Goal: Transaction & Acquisition: Purchase product/service

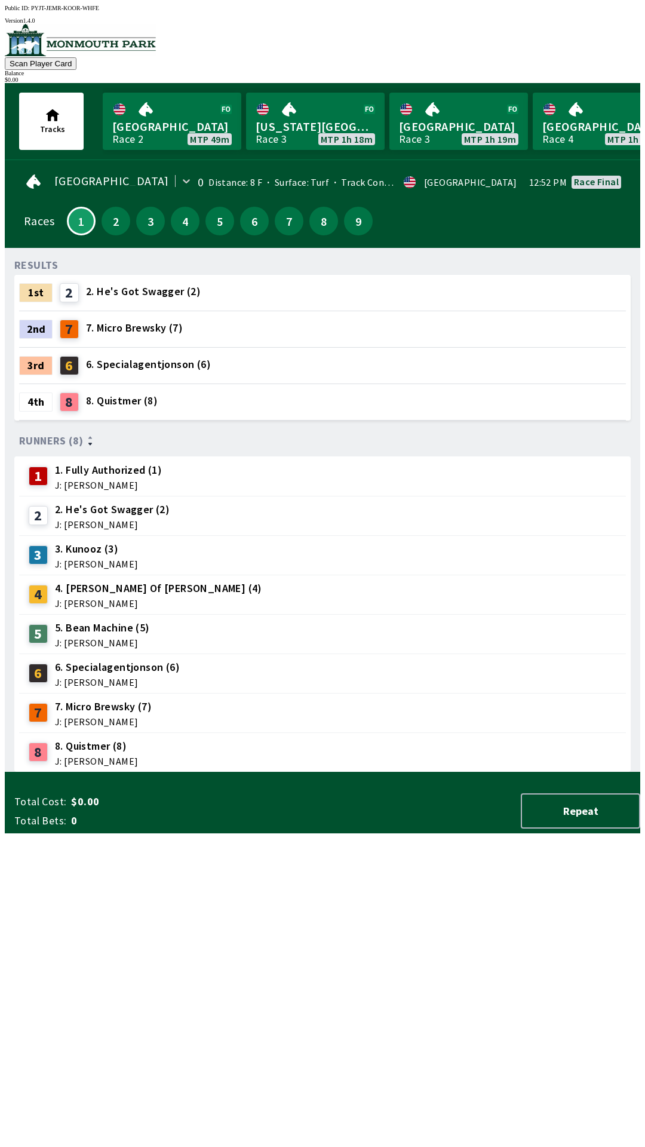
scroll to position [0, 1168]
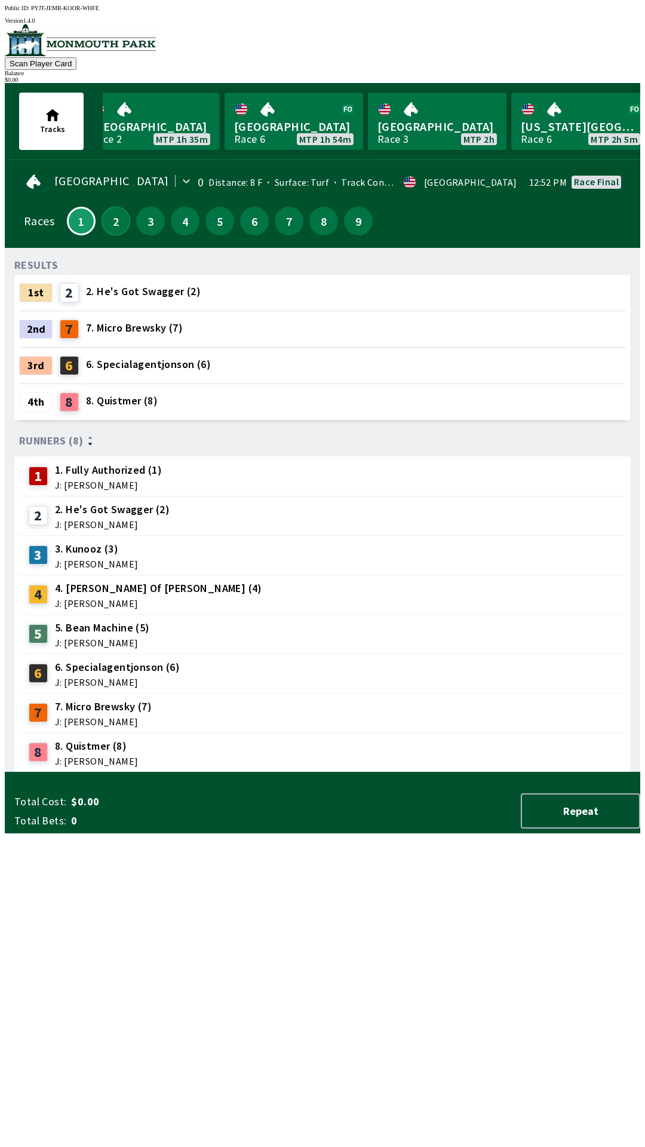
click at [109, 223] on button "2" at bounding box center [116, 221] width 29 height 29
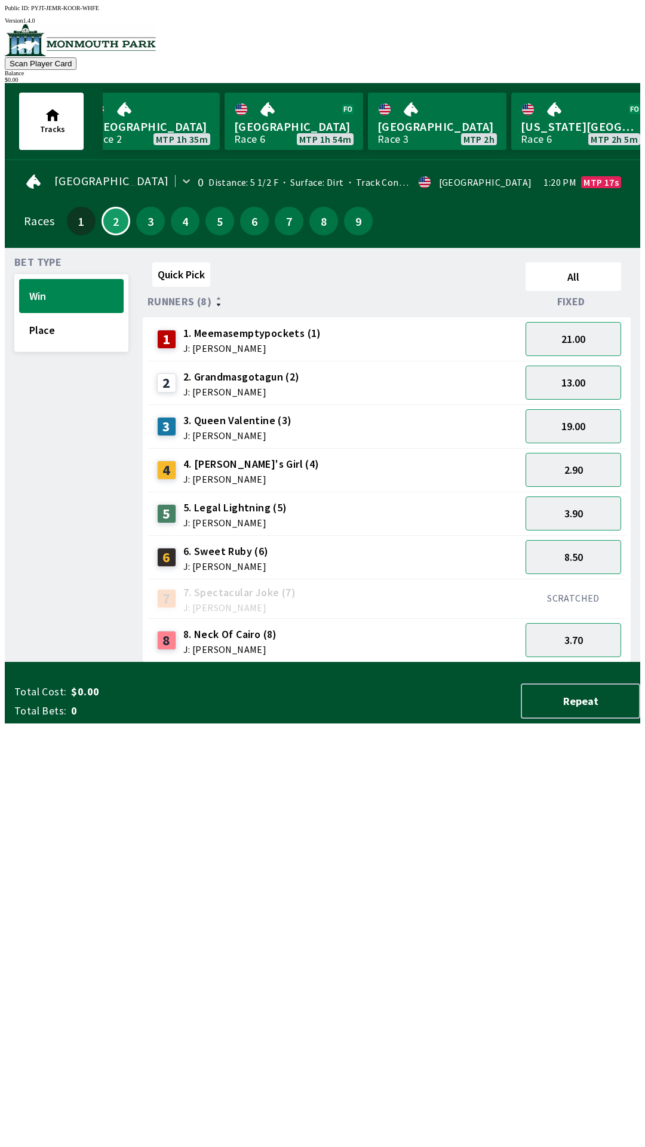
click at [261, 636] on div "8. Neck Of Cairo (8) J: [PERSON_NAME]" at bounding box center [230, 639] width 94 height 27
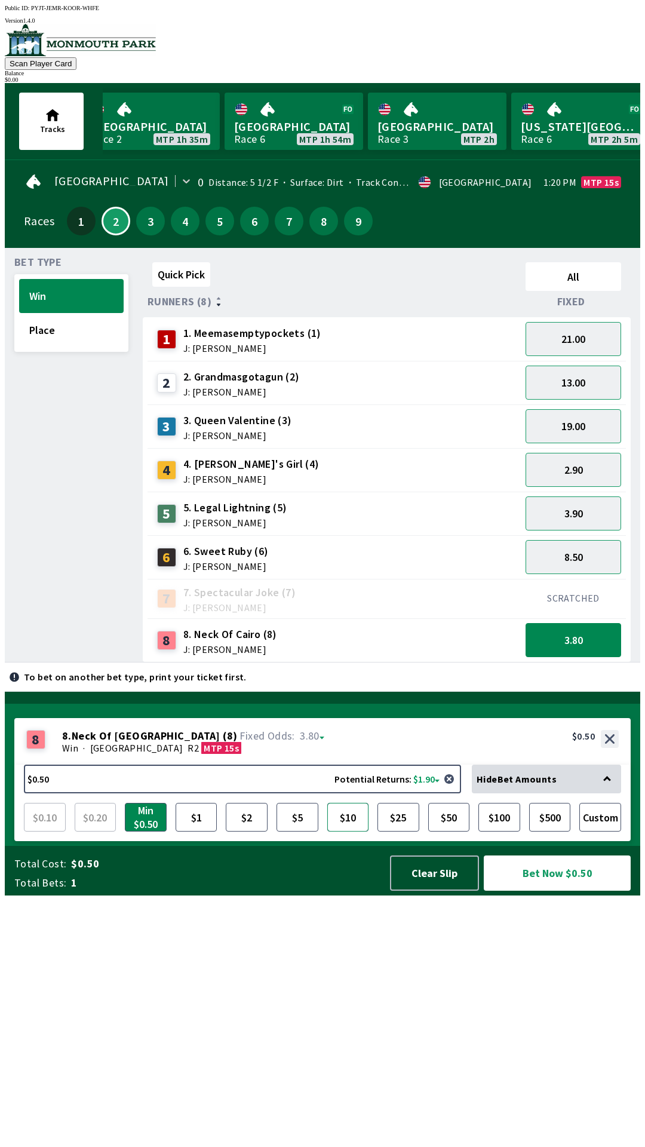
click at [355, 831] on button "$10" at bounding box center [348, 817] width 42 height 29
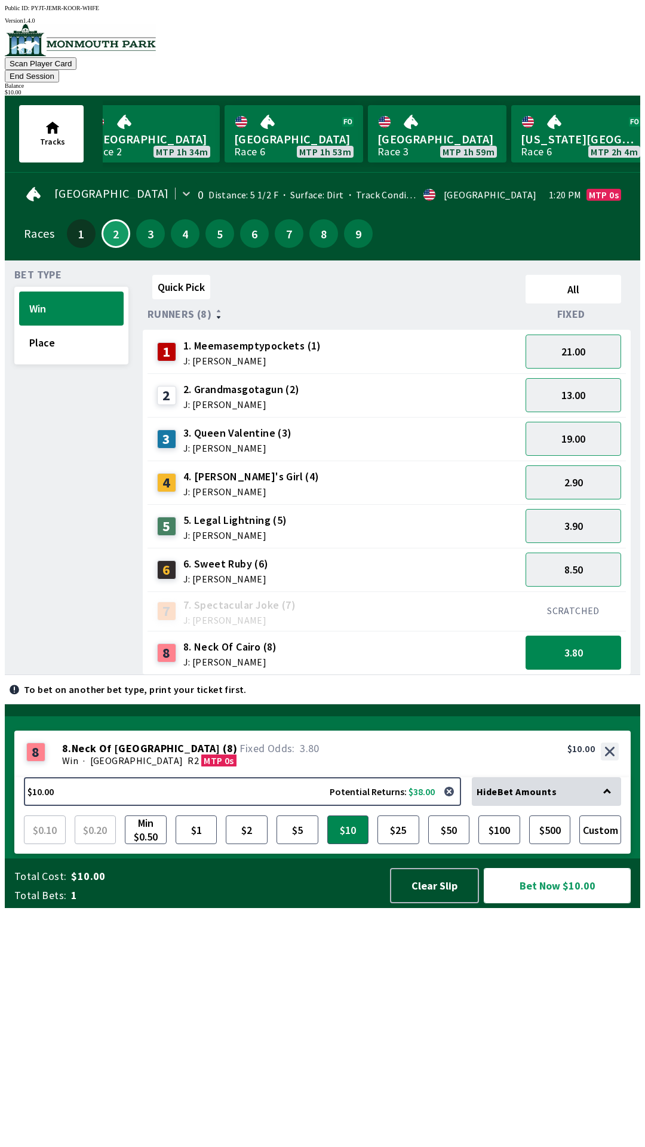
click at [574, 903] on button "Bet Now $10.00" at bounding box center [557, 885] width 147 height 35
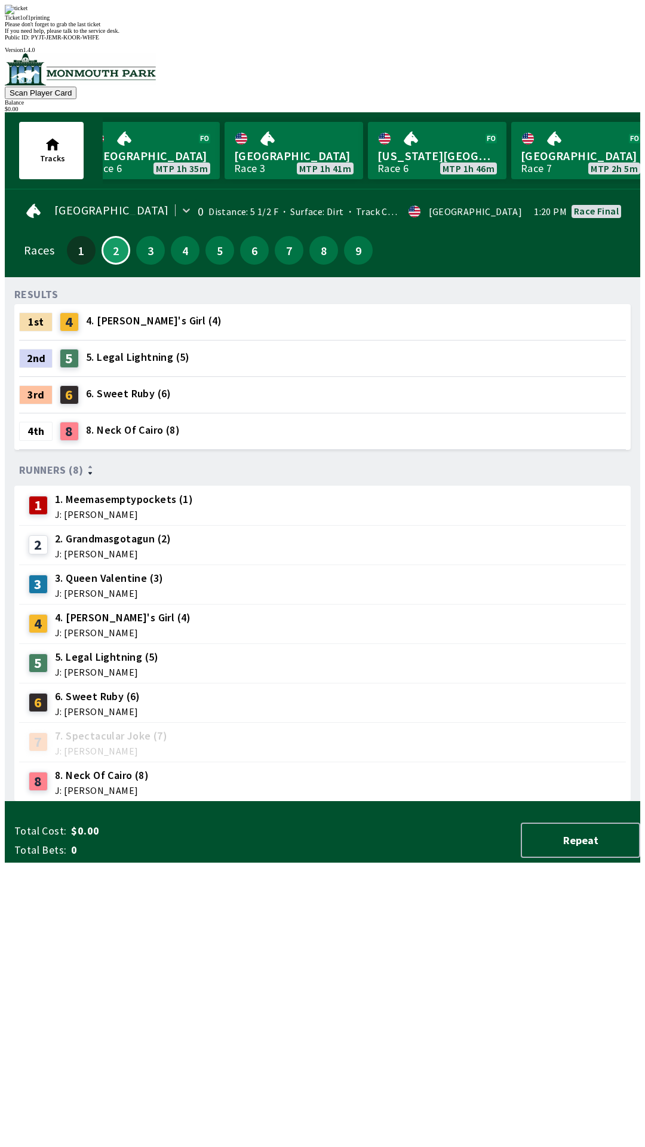
click at [512, 801] on div "RESULTS 1st 4 4. [PERSON_NAME]'s Girl (4) 2nd 5 5. Legal Lightning (5) 3rd 6 6.…" at bounding box center [327, 544] width 626 height 515
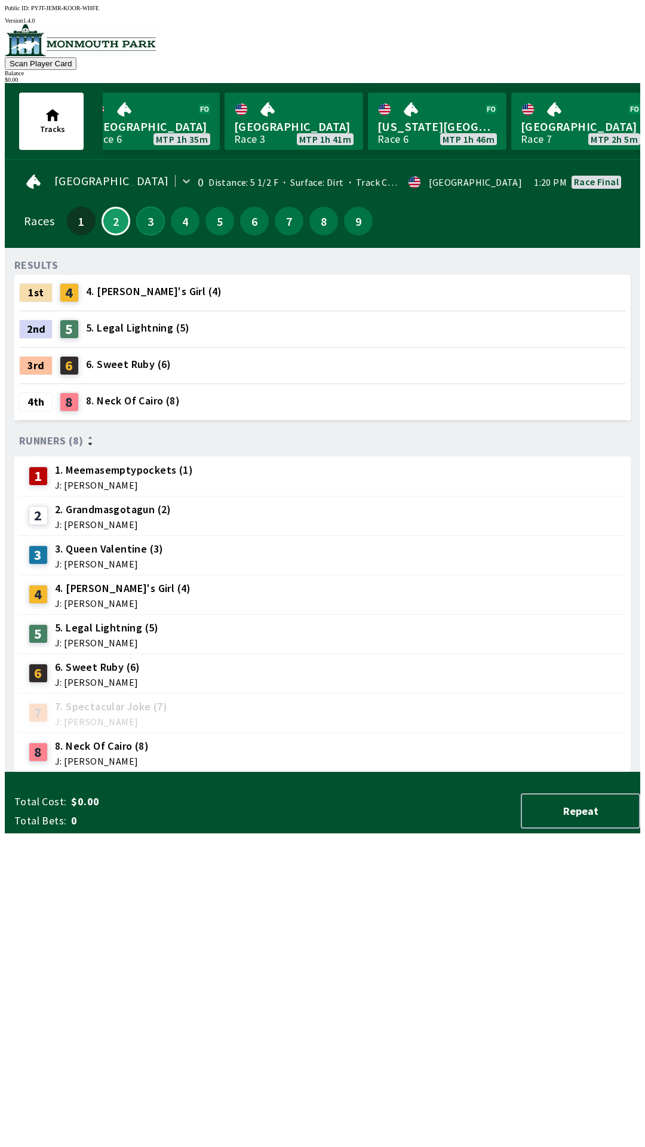
click at [153, 208] on button "3" at bounding box center [150, 221] width 29 height 29
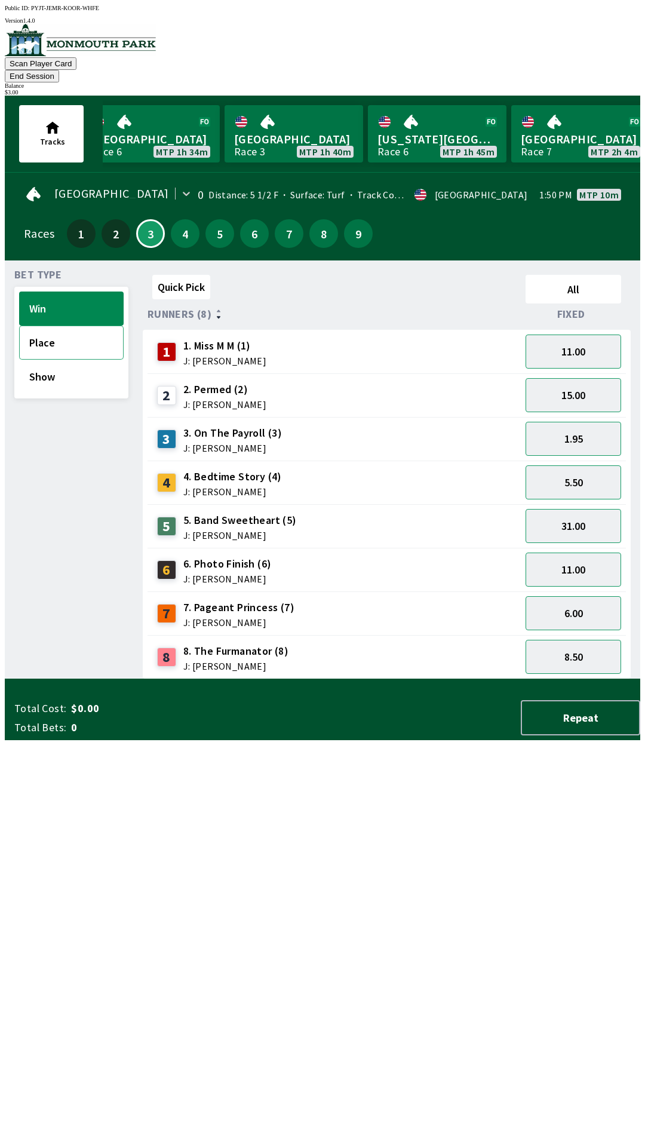
click at [43, 325] on button "Place" at bounding box center [71, 342] width 105 height 34
click at [39, 291] on button "Win" at bounding box center [71, 308] width 105 height 34
click at [28, 325] on button "Place" at bounding box center [71, 342] width 105 height 34
click at [595, 640] on button "3.70" at bounding box center [574, 657] width 96 height 34
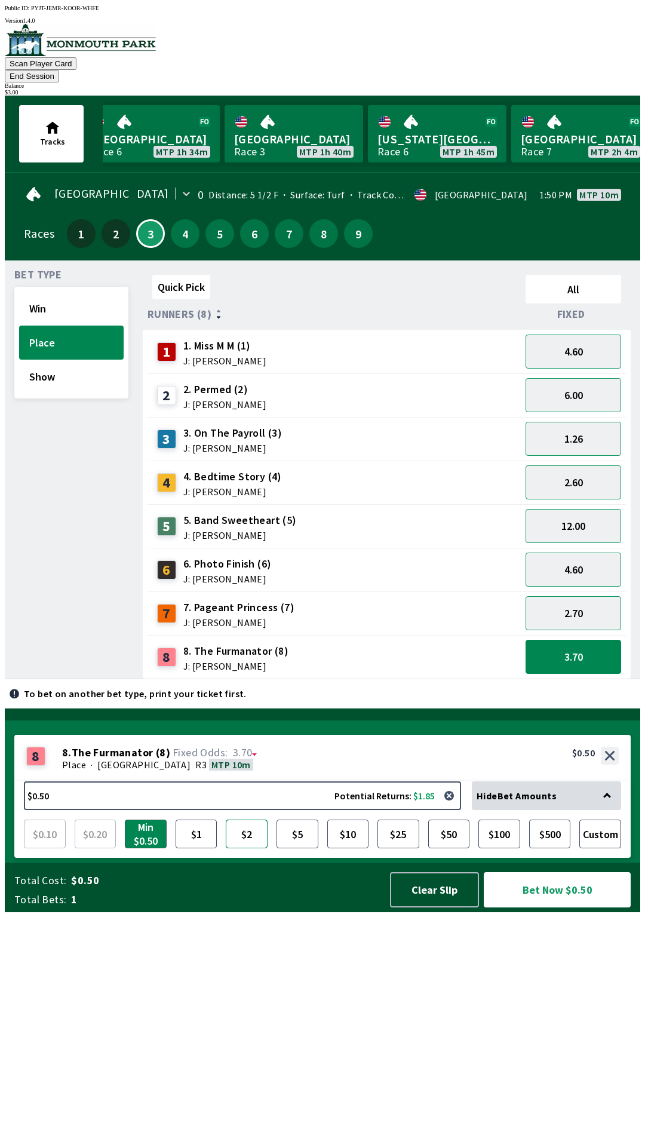
click at [250, 848] on button "$2" at bounding box center [247, 833] width 42 height 29
click at [93, 291] on button "Win" at bounding box center [71, 308] width 105 height 34
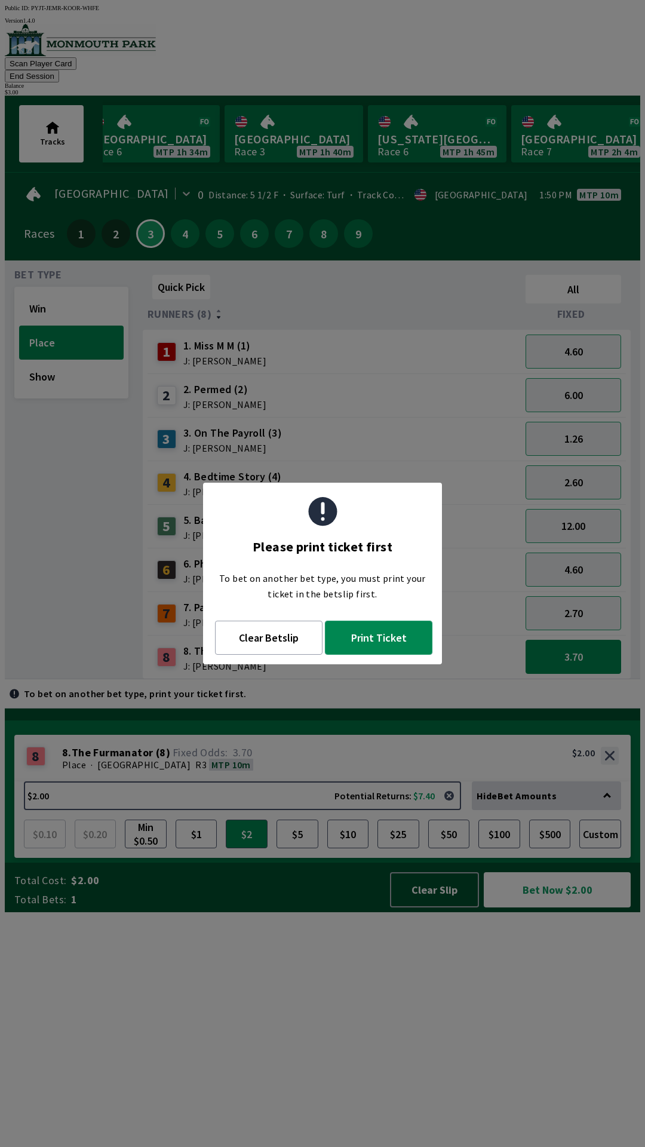
click at [400, 644] on button "Print Ticket" at bounding box center [378, 637] width 107 height 34
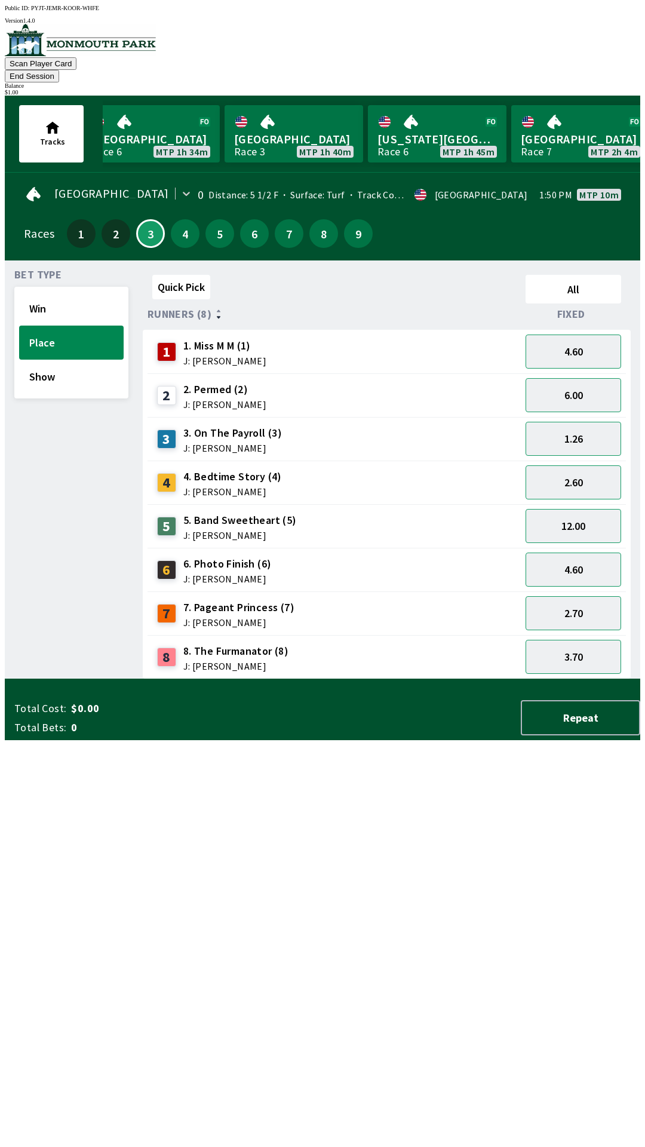
click at [505, 679] on div "Quick Pick All Runners (8) Fixed 1 1. Miss M M (1) J: [PERSON_NAME] 4.60 2 2. P…" at bounding box center [391, 474] width 497 height 409
click at [100, 291] on button "Win" at bounding box center [71, 308] width 105 height 34
click at [322, 513] on div "5 5. Band Sweetheart (5) J: [PERSON_NAME]" at bounding box center [334, 526] width 364 height 30
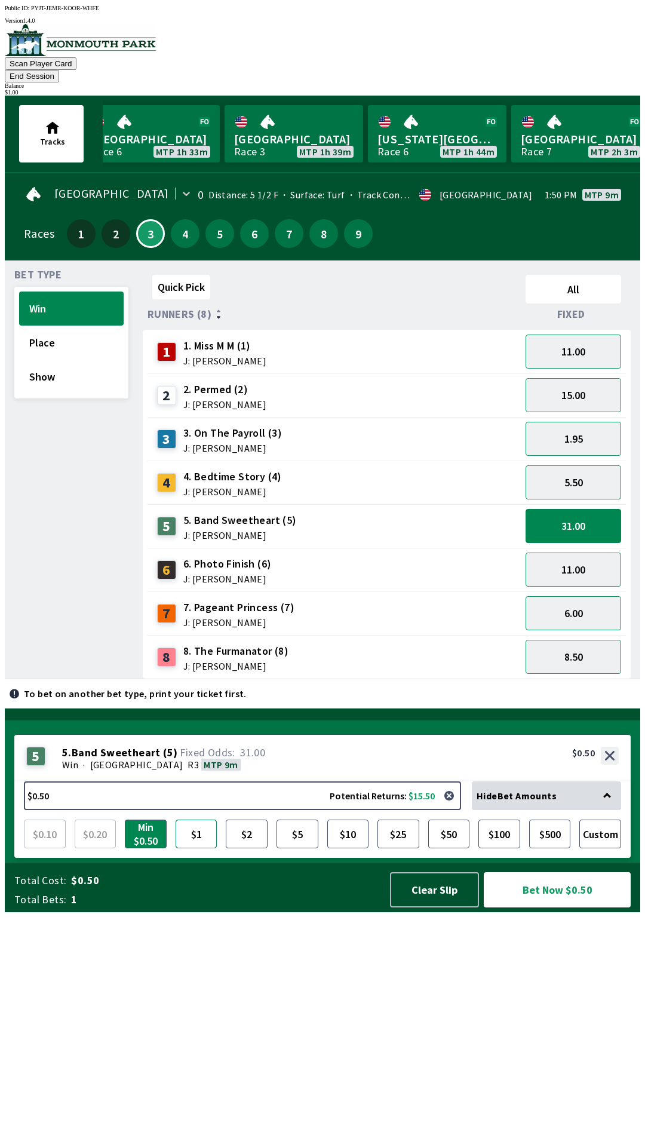
click at [202, 848] on button "$1" at bounding box center [197, 833] width 42 height 29
click at [570, 907] on button "Bet Now $1.00" at bounding box center [557, 889] width 147 height 35
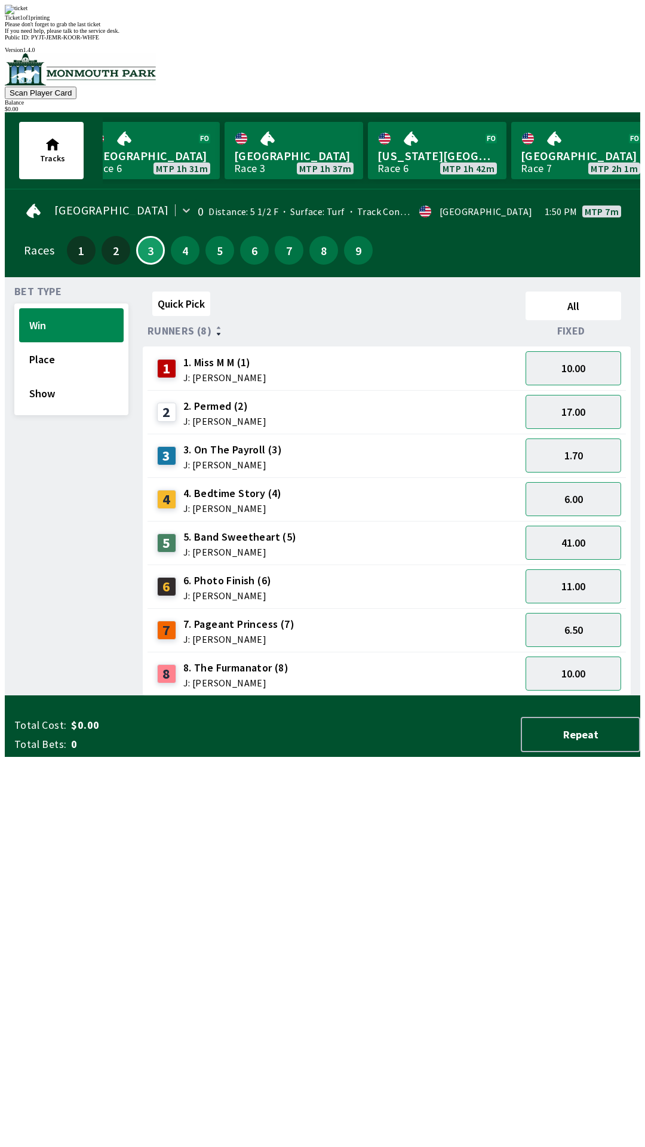
click at [433, 696] on div "Quick Pick All Runners (8) Fixed 1 1. Miss M M (1) J: [PERSON_NAME] 10.00 2 2. …" at bounding box center [391, 491] width 497 height 409
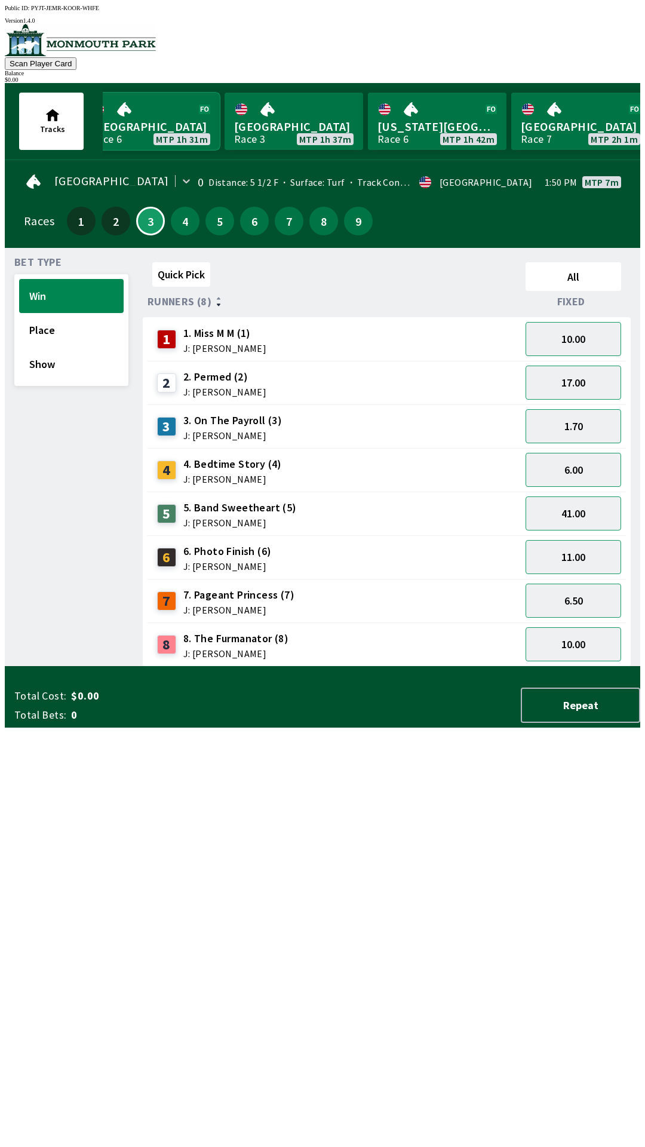
click at [141, 109] on link "[GEOGRAPHIC_DATA] Race 6 MTP 1h 31m" at bounding box center [150, 121] width 139 height 57
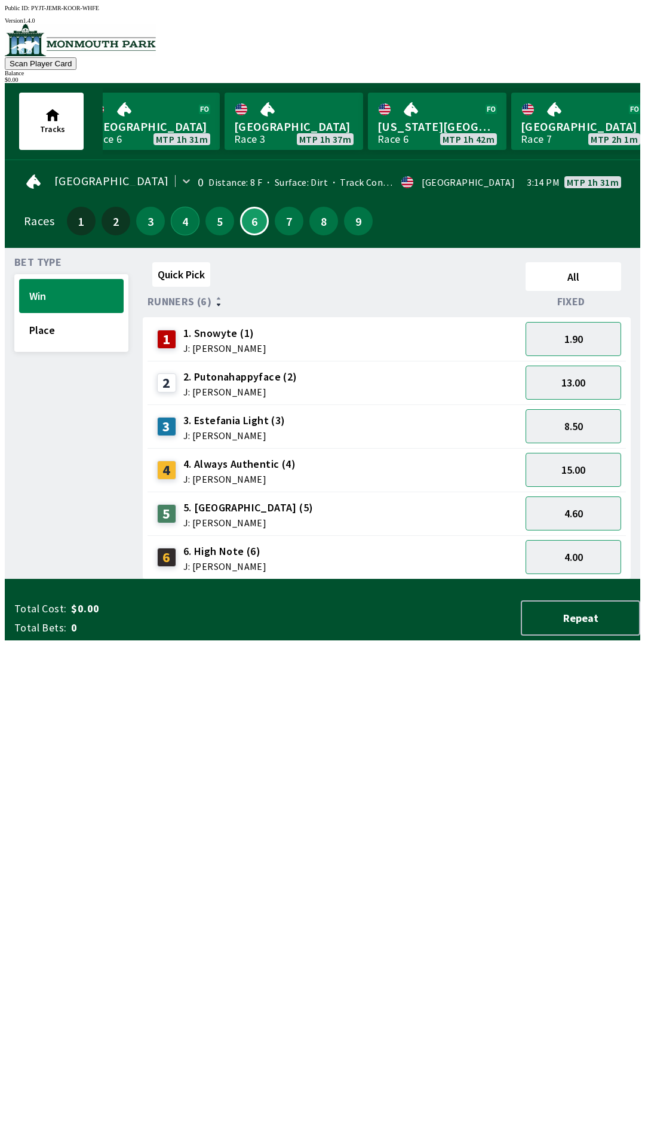
click at [175, 222] on button "4" at bounding box center [185, 221] width 29 height 29
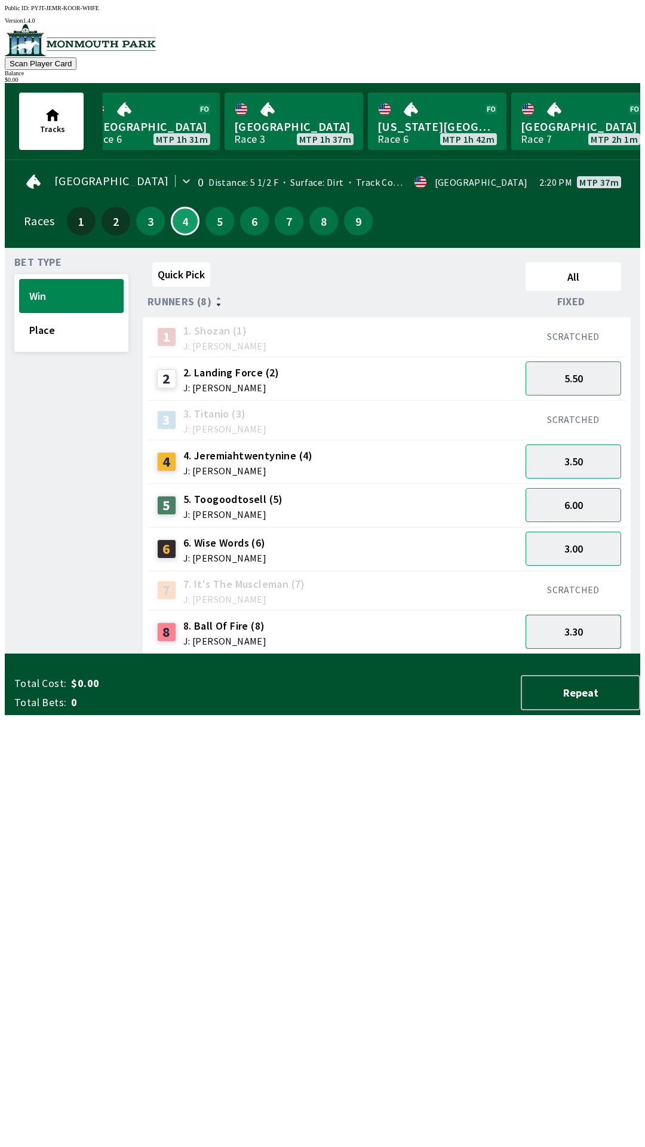
click at [589, 628] on button "3.30" at bounding box center [574, 632] width 96 height 34
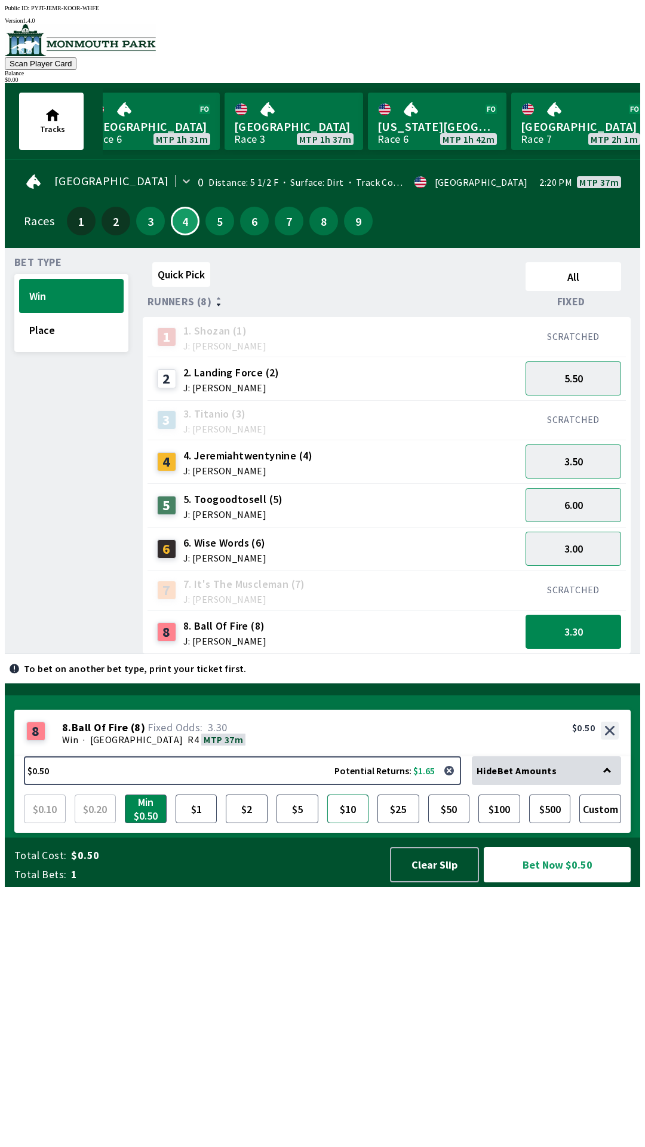
click at [356, 823] on button "$10" at bounding box center [348, 808] width 42 height 29
click at [327, 794] on button "$10" at bounding box center [348, 808] width 42 height 29
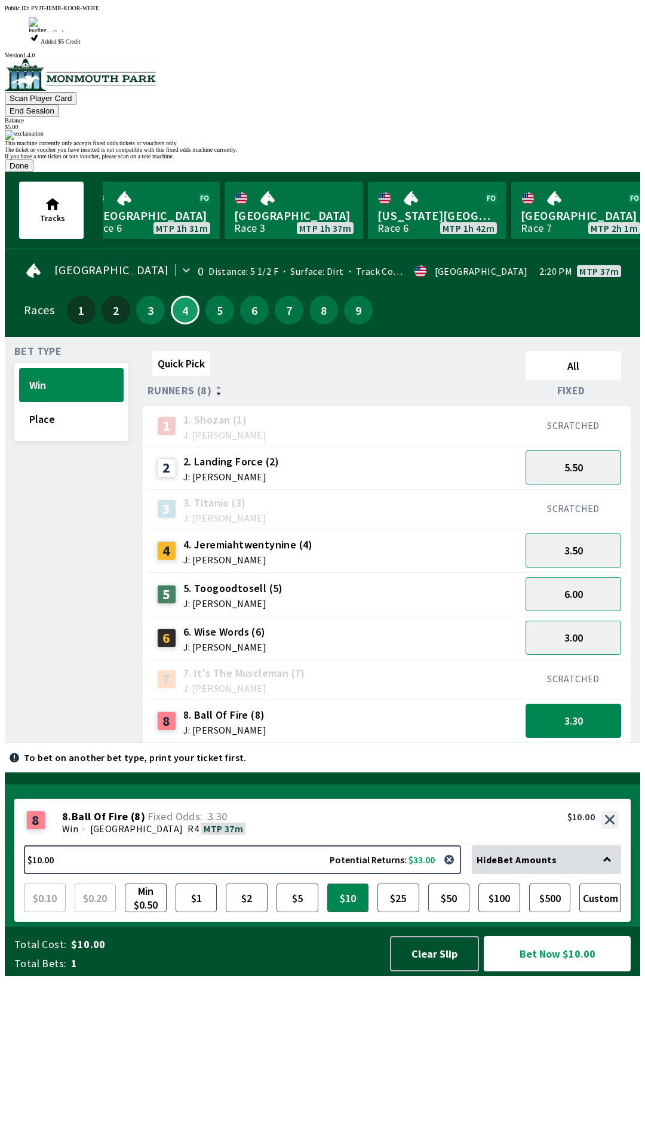
click at [579, 172] on div "This machine currently only accepts fixed odds tickets or vouchers only The tic…" at bounding box center [322, 151] width 635 height 42
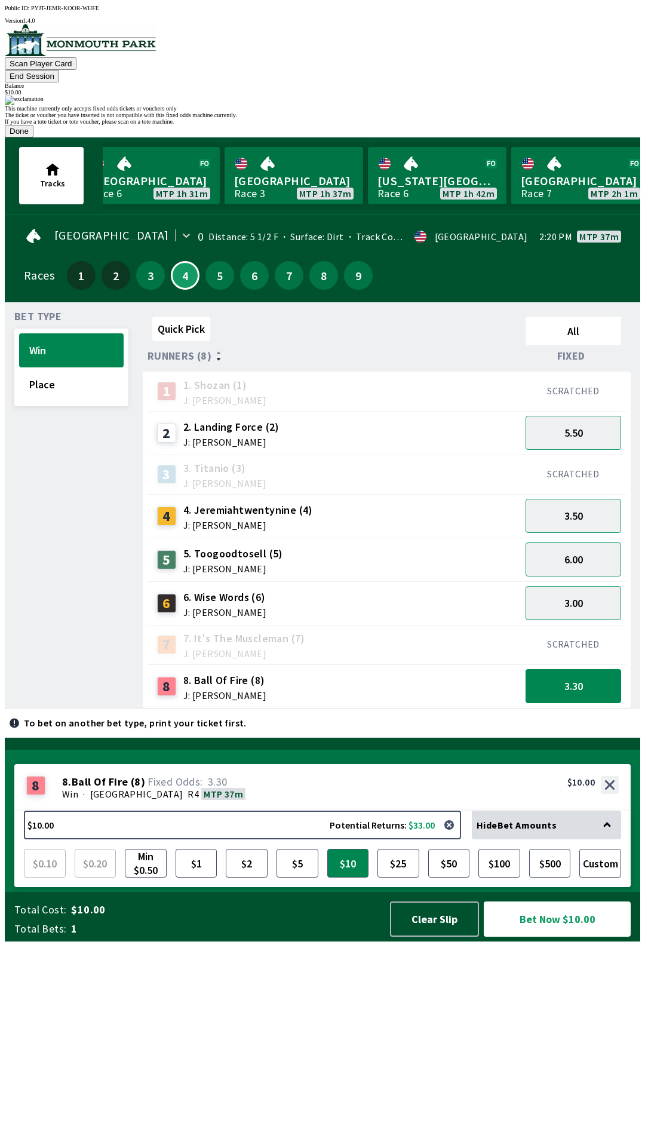
click at [570, 137] on div "This machine currently only accepts fixed odds tickets or vouchers only The tic…" at bounding box center [322, 117] width 635 height 42
click at [33, 137] on button "Done" at bounding box center [19, 131] width 29 height 13
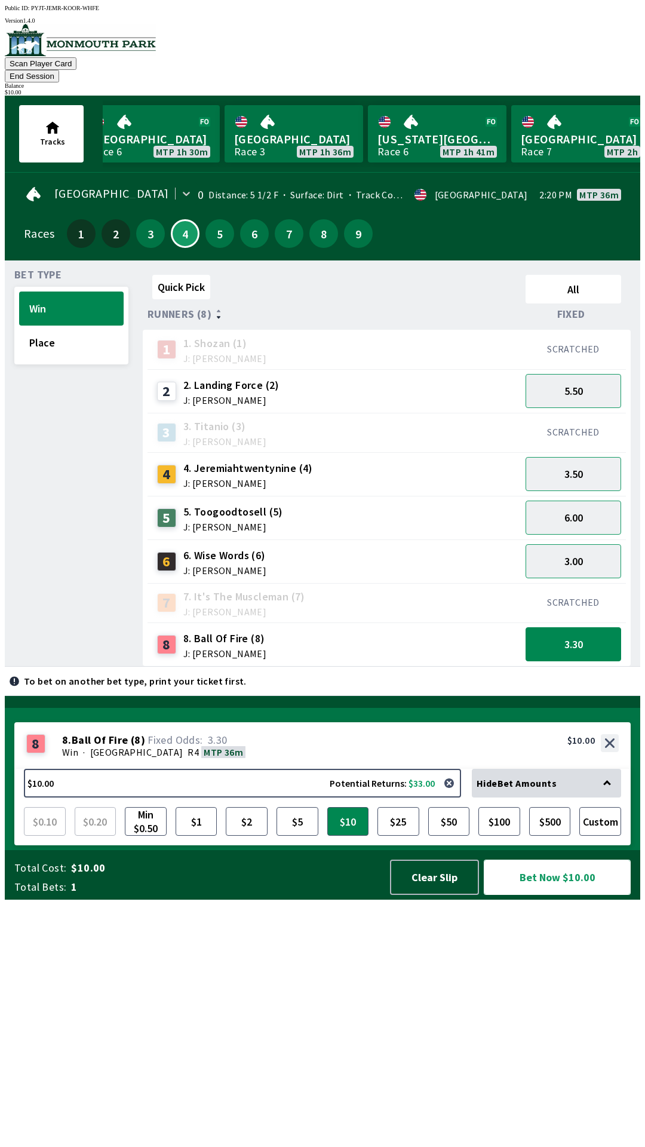
click at [583, 895] on button "Bet Now $10.00" at bounding box center [557, 876] width 147 height 35
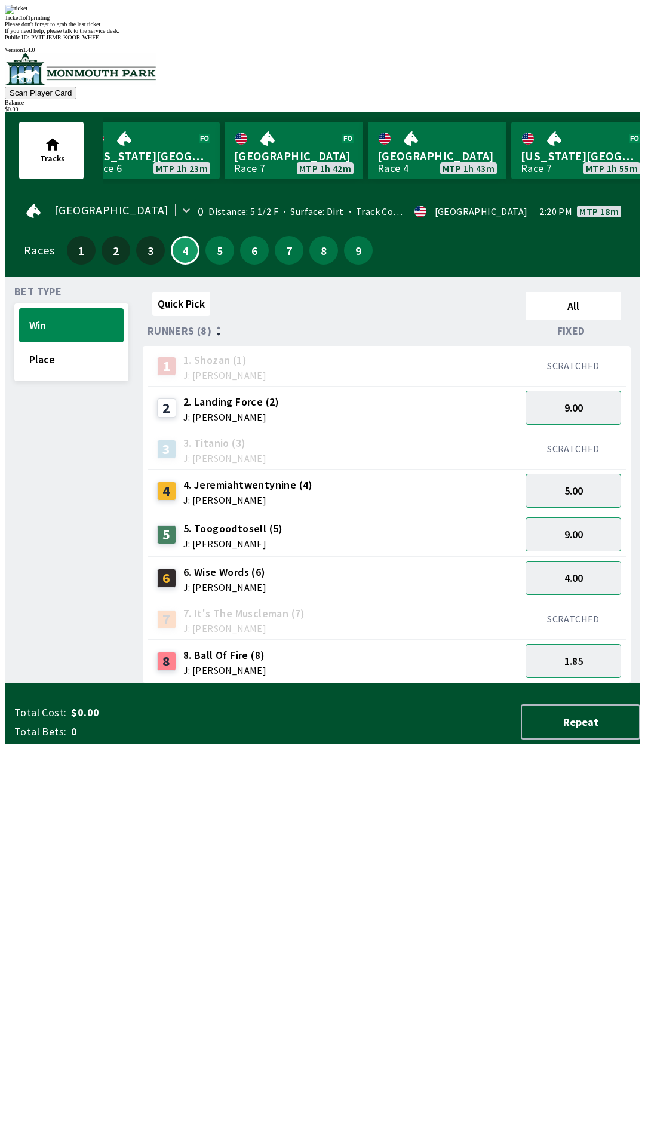
click at [527, 683] on div "Quick Pick All Runners (8) Fixed 1 1. [PERSON_NAME] (1) J: [PERSON_NAME] SCRATC…" at bounding box center [391, 485] width 497 height 397
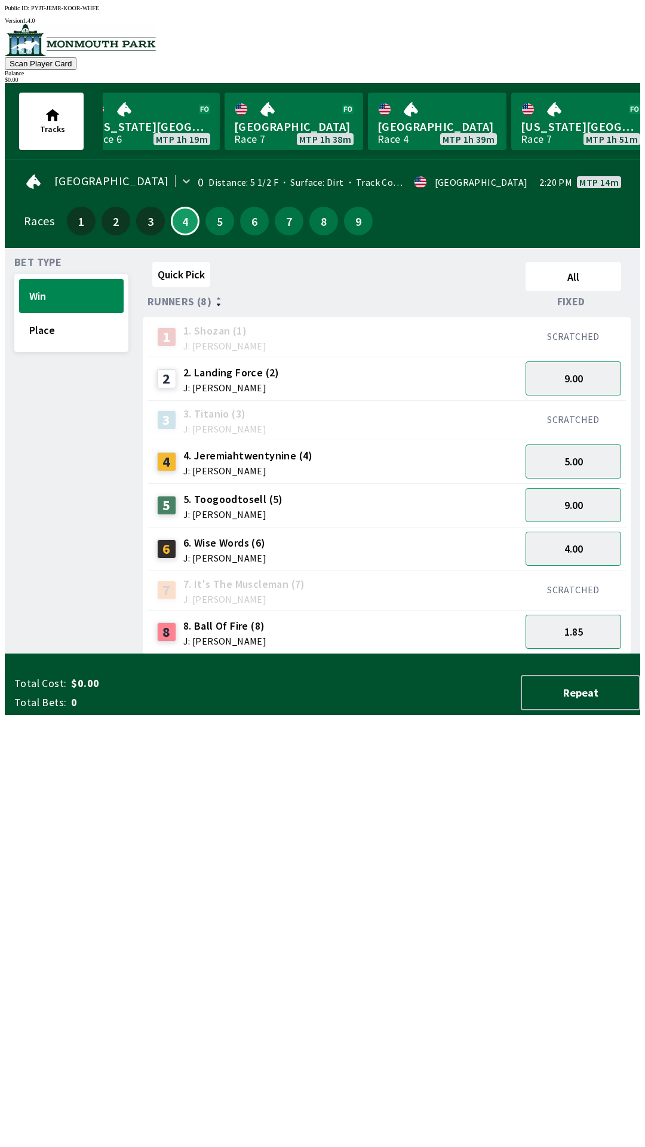
click at [395, 654] on div "Quick Pick All Runners (8) Fixed 1 1. [PERSON_NAME] (1) J: [PERSON_NAME] SCRATC…" at bounding box center [391, 455] width 497 height 397
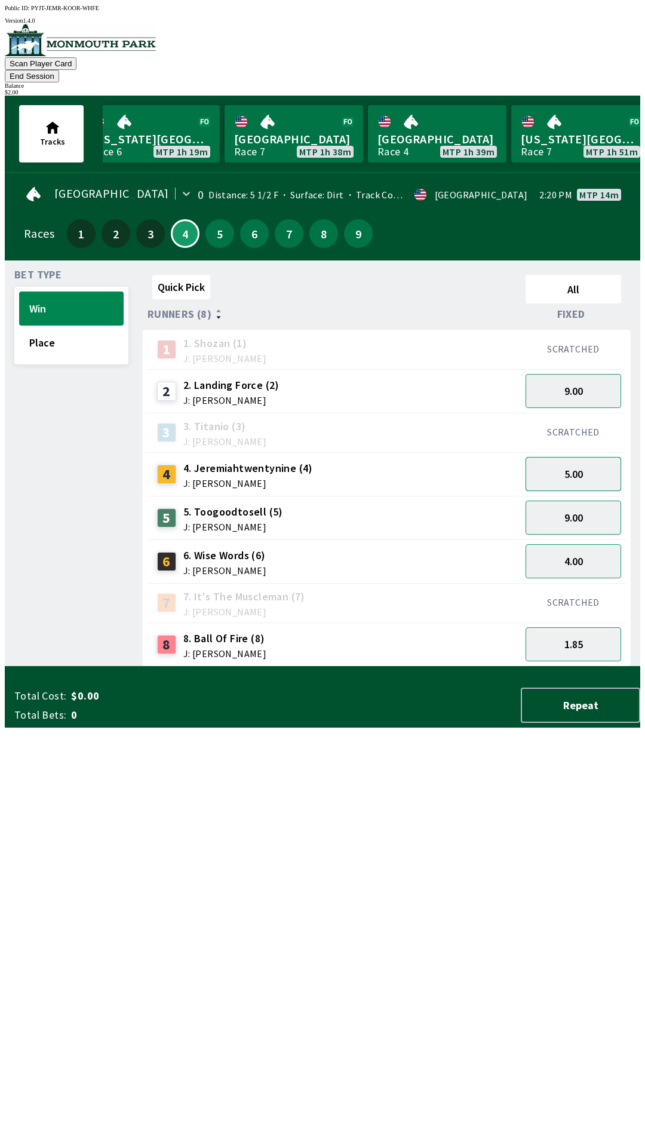
click at [598, 459] on button "5.00" at bounding box center [574, 474] width 96 height 34
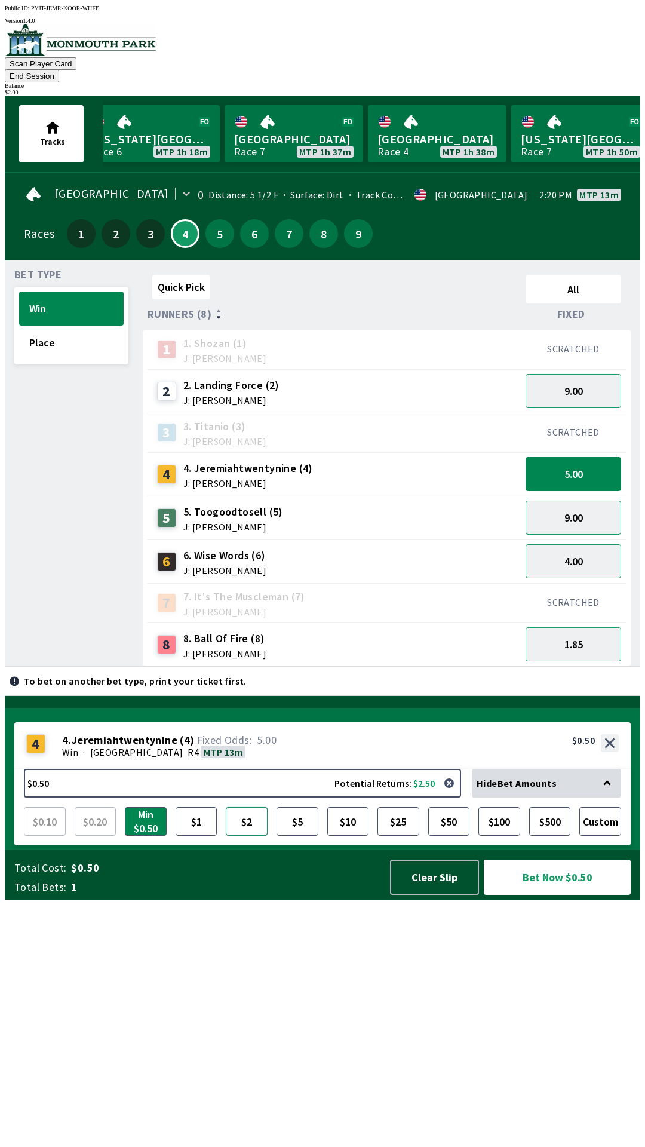
click at [251, 835] on button "$2" at bounding box center [247, 821] width 42 height 29
click at [443, 895] on button "Clear Slip" at bounding box center [434, 876] width 89 height 35
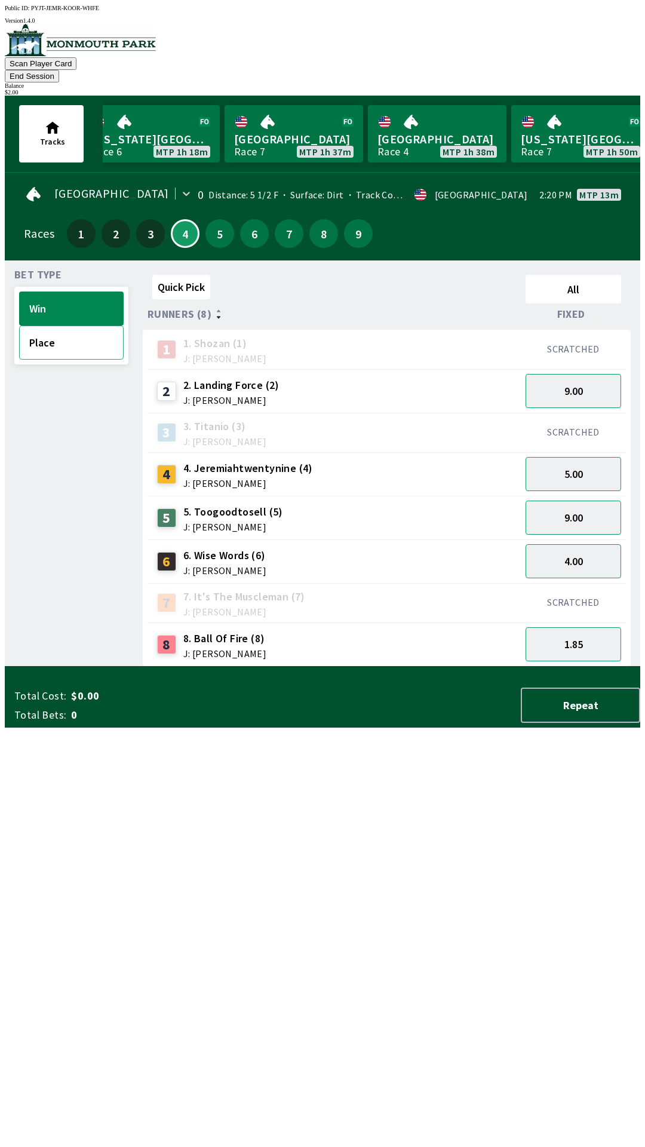
click at [87, 325] on button "Place" at bounding box center [71, 342] width 105 height 34
click at [610, 457] on button "2.10" at bounding box center [574, 474] width 96 height 34
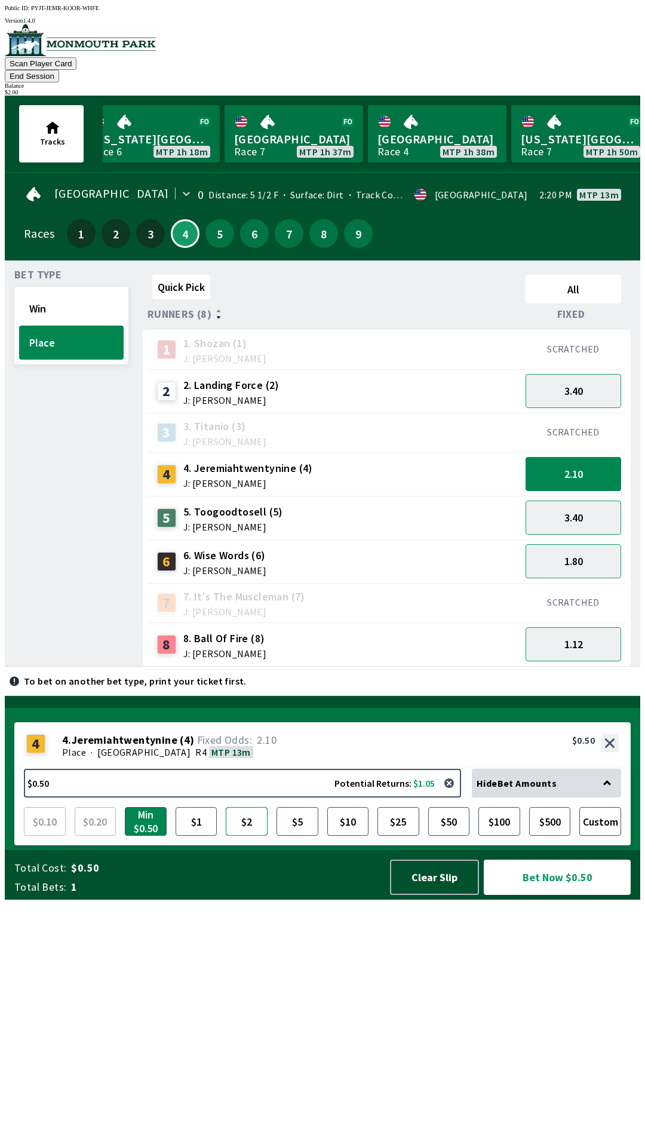
click at [244, 835] on button "$2" at bounding box center [247, 821] width 42 height 29
click at [88, 291] on button "Win" at bounding box center [71, 308] width 105 height 34
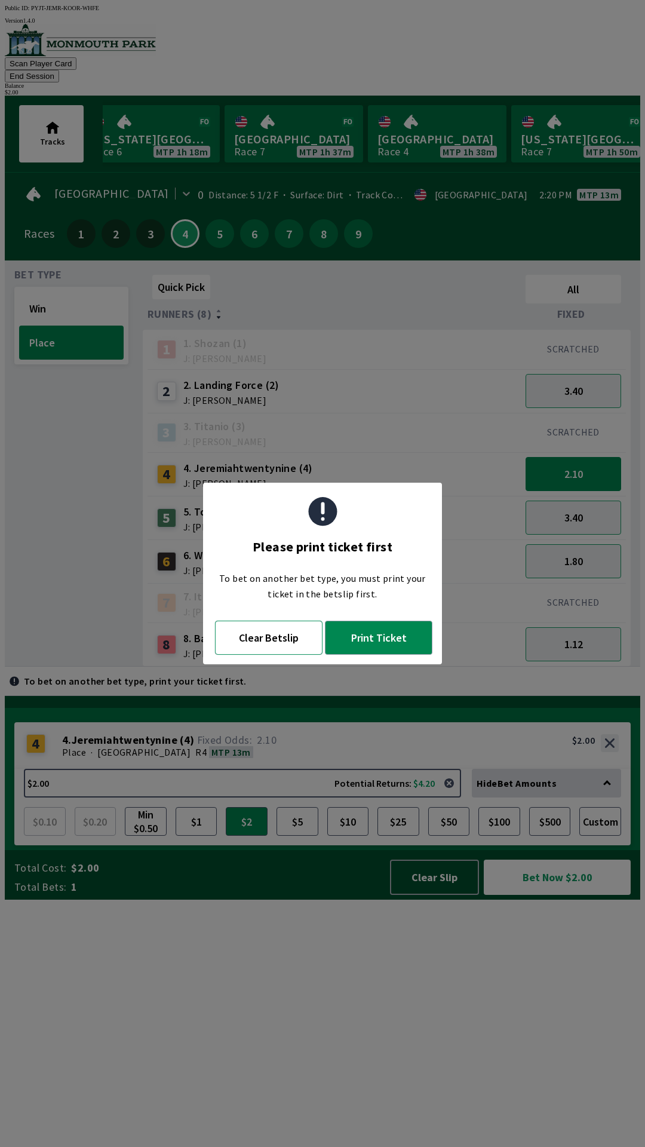
click at [269, 642] on button "Clear Betslip" at bounding box center [268, 637] width 107 height 34
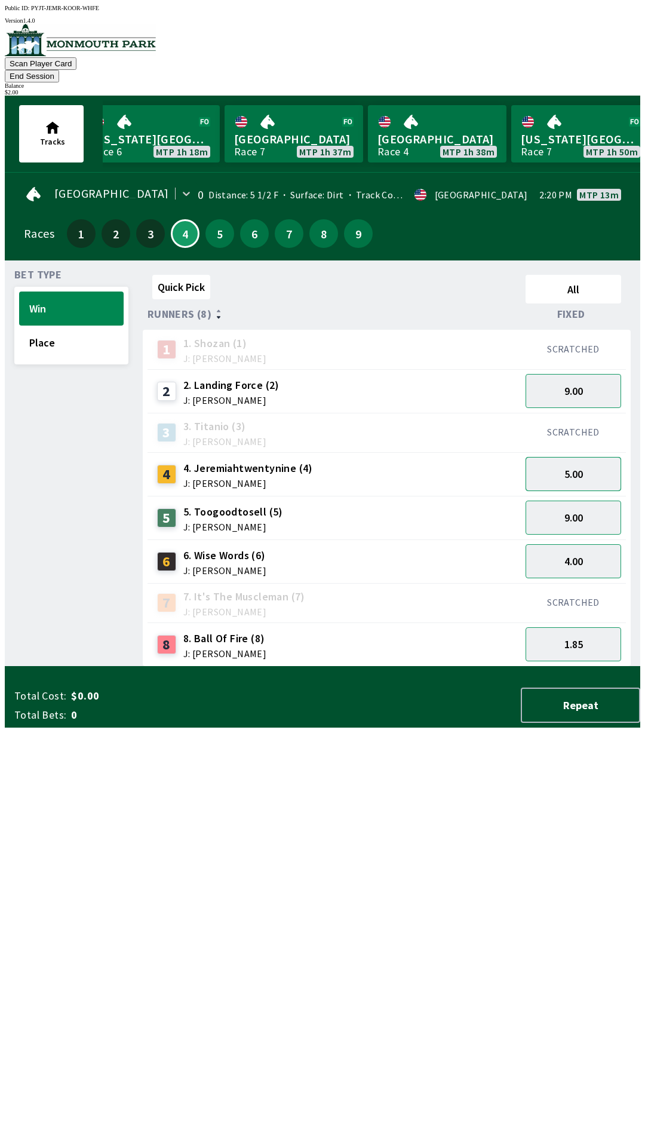
click at [584, 459] on button "5.00" at bounding box center [574, 474] width 96 height 34
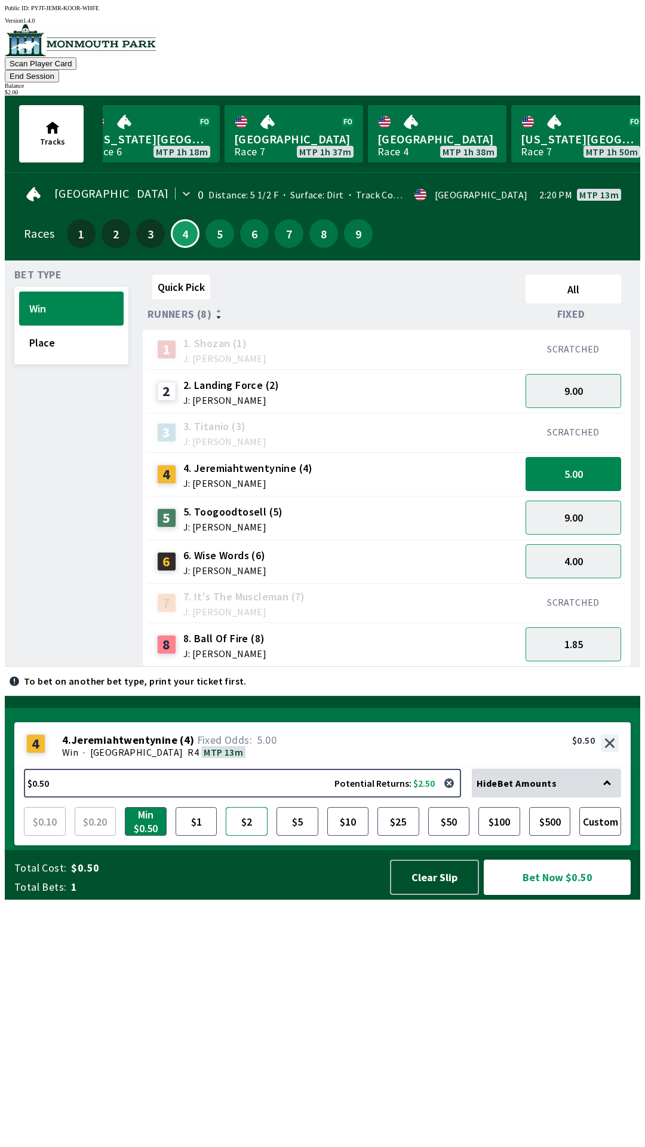
click at [253, 835] on button "$2" at bounding box center [247, 821] width 42 height 29
click at [551, 895] on button "Bet Now $2.00" at bounding box center [557, 876] width 147 height 35
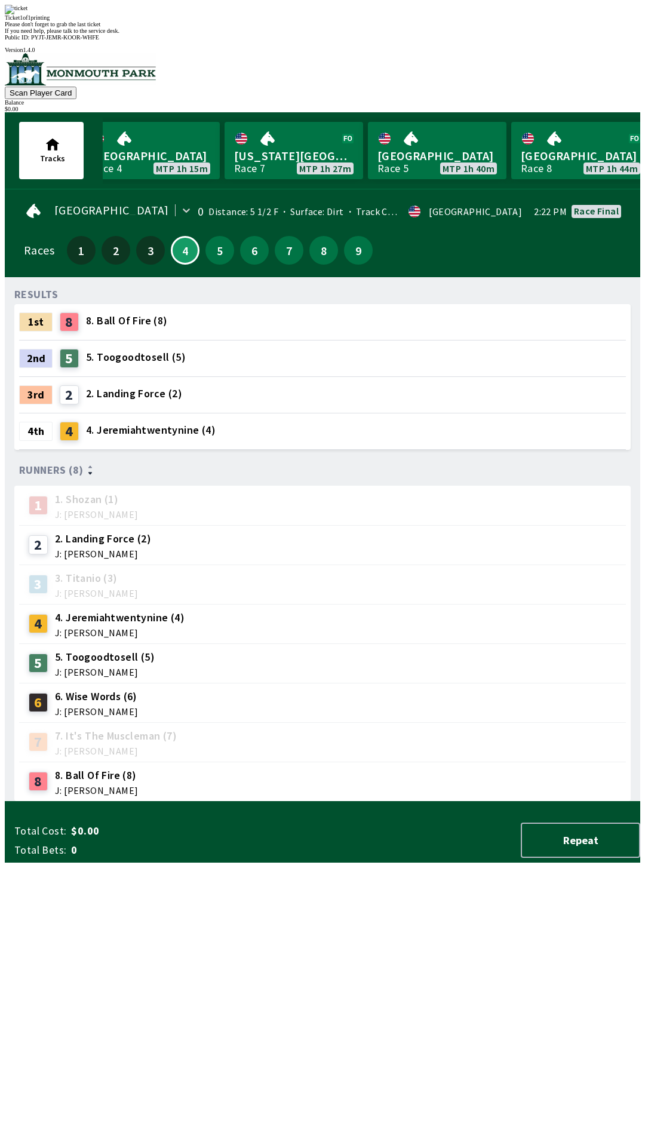
click at [490, 801] on div "RESULTS 1st 8 8. Ball Of Fire (8) 2nd 5 5. Toogoodtosell (5) 3rd 2 2. Landing F…" at bounding box center [327, 544] width 626 height 515
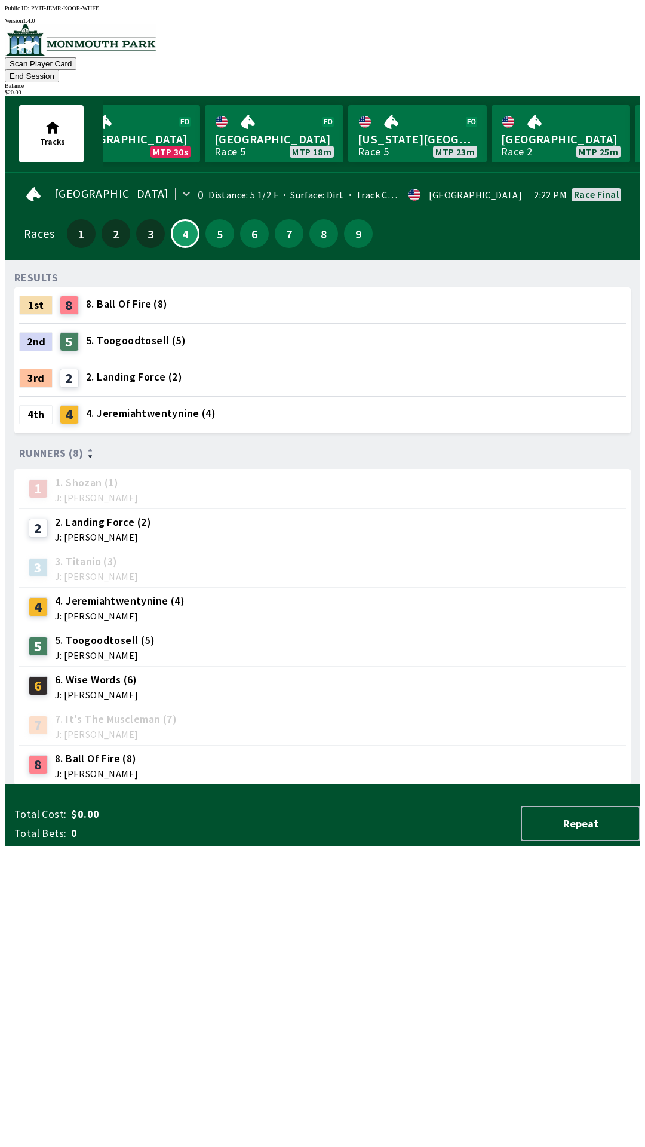
scroll to position [0, 33]
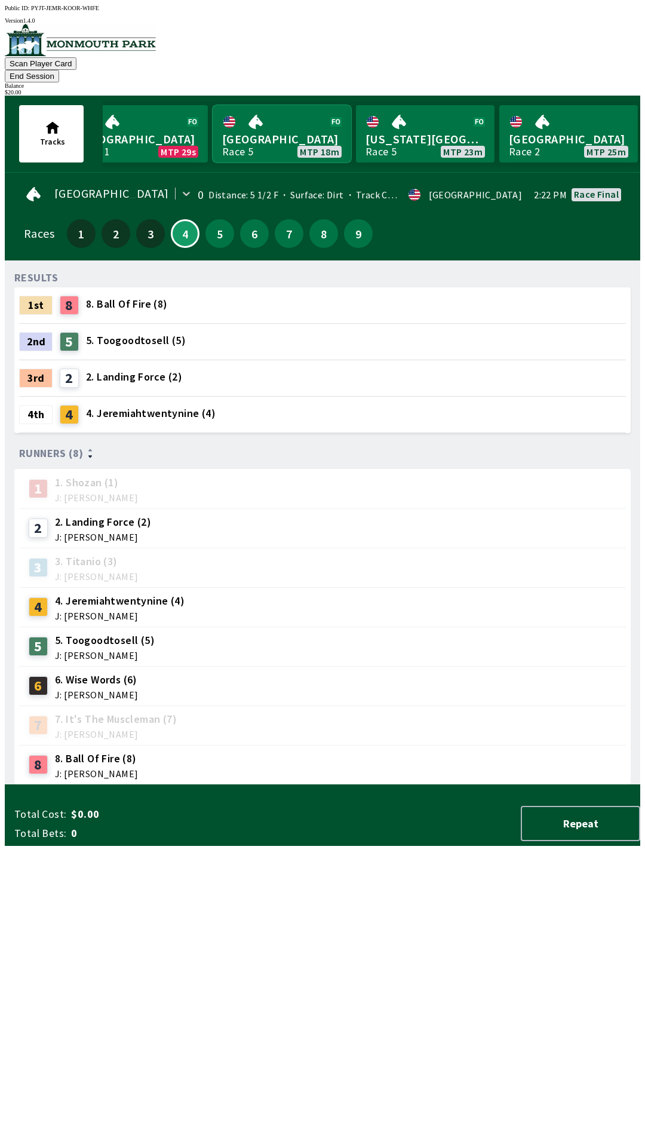
click at [251, 108] on link "[GEOGRAPHIC_DATA] Race 5 MTP 18m" at bounding box center [282, 133] width 139 height 57
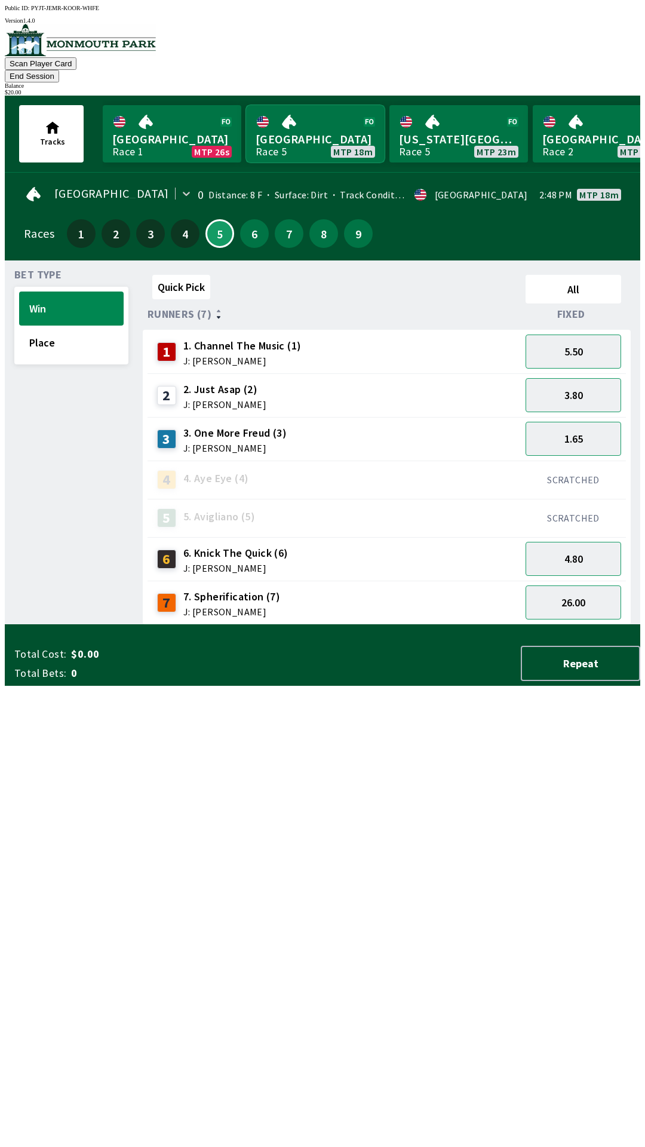
click at [268, 109] on link "[GEOGRAPHIC_DATA] Race 5 MTP 18m" at bounding box center [315, 133] width 139 height 57
click at [569, 429] on button "1.65" at bounding box center [574, 439] width 96 height 34
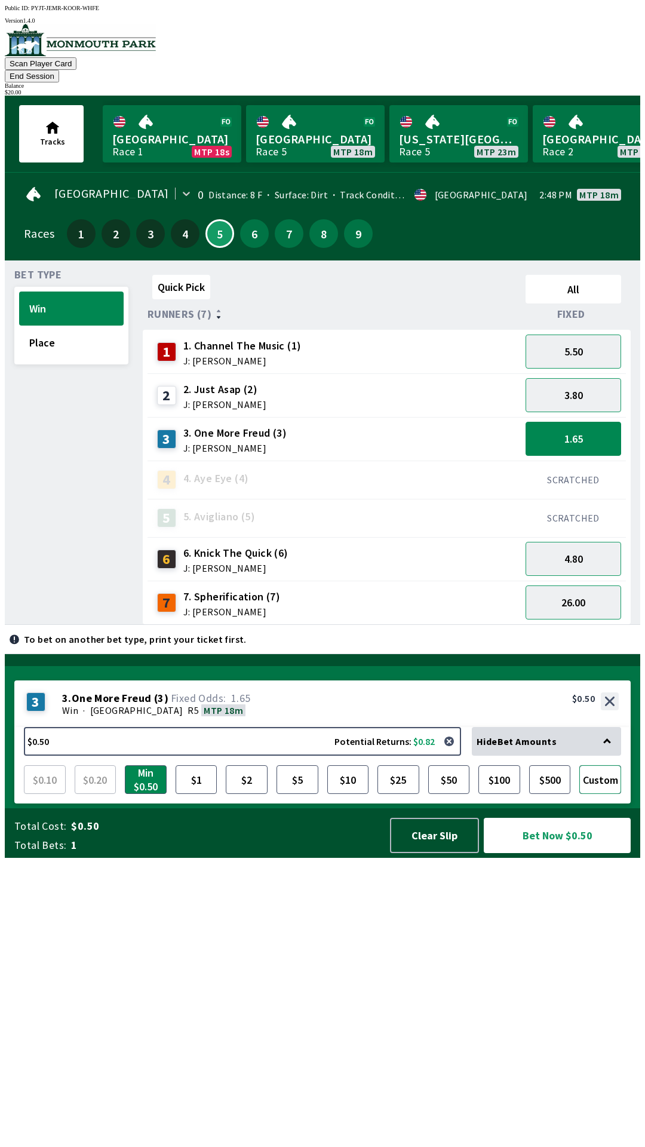
click at [615, 794] on button "Custom" at bounding box center [600, 779] width 42 height 29
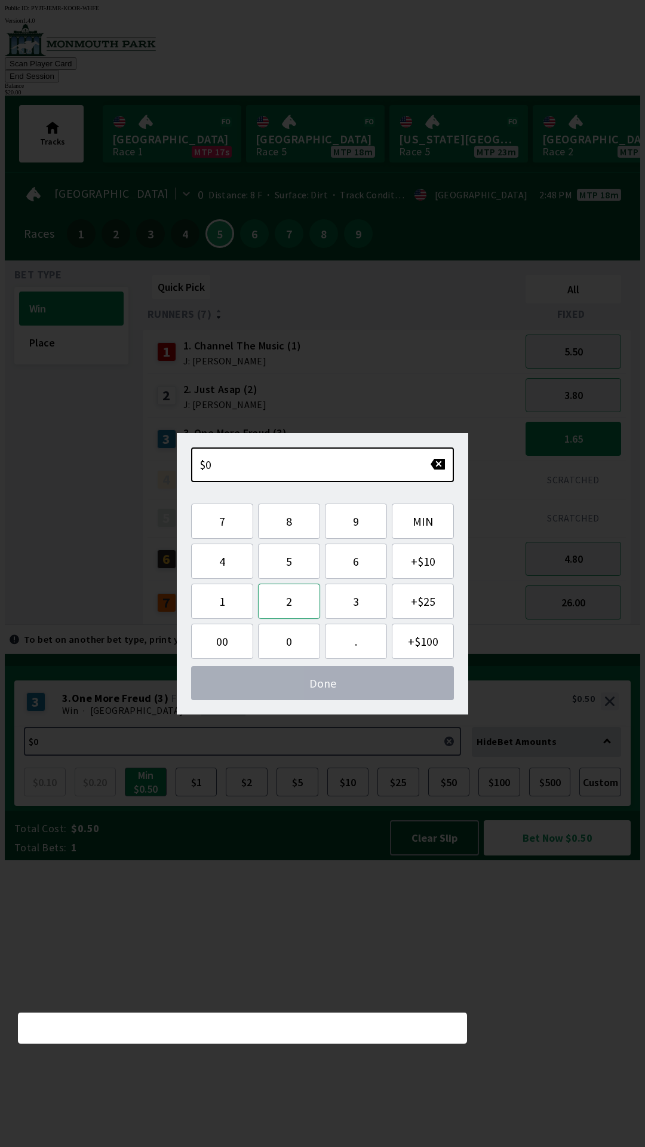
click at [288, 611] on button "2" at bounding box center [289, 600] width 62 height 35
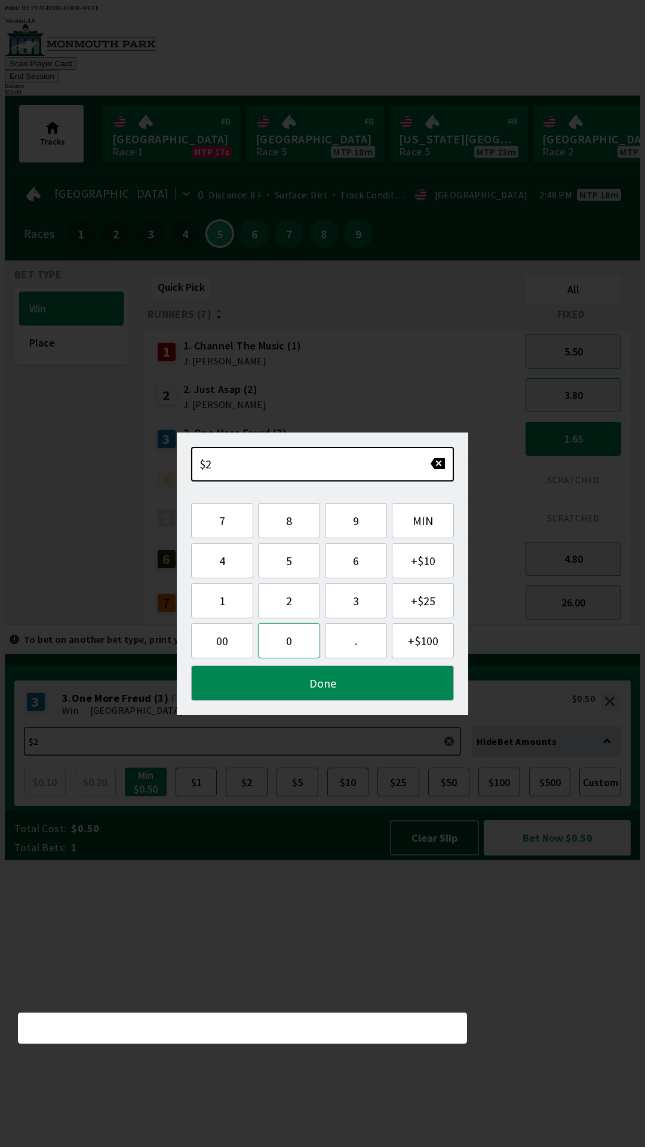
click at [284, 644] on button "0" at bounding box center [289, 640] width 62 height 35
click at [315, 690] on button "Done" at bounding box center [322, 682] width 263 height 35
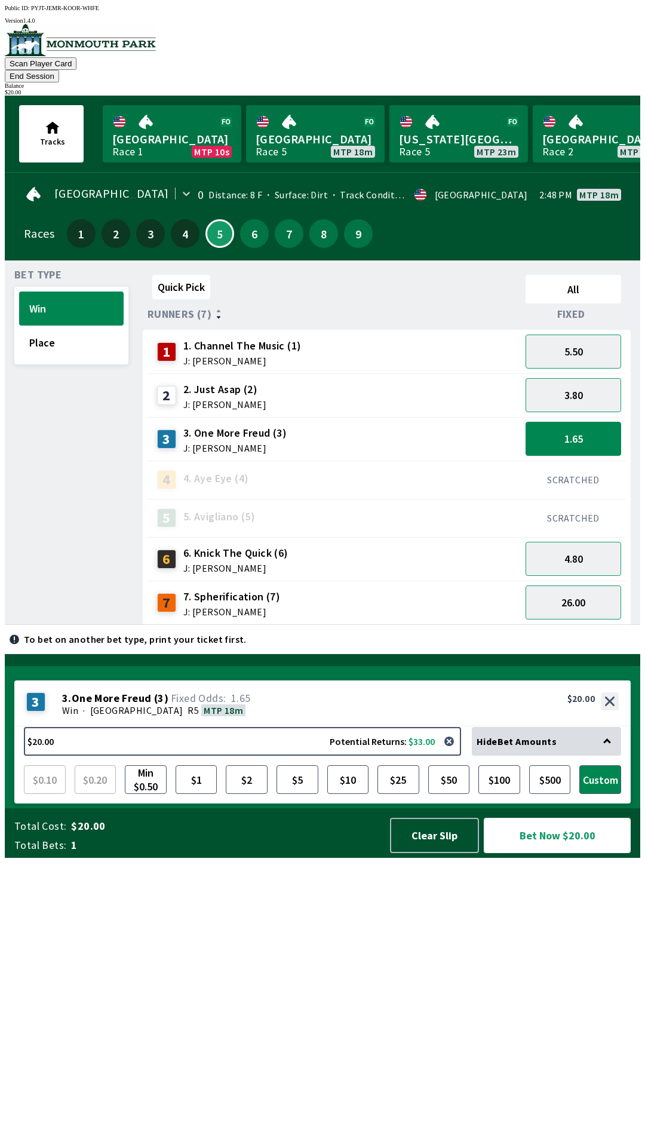
click at [530, 853] on button "Bet Now $20.00" at bounding box center [557, 835] width 147 height 35
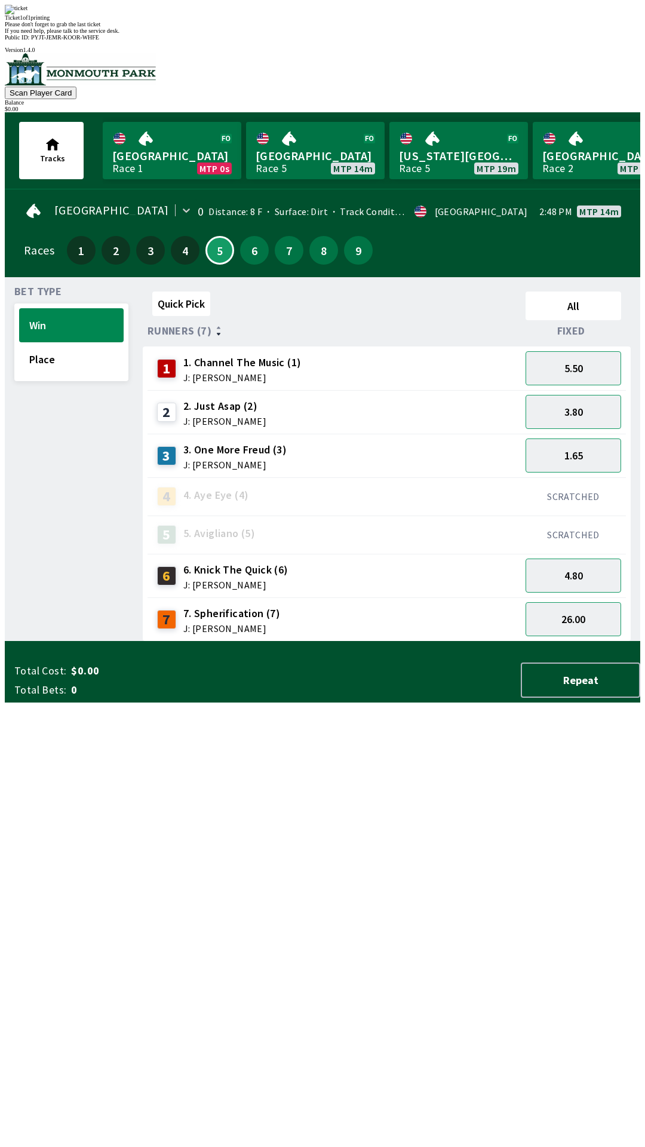
click at [241, 34] on div "Ticket 1 of 1 printing Please don't forget to grab the last ticket If you need …" at bounding box center [322, 19] width 635 height 29
click at [356, 641] on div "Quick Pick All Runners (7) Fixed 1 1. Channel The Music (1) J: [PERSON_NAME] 5.…" at bounding box center [391, 464] width 497 height 355
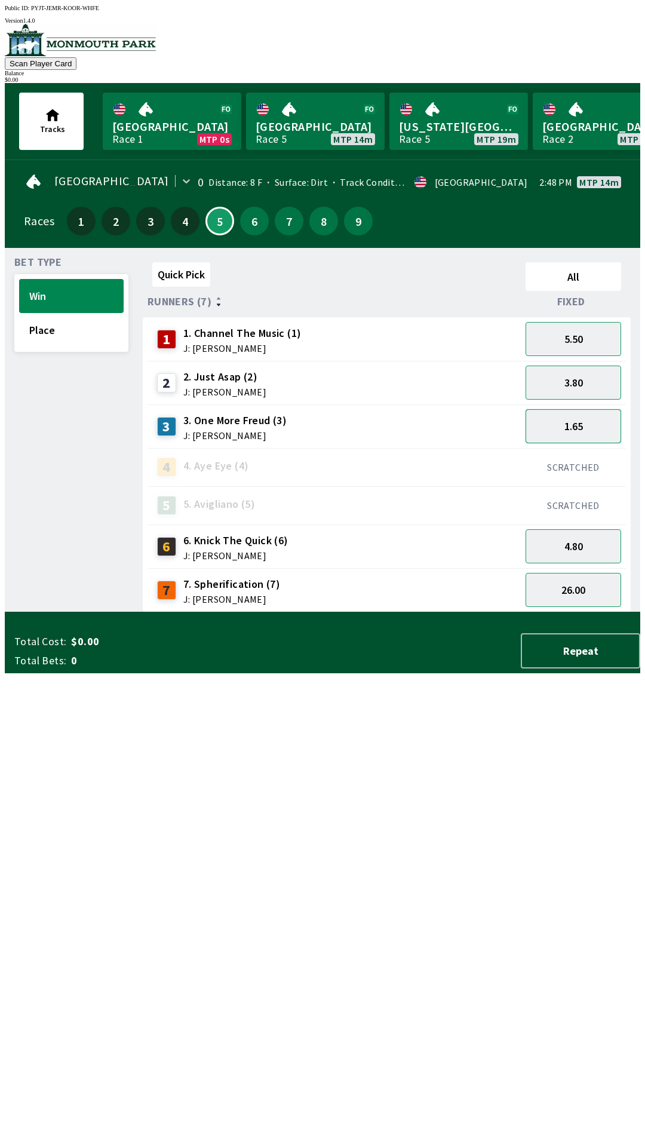
click at [588, 419] on button "1.65" at bounding box center [574, 426] width 96 height 34
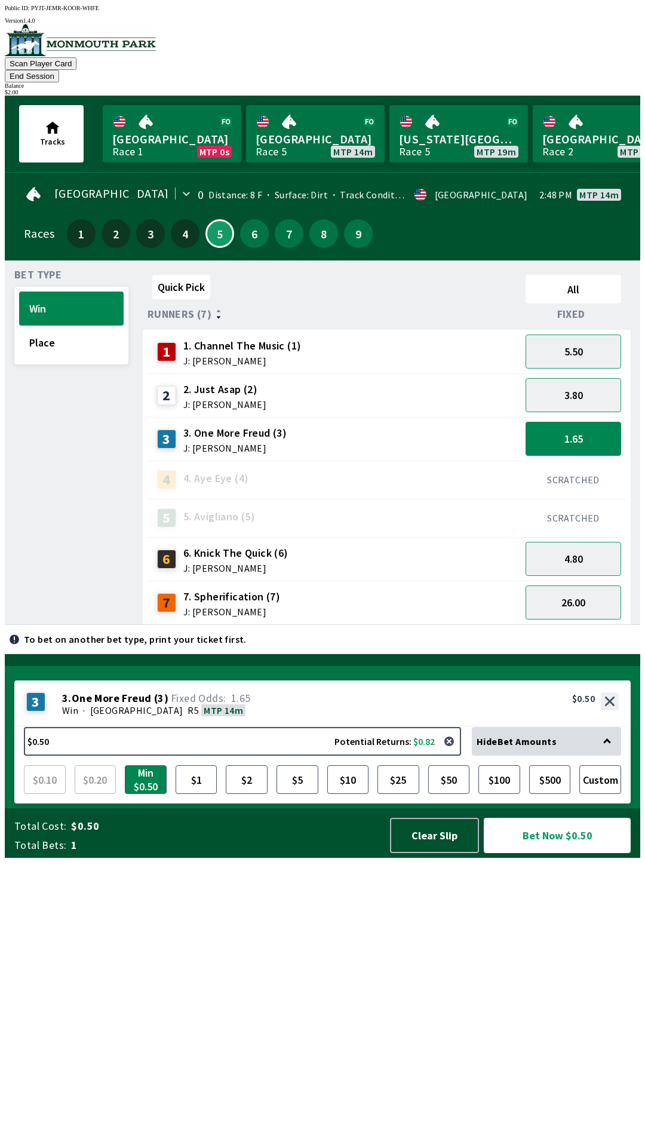
click at [566, 853] on button "Bet Now $0.50" at bounding box center [557, 835] width 147 height 35
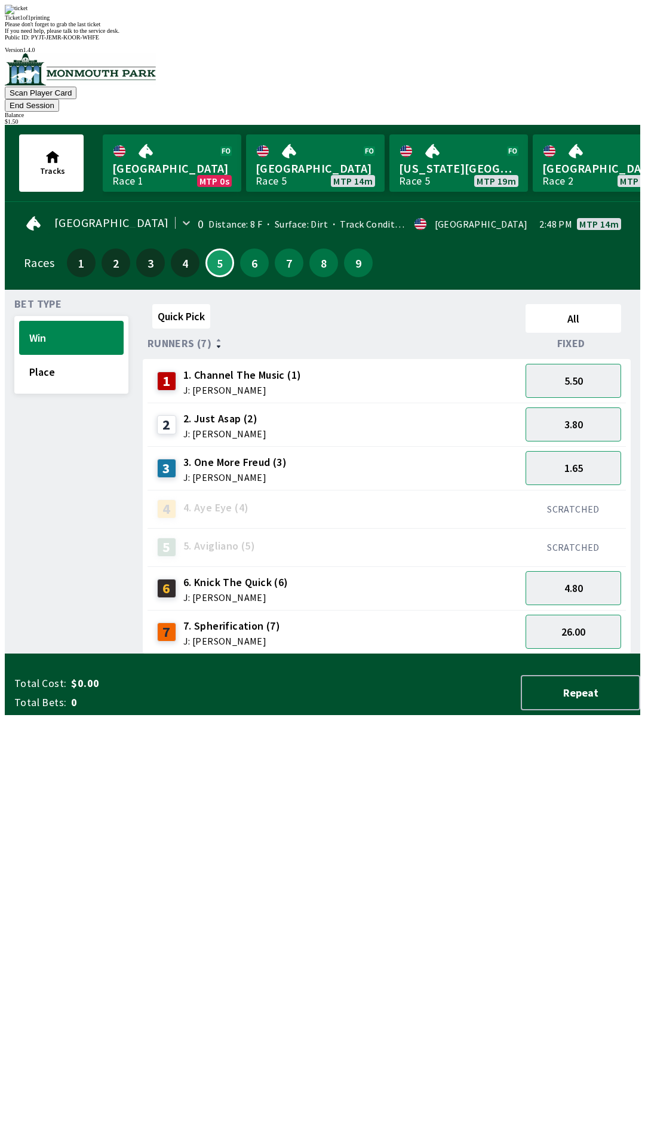
click at [425, 654] on div "Quick Pick All Runners (7) Fixed 1 1. Channel The Music (1) J: [PERSON_NAME] 5.…" at bounding box center [391, 476] width 497 height 355
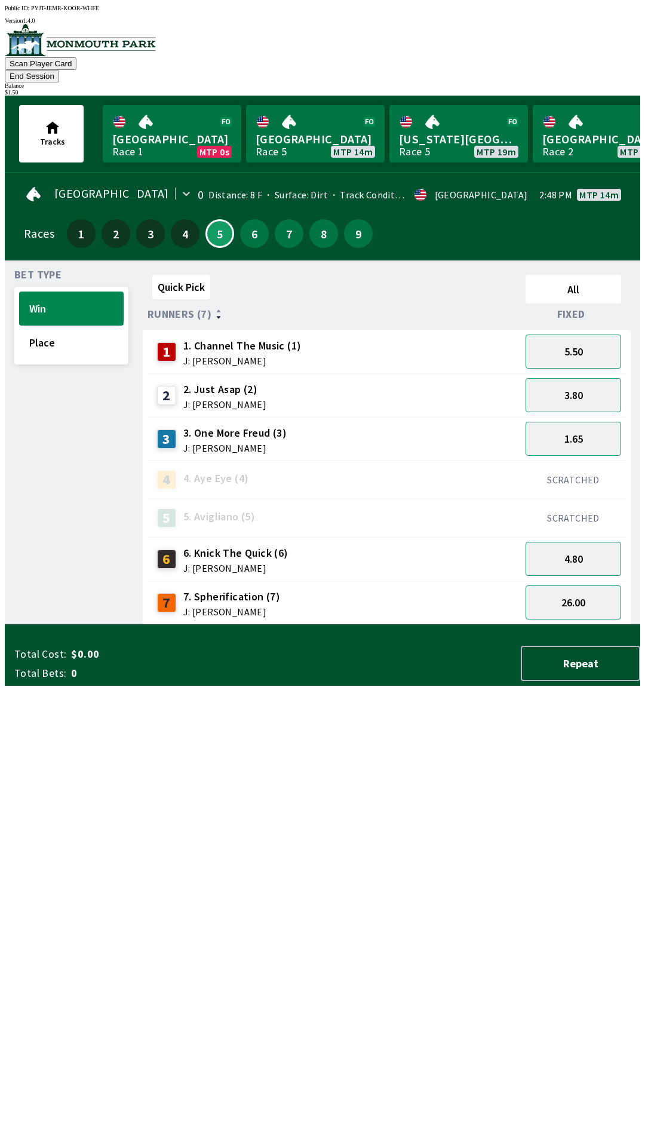
click at [416, 625] on div "Quick Pick All Runners (7) Fixed 1 1. Channel The Music (1) J: [PERSON_NAME] 5.…" at bounding box center [391, 447] width 497 height 355
click at [589, 428] on button "1.65" at bounding box center [574, 439] width 96 height 34
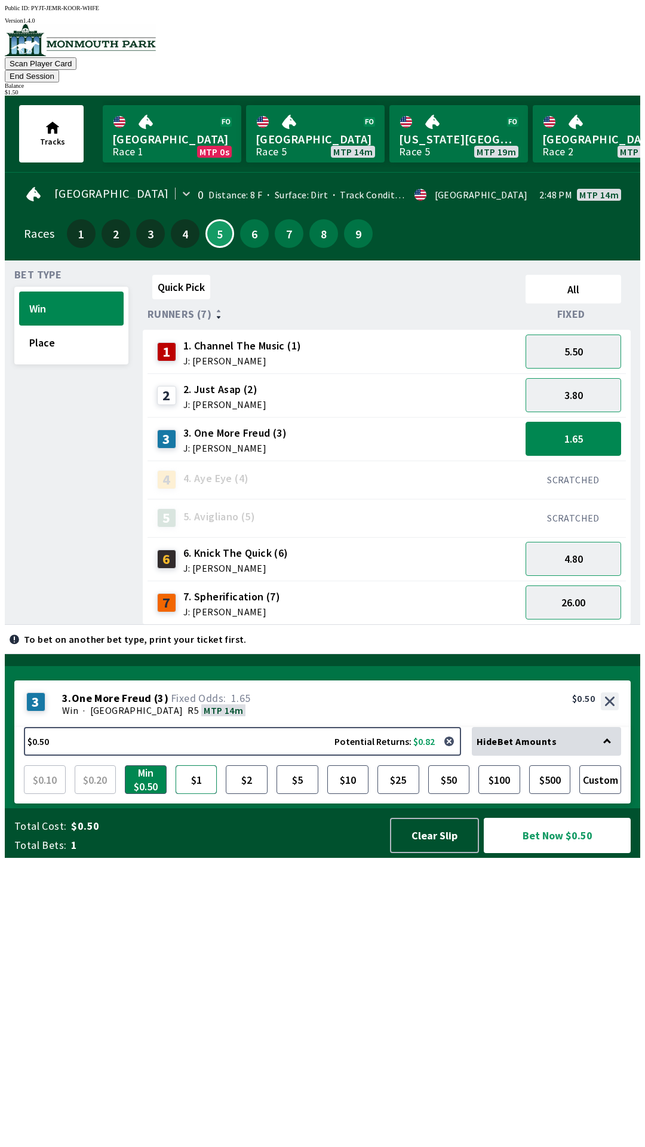
click at [204, 794] on button "$1" at bounding box center [197, 779] width 42 height 29
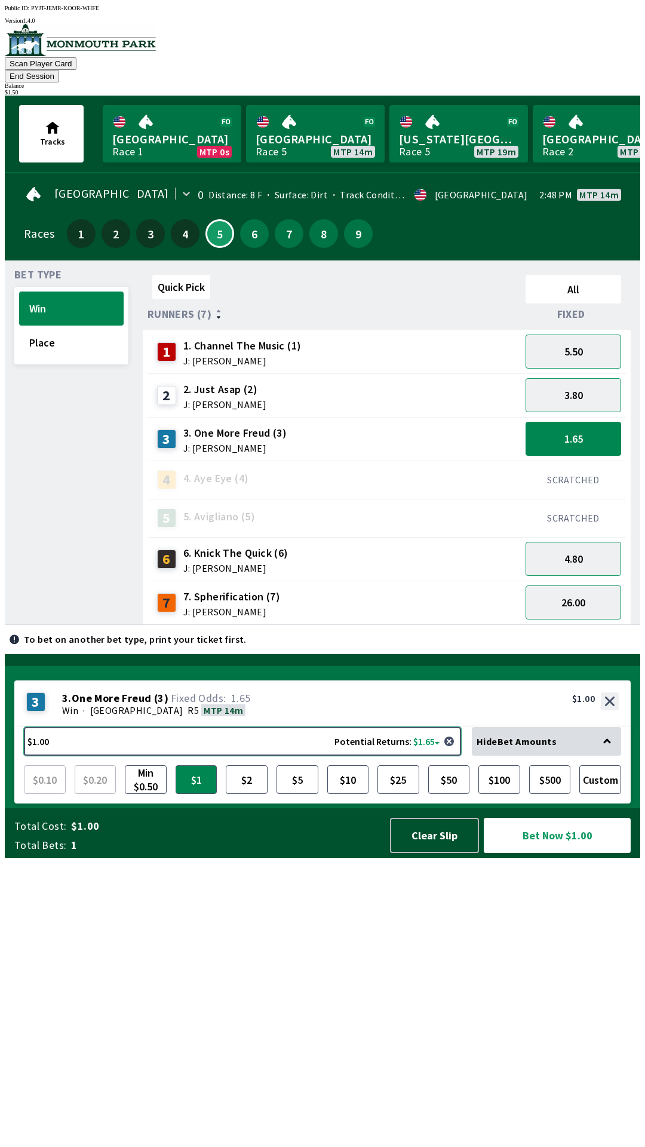
click at [179, 755] on button "$1.00 Potential Returns: $1.65" at bounding box center [242, 741] width 437 height 29
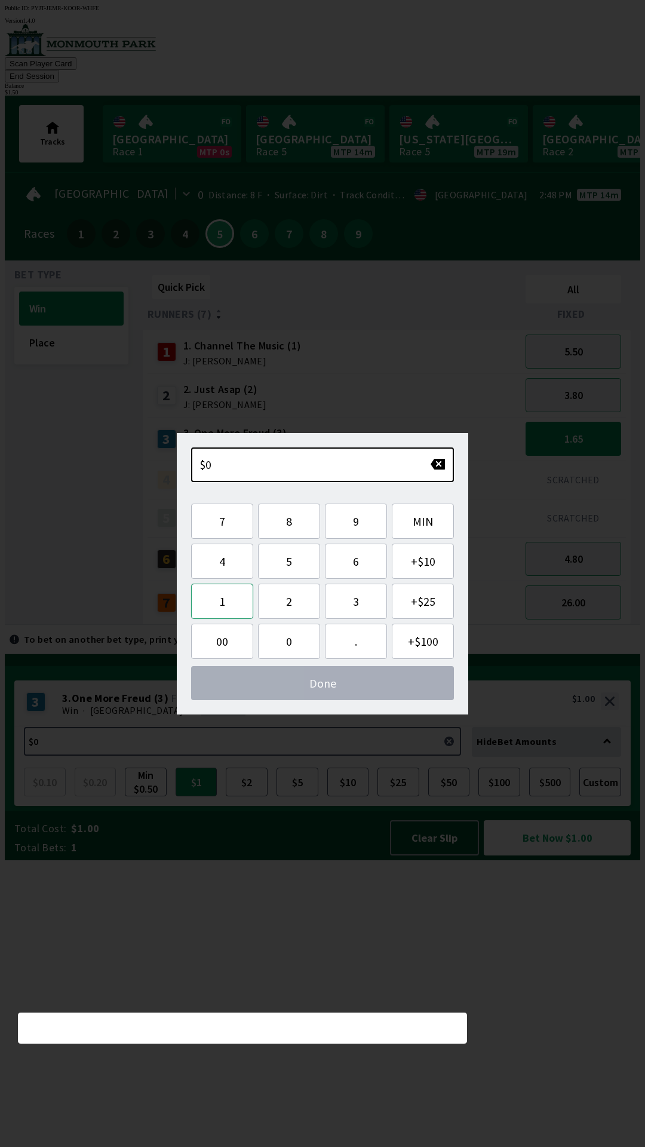
click at [223, 606] on button "1" at bounding box center [222, 600] width 62 height 35
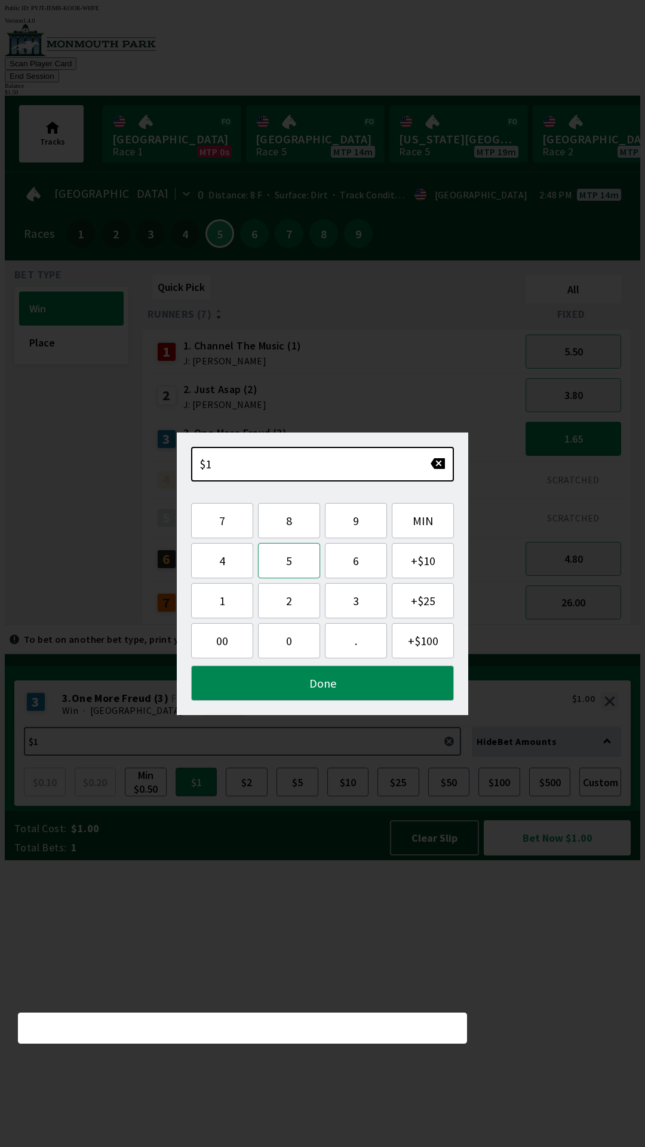
click at [294, 566] on button "5" at bounding box center [289, 560] width 62 height 35
click at [295, 643] on button "0" at bounding box center [289, 640] width 62 height 35
click at [325, 681] on button "Done" at bounding box center [322, 682] width 263 height 35
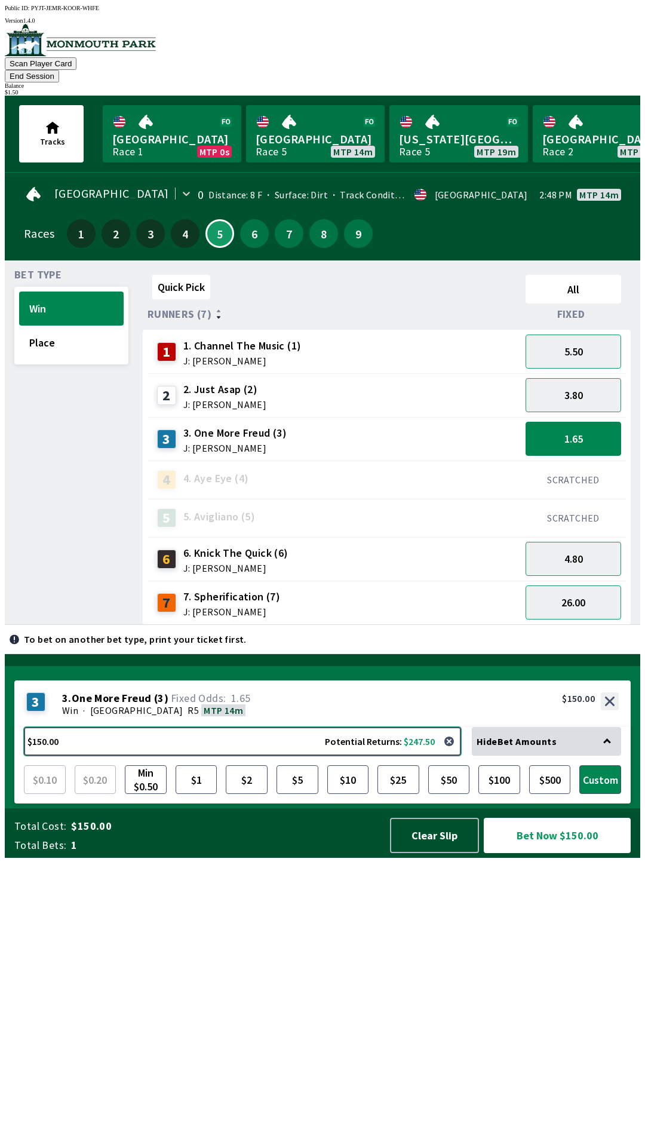
click at [325, 755] on button "$150.00 Potential Returns: $247.50" at bounding box center [242, 741] width 437 height 29
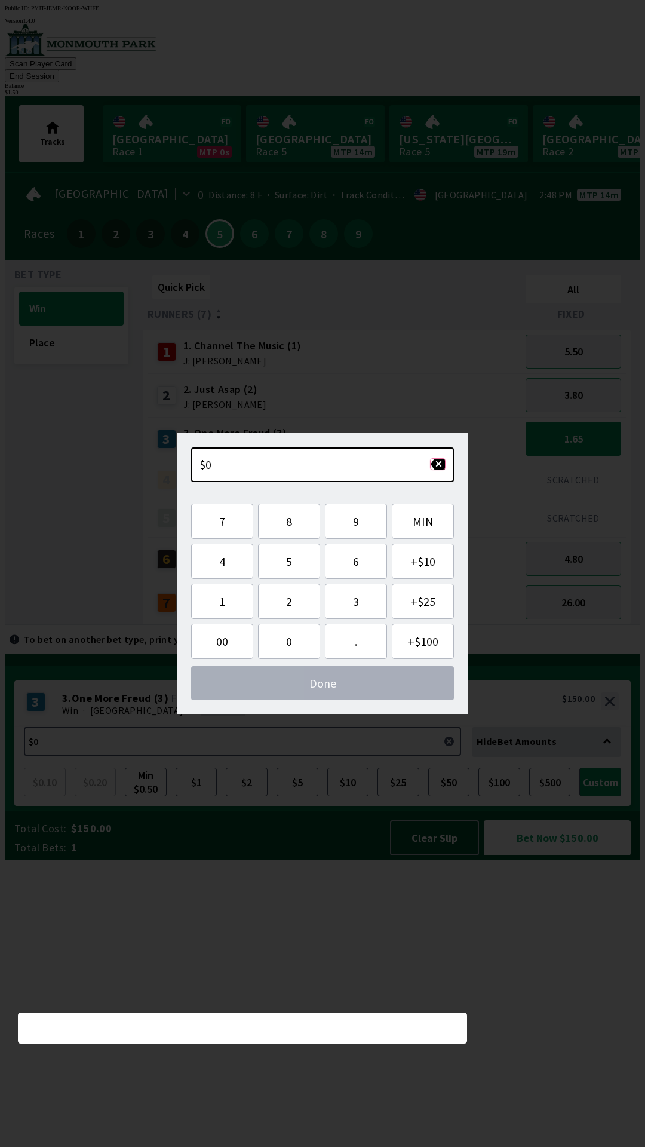
click at [437, 466] on button "button" at bounding box center [438, 464] width 16 height 12
click at [440, 462] on button "button" at bounding box center [438, 464] width 16 height 12
click at [436, 466] on button "button" at bounding box center [438, 464] width 16 height 12
click at [219, 600] on button "1" at bounding box center [222, 600] width 62 height 35
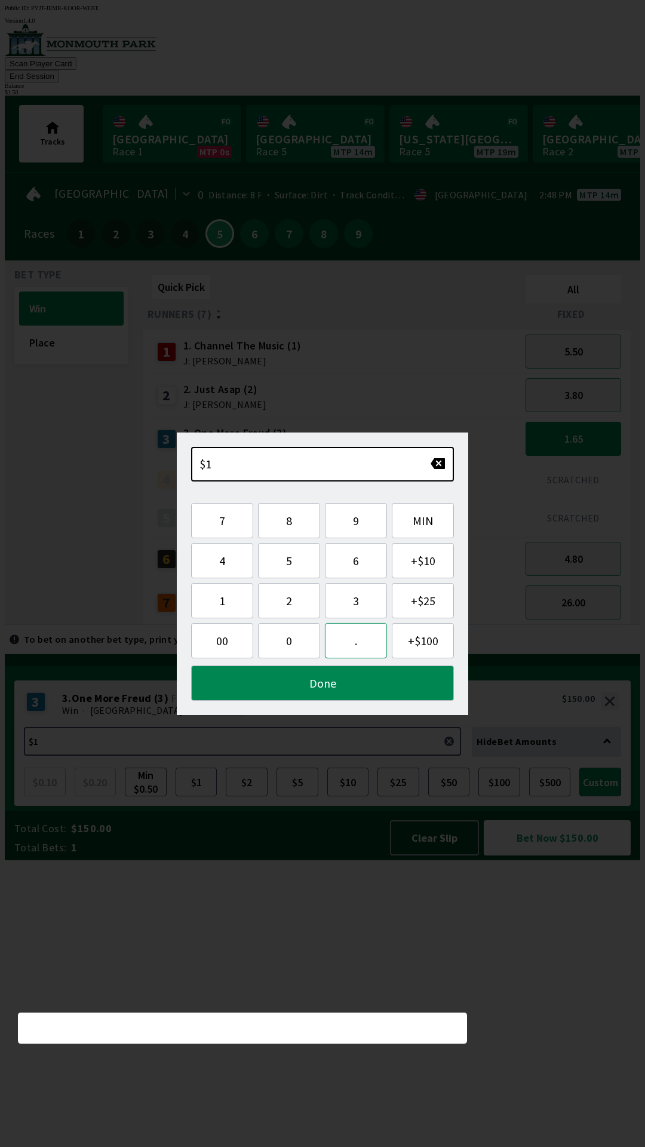
click at [346, 643] on button "." at bounding box center [356, 640] width 62 height 35
click at [294, 562] on button "5" at bounding box center [289, 560] width 62 height 35
click at [288, 644] on button "0" at bounding box center [289, 640] width 62 height 35
click at [308, 680] on button "Done" at bounding box center [322, 682] width 263 height 35
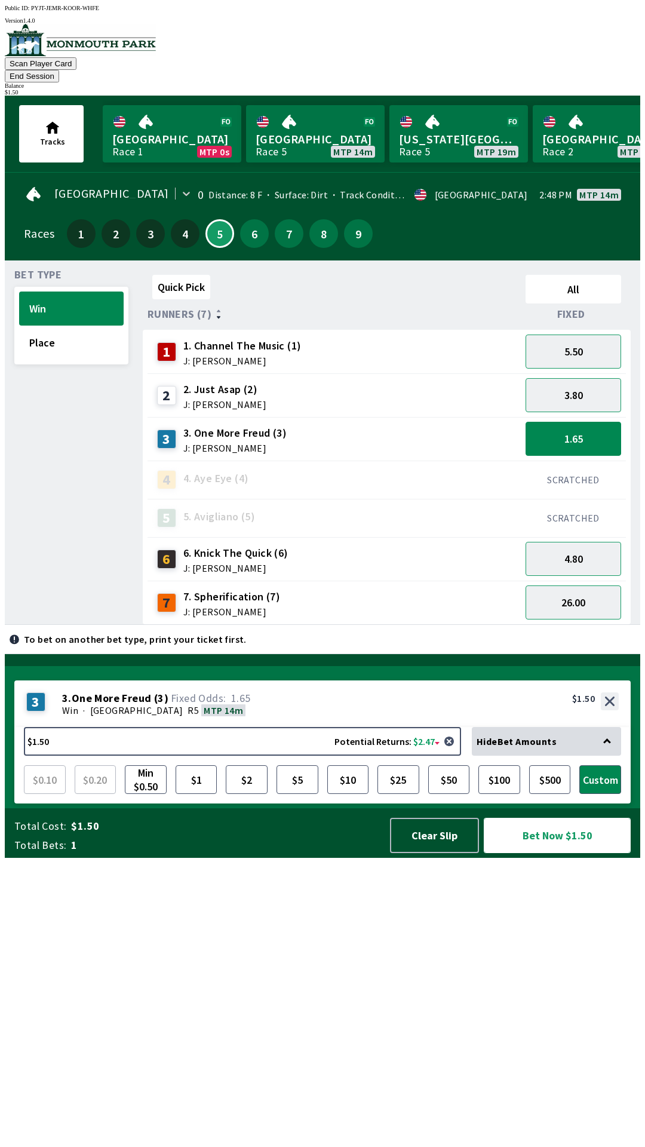
click at [576, 853] on button "Bet Now $1.50" at bounding box center [557, 835] width 147 height 35
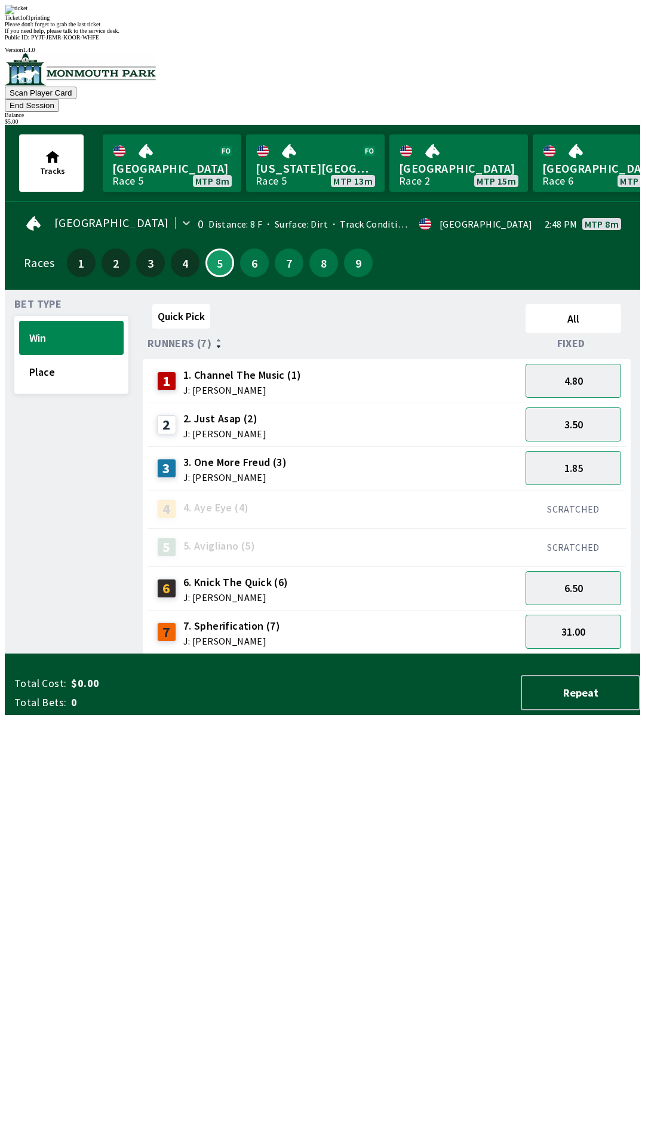
click at [226, 654] on div "Quick Pick All Runners (7) Fixed 1 1. Channel The Music (1) J: [PERSON_NAME] 4.…" at bounding box center [391, 476] width 497 height 355
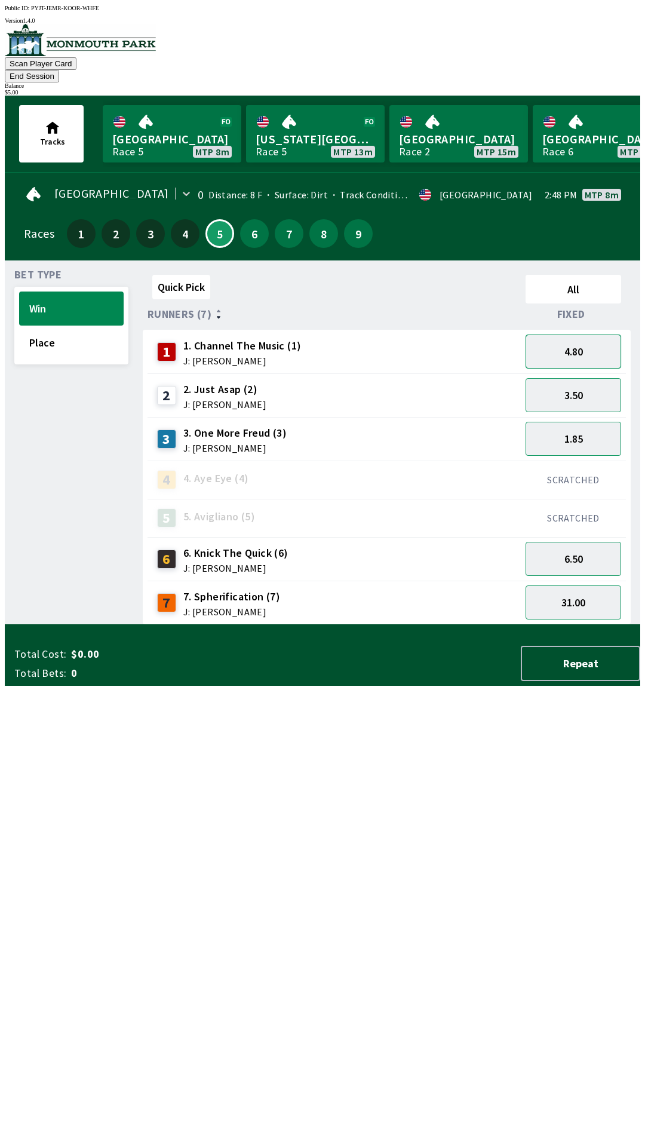
click at [611, 340] on button "4.80" at bounding box center [574, 351] width 96 height 34
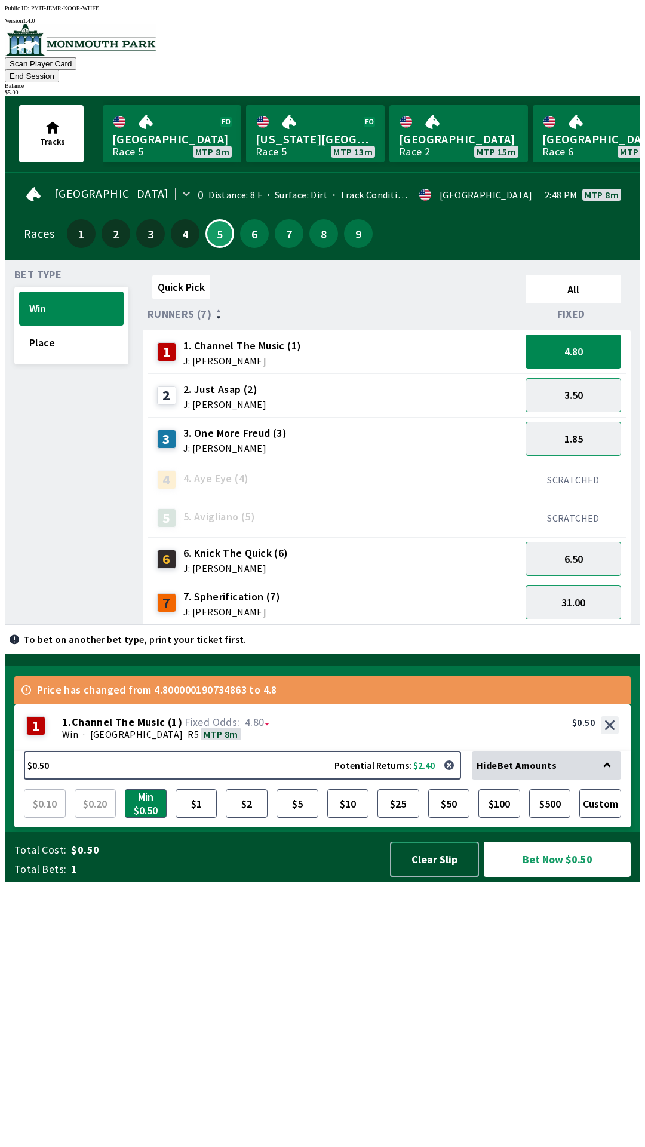
click at [441, 877] on button "Clear Slip" at bounding box center [434, 858] width 89 height 35
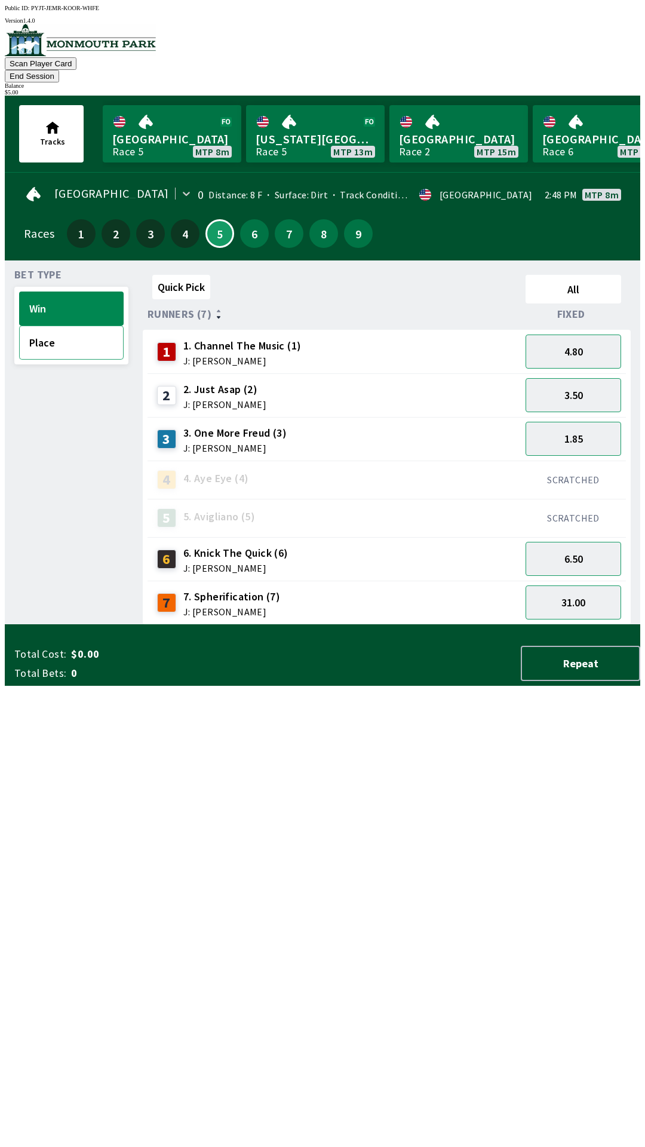
click at [84, 336] on button "Place" at bounding box center [71, 342] width 105 height 34
click at [77, 291] on button "Win" at bounding box center [71, 308] width 105 height 34
click at [600, 336] on button "4.80" at bounding box center [574, 351] width 96 height 34
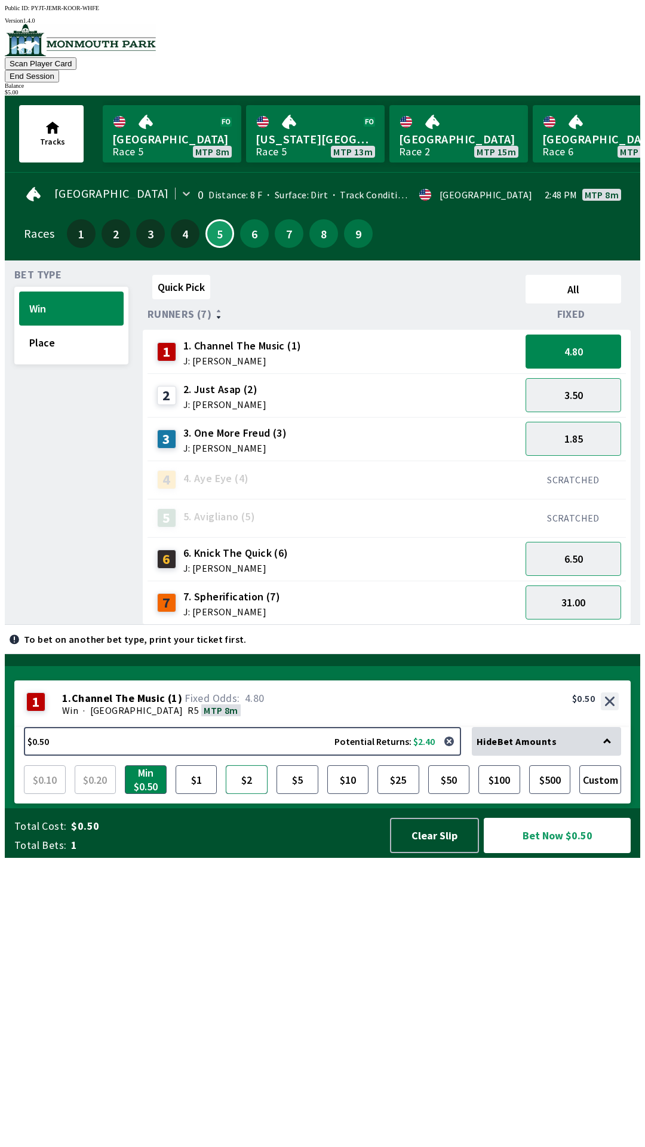
click at [244, 794] on button "$2" at bounding box center [247, 779] width 42 height 29
click at [598, 586] on button "31.00" at bounding box center [574, 602] width 96 height 34
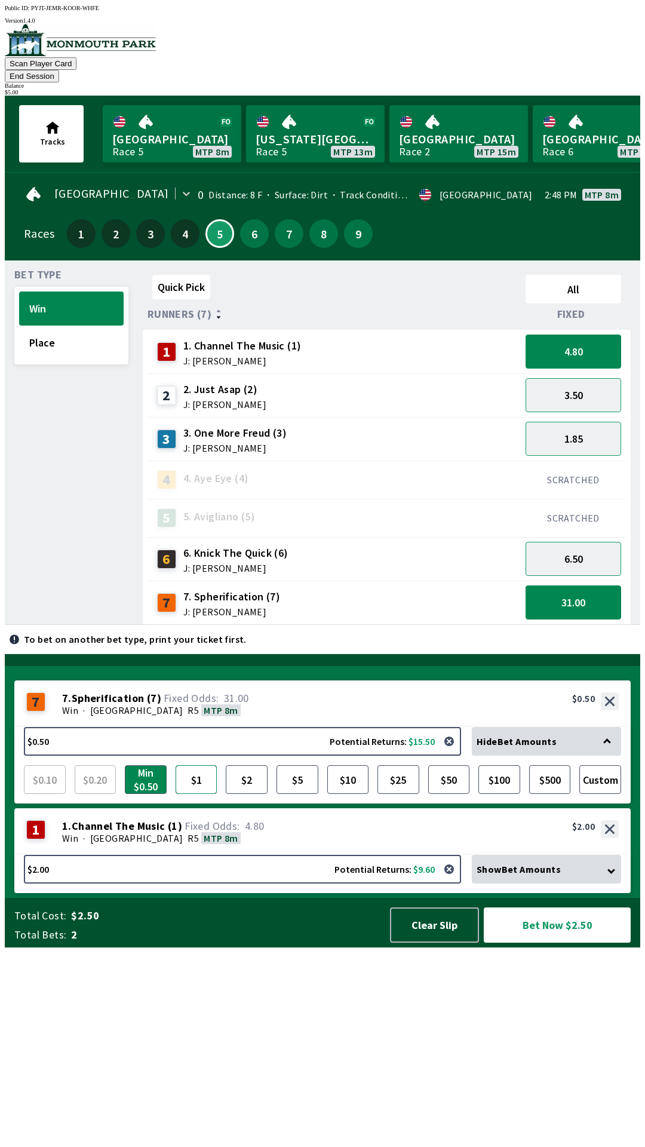
click at [204, 794] on button "$1" at bounding box center [197, 779] width 42 height 29
click at [564, 942] on button "Bet Now $3.00" at bounding box center [557, 924] width 147 height 35
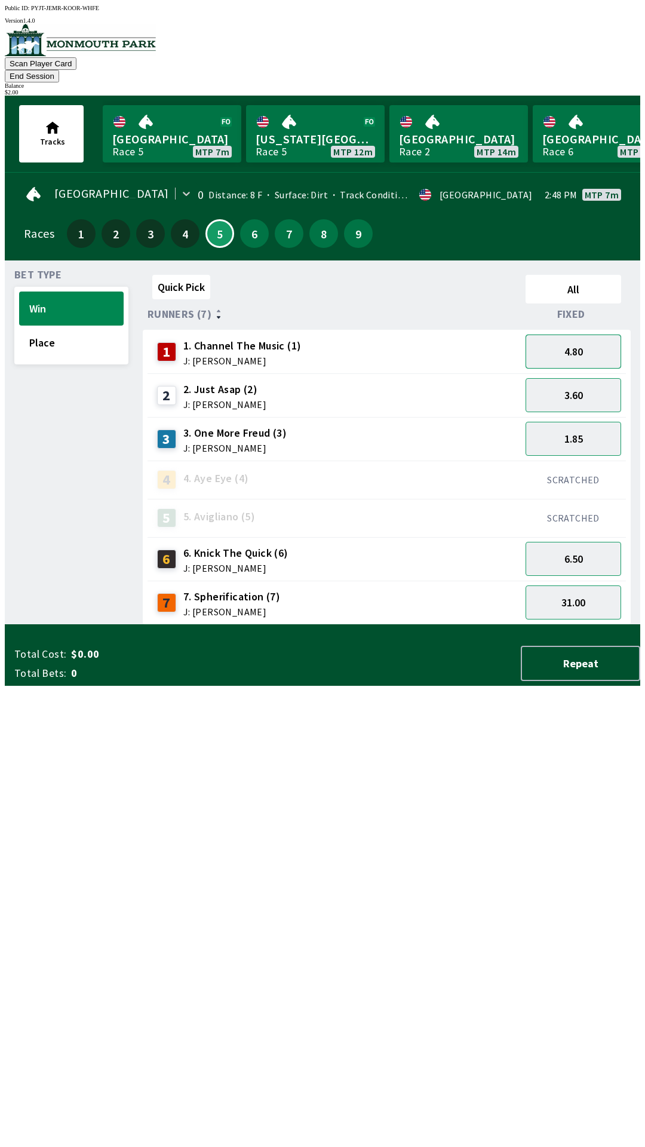
click at [584, 334] on button "4.80" at bounding box center [574, 351] width 96 height 34
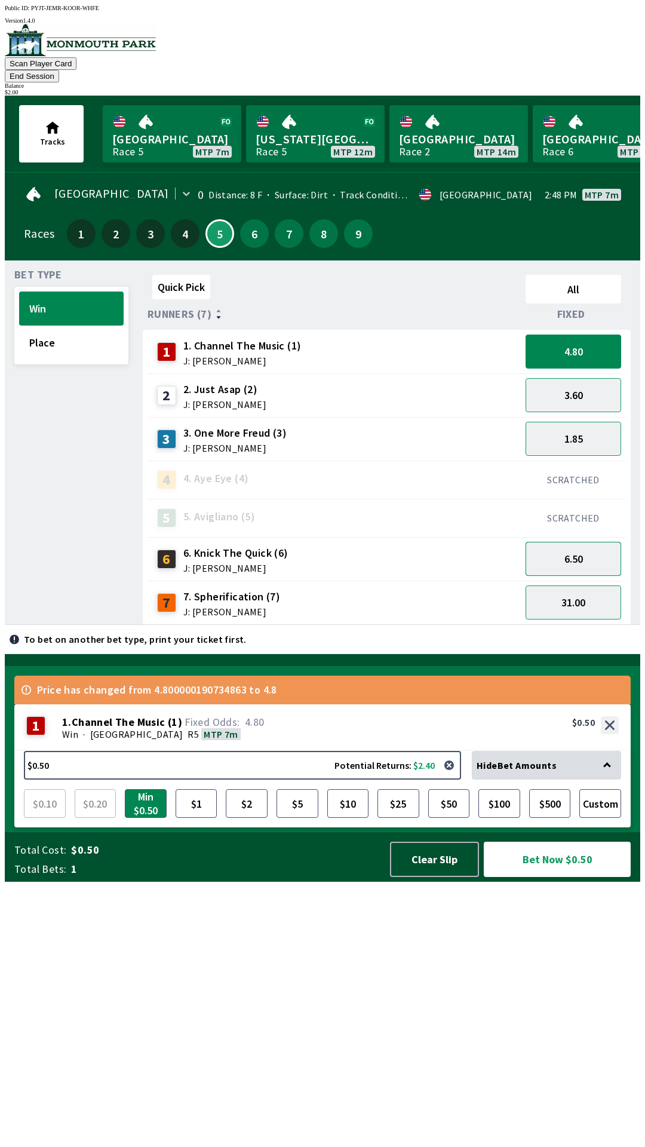
click at [597, 542] on button "6.50" at bounding box center [574, 559] width 96 height 34
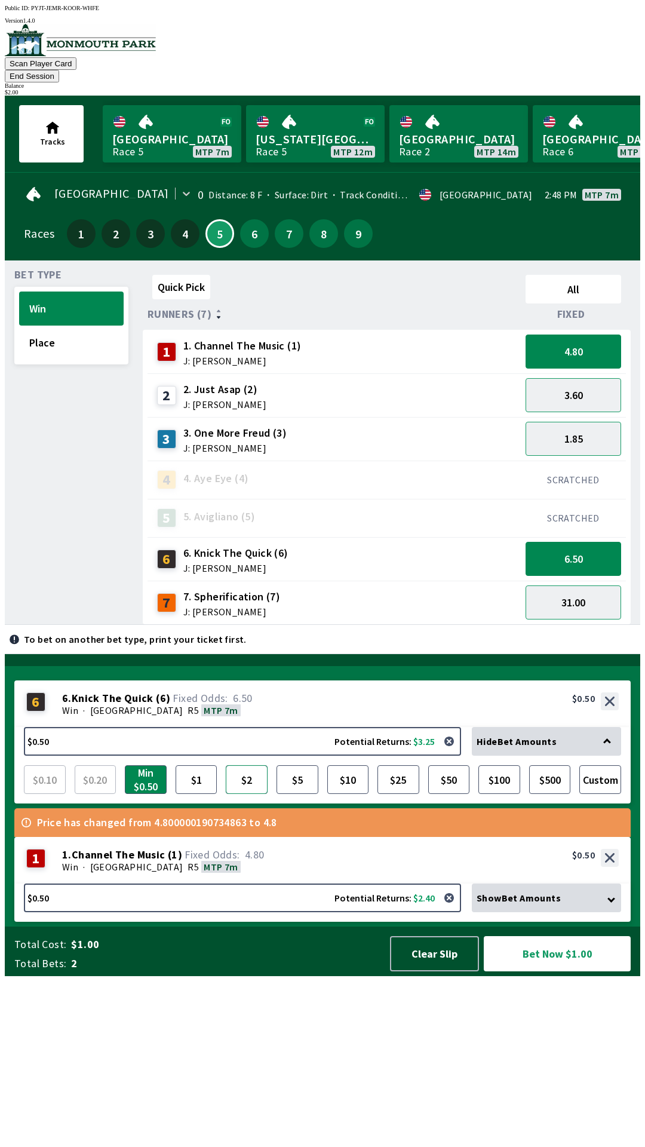
click at [244, 794] on button "$2" at bounding box center [247, 779] width 42 height 29
click at [571, 971] on button "Bet Now $2.50" at bounding box center [557, 953] width 147 height 35
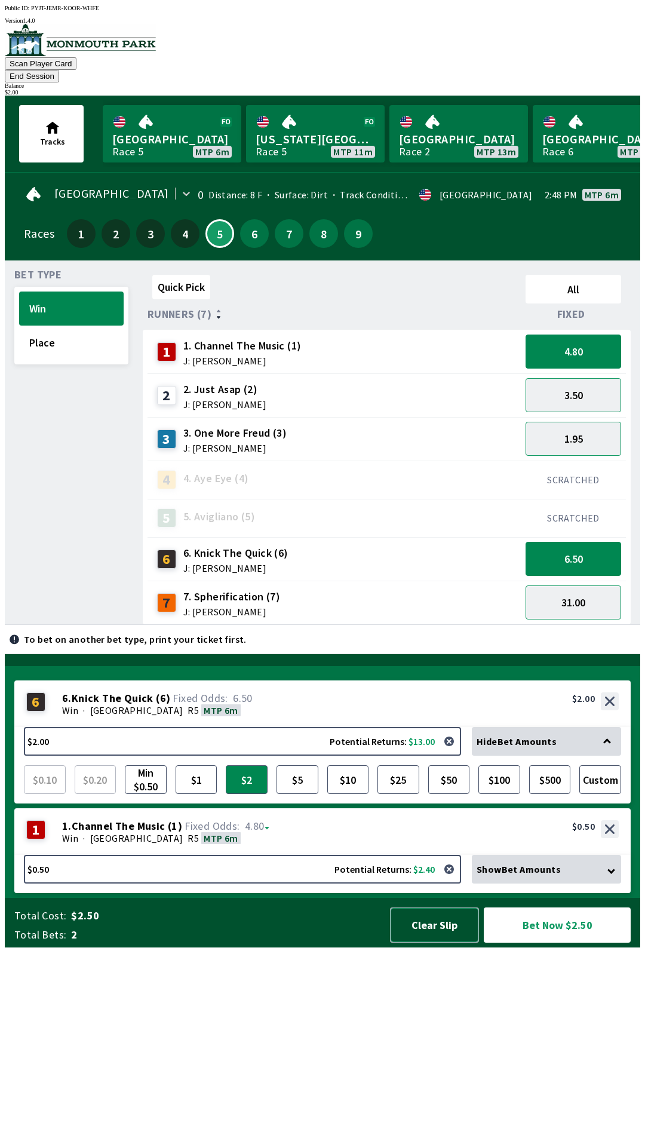
click at [441, 942] on button "Clear Slip" at bounding box center [434, 924] width 89 height 35
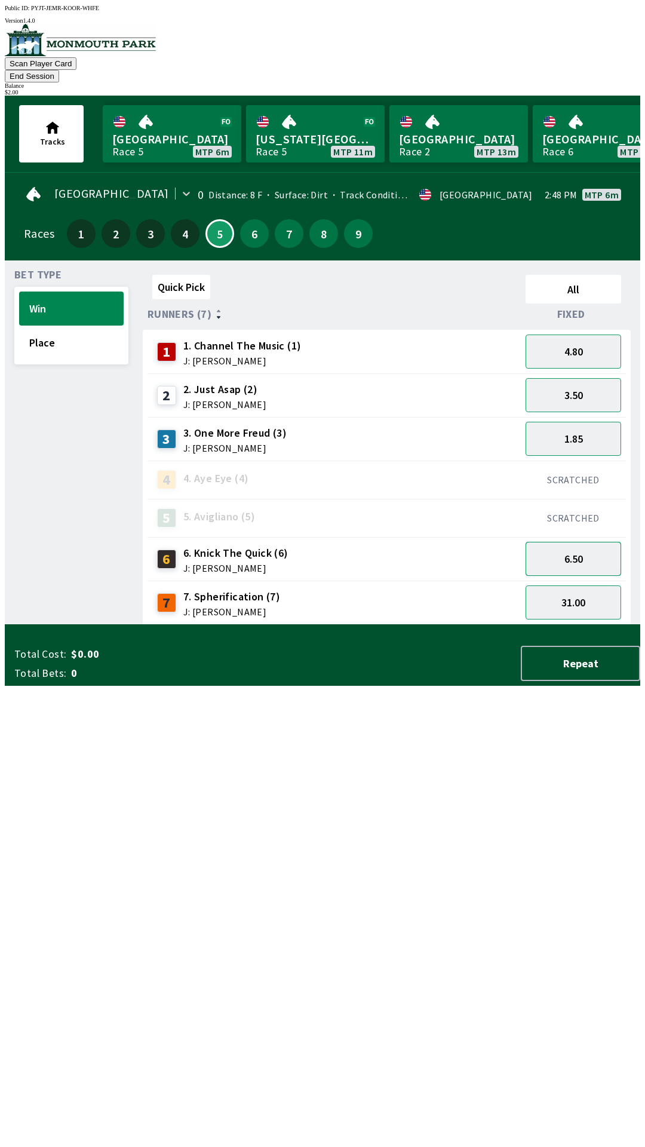
click at [586, 543] on button "6.50" at bounding box center [574, 559] width 96 height 34
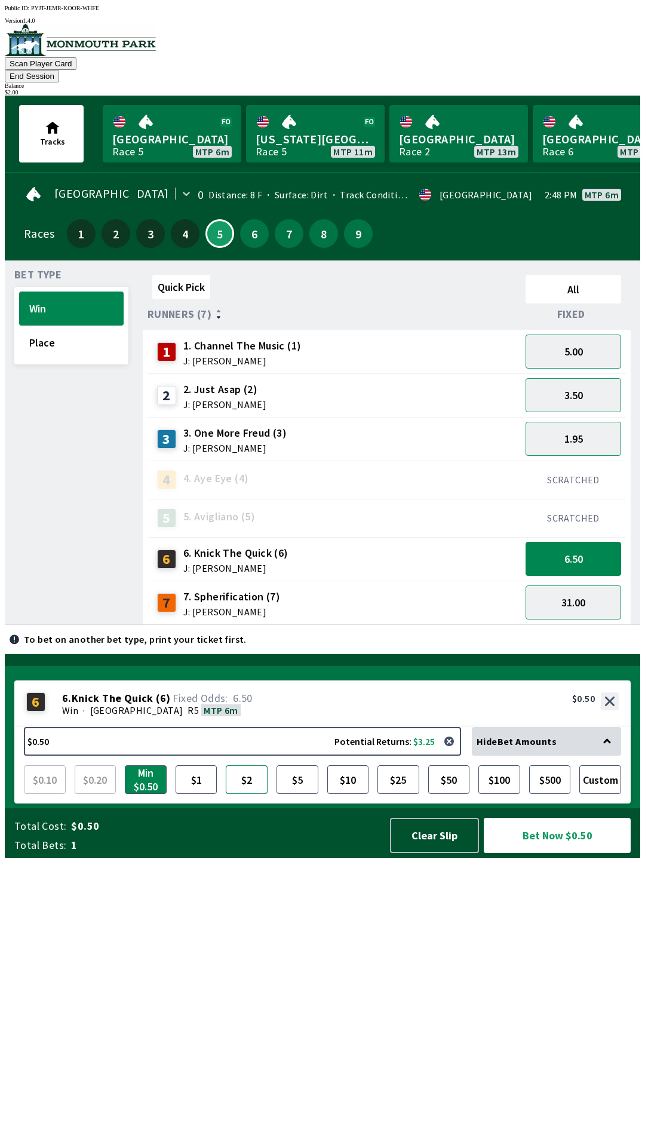
click at [247, 794] on button "$2" at bounding box center [247, 779] width 42 height 29
click at [564, 853] on button "Bet Now $2.00" at bounding box center [557, 835] width 147 height 35
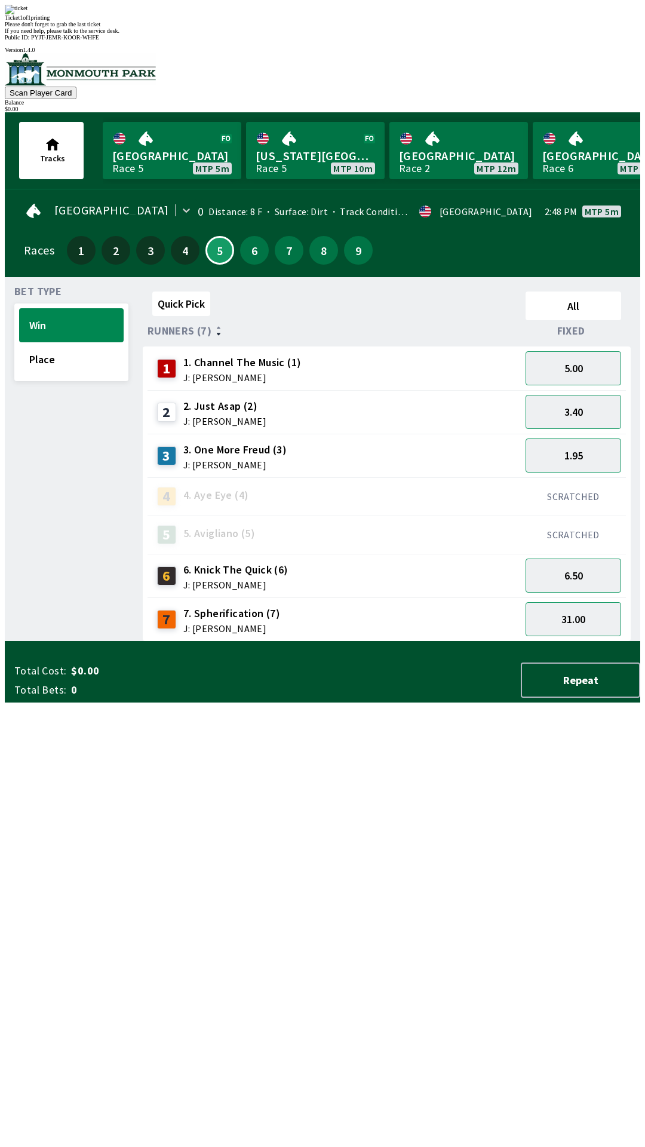
click at [272, 641] on div "Quick Pick All Runners (7) Fixed 1 1. Channel The Music (1) J: [PERSON_NAME] 5.…" at bounding box center [391, 464] width 497 height 355
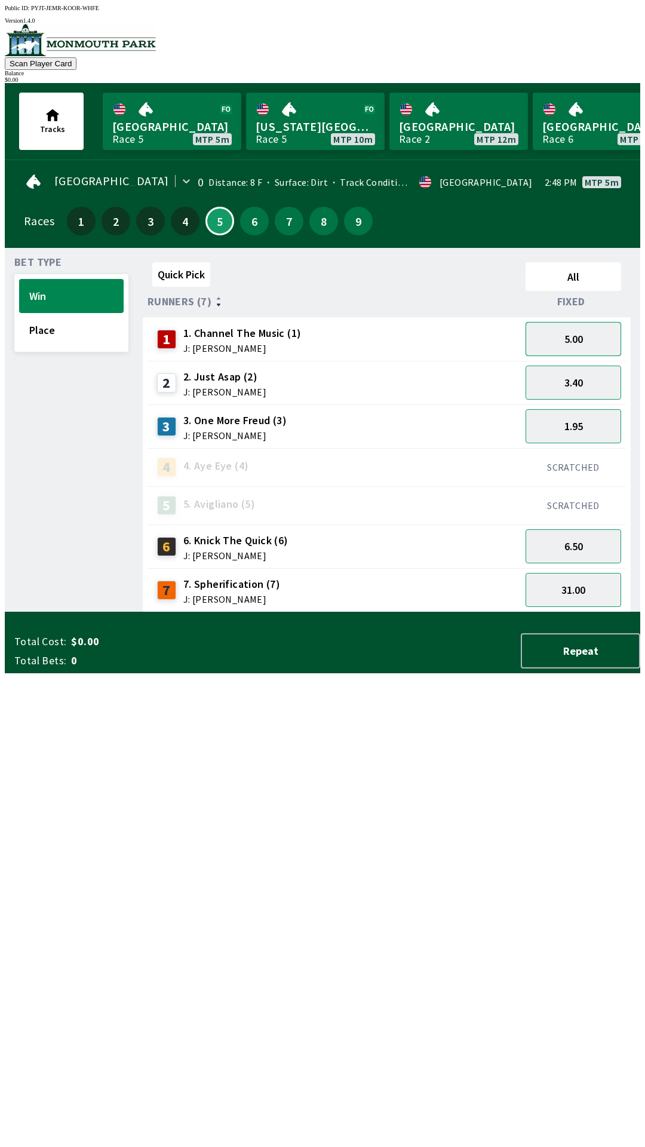
click at [572, 334] on button "5.00" at bounding box center [574, 339] width 96 height 34
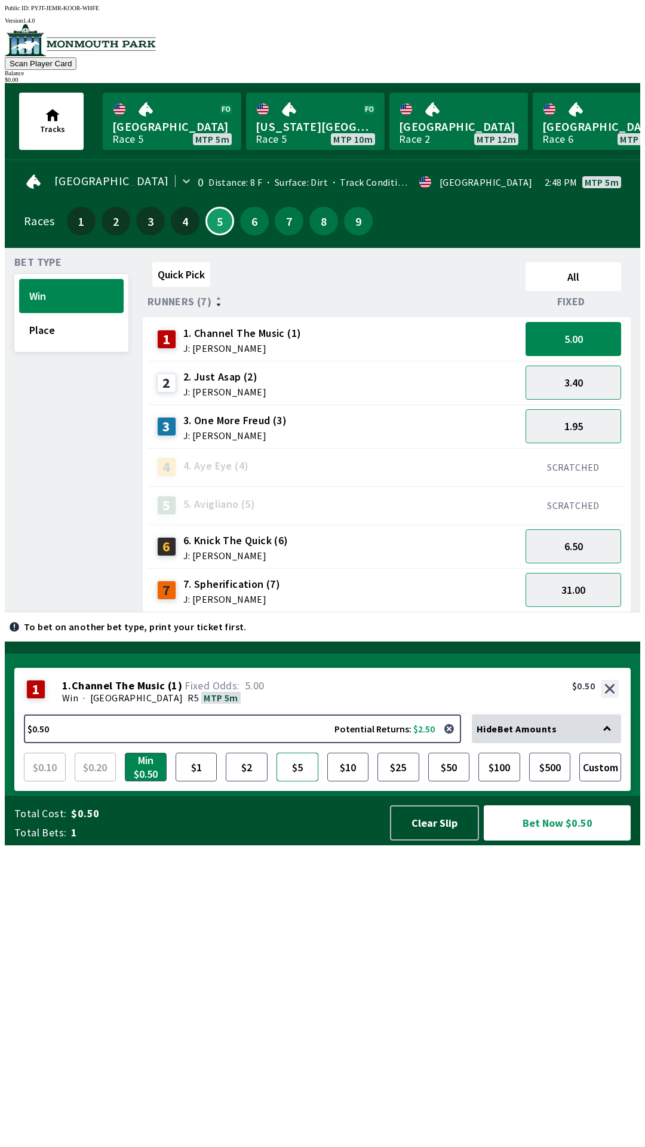
click at [309, 781] on button "$5" at bounding box center [297, 766] width 42 height 29
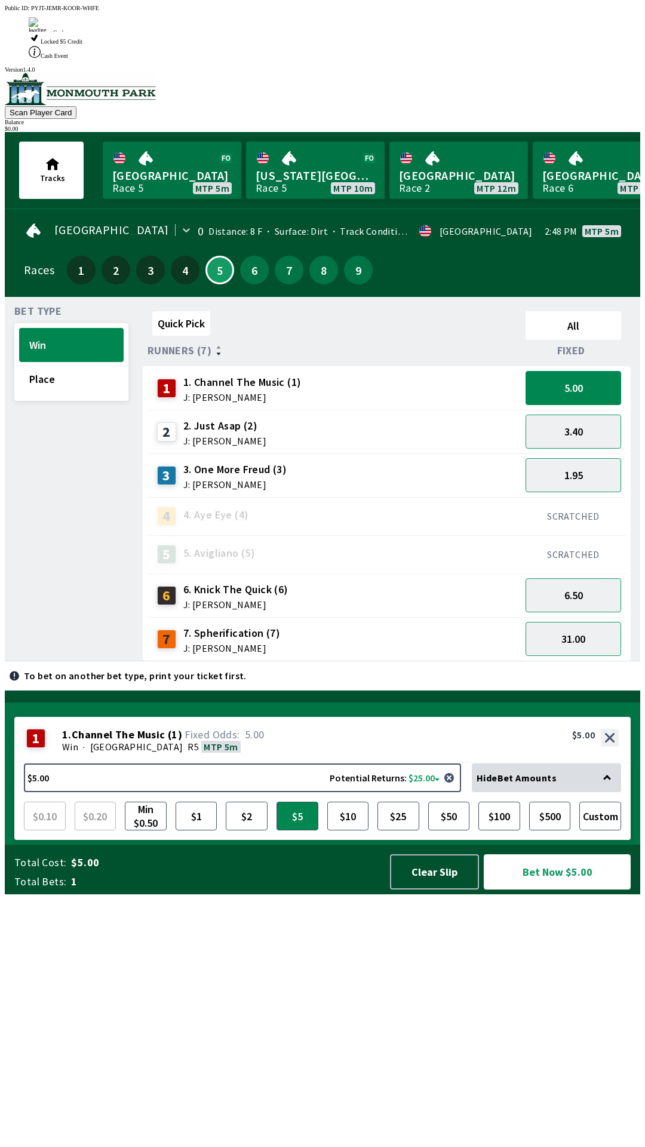
click at [545, 889] on button "Bet Now $5.00" at bounding box center [557, 871] width 147 height 35
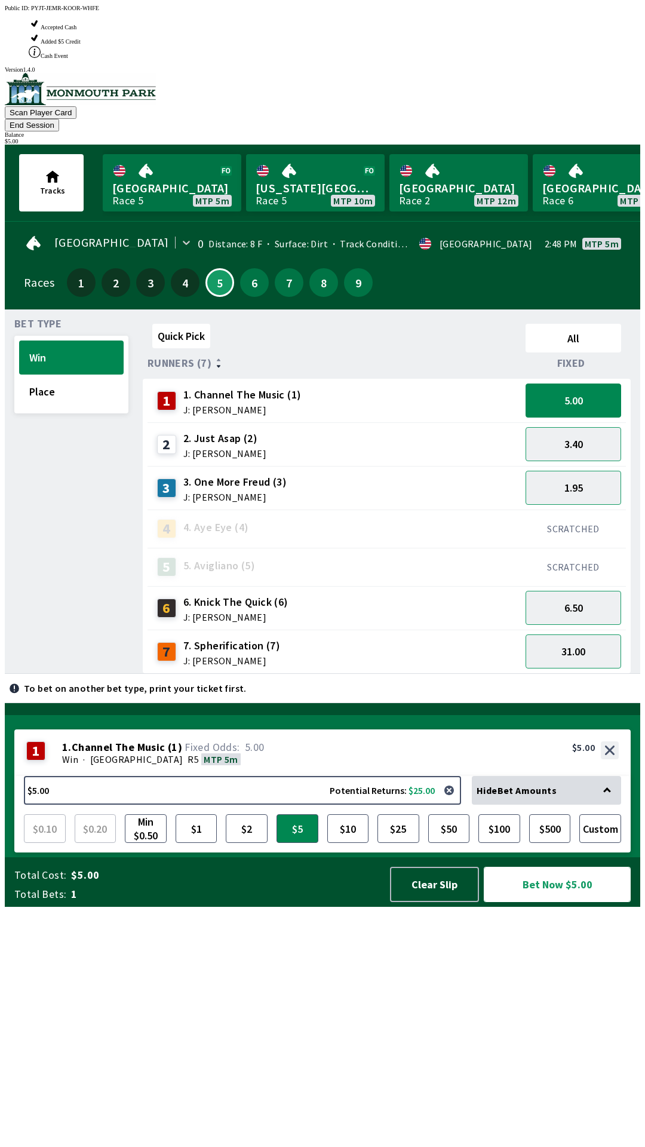
click at [542, 902] on button "Bet Now $5.00" at bounding box center [557, 884] width 147 height 35
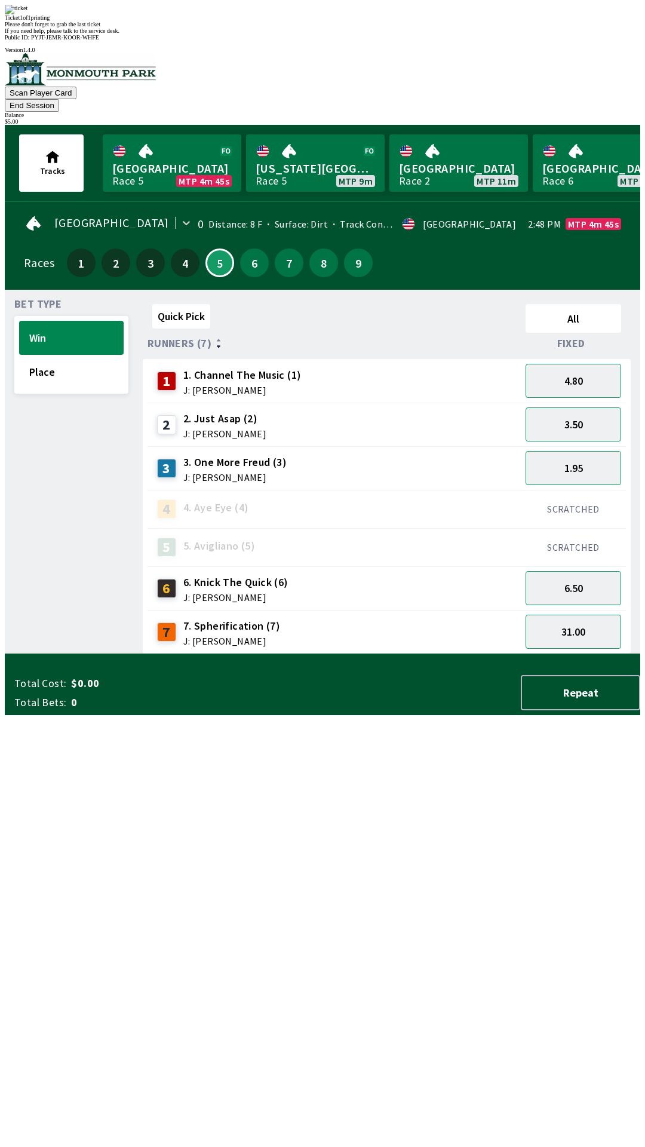
click at [119, 34] on span "If you need help, please talk to the service desk." at bounding box center [62, 30] width 115 height 7
click at [254, 34] on div "Ticket 1 of 1 printing Please don't forget to grab the last ticket If you need …" at bounding box center [322, 19] width 635 height 29
click at [119, 34] on span "If you need help, please talk to the service desk." at bounding box center [62, 30] width 115 height 7
click at [263, 34] on div "Ticket 1 of 1 printing Please don't forget to grab the last ticket If you need …" at bounding box center [322, 19] width 635 height 29
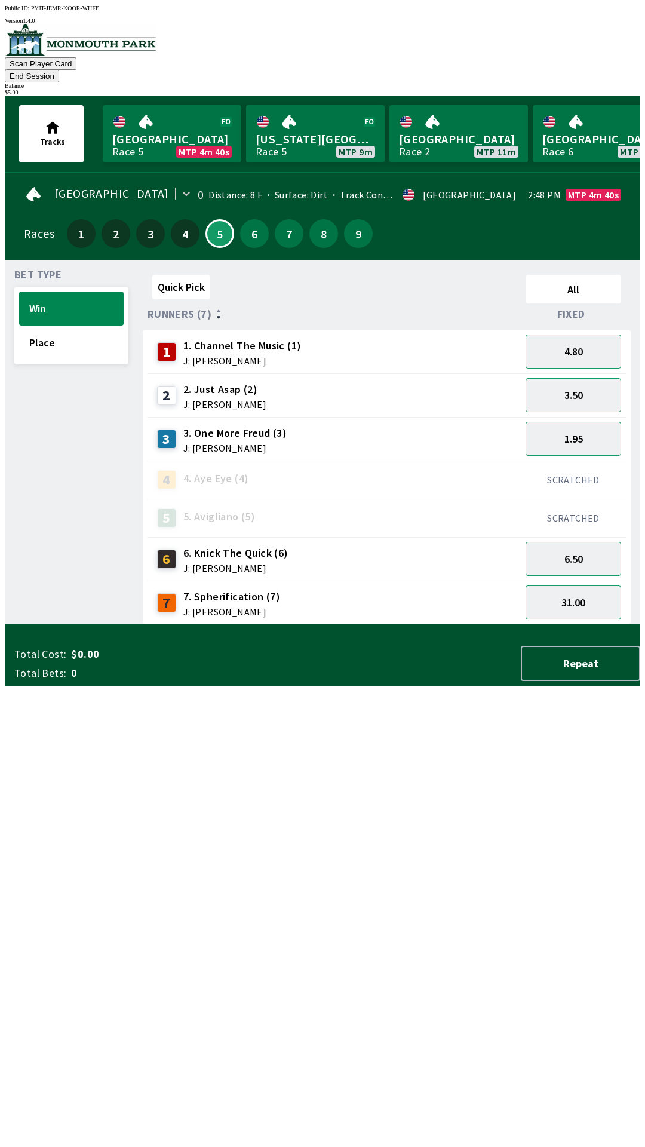
click at [285, 625] on div "Quick Pick All Runners (7) Fixed 1 1. Channel The Music (1) J: [PERSON_NAME] 4.…" at bounding box center [391, 447] width 497 height 355
click at [41, 331] on button "Place" at bounding box center [71, 342] width 105 height 34
click at [593, 545] on button "2.60" at bounding box center [574, 559] width 96 height 34
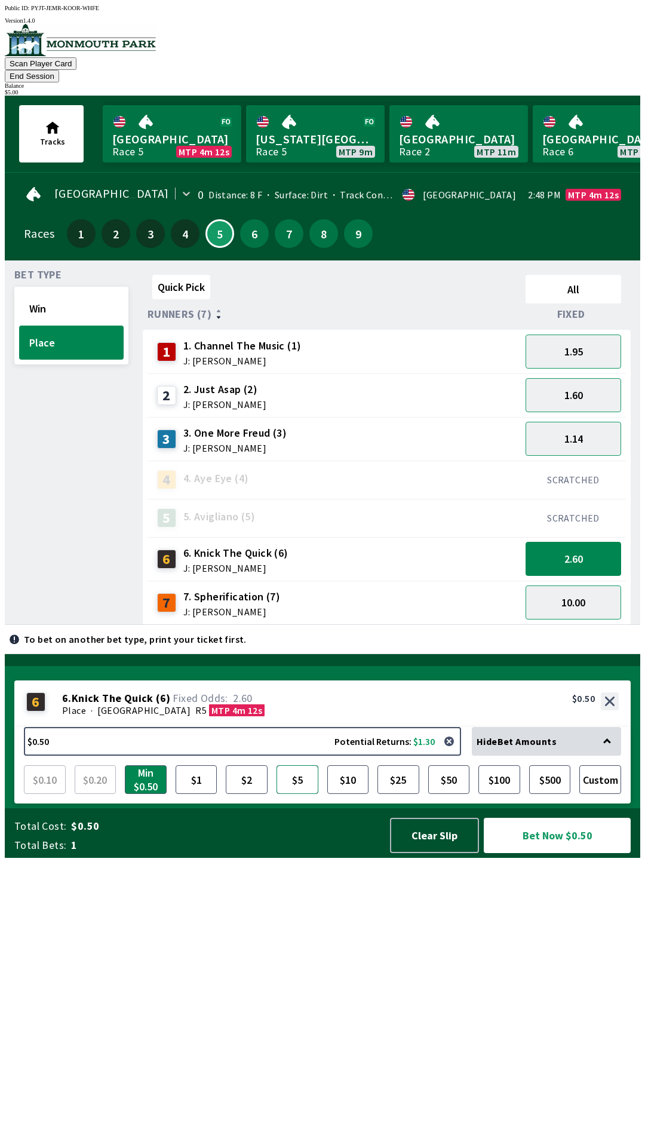
click at [290, 794] on button "$5" at bounding box center [297, 779] width 42 height 29
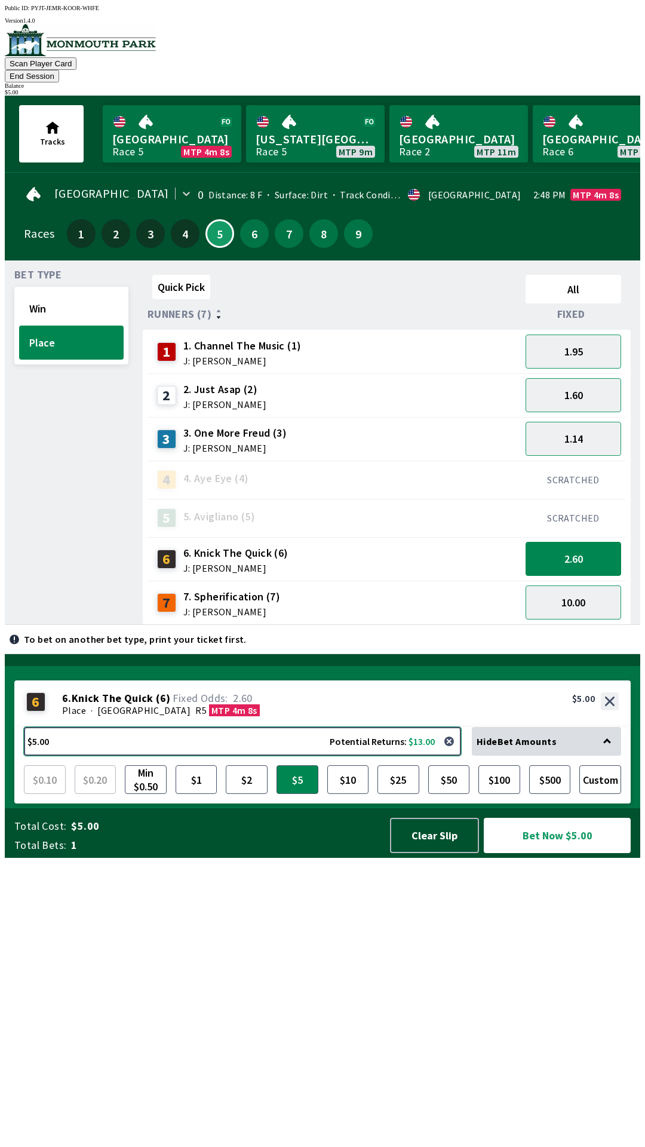
click at [174, 755] on button "$5.00 Potential Returns: $13.00" at bounding box center [242, 741] width 437 height 29
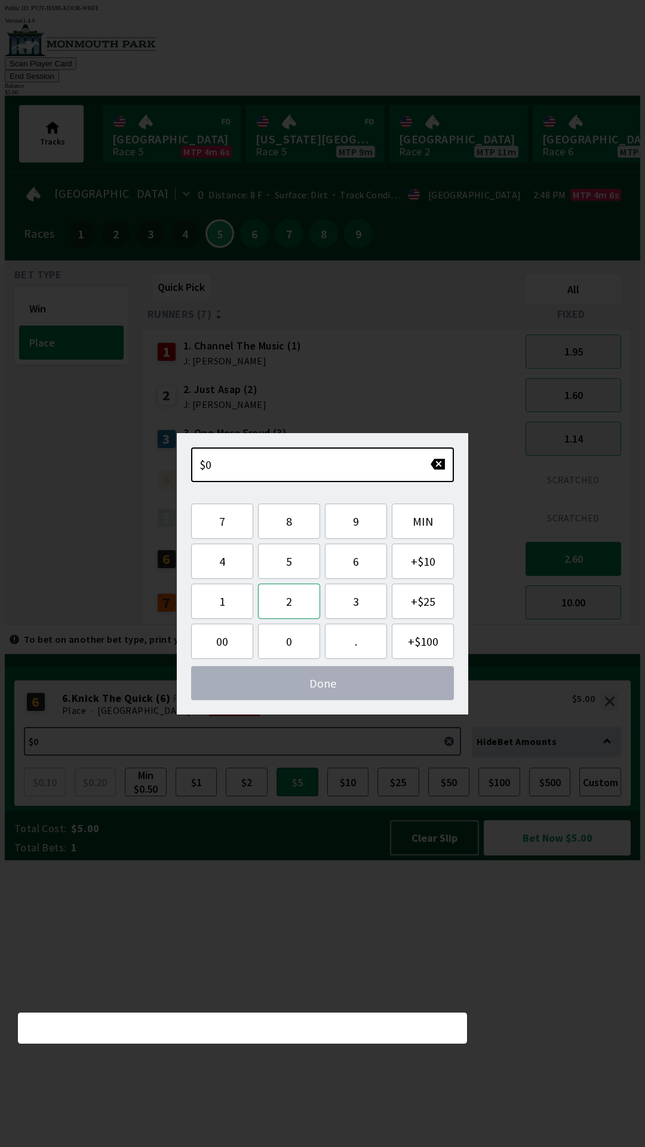
click at [291, 604] on button "2" at bounding box center [289, 600] width 62 height 35
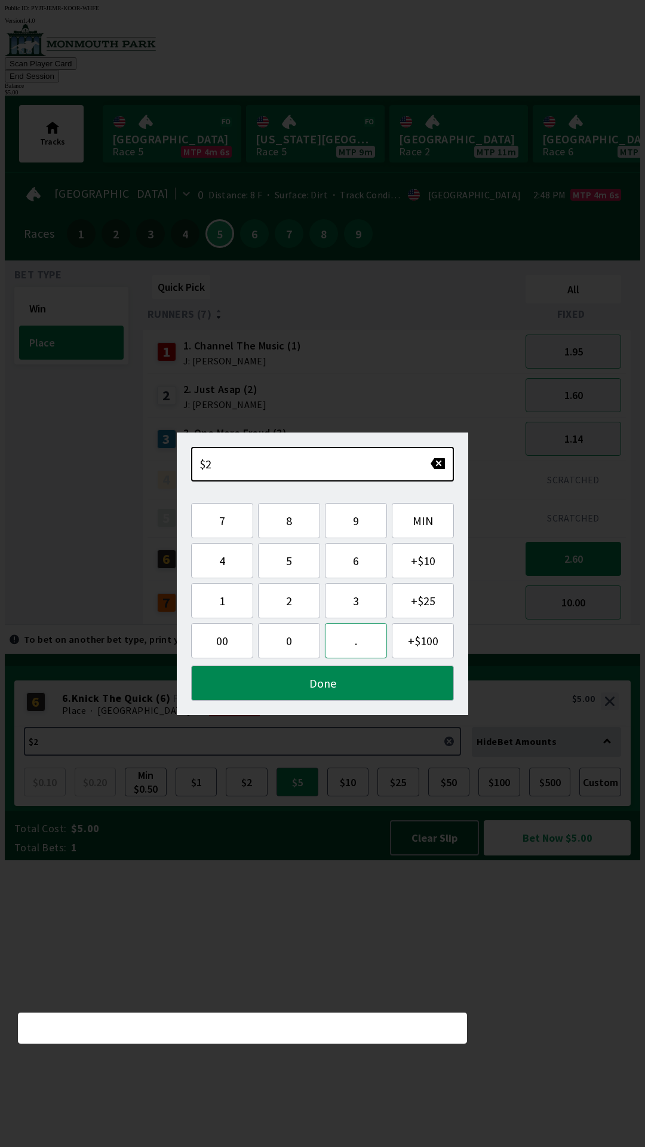
click at [370, 643] on button "." at bounding box center [356, 640] width 62 height 35
click at [289, 563] on button "5" at bounding box center [289, 560] width 62 height 35
click at [285, 649] on button "0" at bounding box center [289, 640] width 62 height 35
click at [319, 687] on button "Done" at bounding box center [322, 682] width 263 height 35
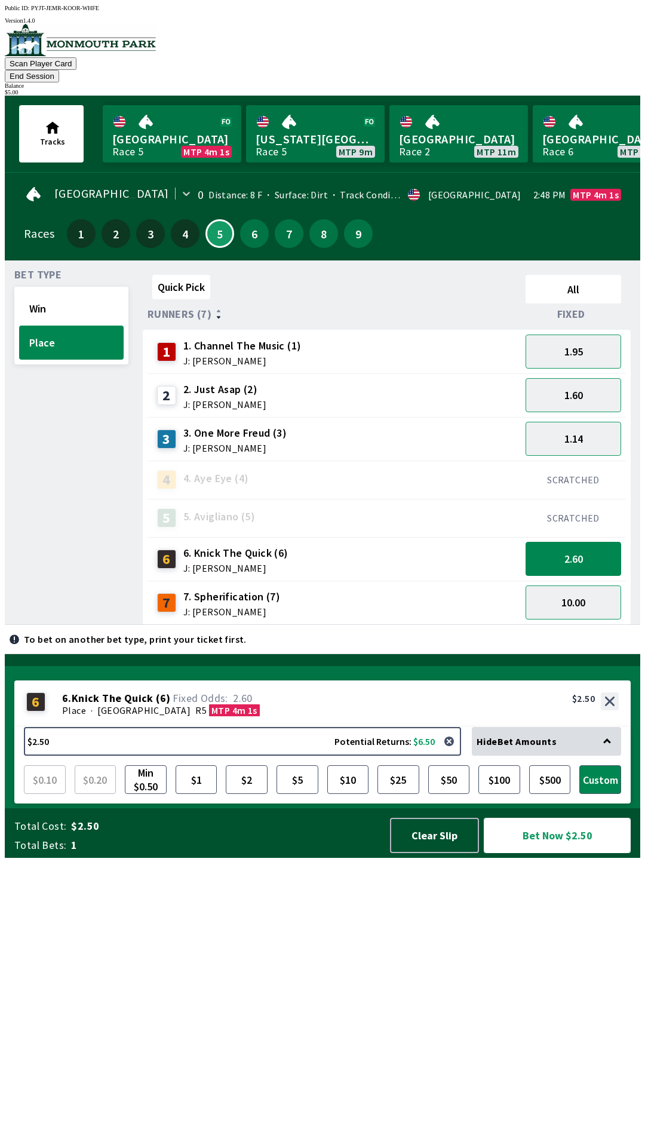
click at [563, 853] on button "Bet Now $2.50" at bounding box center [557, 835] width 147 height 35
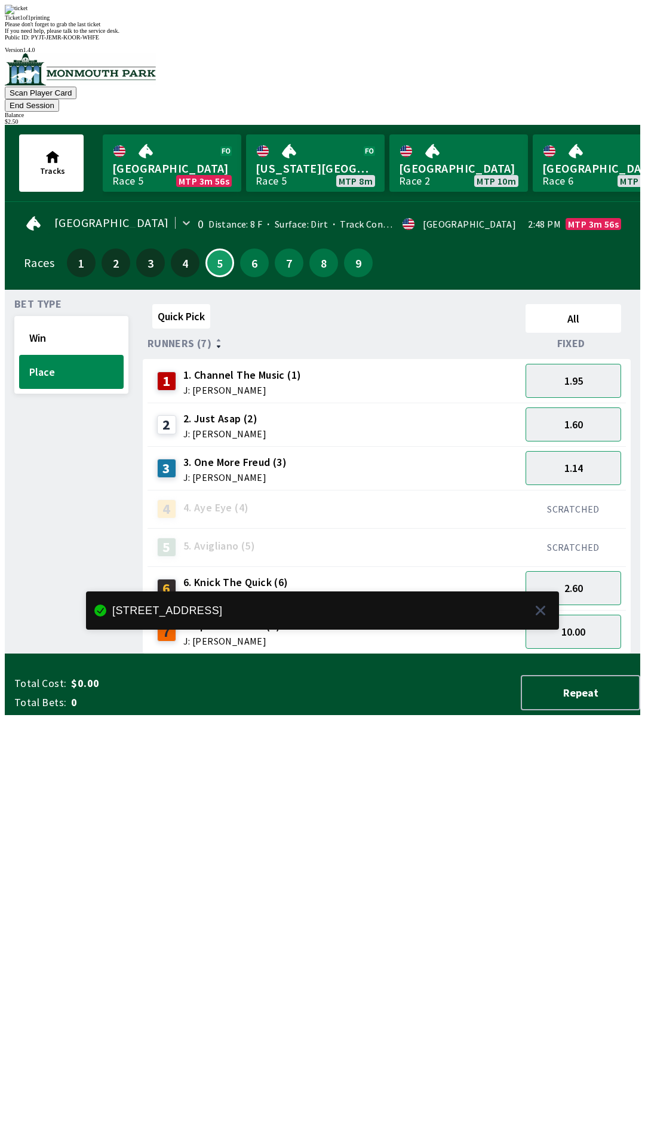
click at [242, 34] on div "Ticket 1 of 1 printing Please don't forget to grab the last ticket If you need …" at bounding box center [322, 19] width 635 height 29
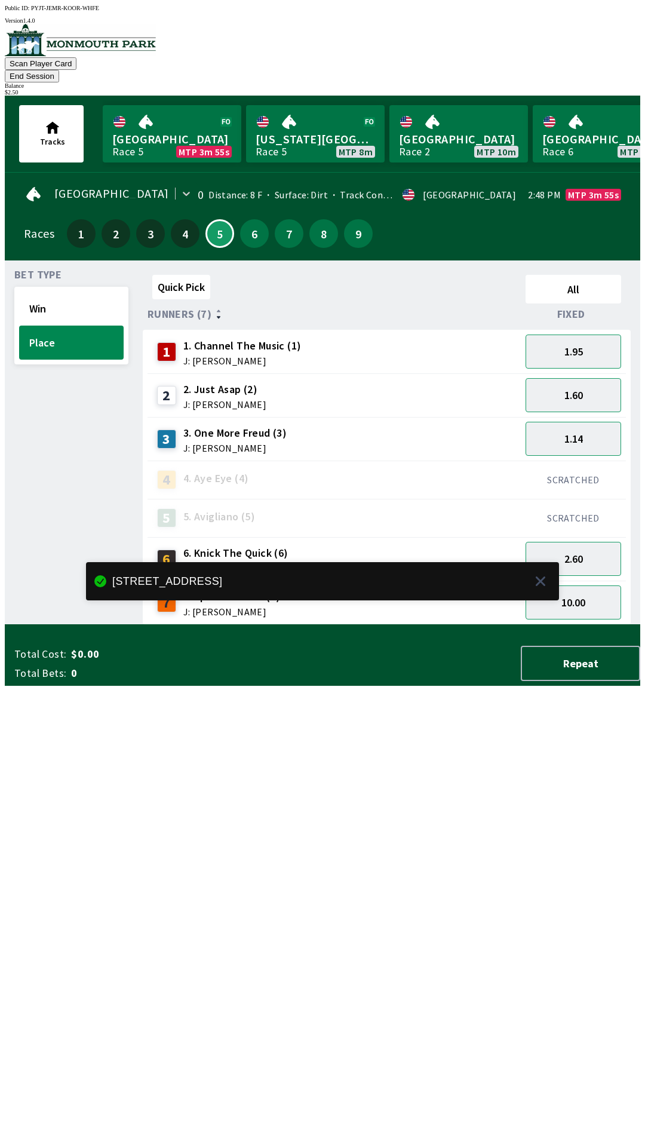
click at [245, 625] on div "Quick Pick All Runners (7) Fixed 1 1. Channel The Music (1) J: [PERSON_NAME] 1.…" at bounding box center [391, 447] width 497 height 355
click at [268, 625] on div "Quick Pick All Runners (7) Fixed 1 1. Channel The Music (1) J: [PERSON_NAME] 1.…" at bounding box center [391, 447] width 497 height 355
click at [269, 625] on div "Quick Pick All Runners (7) Fixed 1 1. Channel The Music (1) J: [PERSON_NAME] 1.…" at bounding box center [391, 447] width 497 height 355
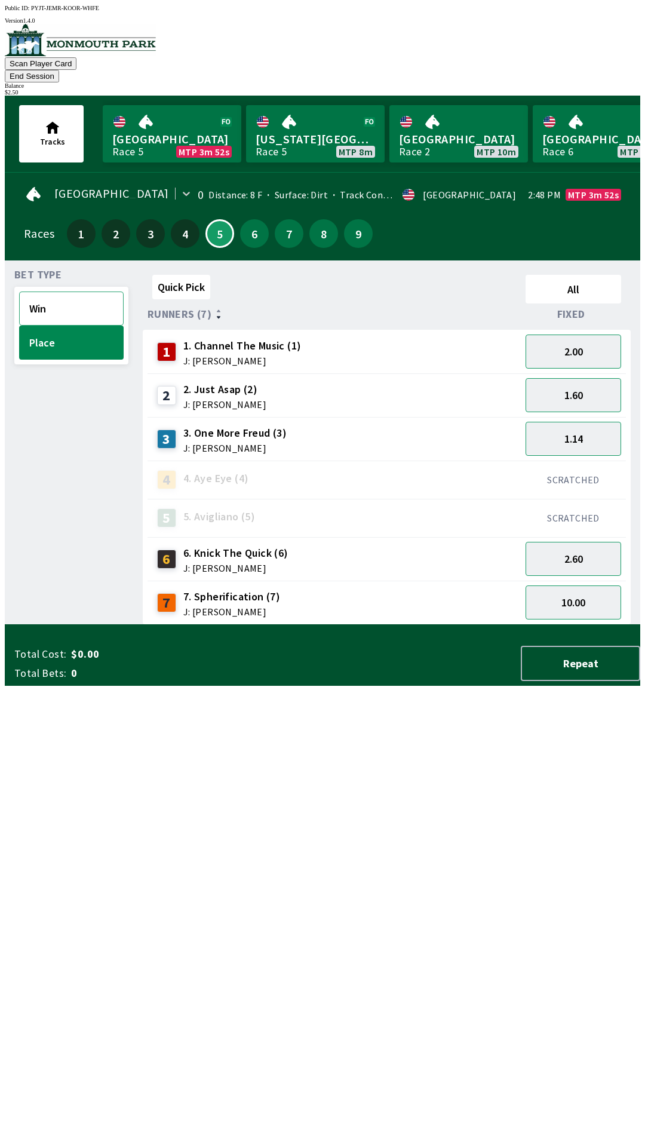
click at [64, 291] on button "Win" at bounding box center [71, 308] width 105 height 34
click at [595, 546] on button "6.50" at bounding box center [574, 559] width 96 height 34
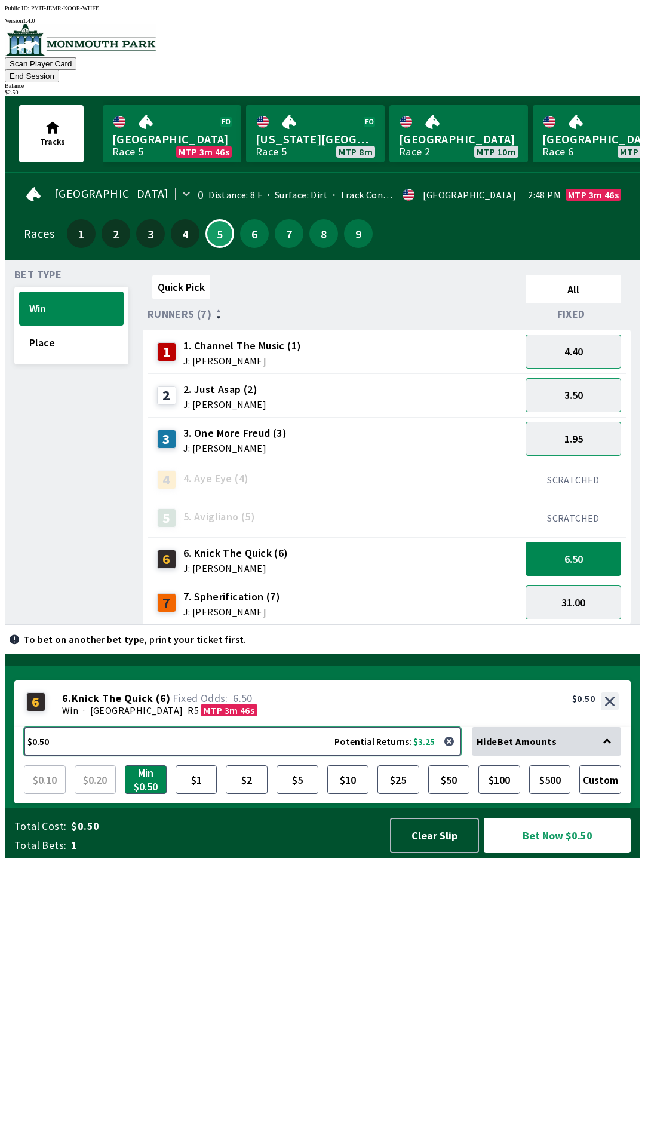
click at [189, 755] on button "$0.50 Potential Returns: $3.25" at bounding box center [242, 741] width 437 height 29
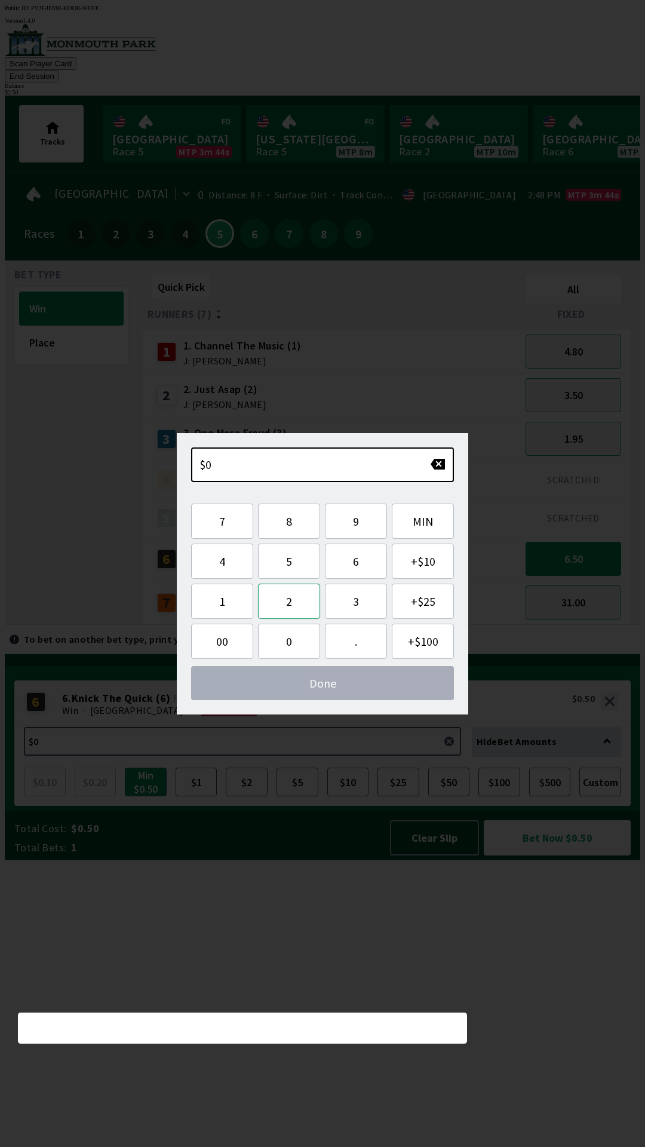
click at [294, 604] on button "2" at bounding box center [289, 600] width 62 height 35
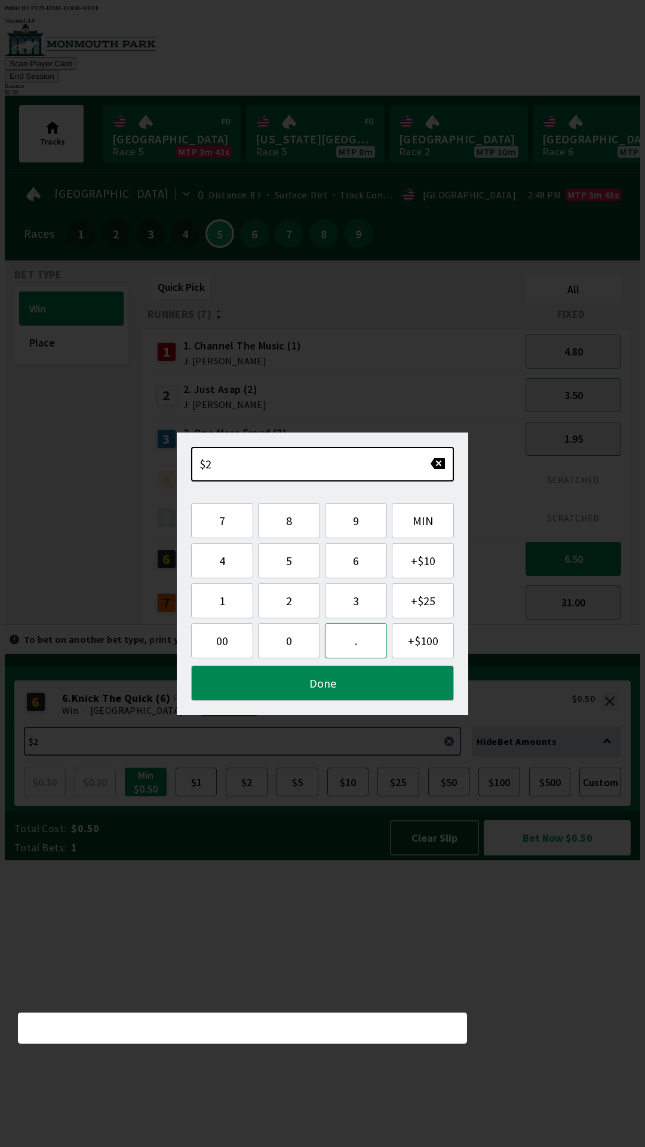
click at [364, 640] on button "." at bounding box center [356, 640] width 62 height 35
click at [296, 565] on button "5" at bounding box center [289, 560] width 62 height 35
click at [291, 638] on button "0" at bounding box center [289, 640] width 62 height 35
click at [324, 682] on button "Done" at bounding box center [322, 682] width 263 height 35
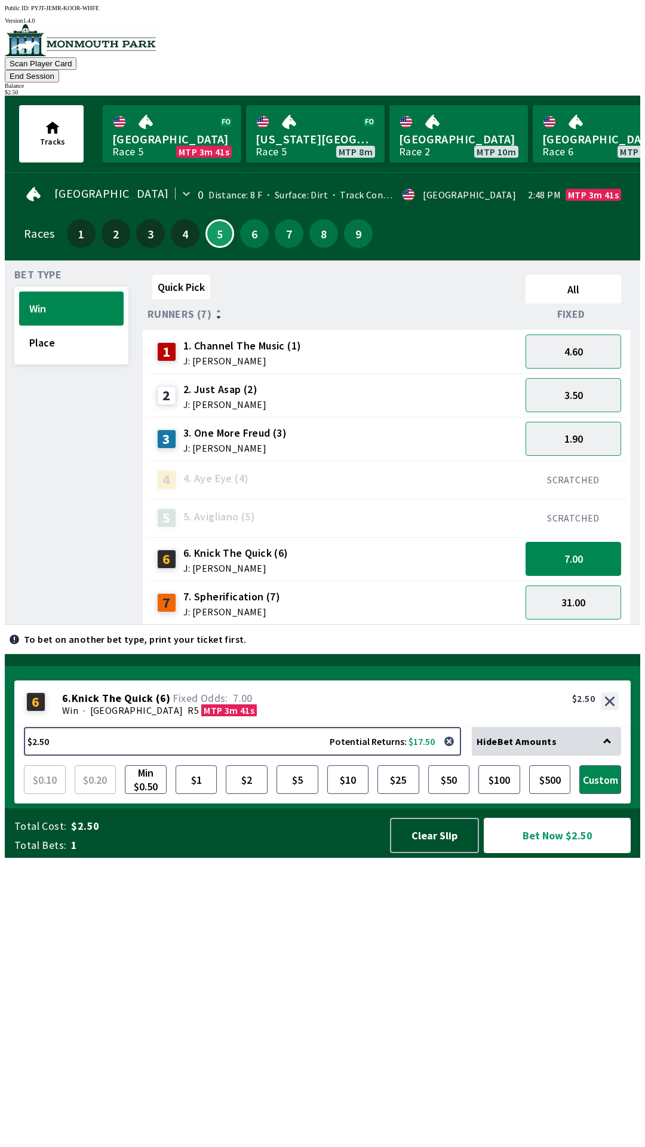
click at [574, 853] on button "Bet Now $2.50" at bounding box center [557, 835] width 147 height 35
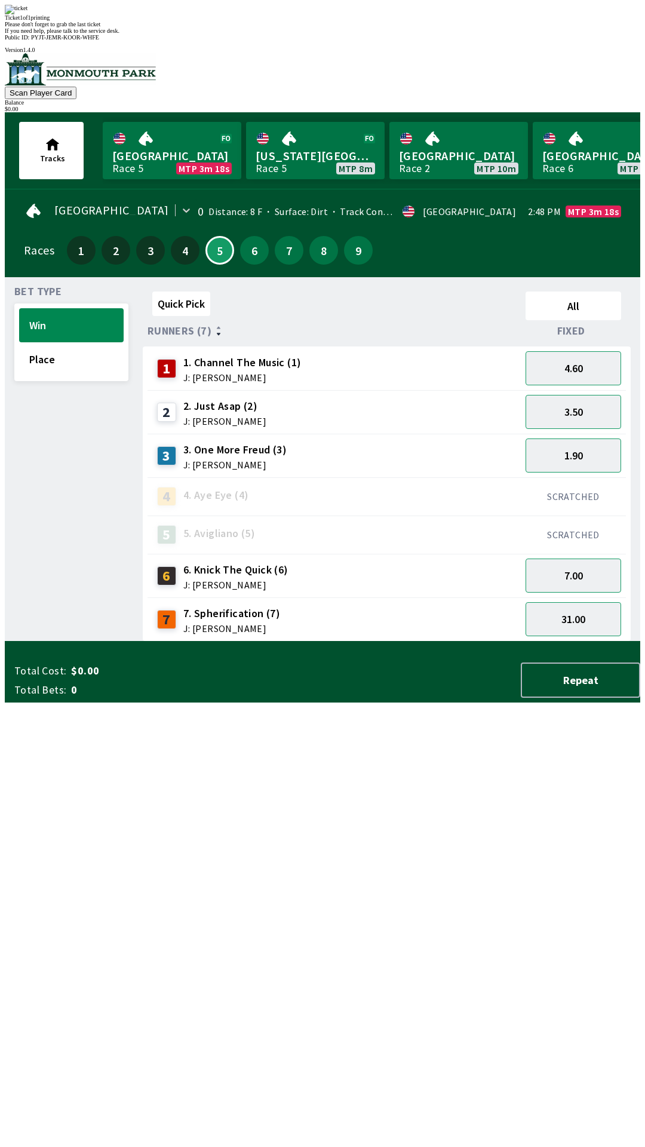
click at [260, 27] on div "Please don't forget to grab the last ticket" at bounding box center [322, 24] width 635 height 7
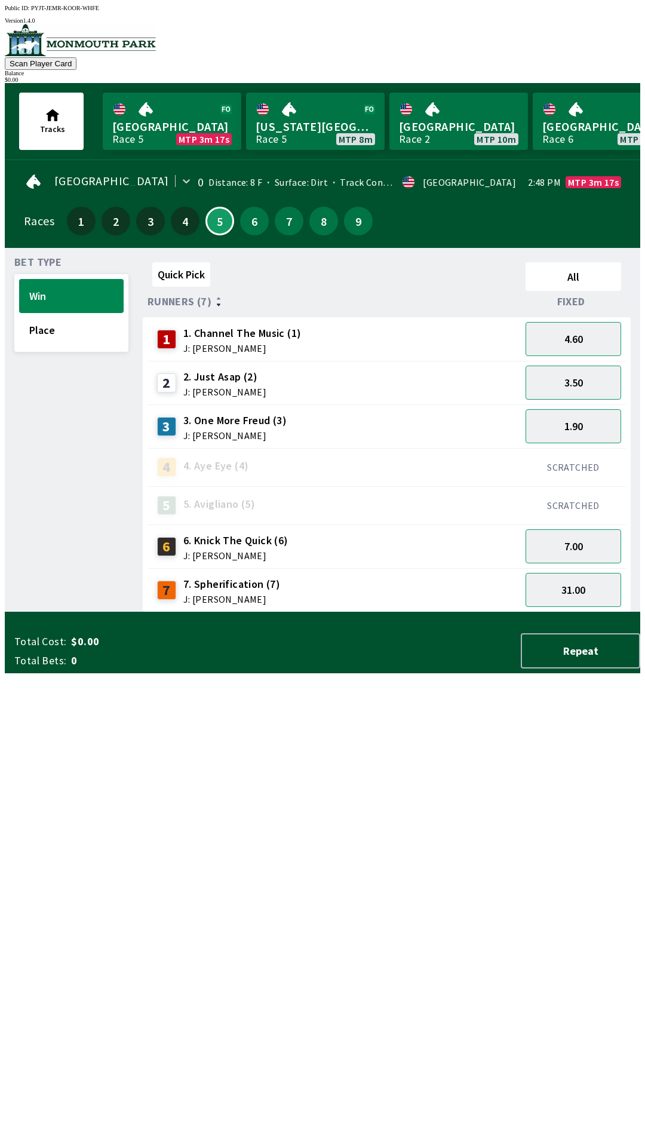
click at [69, 508] on div "Bet Type Win Place" at bounding box center [71, 434] width 114 height 355
click at [208, 328] on span "1. Channel The Music (1)" at bounding box center [242, 333] width 118 height 16
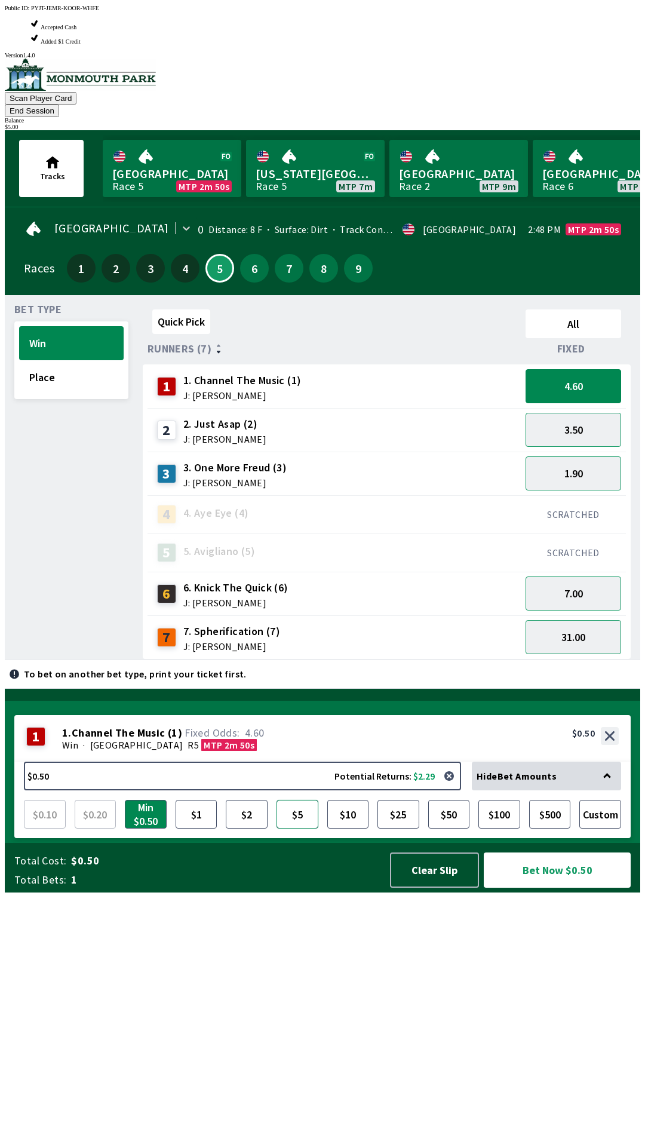
click at [300, 828] on button "$5" at bounding box center [297, 814] width 42 height 29
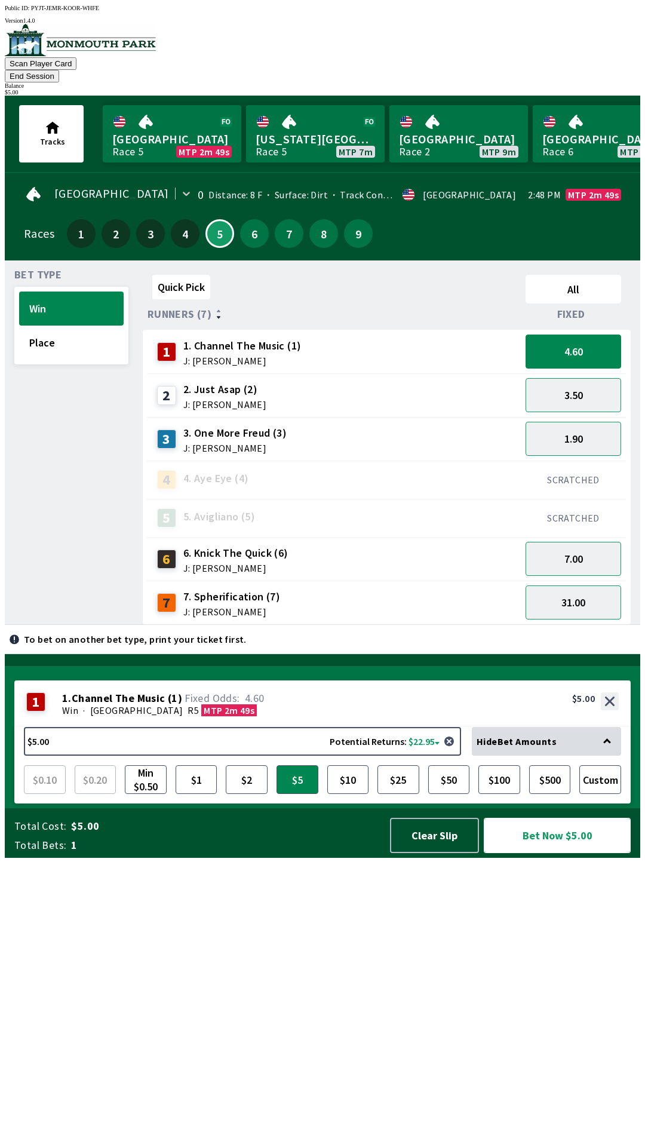
click at [523, 853] on button "Bet Now $5.00" at bounding box center [557, 835] width 147 height 35
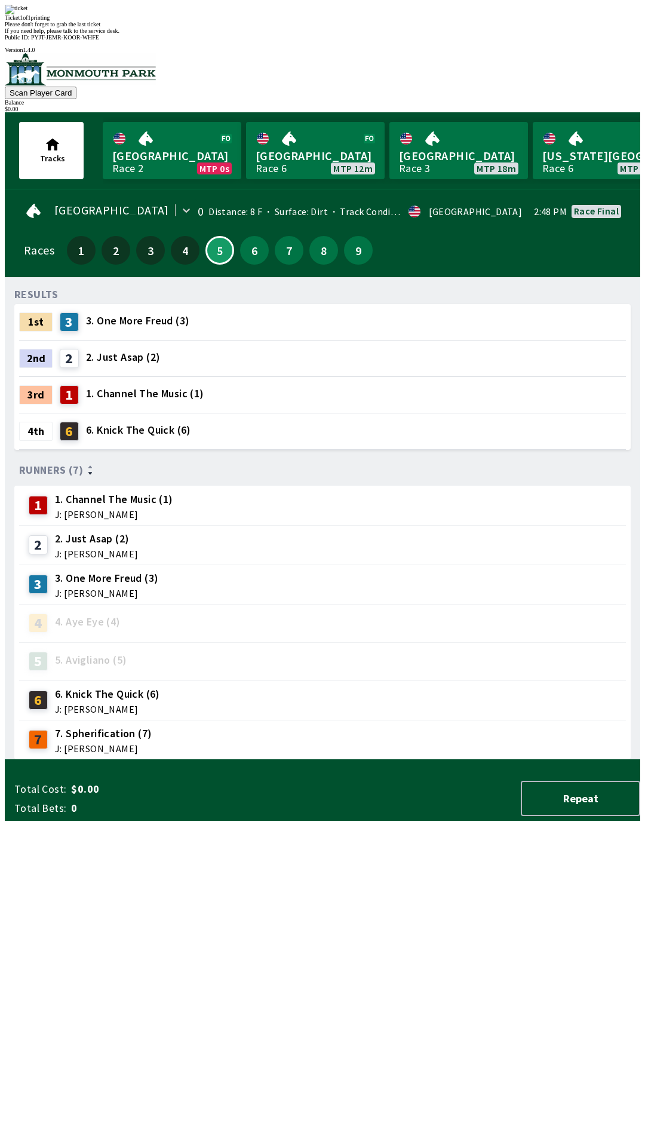
click at [335, 760] on div "RESULTS 1st 3 3. One More Freud (3) 2nd 2 2. Just Asap (2) 3rd 1 1. Channel The…" at bounding box center [327, 523] width 626 height 473
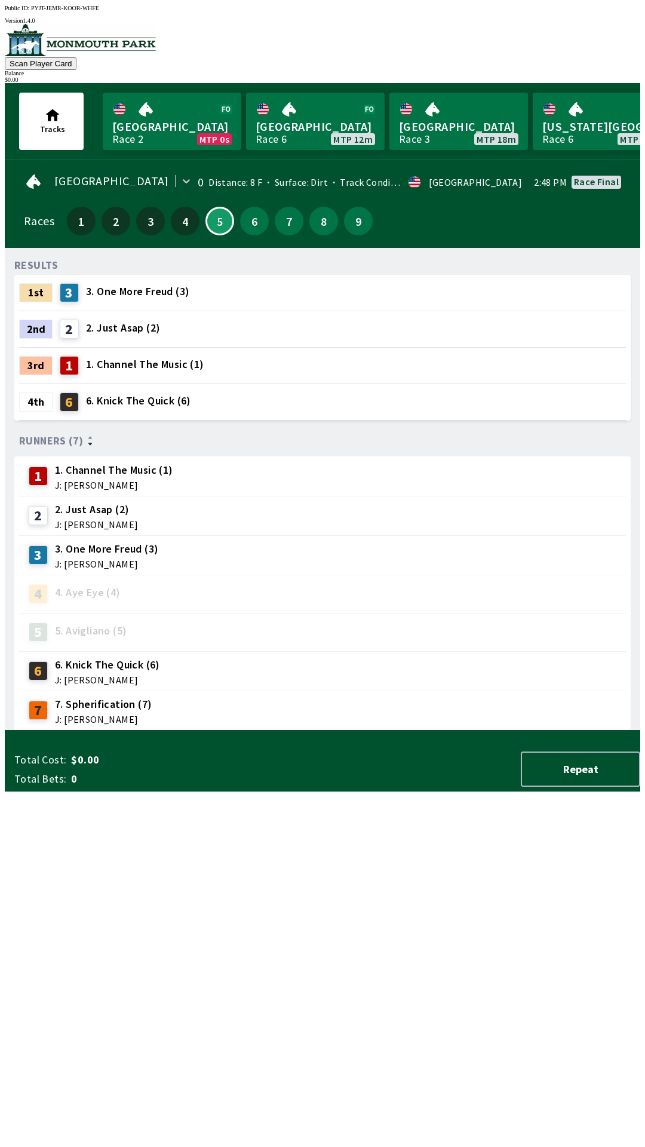
click at [240, 225] on div "6" at bounding box center [254, 221] width 29 height 29
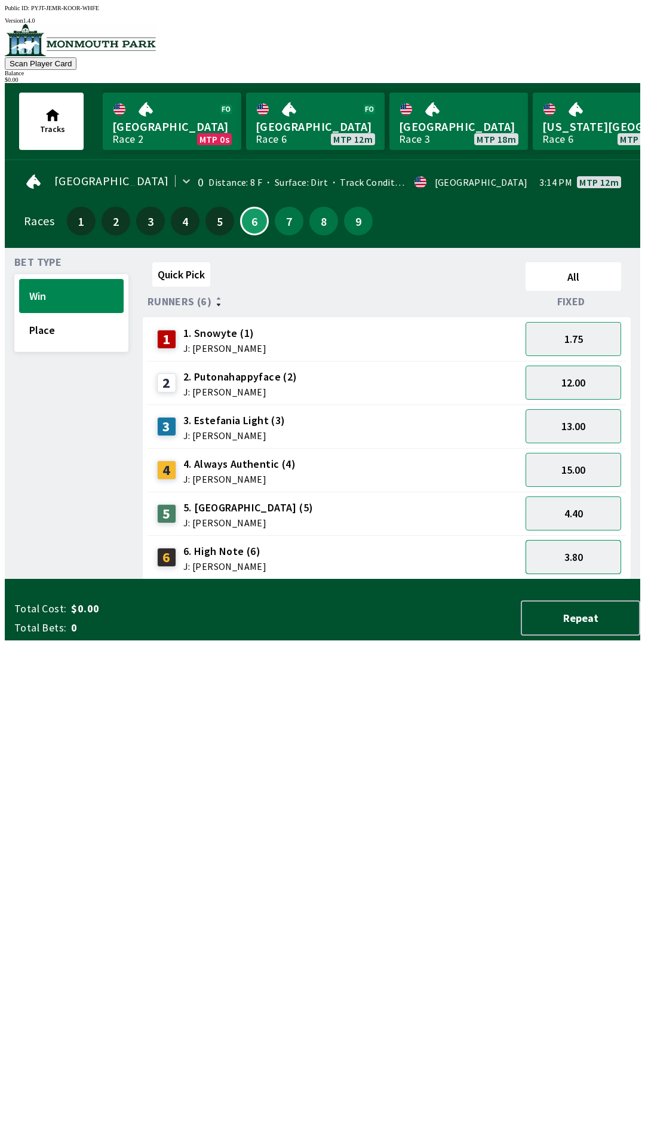
click at [584, 546] on button "3.80" at bounding box center [574, 557] width 96 height 34
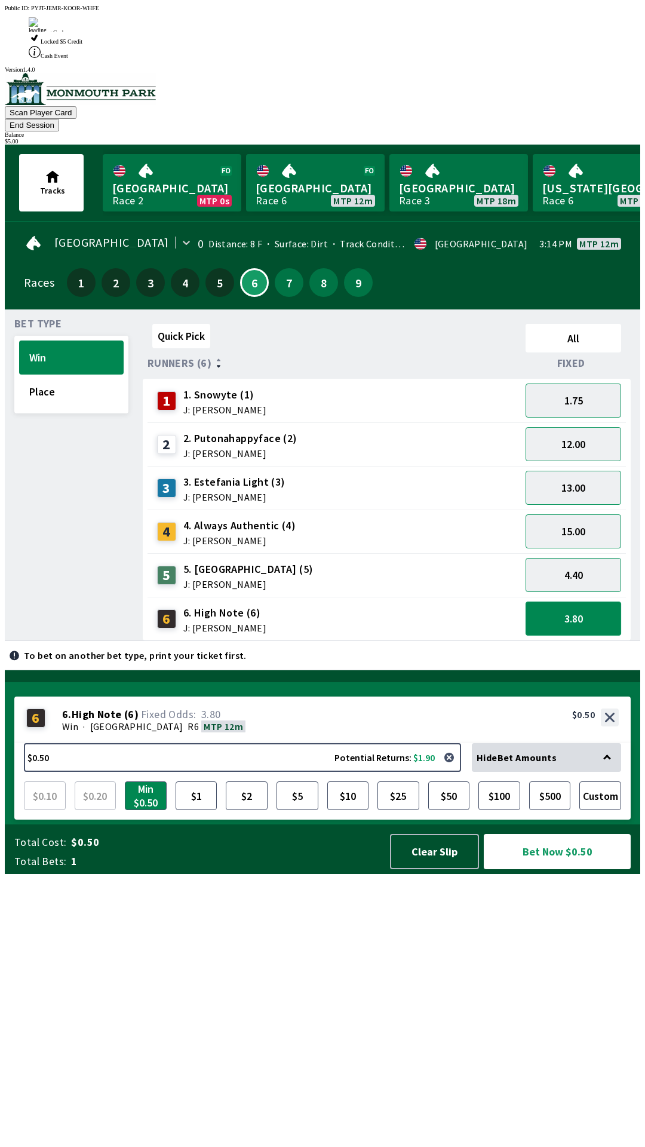
click at [597, 601] on button "3.80" at bounding box center [574, 618] width 96 height 34
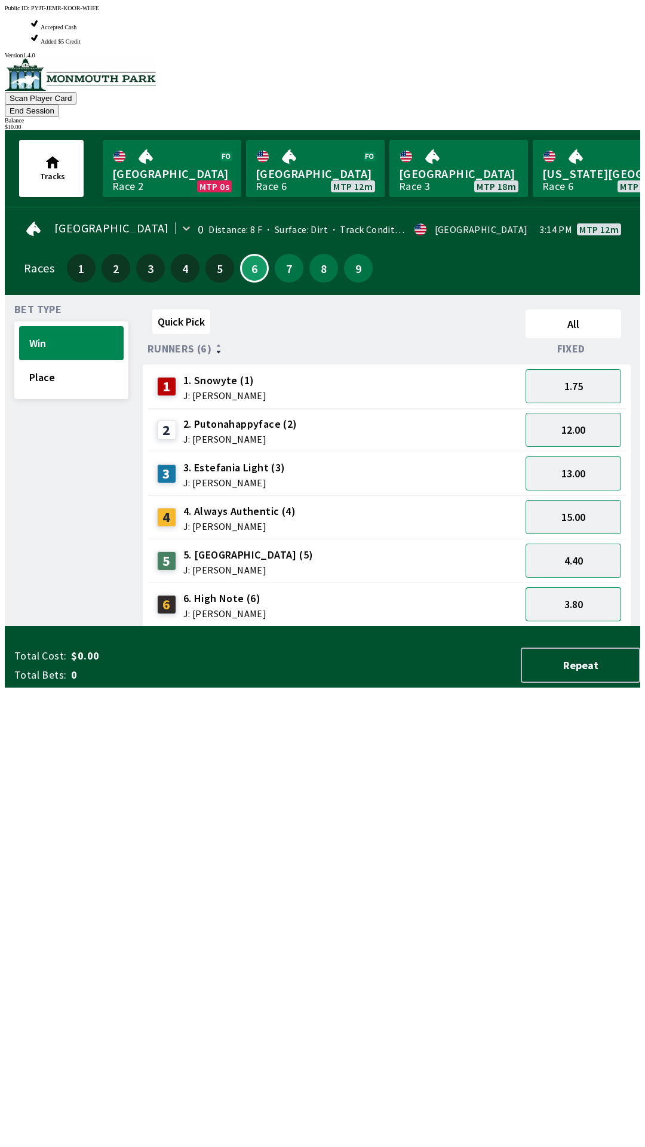
click at [588, 587] on button "3.80" at bounding box center [574, 604] width 96 height 34
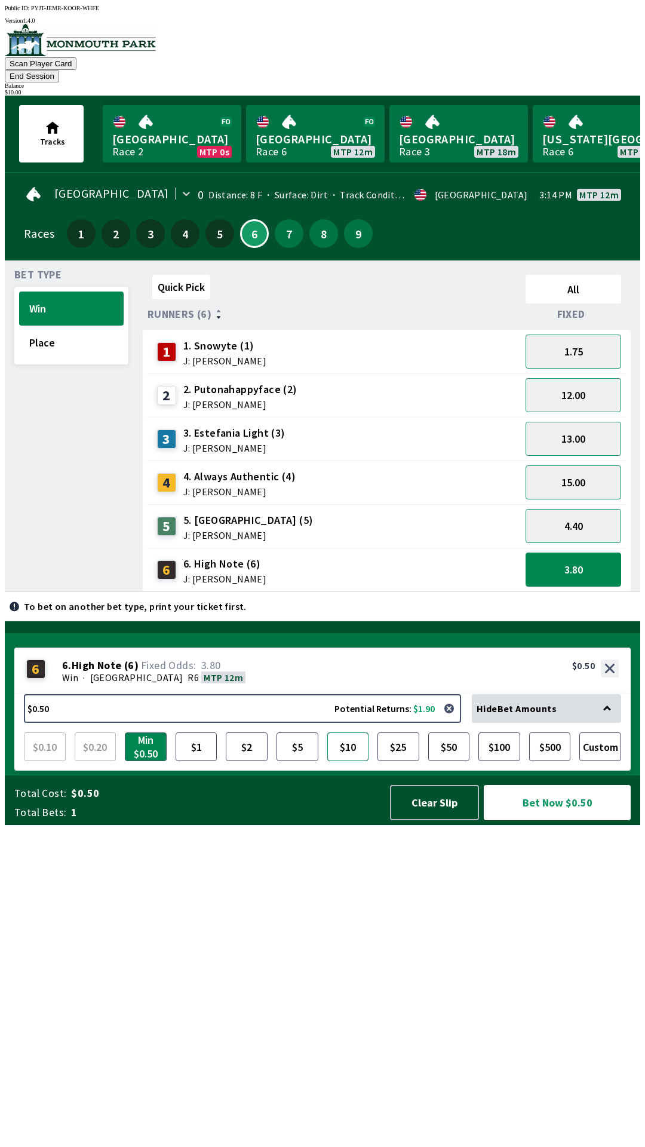
click at [349, 761] on button "$10" at bounding box center [348, 746] width 42 height 29
click at [573, 820] on button "Bet Now $10.00" at bounding box center [557, 802] width 147 height 35
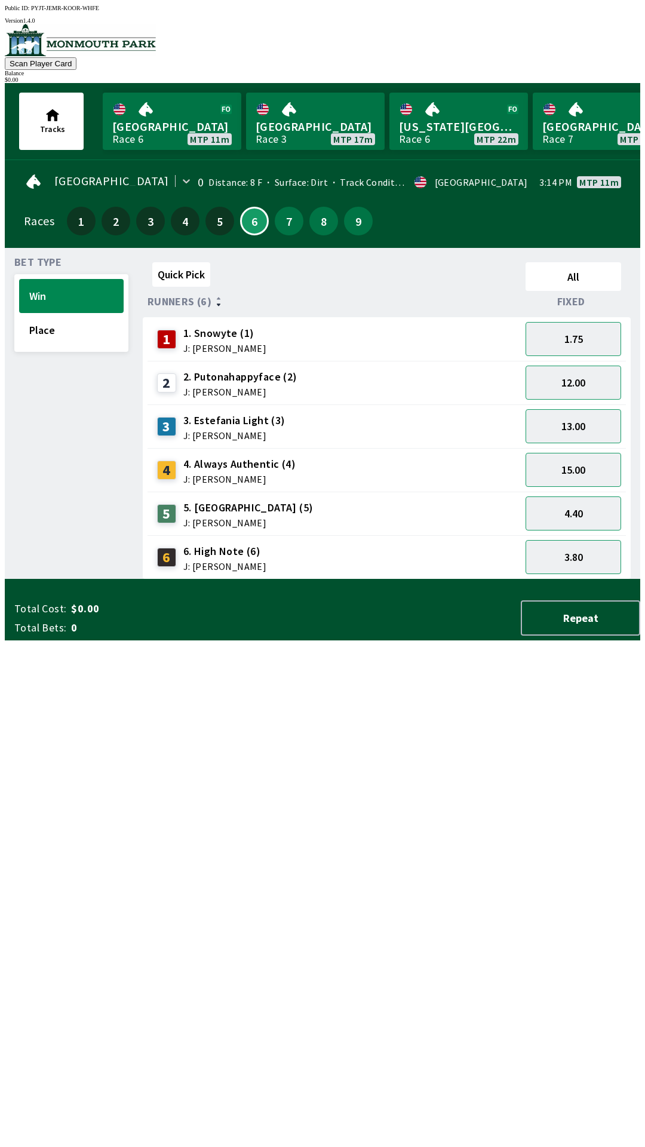
click at [428, 579] on div "Quick Pick All Runners (6) Fixed 1 1. Snowyte (1) J: [PERSON_NAME] 1.75 2 2. Pu…" at bounding box center [391, 418] width 497 height 322
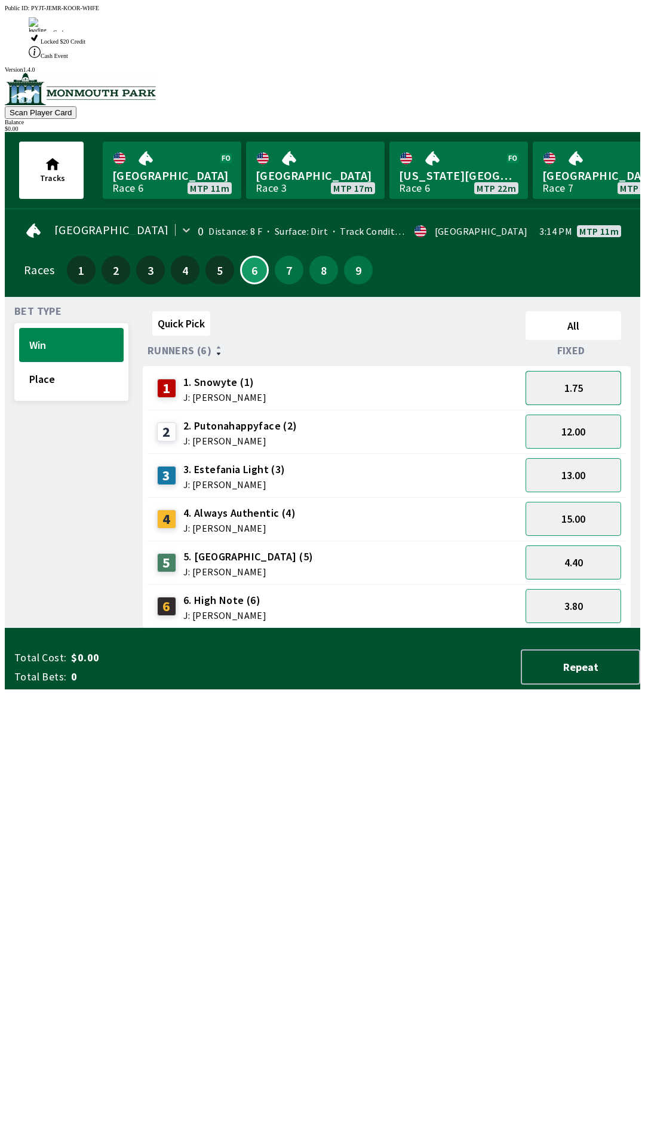
click at [582, 371] on button "1.75" at bounding box center [574, 388] width 96 height 34
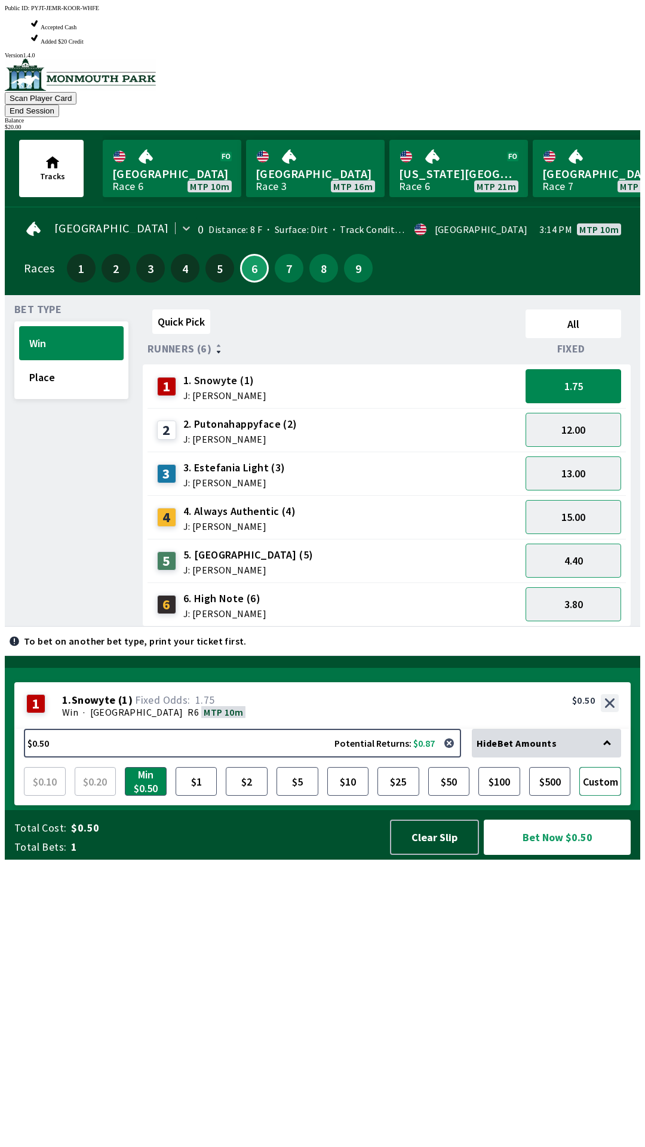
click at [604, 795] on button "Custom" at bounding box center [600, 781] width 42 height 29
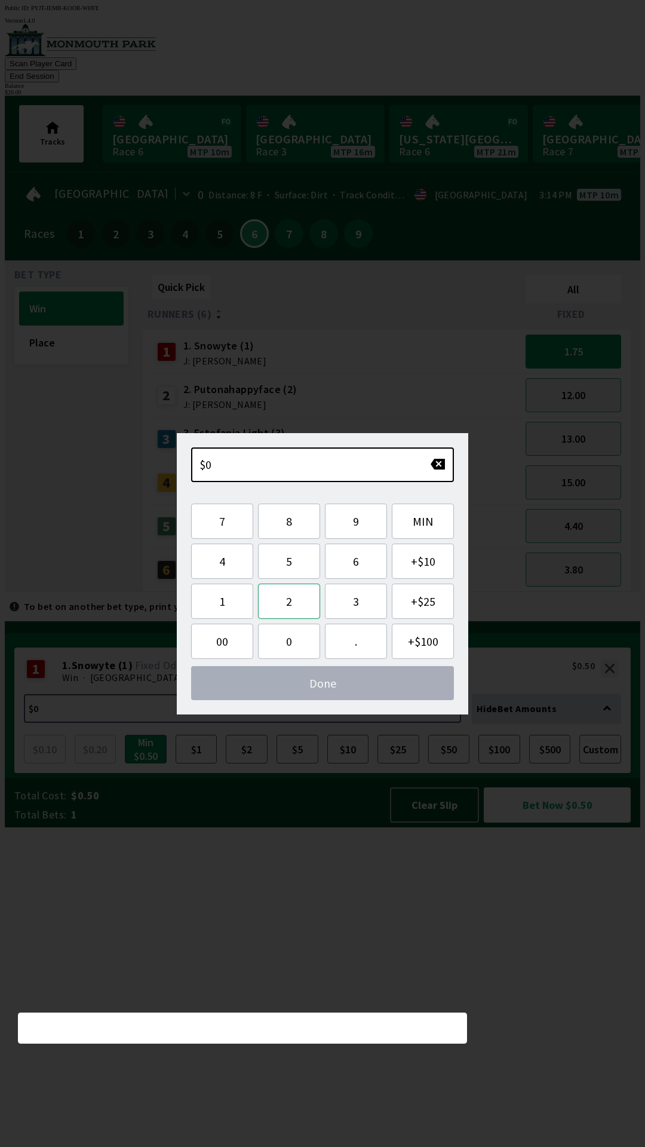
click at [291, 589] on button "2" at bounding box center [289, 600] width 62 height 35
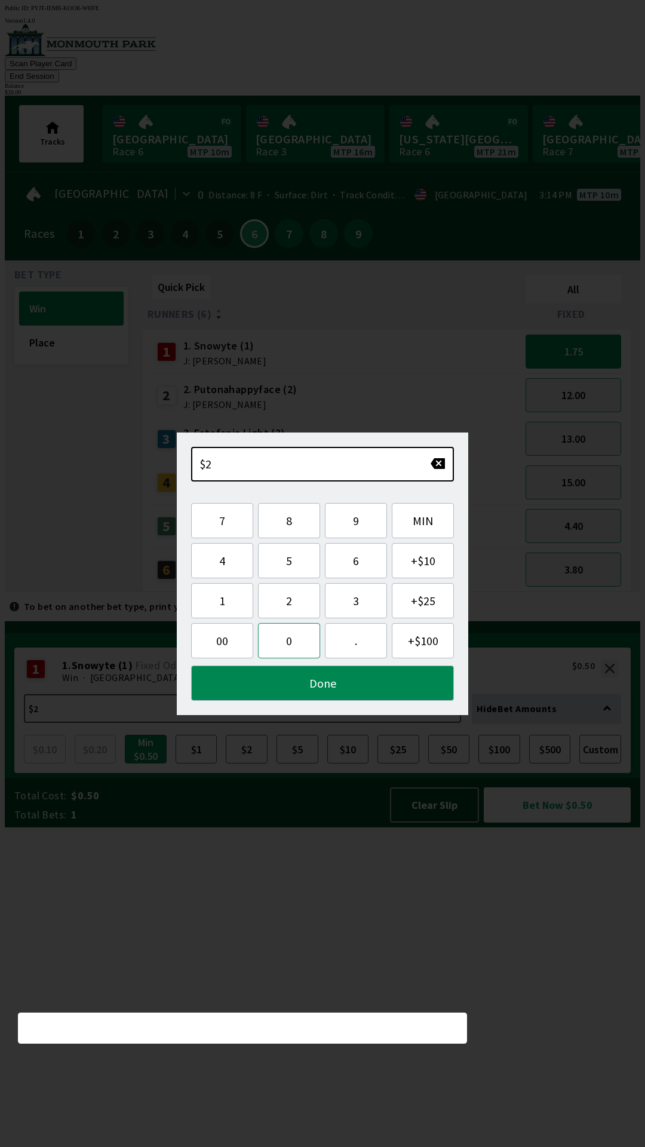
click at [303, 644] on button "0" at bounding box center [289, 640] width 62 height 35
click at [345, 687] on button "Done" at bounding box center [322, 682] width 263 height 35
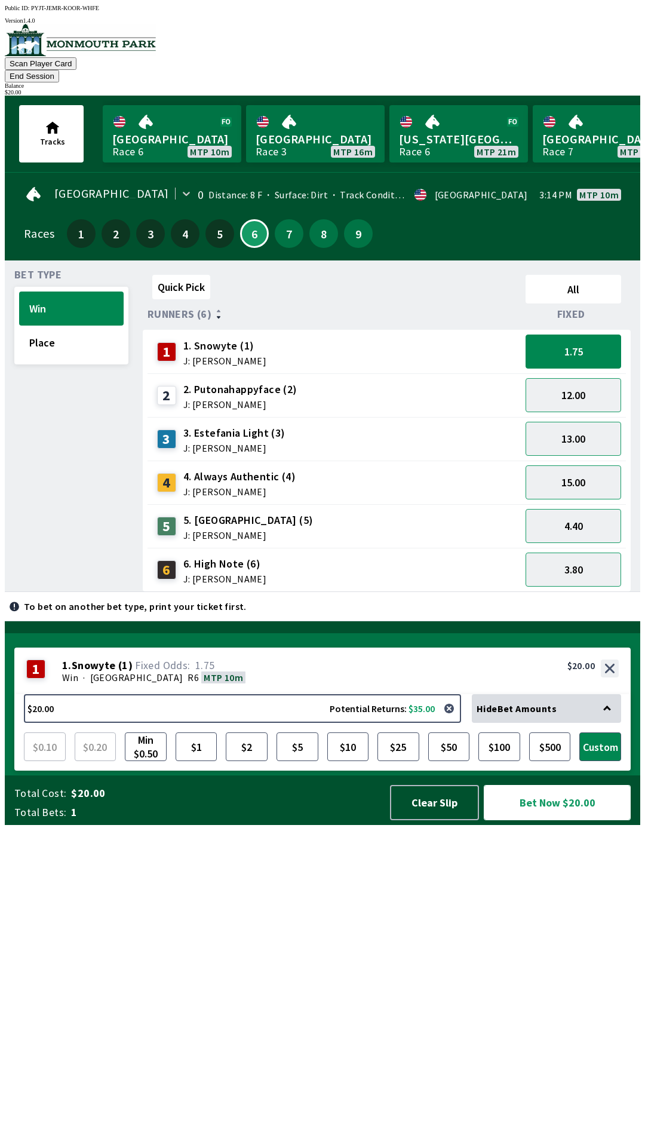
click at [589, 820] on button "Bet Now $20.00" at bounding box center [557, 802] width 147 height 35
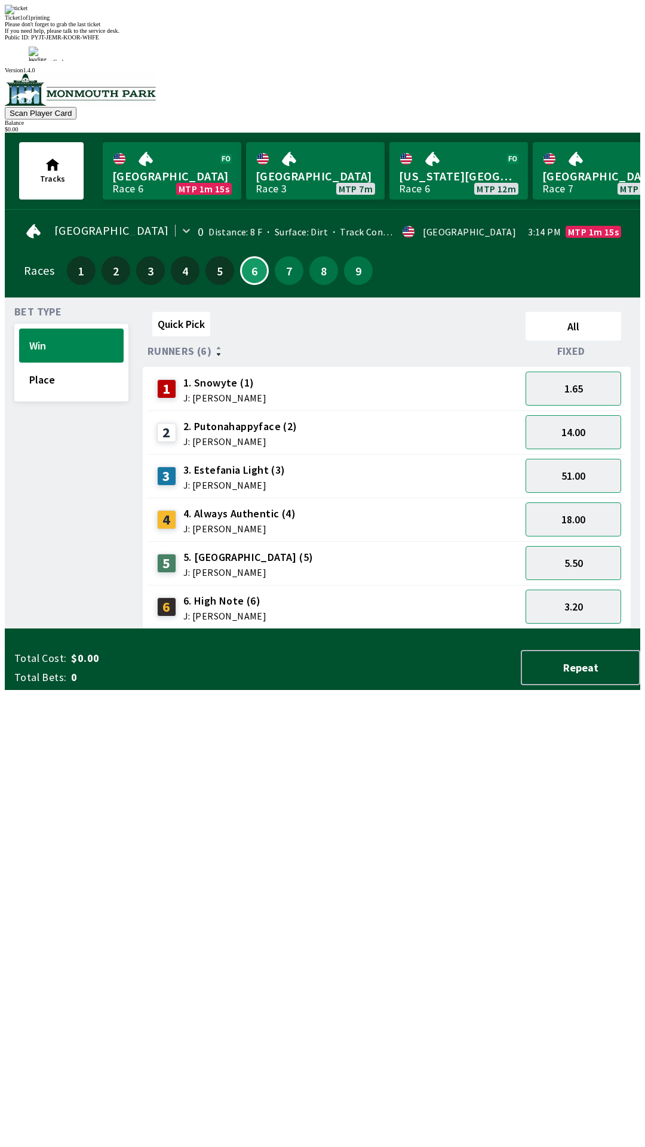
click at [478, 629] on div "Quick Pick All Runners (6) Fixed 1 1. Snowyte (1) J: [PERSON_NAME] 1.65 2 2. Pu…" at bounding box center [391, 468] width 497 height 322
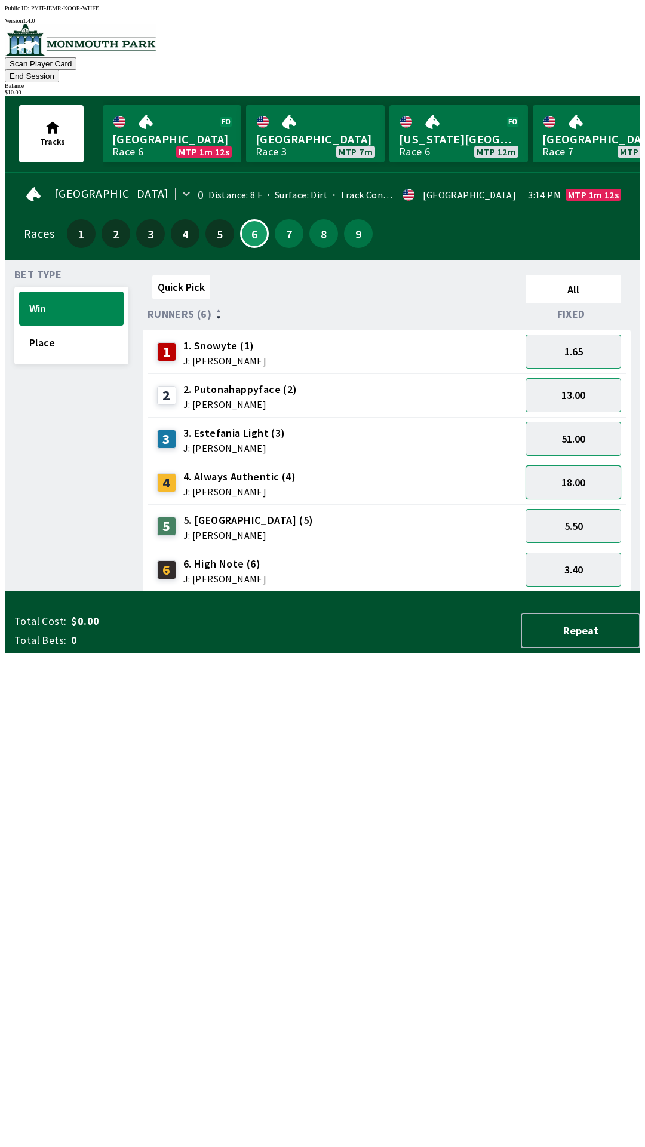
click at [579, 470] on button "18.00" at bounding box center [574, 482] width 96 height 34
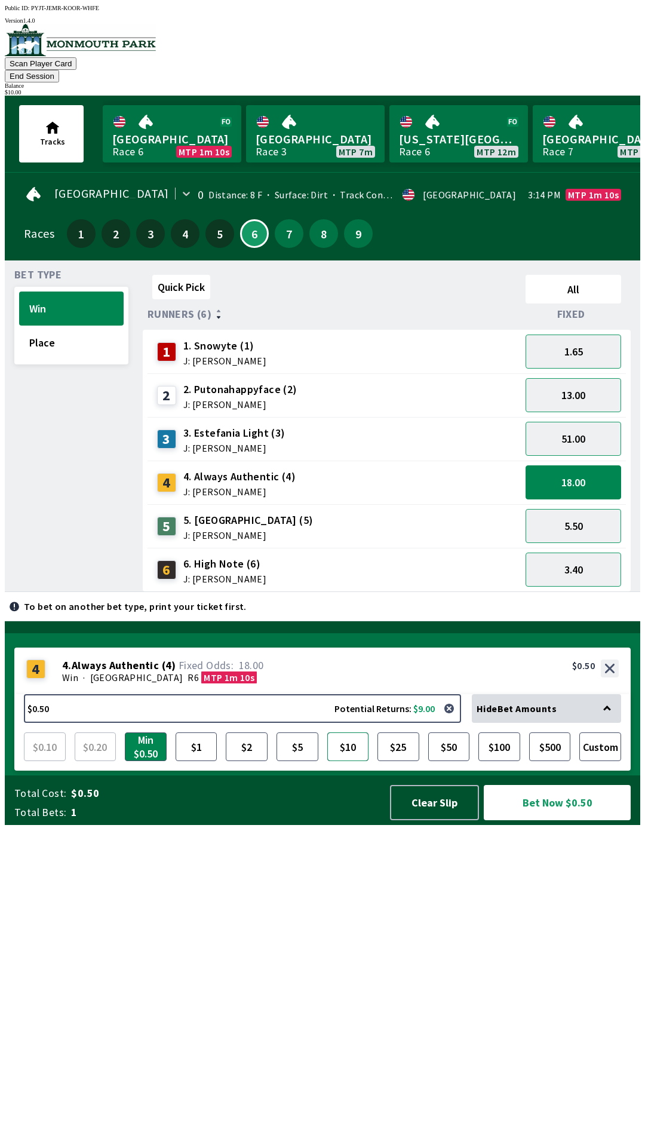
click at [342, 761] on button "$10" at bounding box center [348, 746] width 42 height 29
click at [561, 820] on button "Bet Now $10.00" at bounding box center [557, 802] width 147 height 35
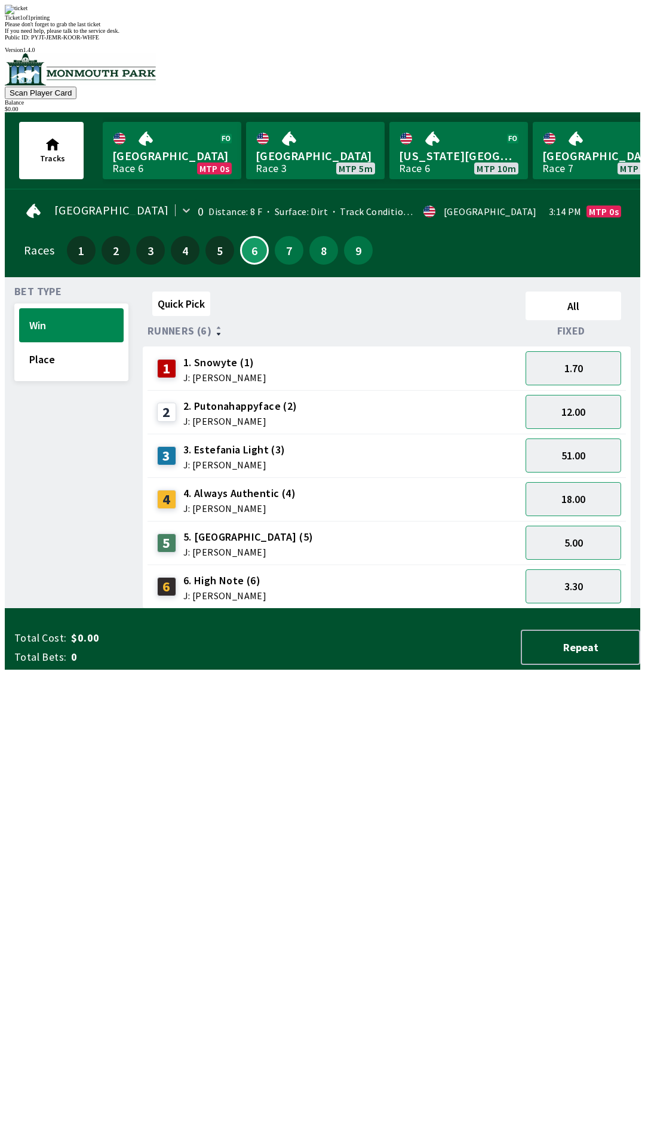
click at [262, 34] on div "Ticket 1 of 1 printing Please don't forget to grab the last ticket If you need …" at bounding box center [322, 19] width 635 height 29
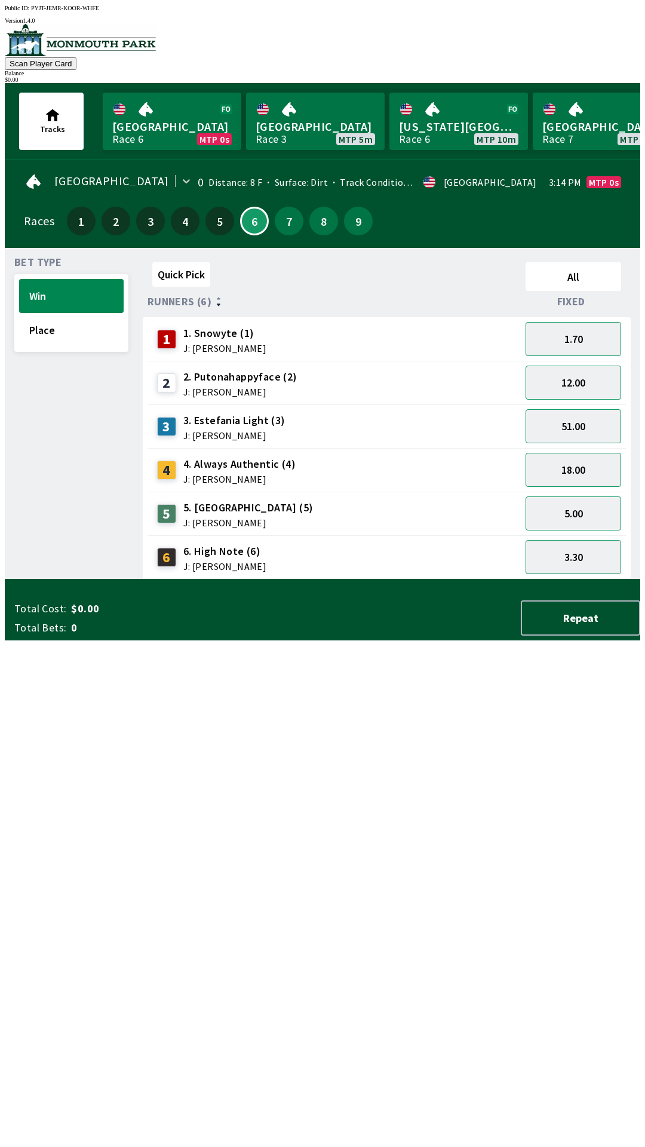
click at [127, 579] on div "Bet Type Win Place Quick Pick All Runners (6) Fixed 1 1. Snowyte (1) J: [PERSON…" at bounding box center [327, 416] width 626 height 327
click at [202, 561] on span "J: [PERSON_NAME]" at bounding box center [224, 566] width 83 height 10
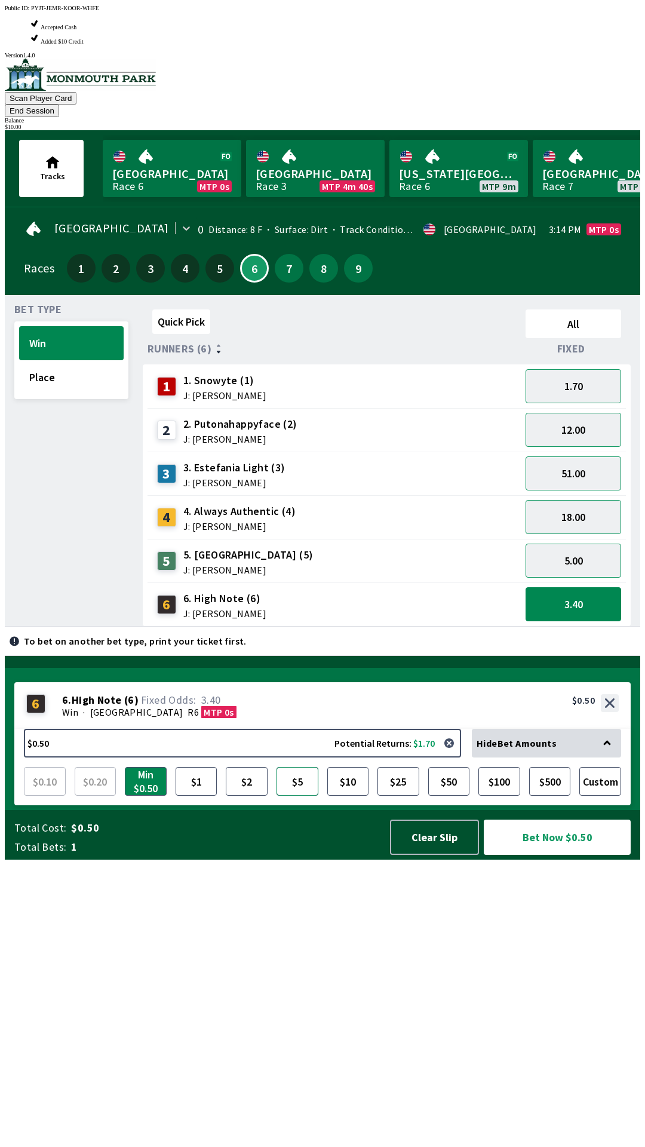
click at [300, 795] on button "$5" at bounding box center [297, 781] width 42 height 29
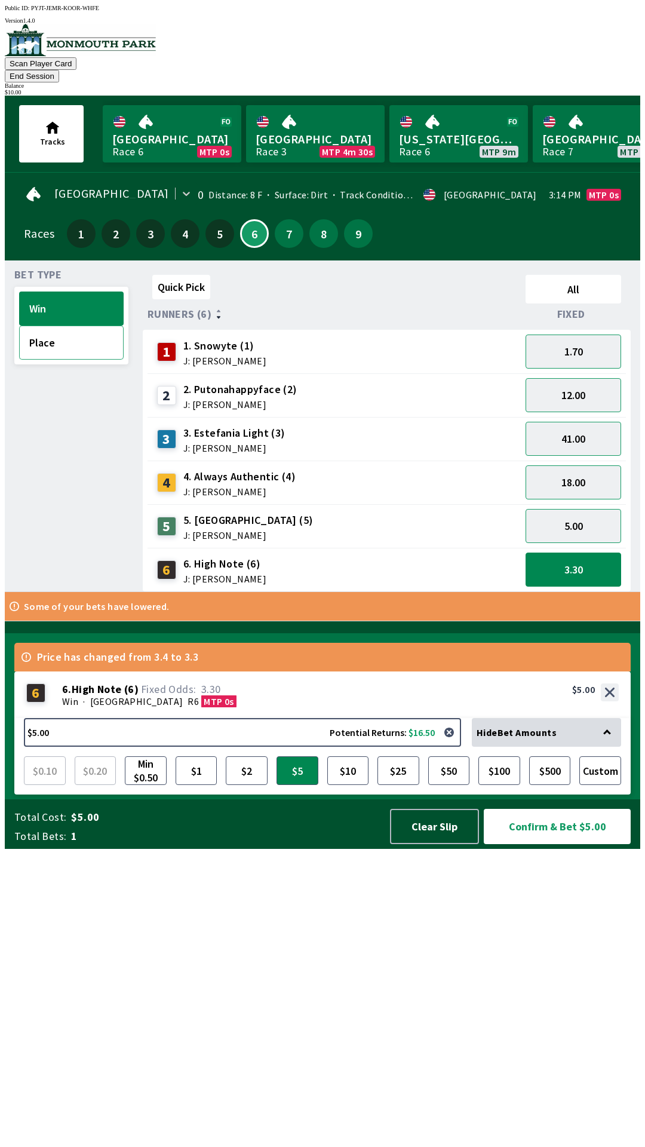
click at [45, 328] on button "Place" at bounding box center [71, 342] width 105 height 34
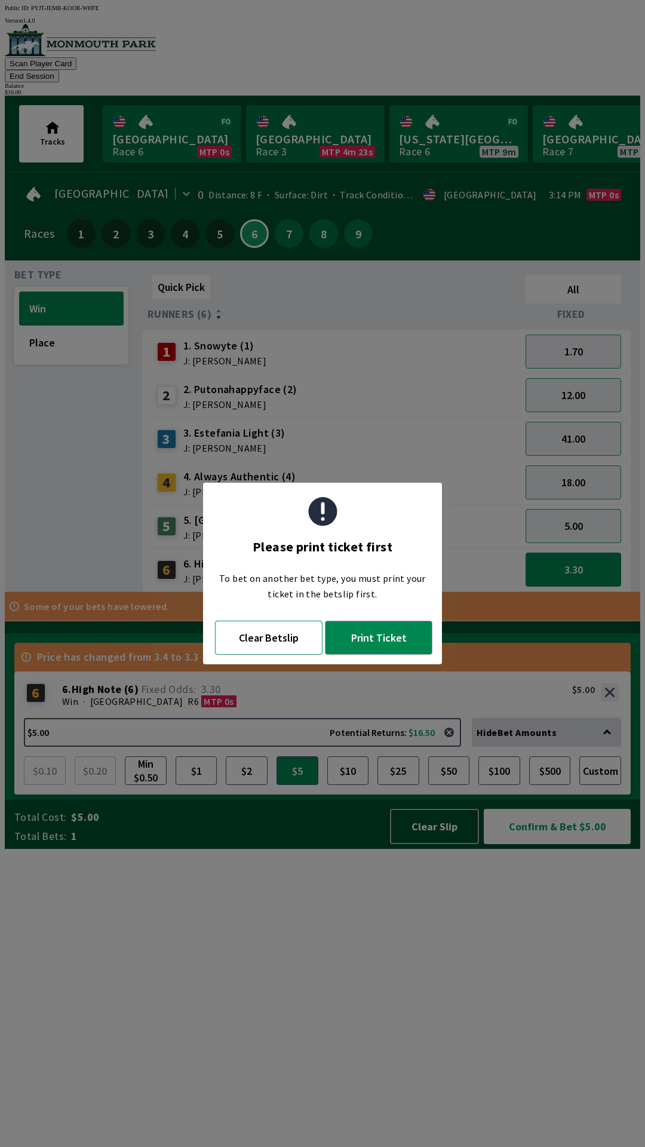
click at [265, 638] on button "Clear Betslip" at bounding box center [268, 637] width 107 height 34
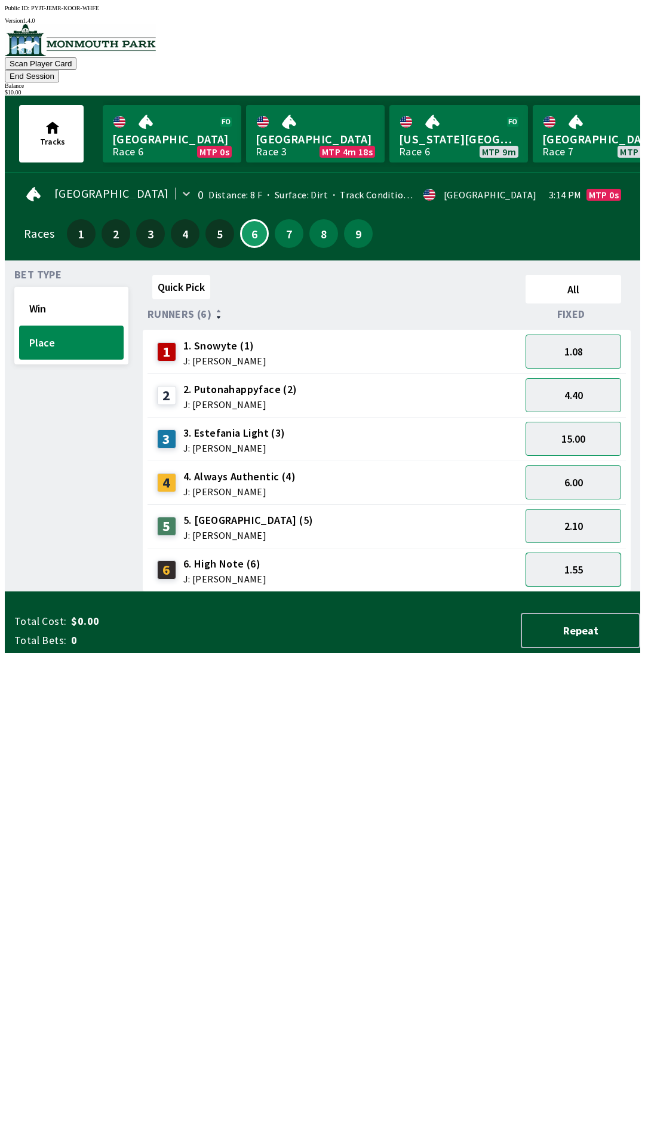
click at [572, 556] on button "1.55" at bounding box center [574, 569] width 96 height 34
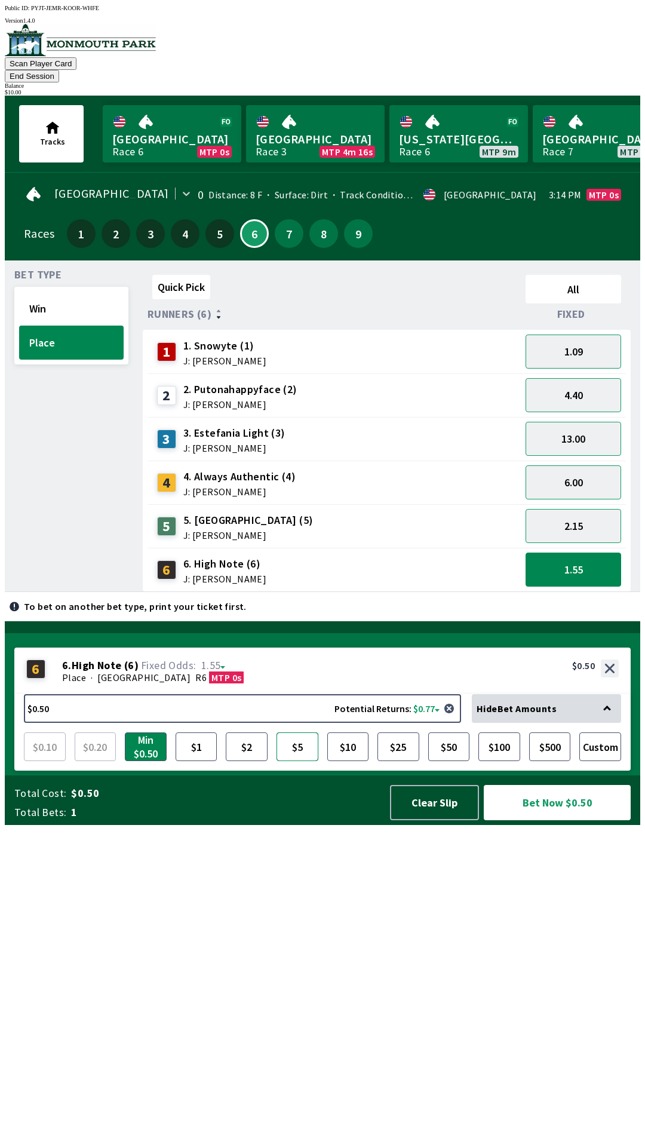
click at [296, 761] on button "$5" at bounding box center [297, 746] width 42 height 29
click at [426, 820] on button "Clear Slip" at bounding box center [434, 802] width 89 height 35
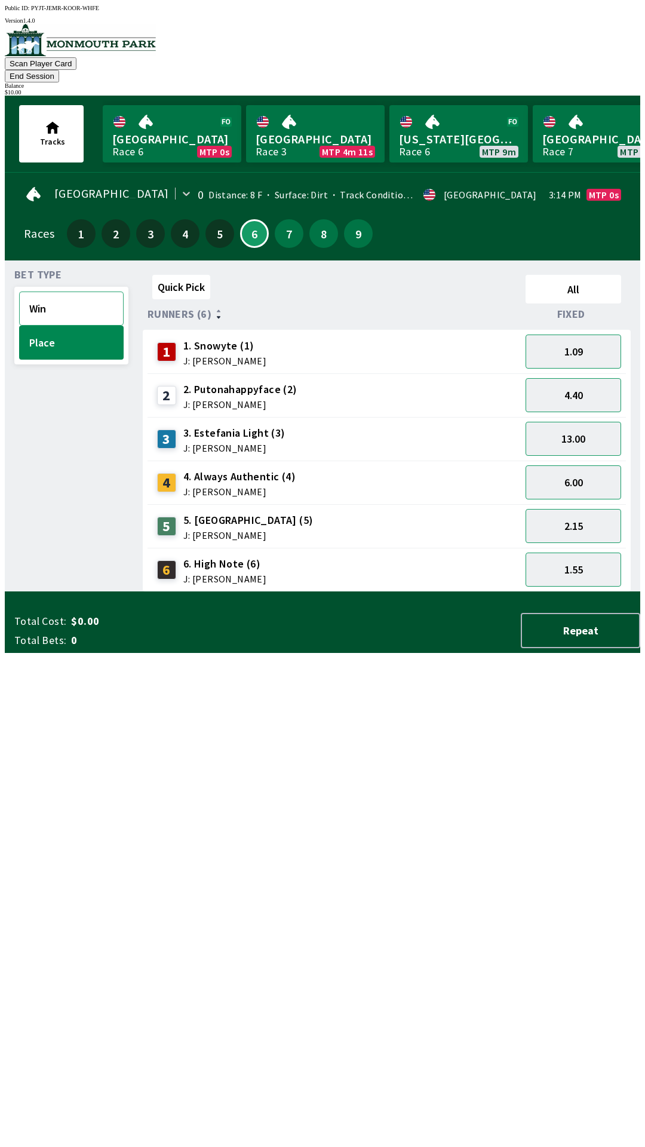
click at [19, 291] on button "Win" at bounding box center [71, 308] width 105 height 34
click at [579, 555] on button "3.10" at bounding box center [574, 569] width 96 height 34
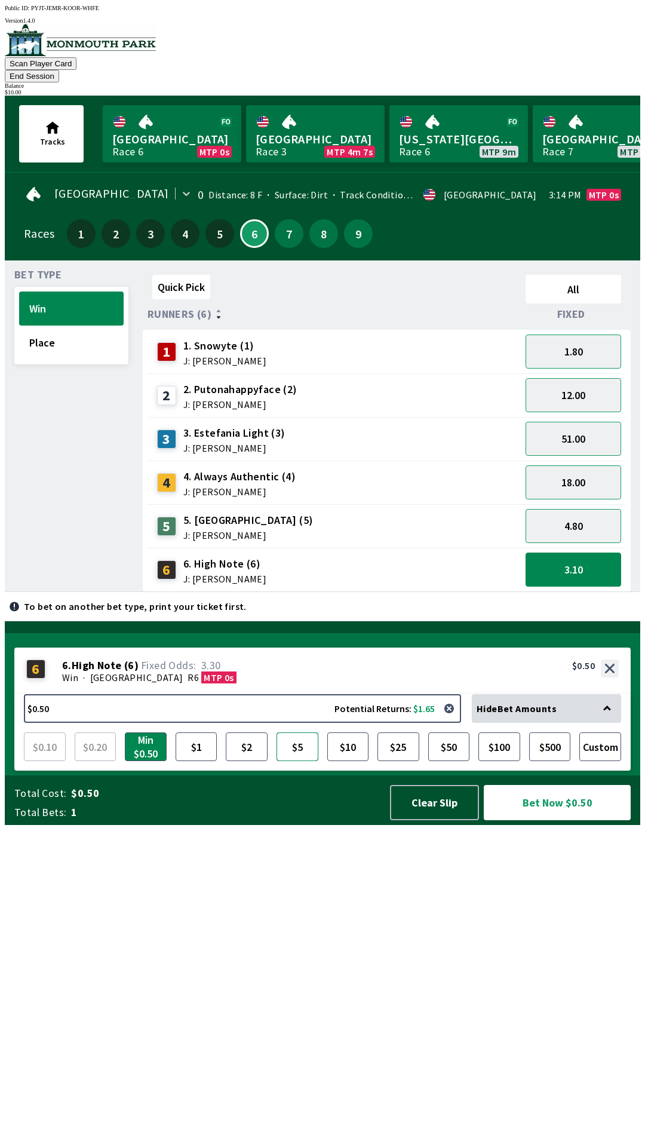
click at [309, 761] on button "$5" at bounding box center [297, 746] width 42 height 29
click at [547, 820] on button "Bet Now $5.00" at bounding box center [557, 802] width 147 height 35
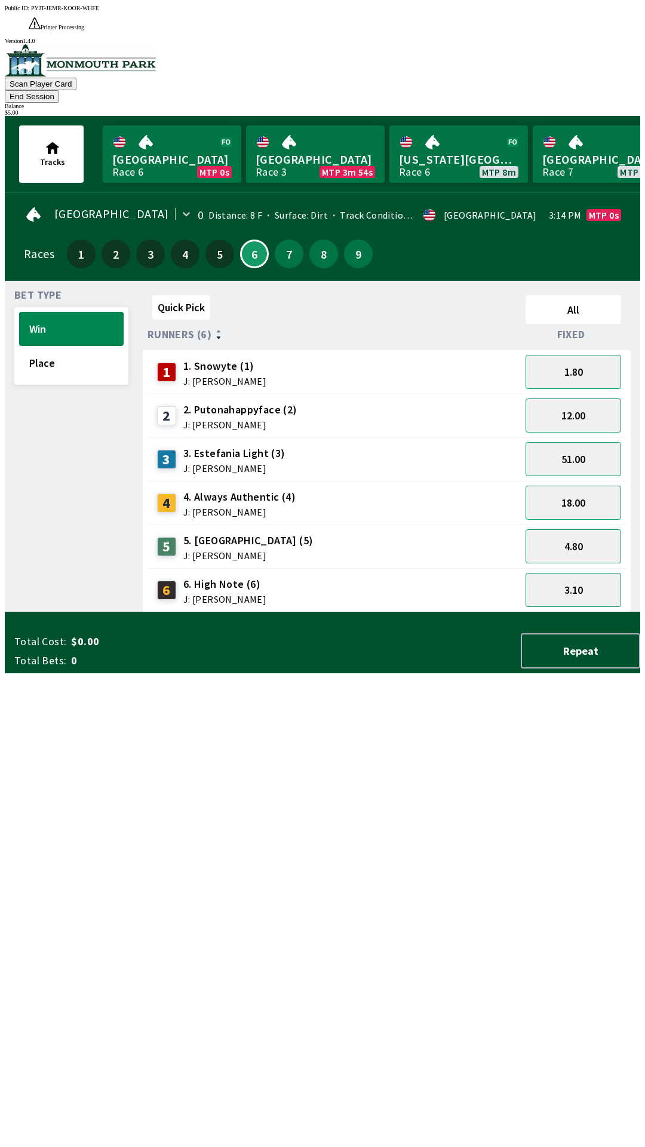
click at [59, 90] on button "End Session" at bounding box center [32, 96] width 54 height 13
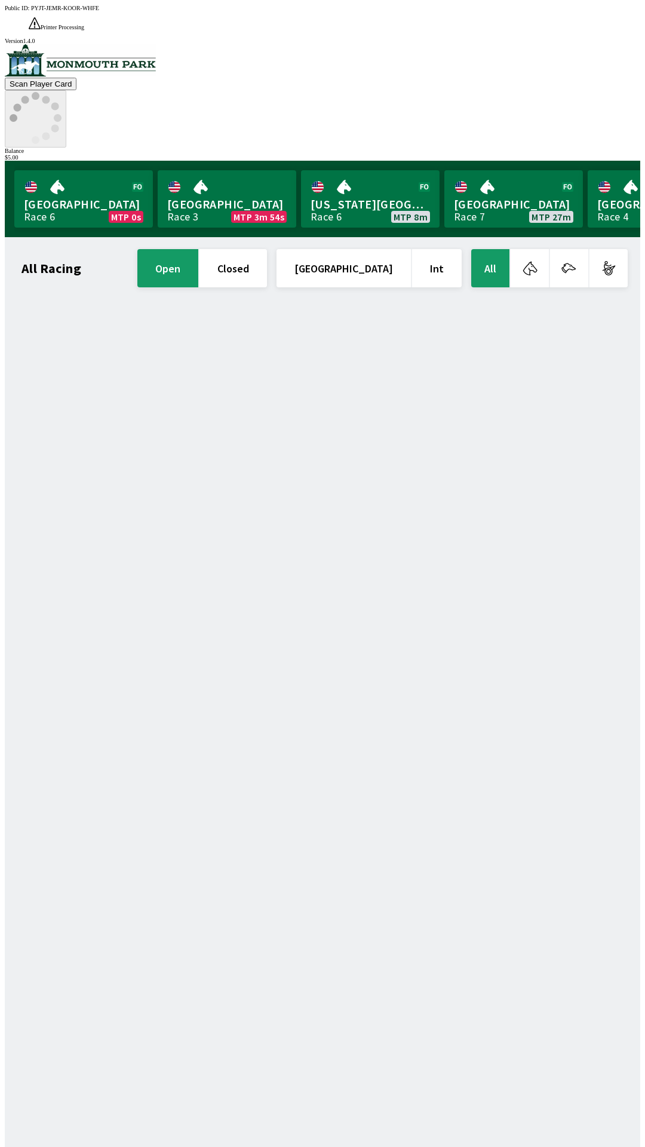
click at [62, 92] on icon at bounding box center [36, 118] width 52 height 52
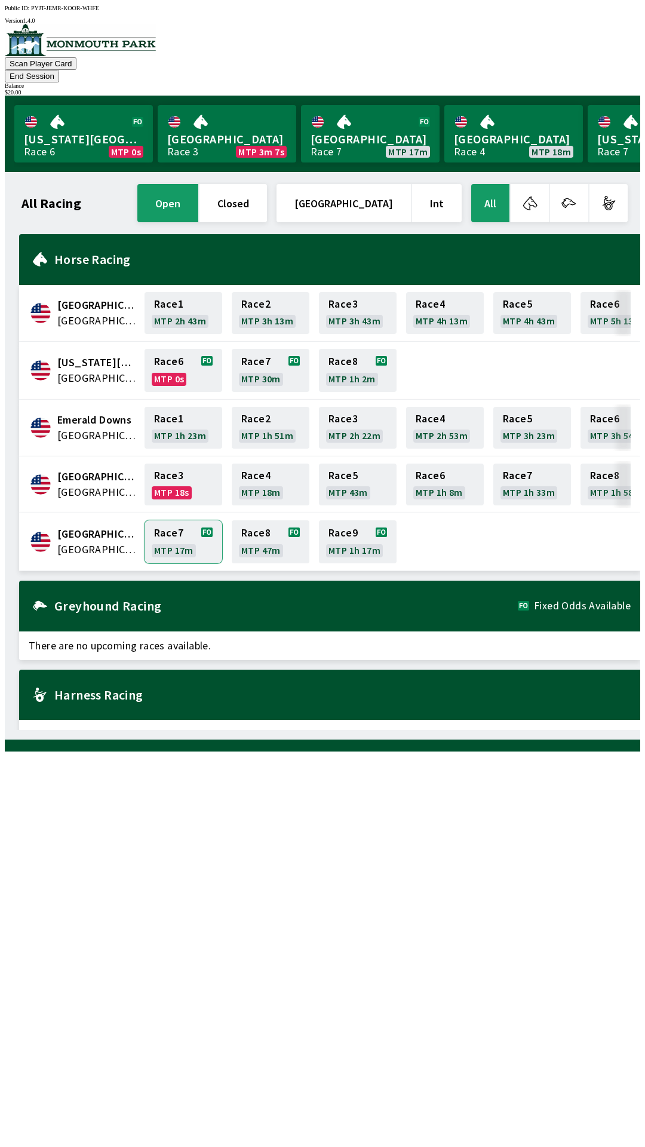
click at [186, 520] on link "Race 7 MTP 17m" at bounding box center [184, 541] width 78 height 43
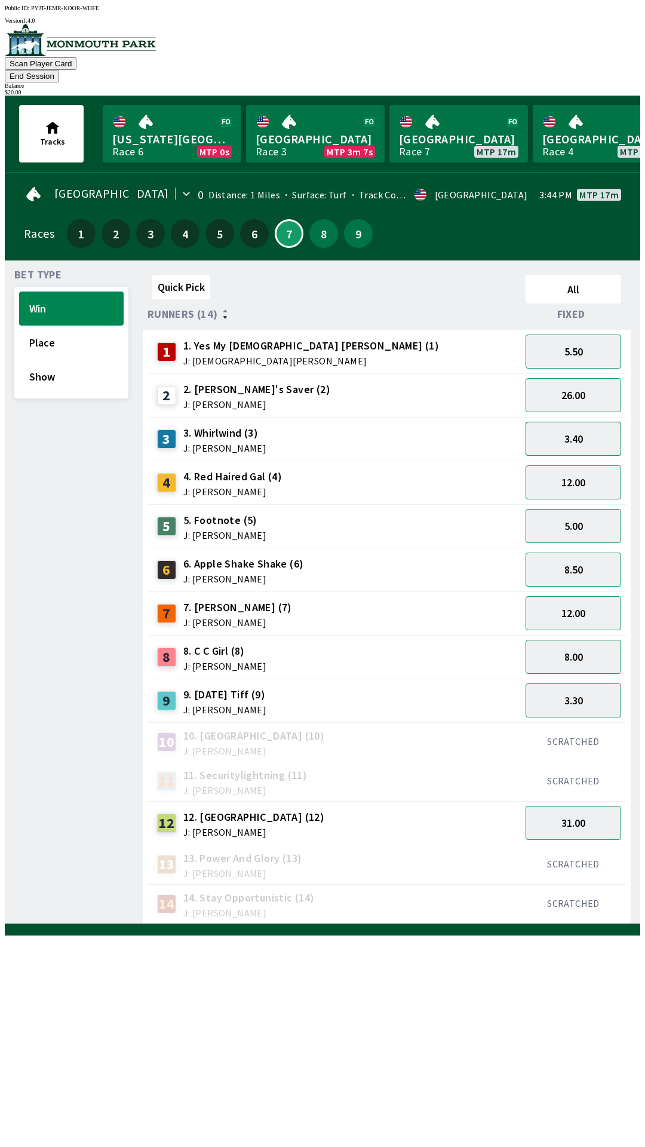
click at [586, 424] on button "3.40" at bounding box center [574, 439] width 96 height 34
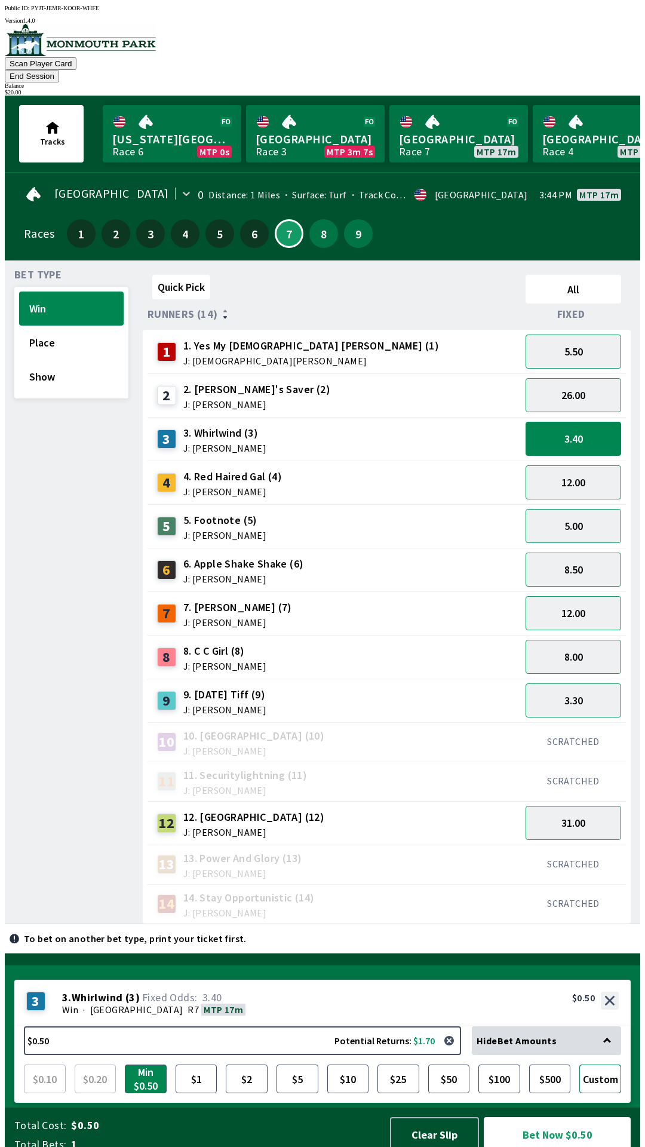
click at [609, 1064] on button "Custom" at bounding box center [600, 1078] width 42 height 29
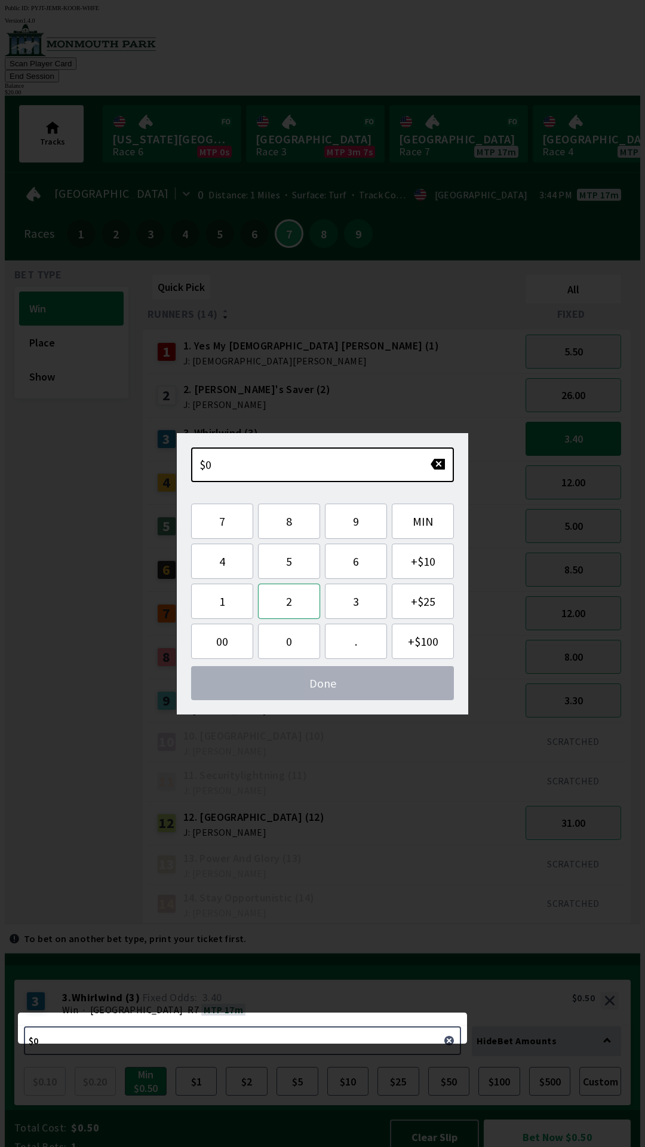
click at [298, 591] on button "2" at bounding box center [289, 600] width 62 height 35
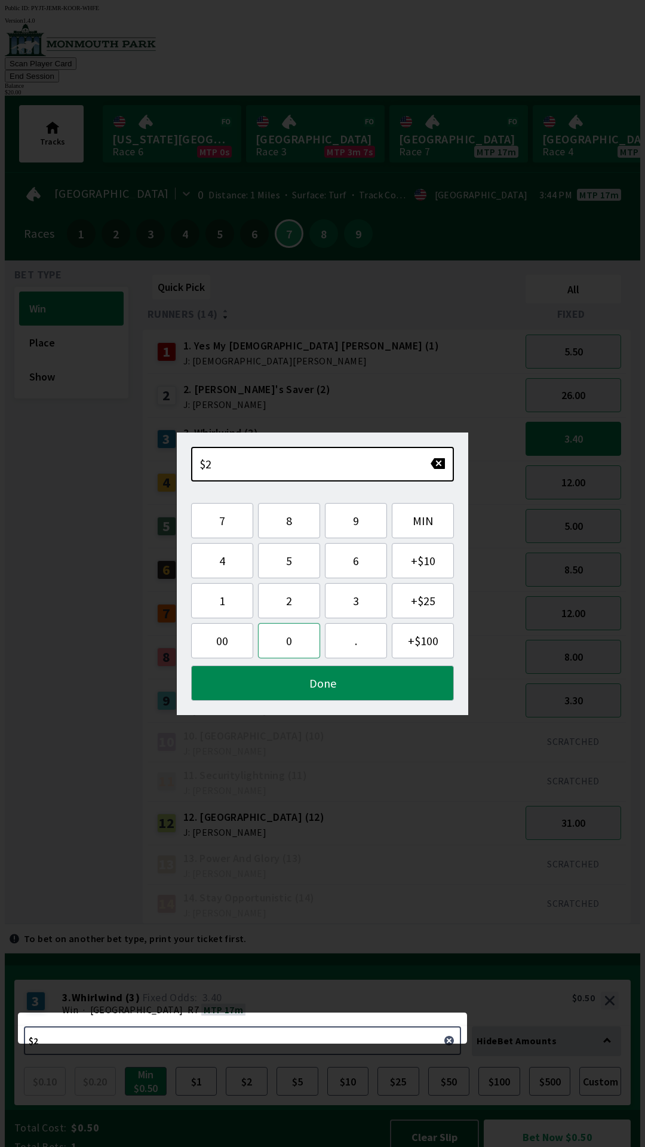
click at [296, 650] on button "0" at bounding box center [289, 640] width 62 height 35
click at [326, 678] on button "Done" at bounding box center [322, 682] width 263 height 35
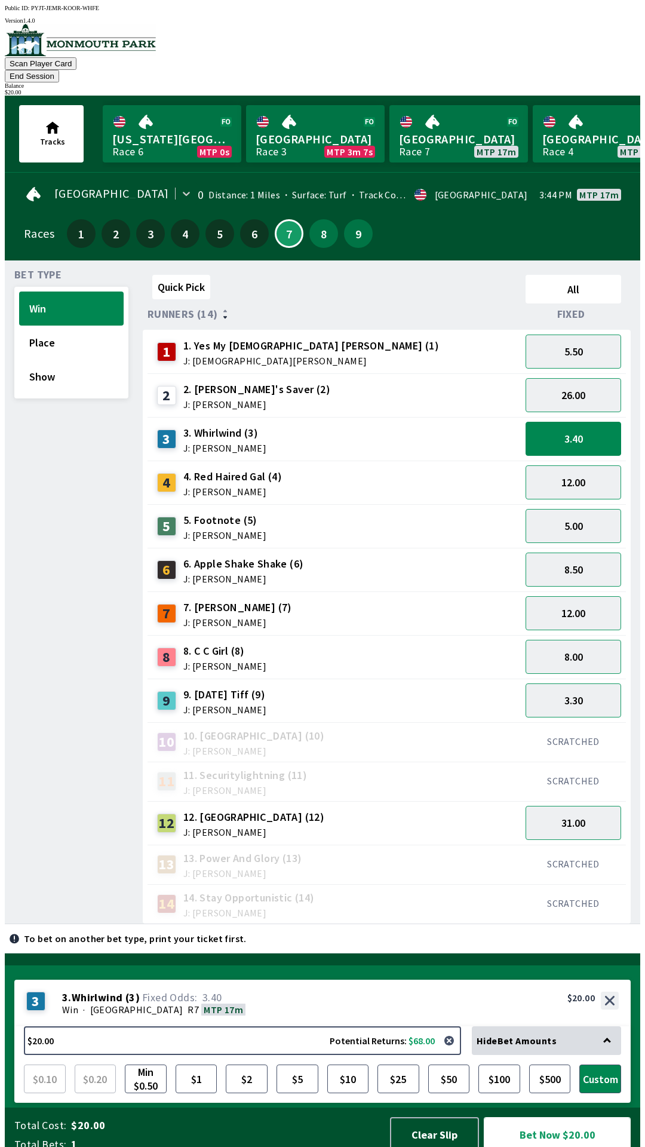
click at [569, 1117] on button "Bet Now $20.00" at bounding box center [557, 1134] width 147 height 35
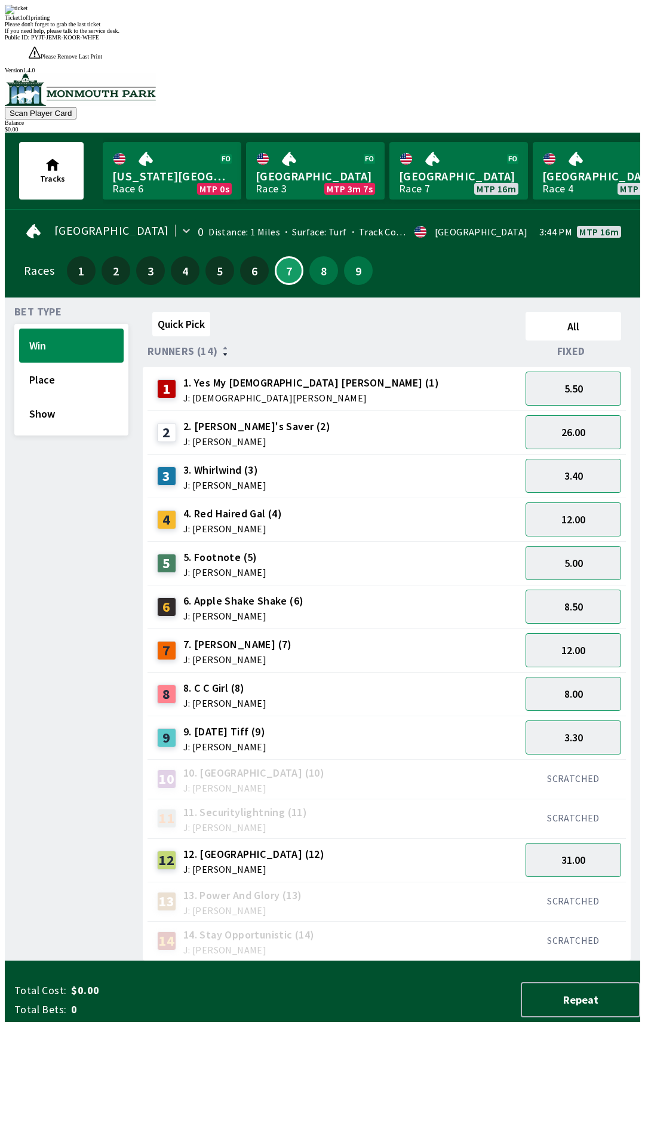
click at [346, 21] on div "Ticket 1 of 1 printing" at bounding box center [322, 17] width 635 height 7
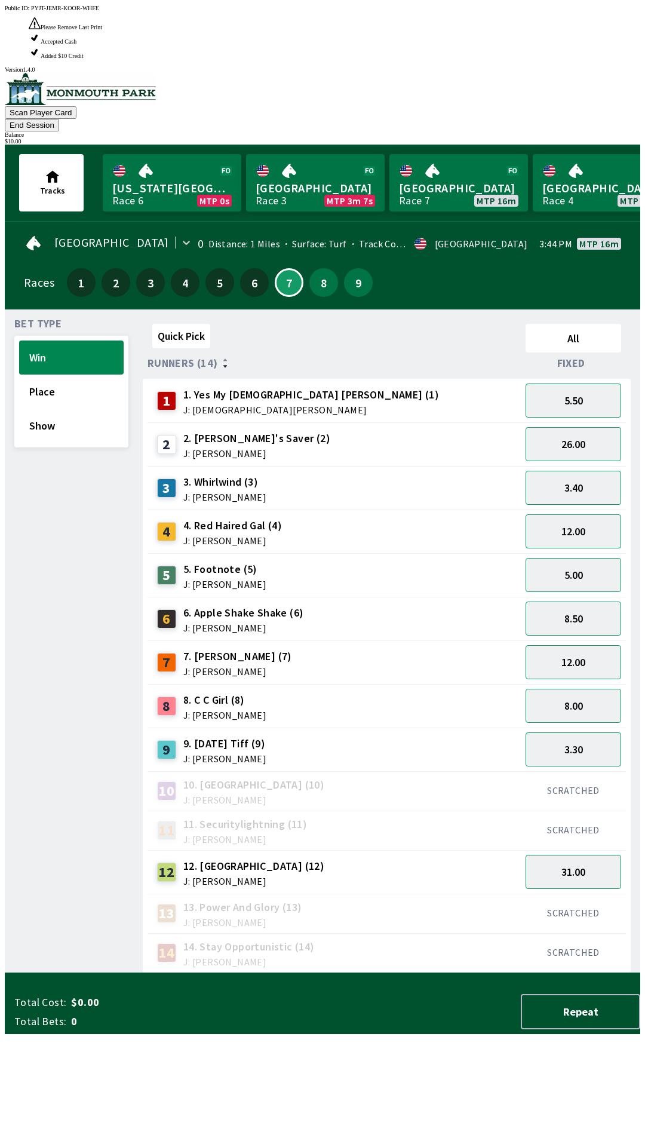
click at [176, 965] on div "Quick Pick All Runners (14) Fixed 1 1. Yes My [DEMOGRAPHIC_DATA] [PERSON_NAME] …" at bounding box center [391, 646] width 497 height 654
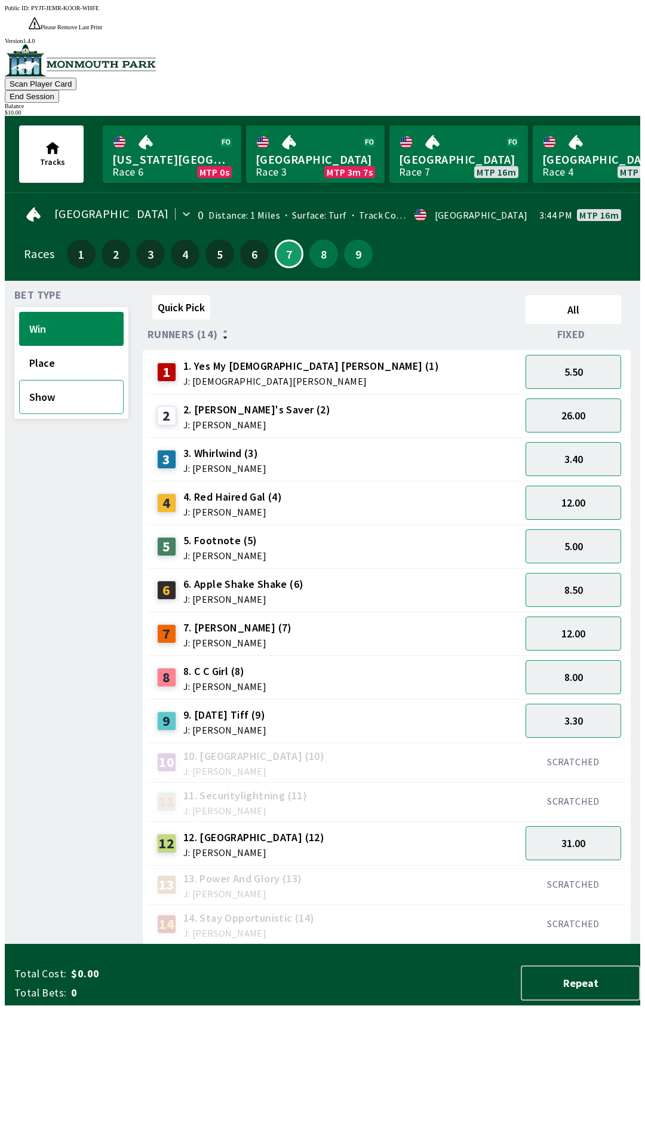
click at [38, 380] on button "Show" at bounding box center [71, 397] width 105 height 34
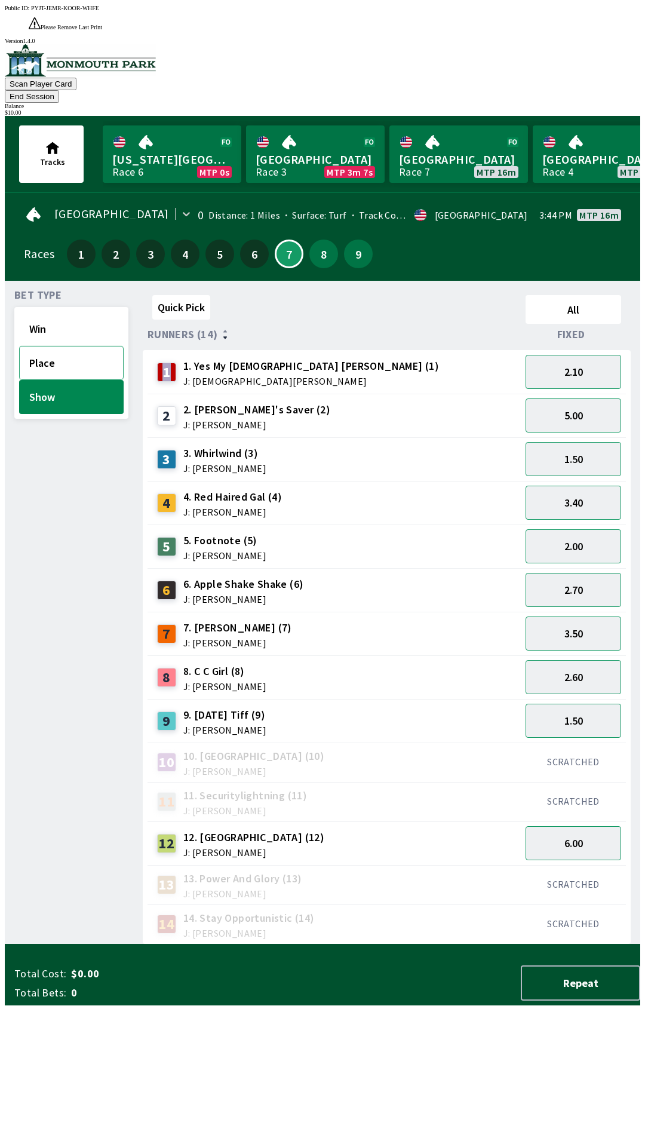
click at [56, 346] on button "Place" at bounding box center [71, 363] width 105 height 34
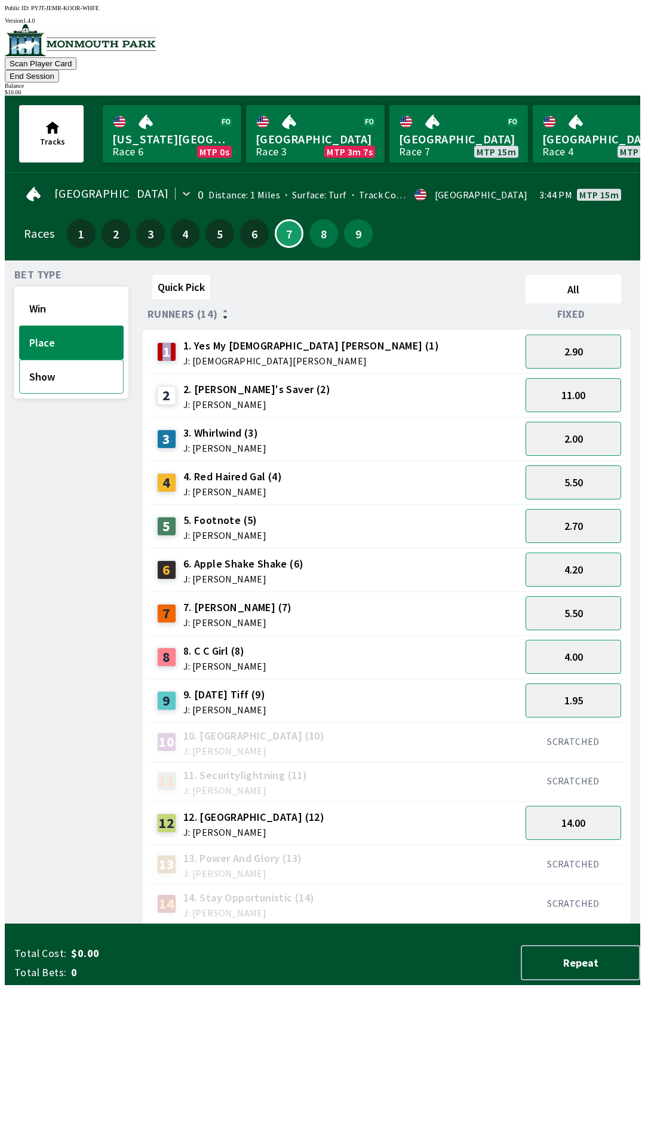
click at [41, 360] on button "Show" at bounding box center [71, 377] width 105 height 34
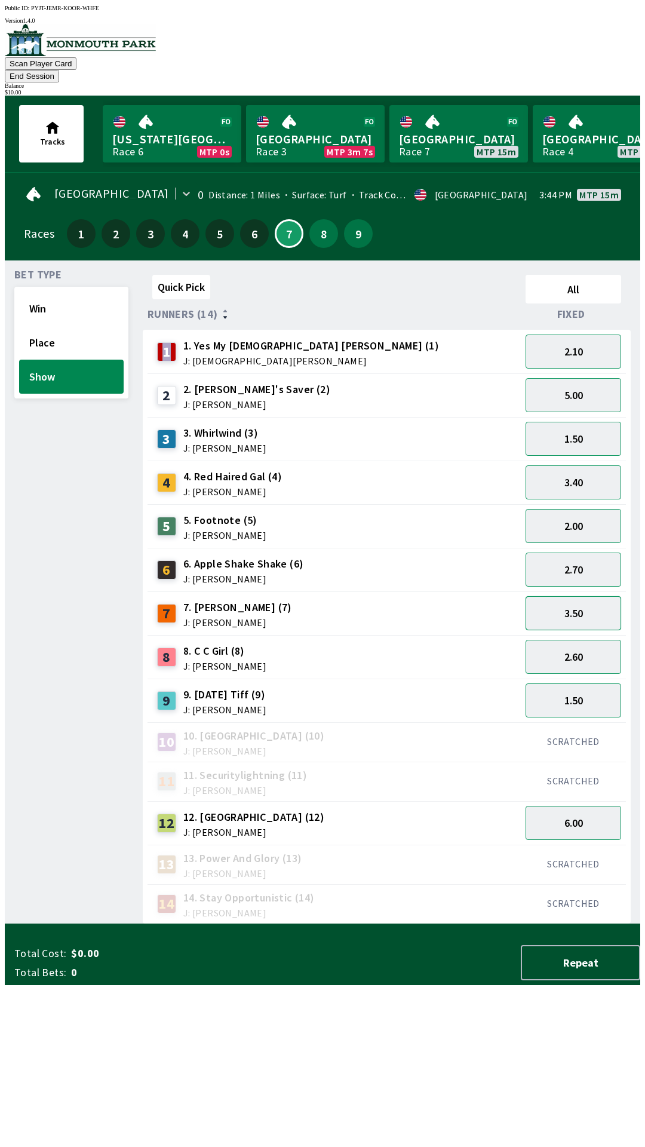
click at [580, 602] on button "3.50" at bounding box center [574, 613] width 96 height 34
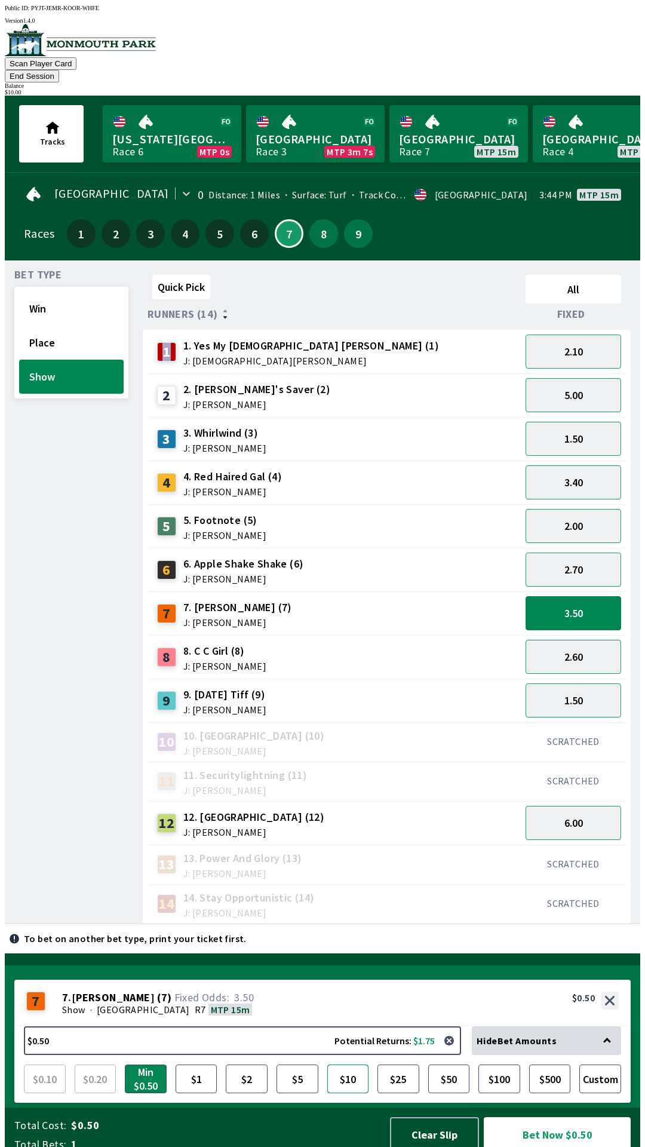
click at [341, 1067] on button "$10" at bounding box center [348, 1078] width 42 height 29
click at [45, 331] on button "Place" at bounding box center [71, 342] width 105 height 34
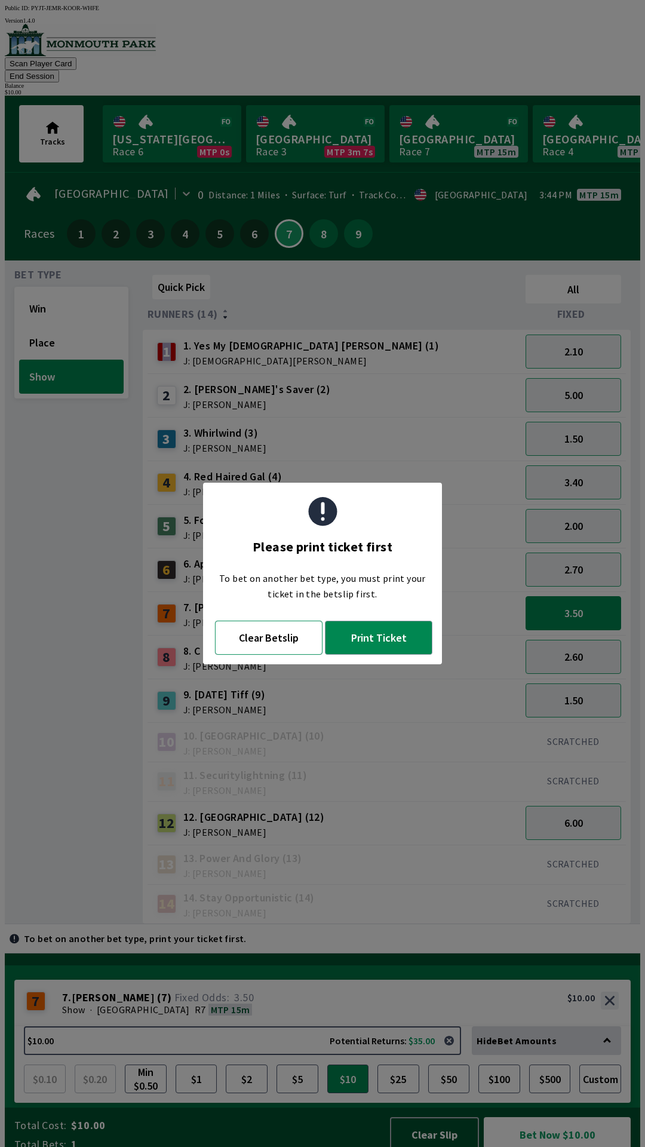
click at [285, 633] on button "Clear Betslip" at bounding box center [268, 637] width 107 height 34
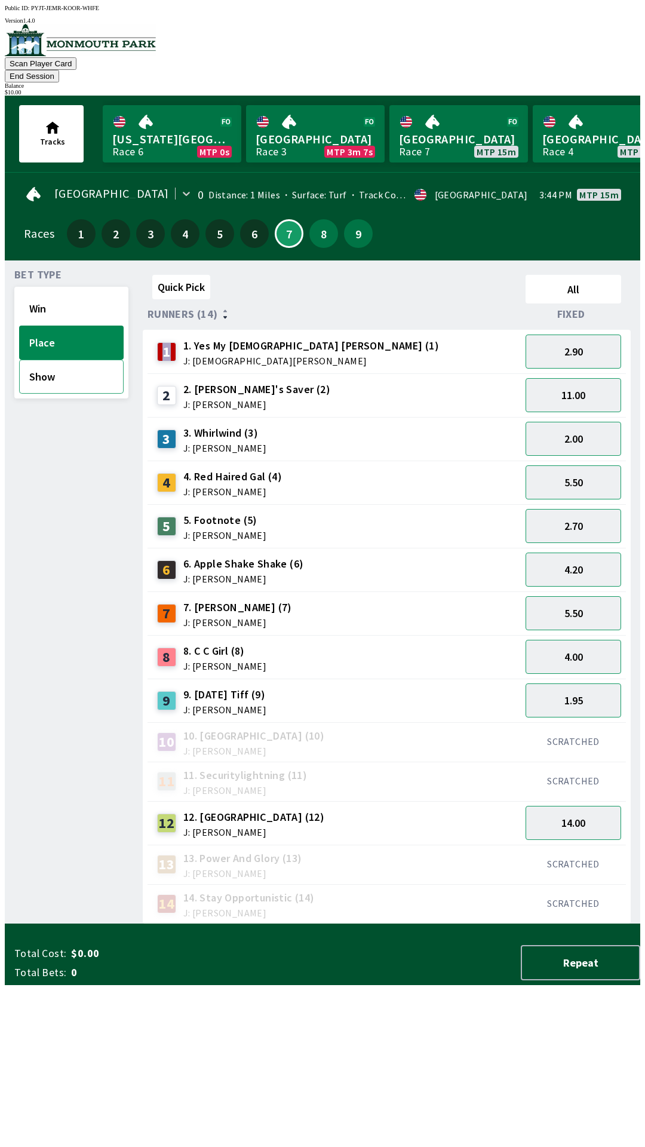
click at [80, 367] on button "Show" at bounding box center [71, 377] width 105 height 34
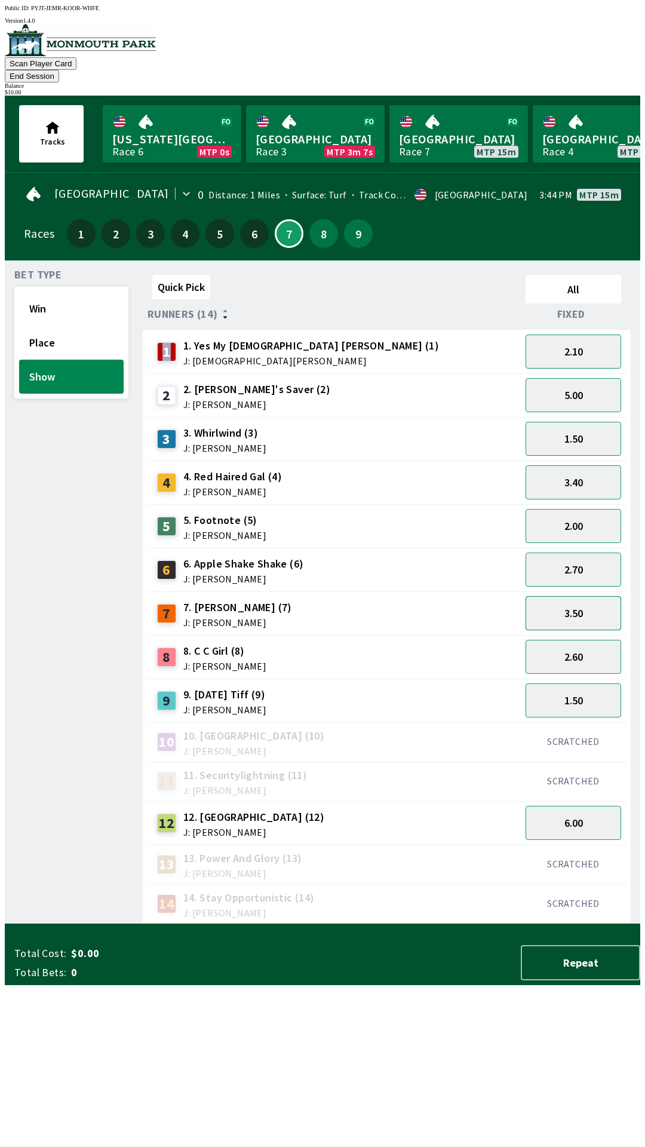
click at [591, 596] on button "3.50" at bounding box center [574, 613] width 96 height 34
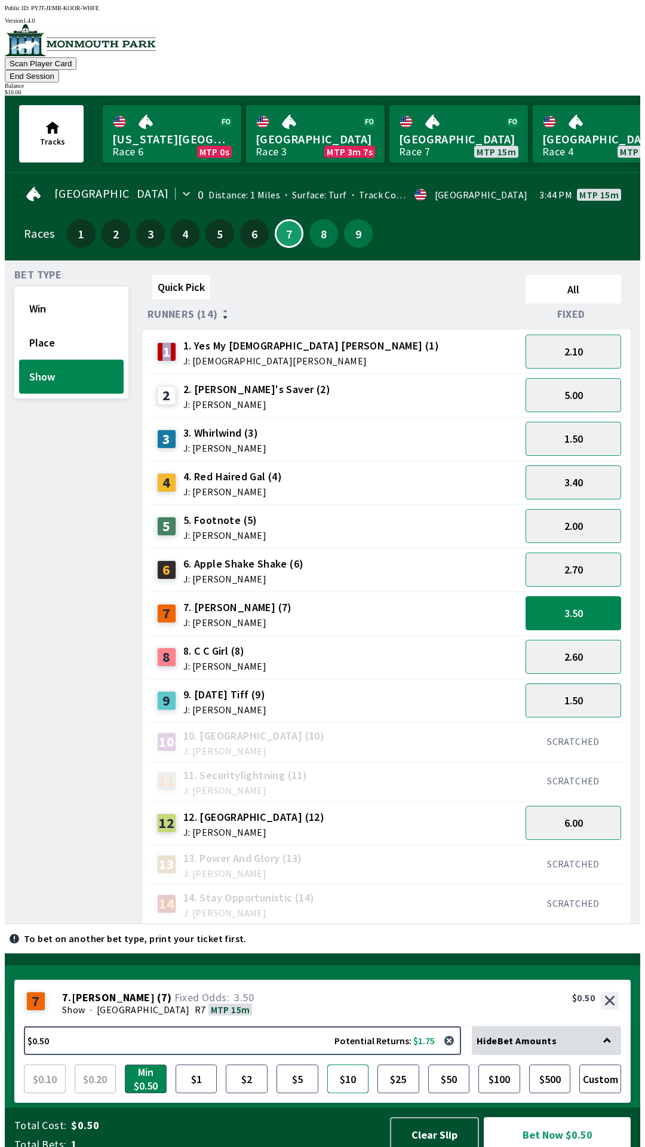
click at [355, 1073] on button "$10" at bounding box center [348, 1078] width 42 height 29
click at [557, 1119] on button "Bet Now $10.00" at bounding box center [557, 1134] width 147 height 35
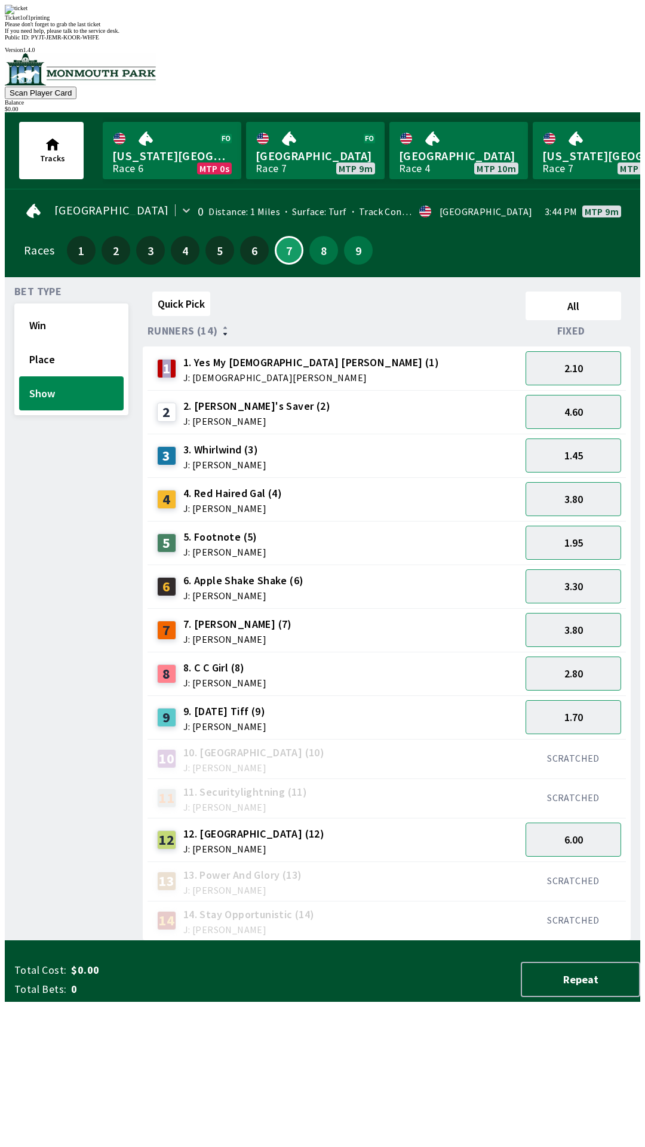
click at [455, 34] on div "Ticket 1 of 1 printing Please don't forget to grab the last ticket If you need …" at bounding box center [322, 19] width 635 height 29
click at [441, 34] on div "Ticket 1 of 1 printing Please don't forget to grab the last ticket If you need …" at bounding box center [322, 19] width 635 height 29
click at [416, 34] on div "Ticket 1 of 1 printing Please don't forget to grab the last ticket If you need …" at bounding box center [322, 19] width 635 height 29
click at [372, 34] on div "Ticket 1 of 1 printing Please don't forget to grab the last ticket If you need …" at bounding box center [322, 19] width 635 height 29
click at [352, 34] on div "Ticket 1 of 1 printing Please don't forget to grab the last ticket If you need …" at bounding box center [322, 19] width 635 height 29
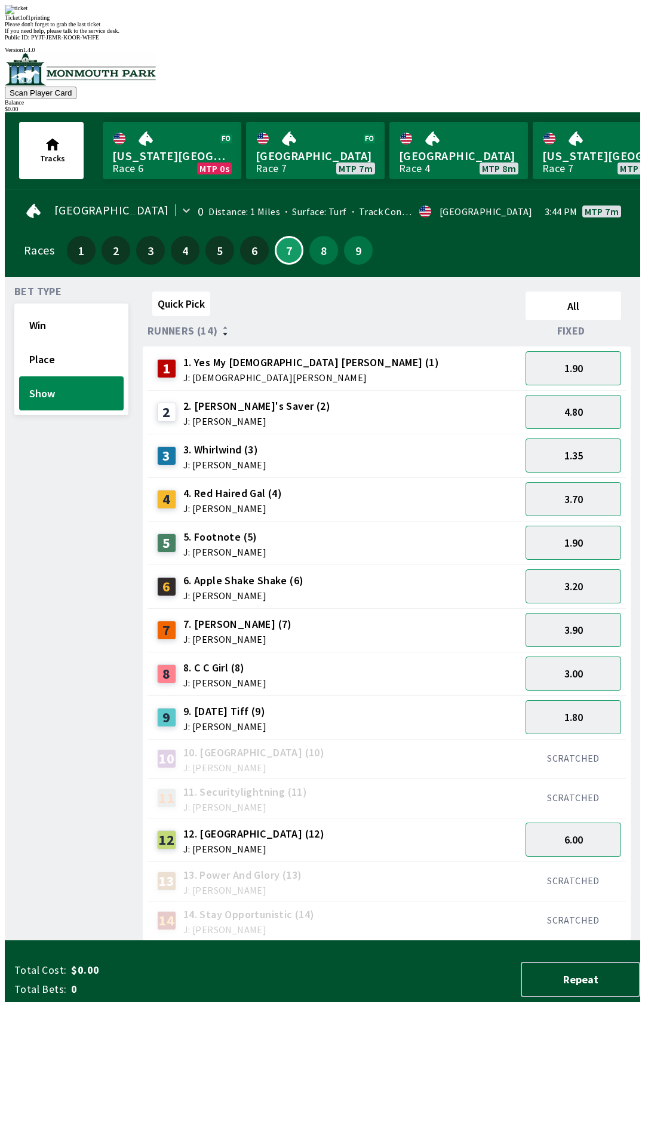
click at [521, 901] on div "14 14. Stay Opportunistic (14) J: [PERSON_NAME]" at bounding box center [334, 920] width 373 height 39
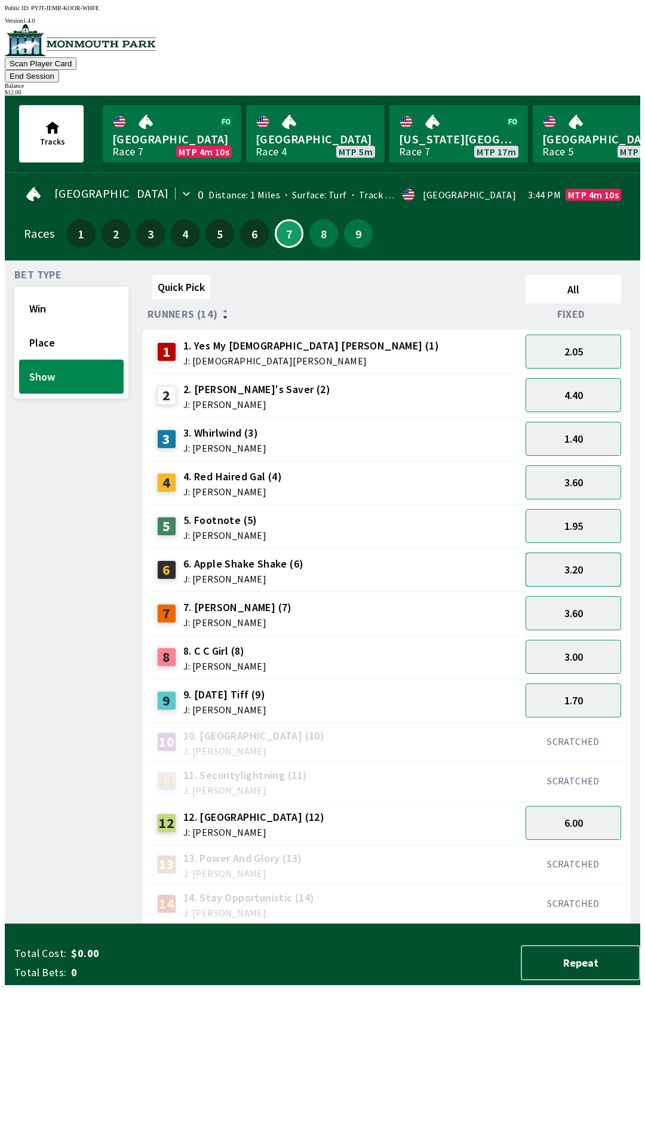
click at [572, 556] on button "3.20" at bounding box center [574, 569] width 96 height 34
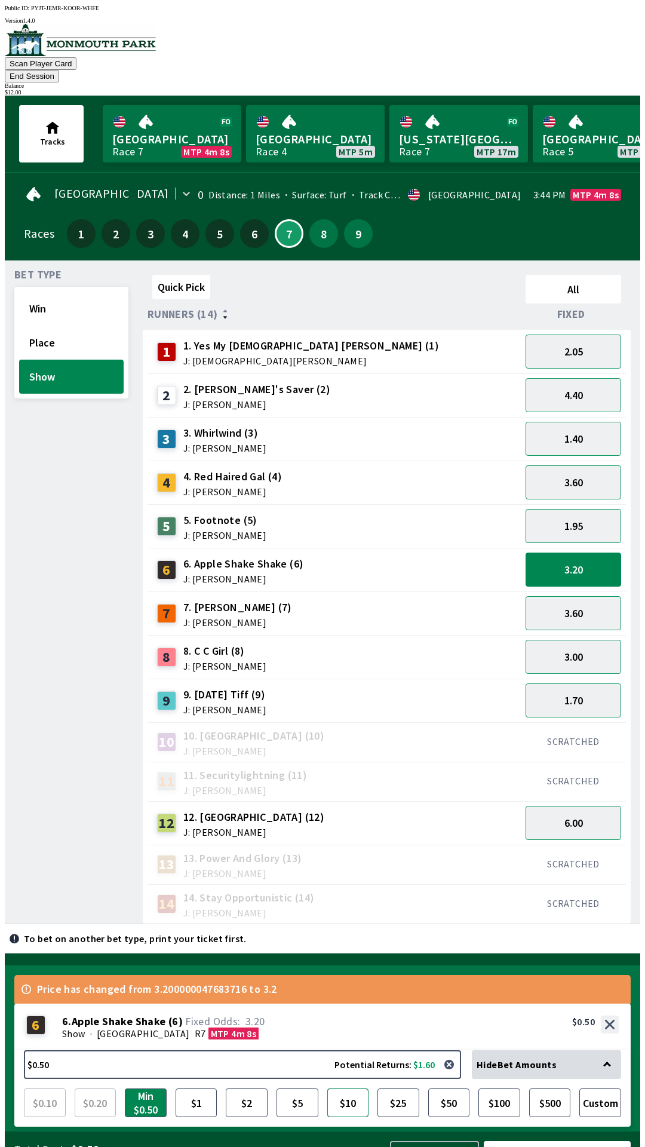
click at [354, 1088] on button "$10" at bounding box center [348, 1102] width 42 height 29
click at [575, 1141] on button "Bet Now $10.00" at bounding box center [557, 1158] width 147 height 35
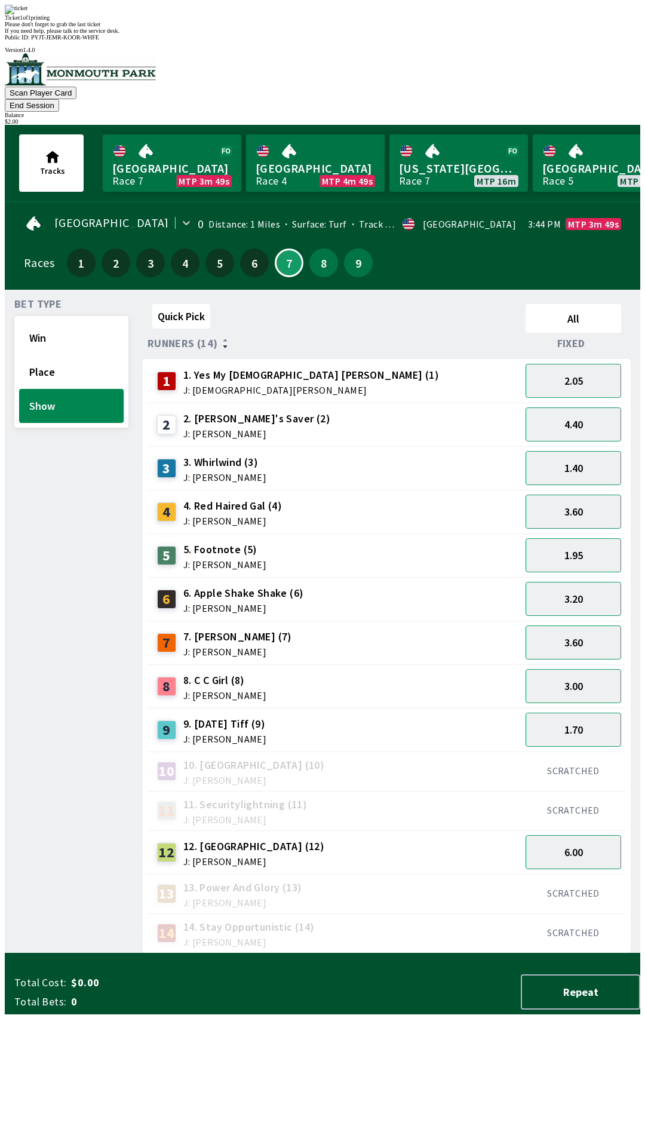
click at [345, 27] on div "Please don't forget to grab the last ticket" at bounding box center [322, 24] width 635 height 7
click at [364, 21] on div "Ticket 1 of 1 printing" at bounding box center [322, 17] width 635 height 7
click at [386, 34] on div "Ticket 1 of 1 printing Please don't forget to grab the last ticket If you need …" at bounding box center [322, 19] width 635 height 29
click at [311, 27] on div "Please don't forget to grab the last ticket" at bounding box center [322, 24] width 635 height 7
click at [331, 34] on div "Ticket 1 of 1 printing Please don't forget to grab the last ticket If you need …" at bounding box center [322, 19] width 635 height 29
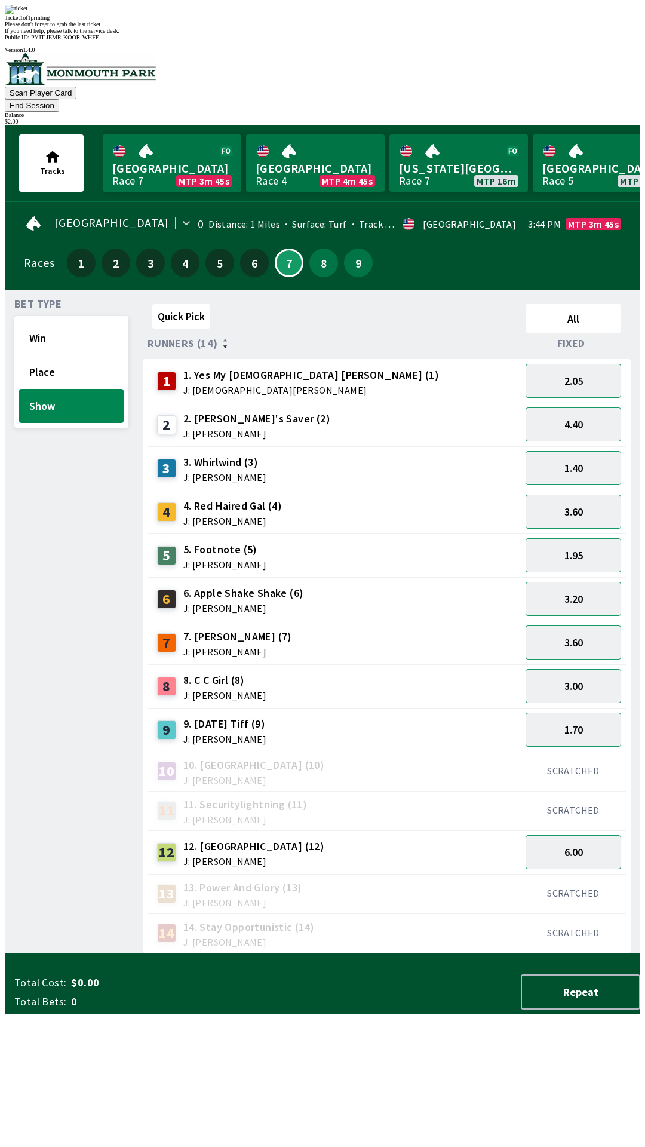
click at [297, 27] on div "Please don't forget to grab the last ticket" at bounding box center [322, 24] width 635 height 7
click at [259, 27] on div "Please don't forget to grab the last ticket" at bounding box center [322, 24] width 635 height 7
click at [252, 21] on div "Ticket 1 of 1 printing" at bounding box center [322, 17] width 635 height 7
click at [277, 27] on div "Please don't forget to grab the last ticket" at bounding box center [322, 24] width 635 height 7
click at [289, 34] on div "Ticket 1 of 1 printing Please don't forget to grab the last ticket If you need …" at bounding box center [322, 19] width 635 height 29
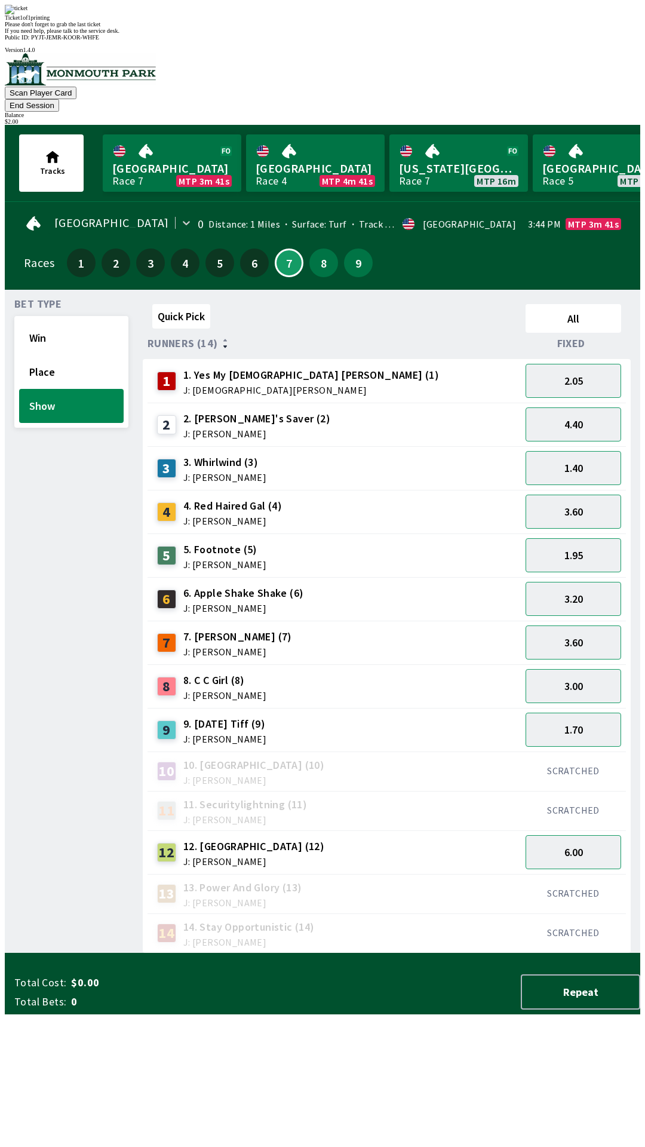
click at [315, 34] on div "Ticket 1 of 1 printing Please don't forget to grab the last ticket If you need …" at bounding box center [322, 19] width 635 height 29
click at [318, 34] on div "Ticket 1 of 1 printing Please don't forget to grab the last ticket If you need …" at bounding box center [322, 19] width 635 height 29
click at [303, 34] on div "Ticket 1 of 1 printing Please don't forget to grab the last ticket If you need …" at bounding box center [322, 19] width 635 height 29
click at [290, 27] on div "Please don't forget to grab the last ticket" at bounding box center [322, 24] width 635 height 7
click at [282, 27] on div "Please don't forget to grab the last ticket" at bounding box center [322, 24] width 635 height 7
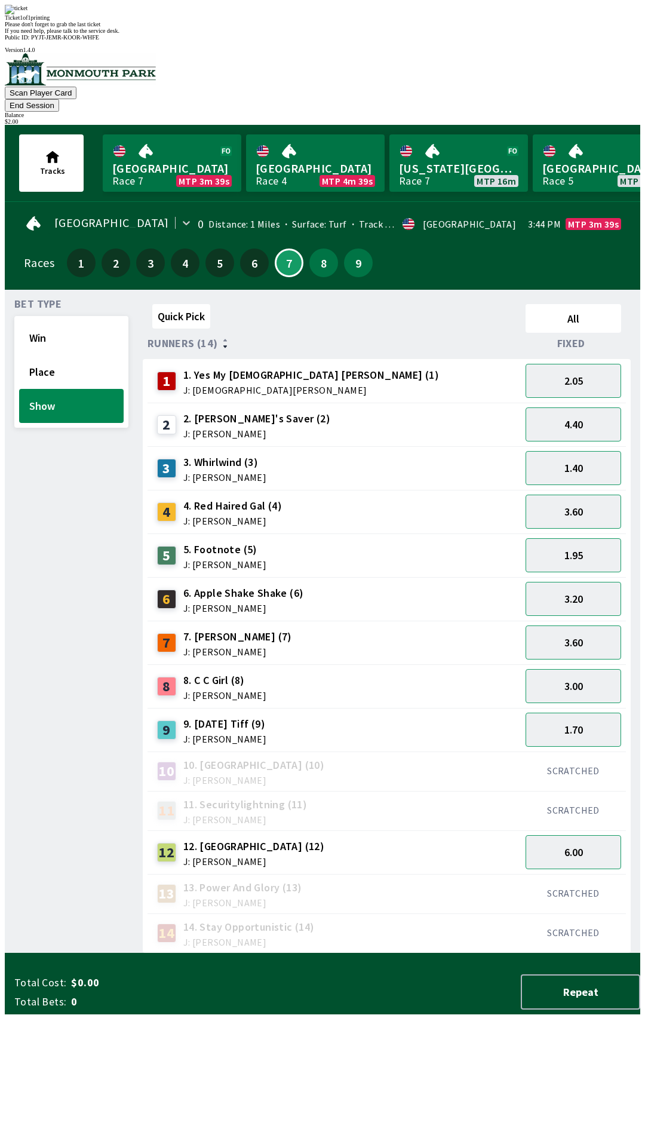
click at [297, 34] on div "Ticket 1 of 1 printing Please don't forget to grab the last ticket If you need …" at bounding box center [322, 19] width 635 height 29
click at [259, 34] on div "Ticket 1 of 1 printing Please don't forget to grab the last ticket If you need …" at bounding box center [322, 19] width 635 height 29
click at [222, 757] on span "10. [GEOGRAPHIC_DATA] (10)" at bounding box center [253, 765] width 141 height 16
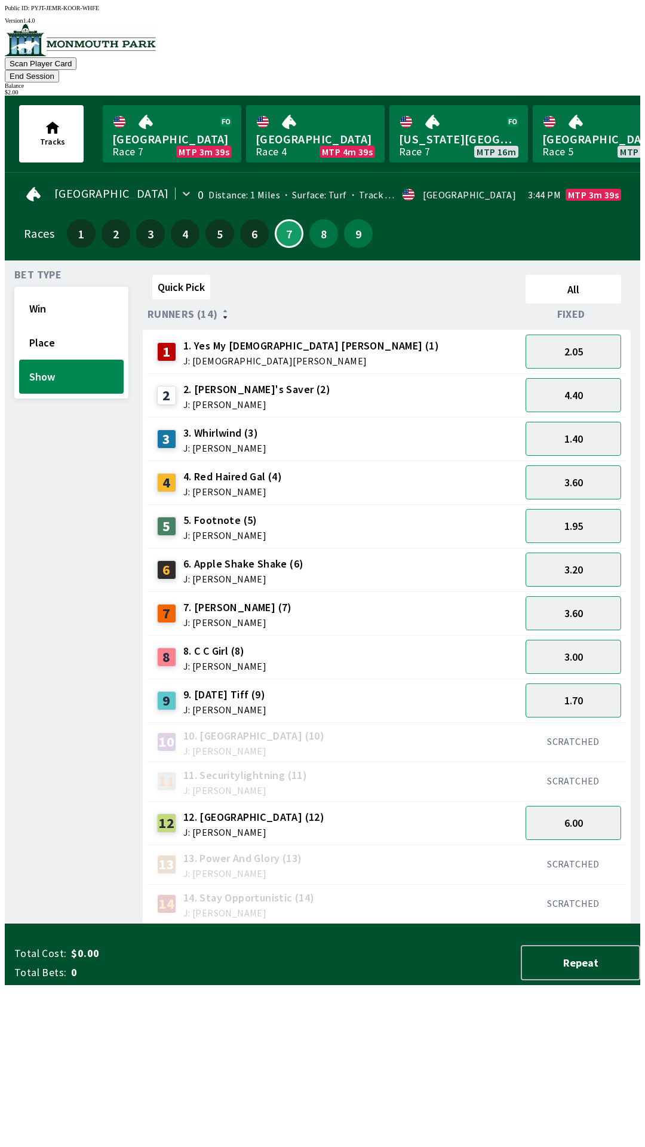
click at [208, 722] on div "10 10. Wonderfulvenezuela (10) J: [PERSON_NAME]" at bounding box center [334, 741] width 373 height 39
click at [33, 296] on button "Win" at bounding box center [71, 308] width 105 height 34
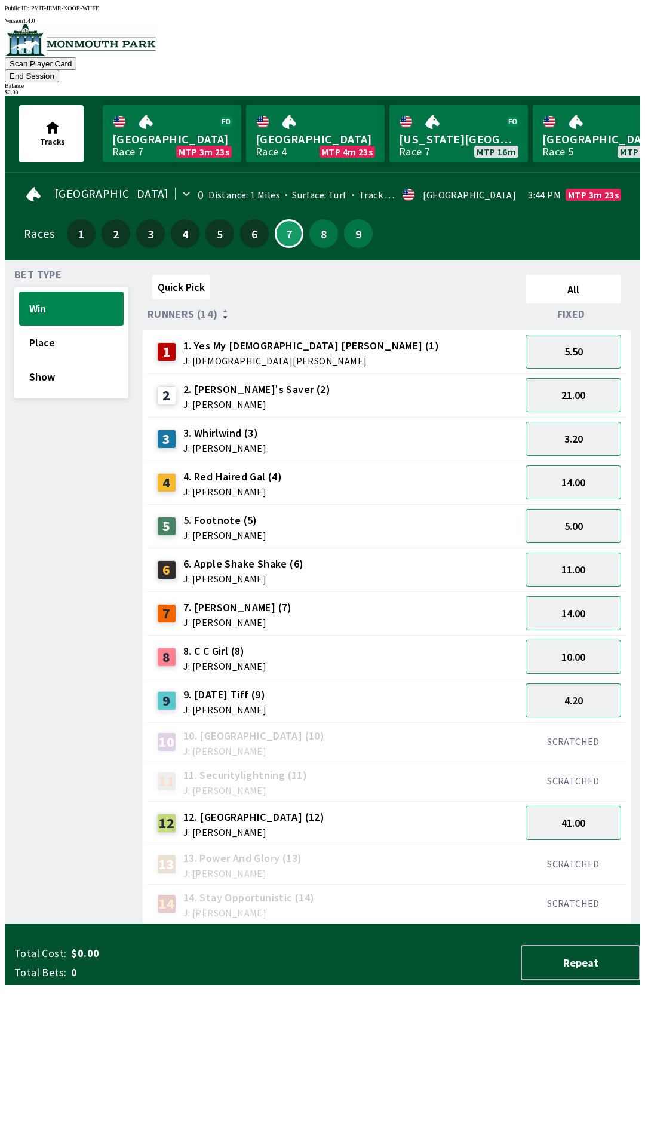
click at [576, 509] on button "5.00" at bounding box center [574, 526] width 96 height 34
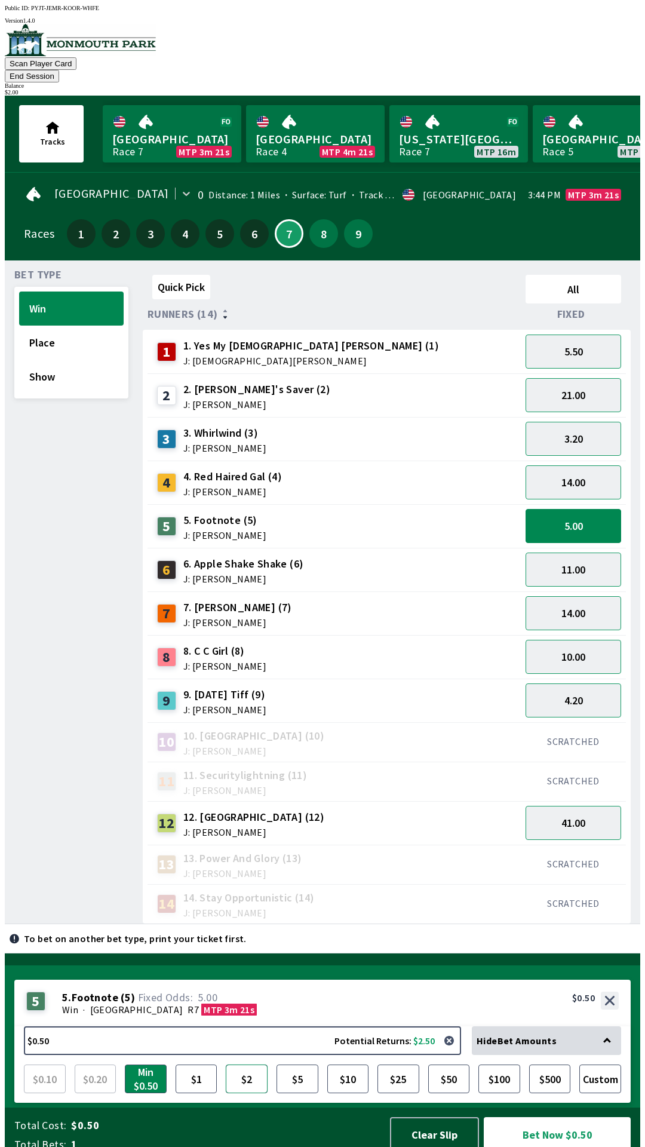
click at [242, 1064] on button "$2" at bounding box center [247, 1078] width 42 height 29
click at [564, 1117] on button "Bet Now $2.00" at bounding box center [557, 1134] width 147 height 35
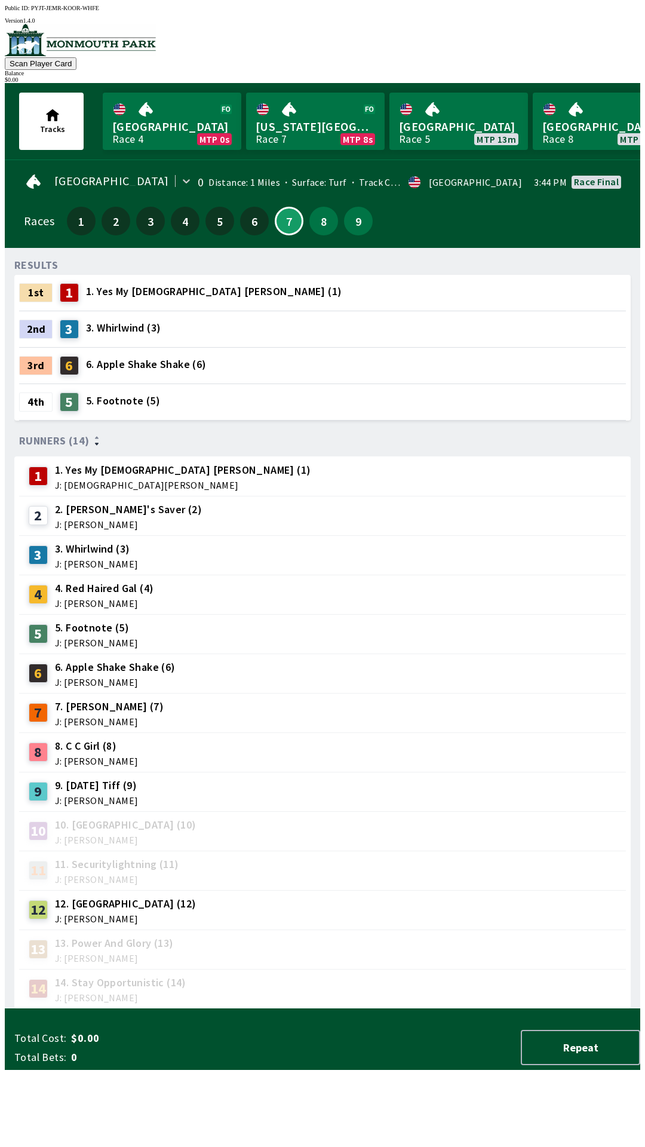
click at [371, 881] on div "11 11. Securitylightning (11) J: [PERSON_NAME]" at bounding box center [322, 869] width 607 height 39
click at [318, 220] on button "8" at bounding box center [323, 221] width 29 height 29
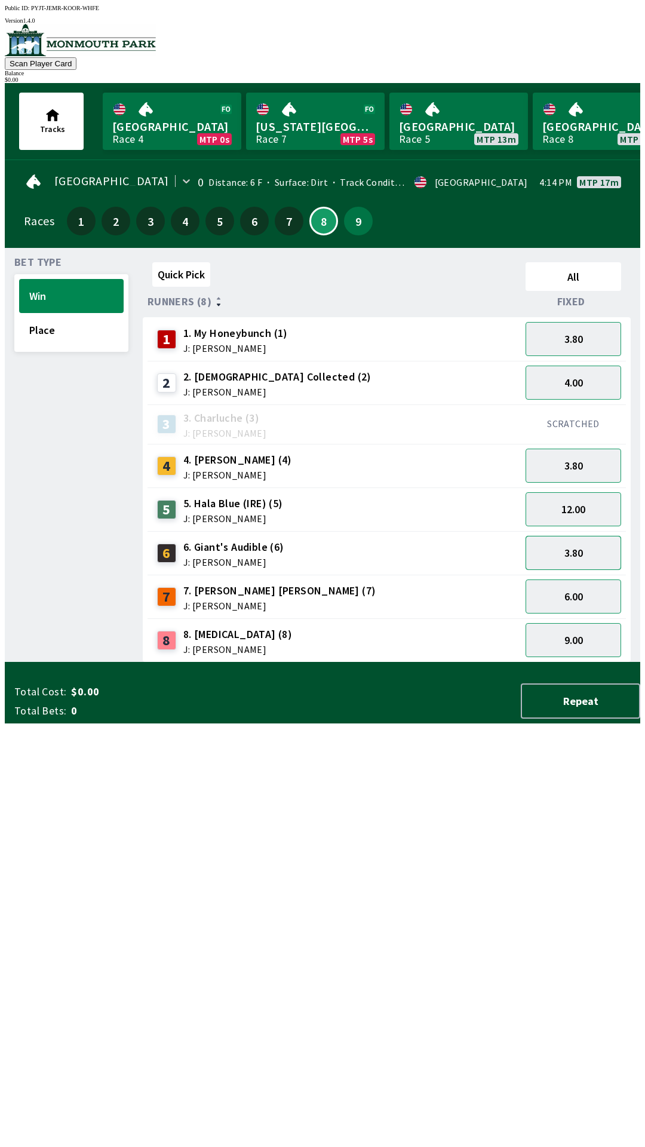
click at [577, 557] on button "3.80" at bounding box center [574, 553] width 96 height 34
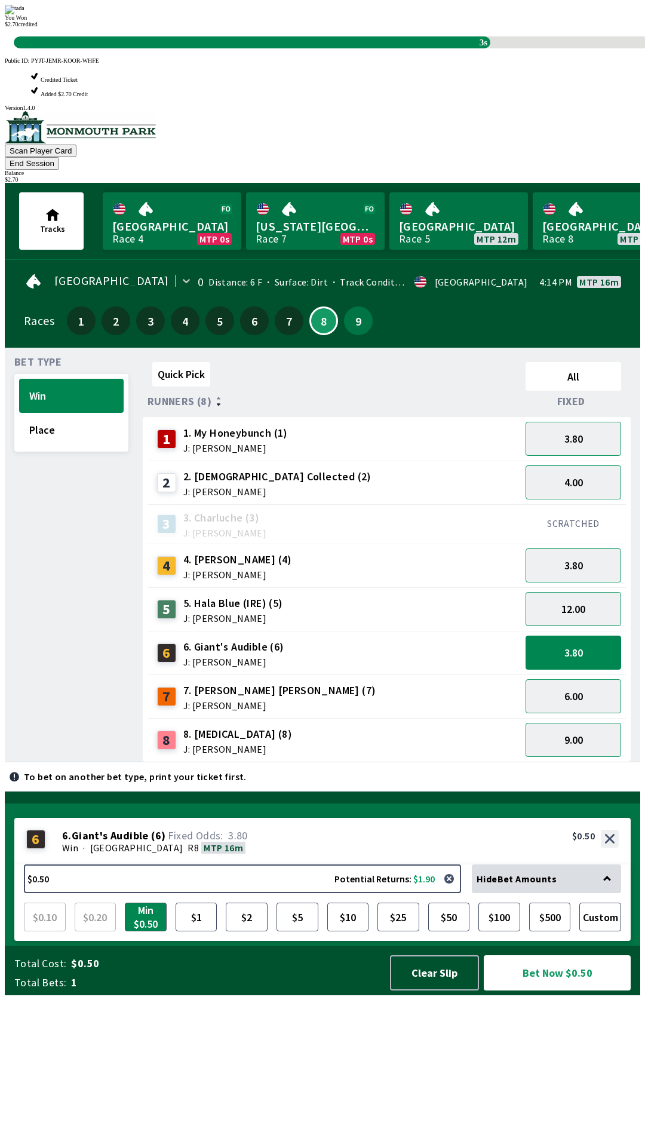
click at [472, 762] on div "Quick Pick All Runners (8) Fixed 1 1. My Honeybunch (1) J: [PERSON_NAME] 3.80 2…" at bounding box center [391, 559] width 497 height 405
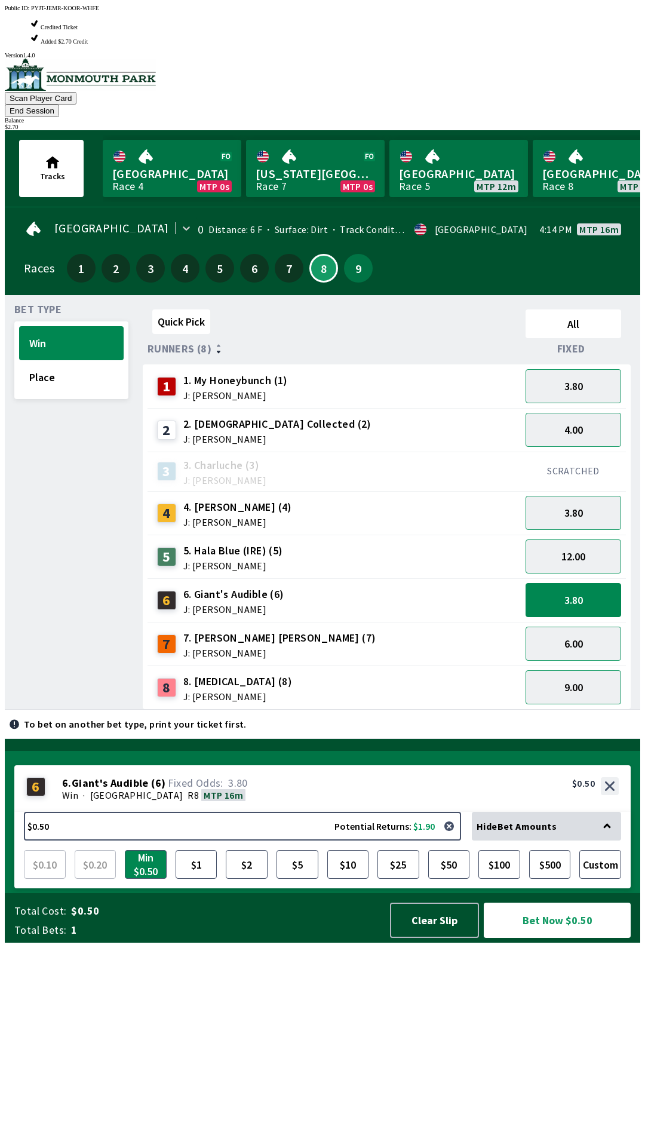
click at [473, 709] on div "Quick Pick All Runners (8) Fixed 1 1. My Honeybunch (1) J: [PERSON_NAME] 3.80 2…" at bounding box center [391, 507] width 497 height 405
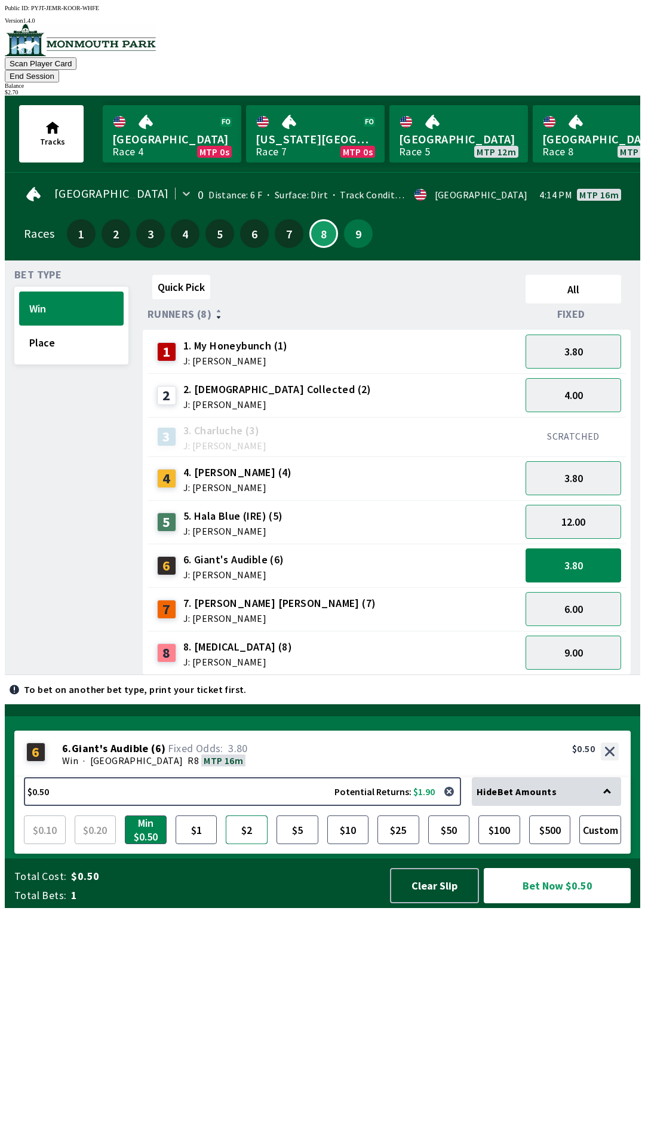
click at [236, 844] on button "$2" at bounding box center [247, 829] width 42 height 29
click at [566, 903] on button "Bet Now $2.00" at bounding box center [557, 885] width 147 height 35
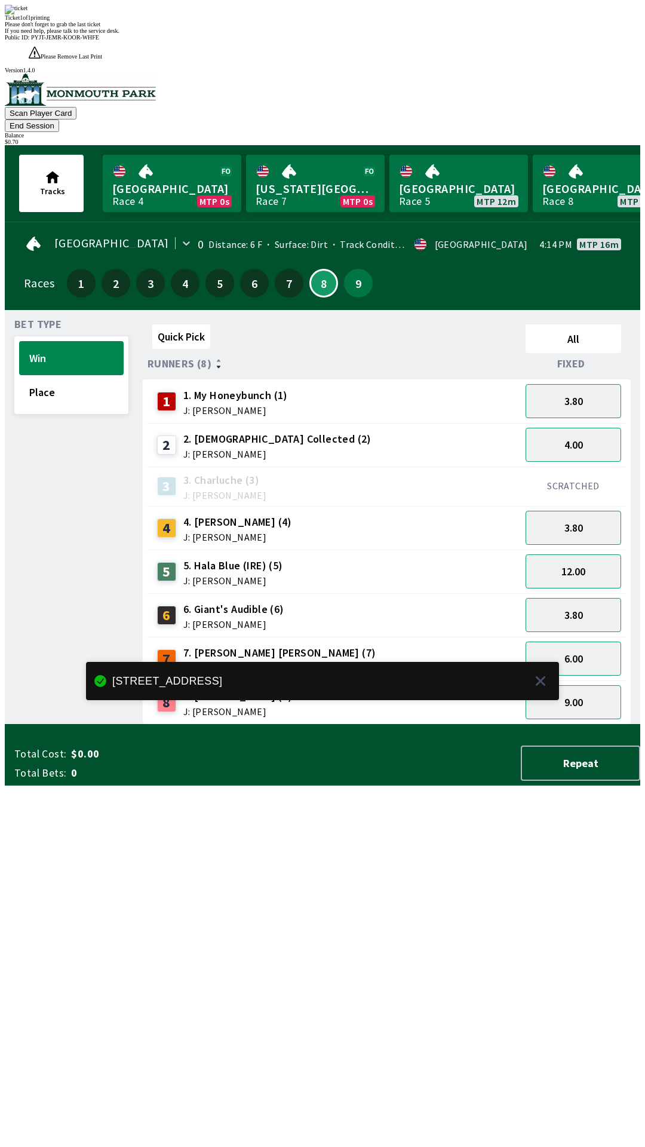
click at [471, 724] on div "Quick Pick All Runners (8) Fixed 1 1. My Honeybunch (1) J: [PERSON_NAME] 3.80 2…" at bounding box center [391, 521] width 497 height 405
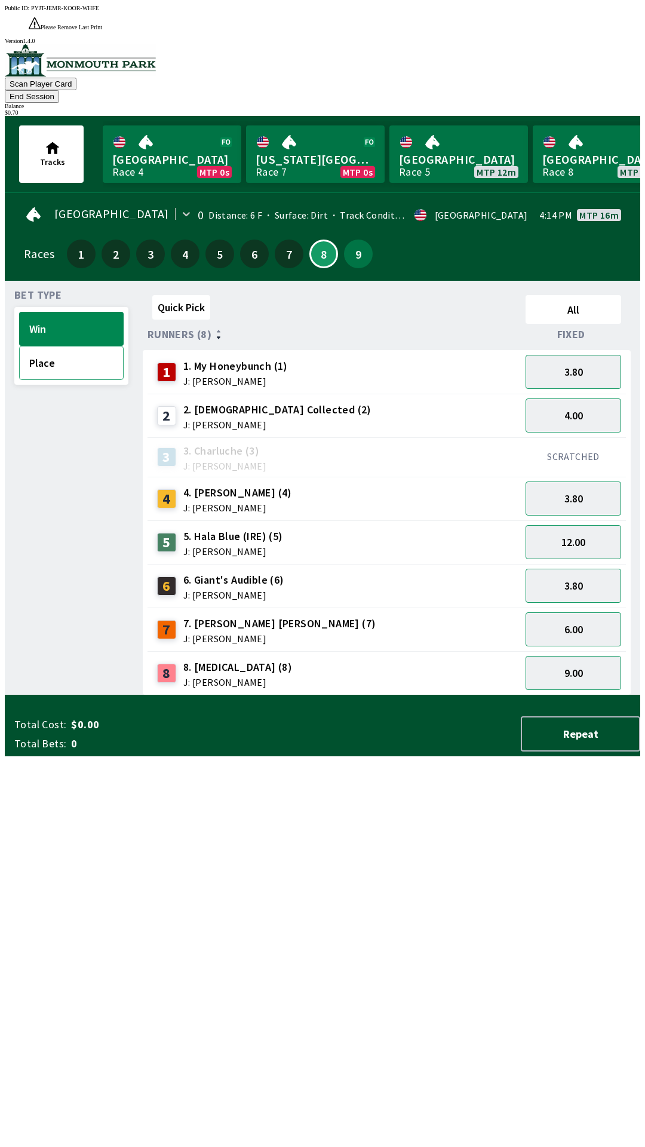
click at [49, 346] on button "Place" at bounding box center [71, 363] width 105 height 34
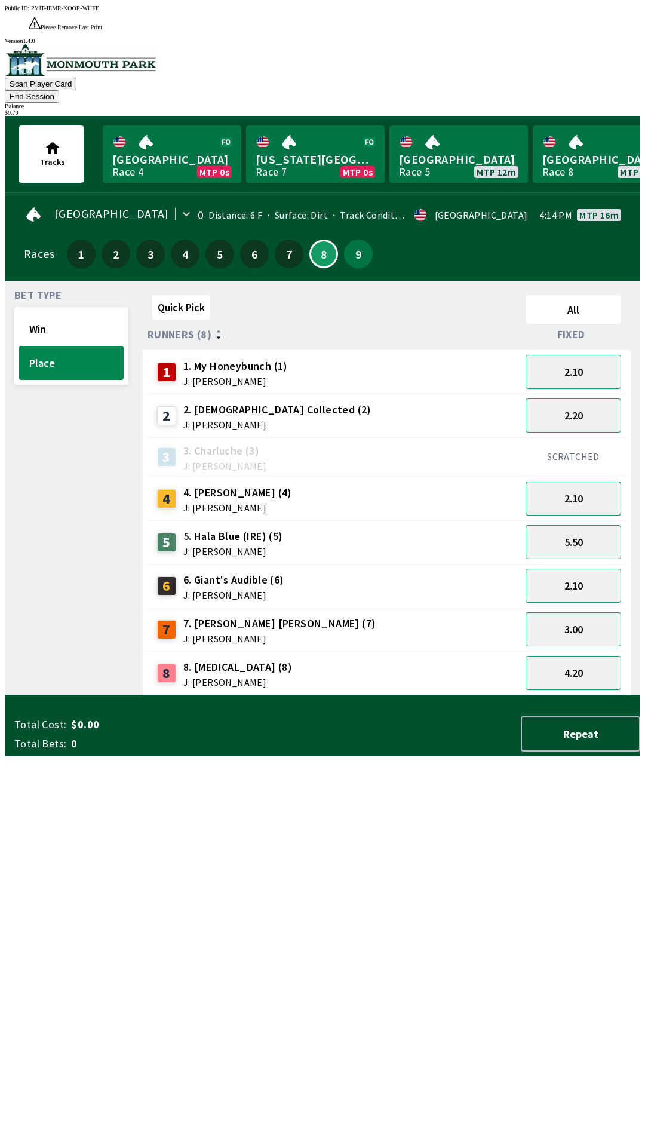
click at [594, 481] on button "2.10" at bounding box center [574, 498] width 96 height 34
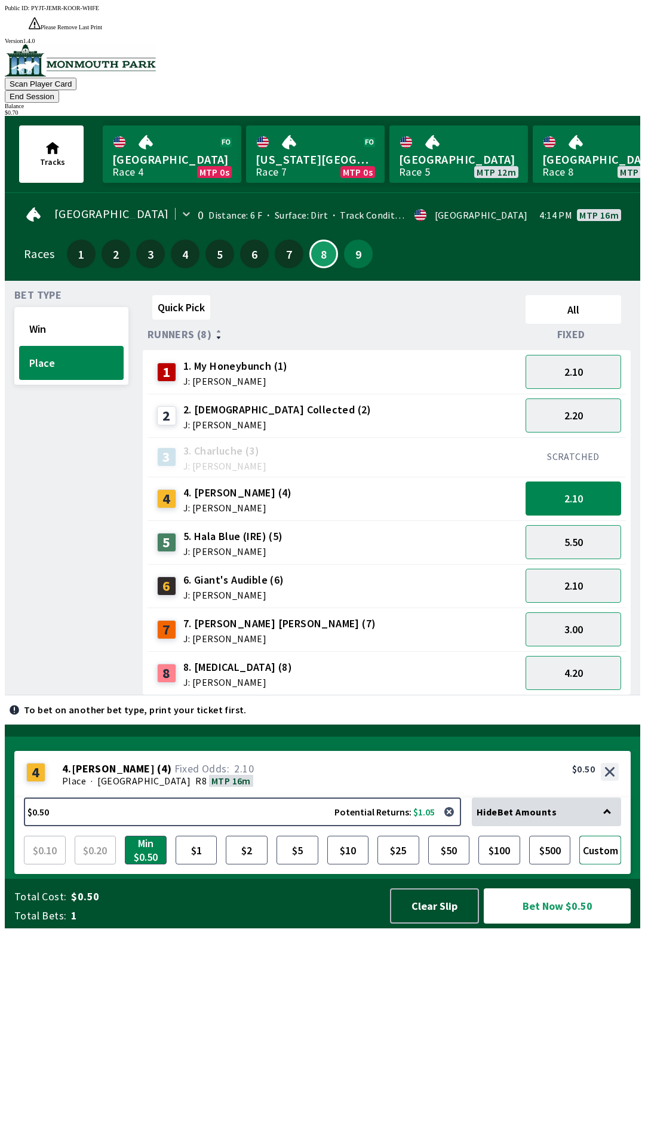
click at [606, 864] on button "Custom" at bounding box center [600, 849] width 42 height 29
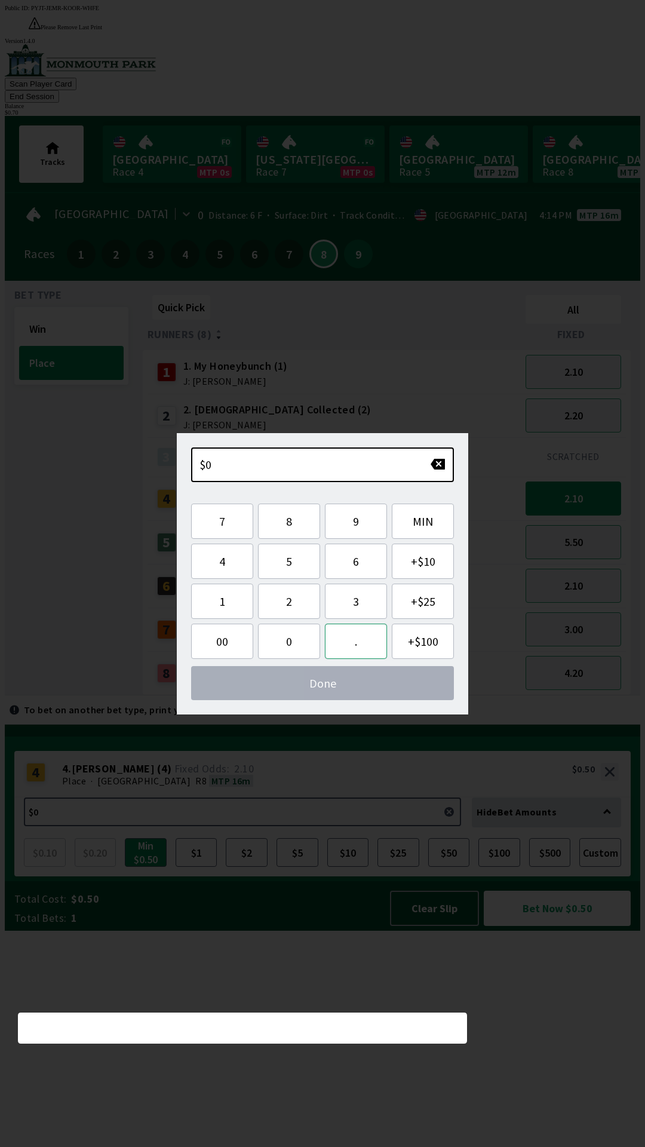
click at [349, 643] on button "." at bounding box center [356, 640] width 62 height 35
click at [220, 525] on button "7" at bounding box center [222, 520] width 62 height 35
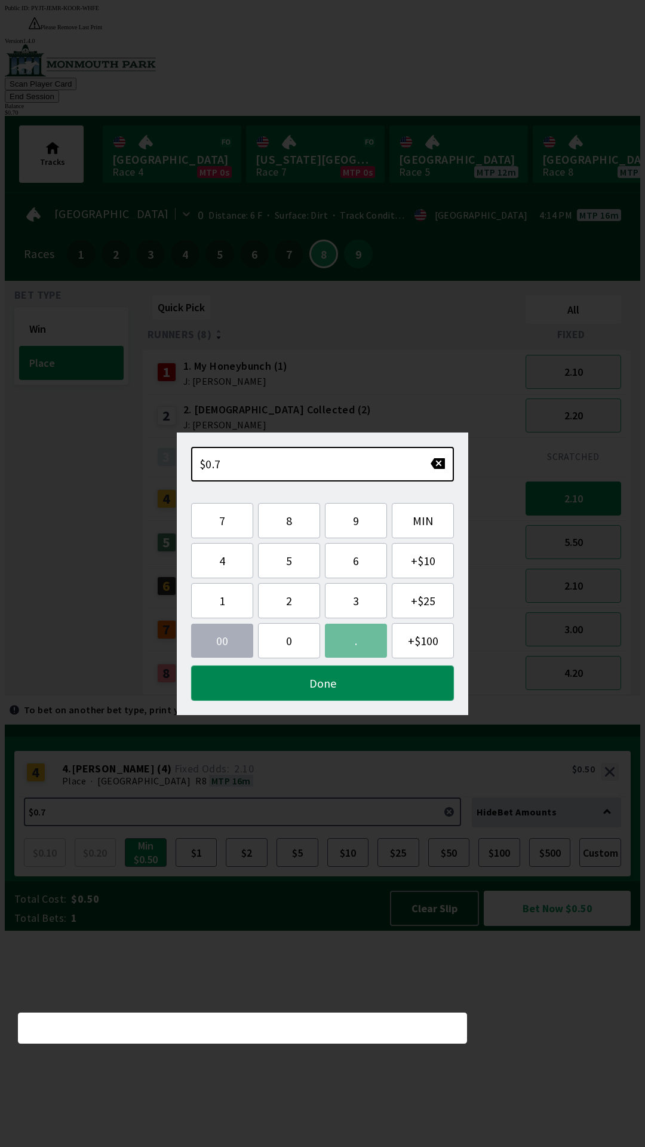
click at [330, 683] on button "Done" at bounding box center [322, 682] width 263 height 35
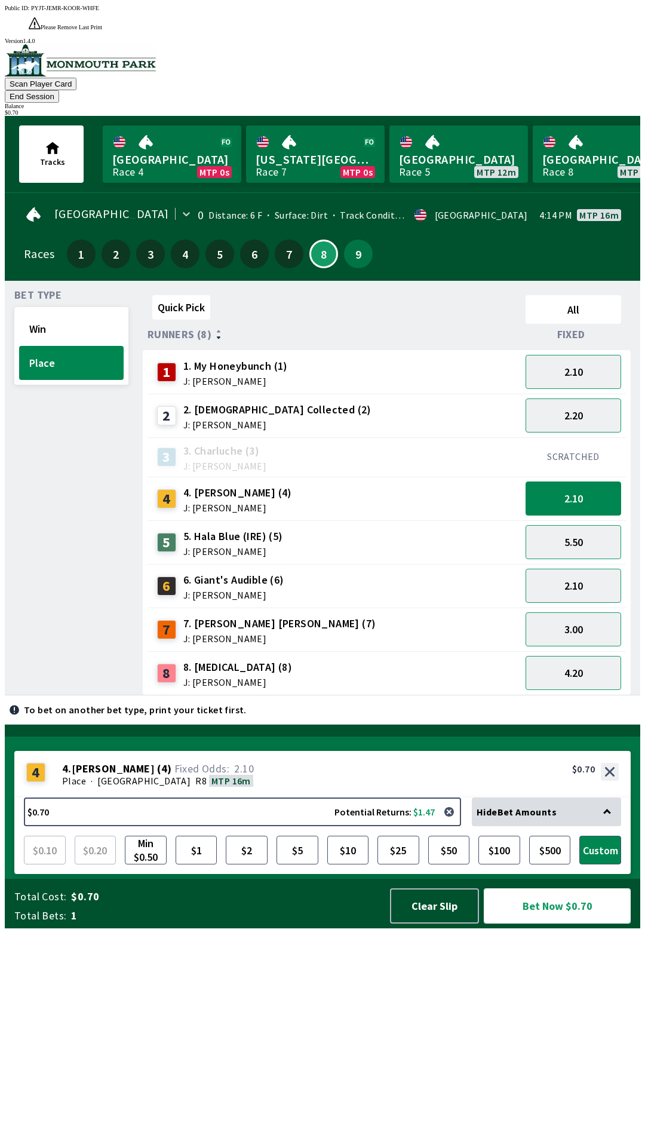
click at [564, 923] on button "Bet Now $0.70" at bounding box center [557, 905] width 147 height 35
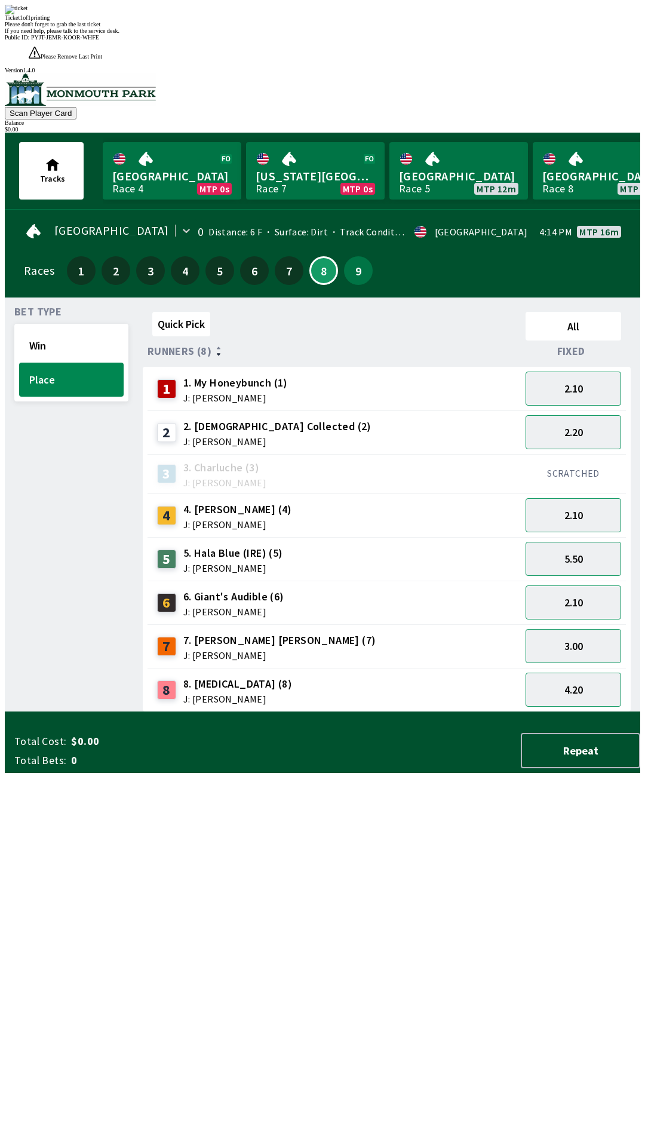
click at [448, 712] on div "Quick Pick All Runners (8) Fixed 1 1. My Honeybunch (1) J: [PERSON_NAME] 2.10 2…" at bounding box center [391, 509] width 497 height 405
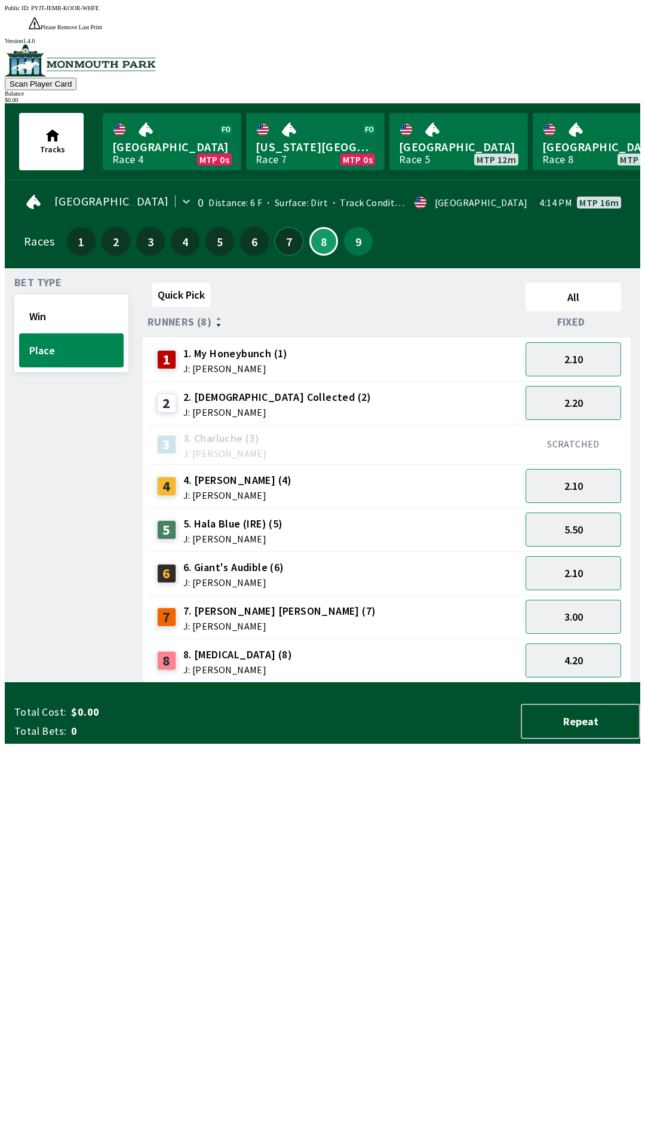
click at [283, 227] on button "7" at bounding box center [289, 241] width 29 height 29
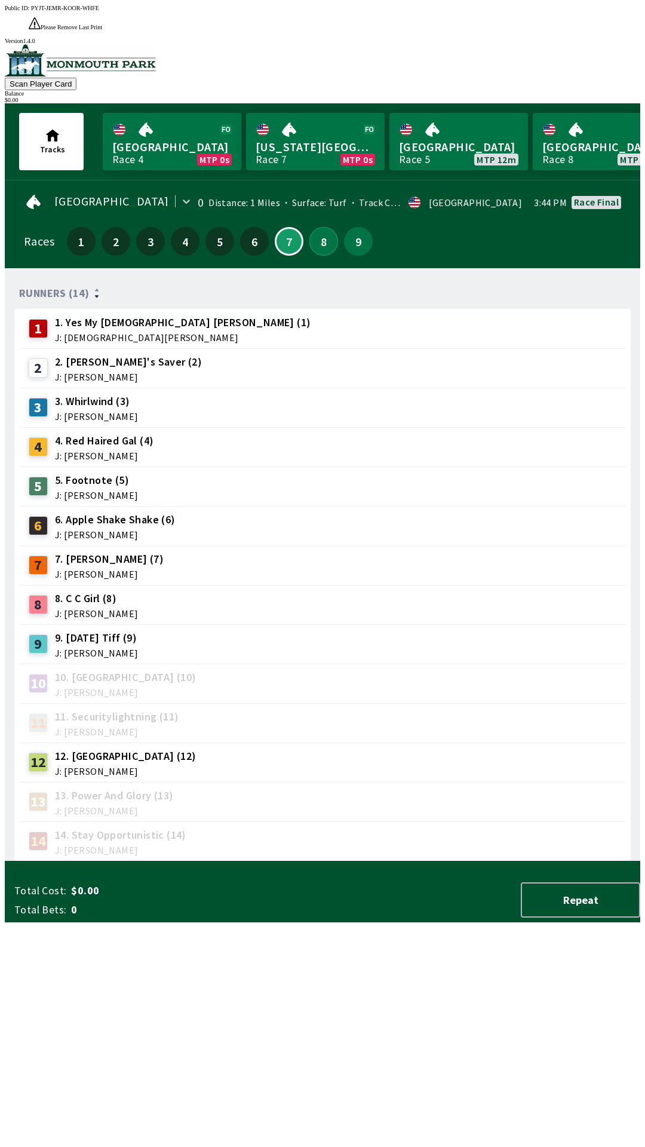
click at [317, 227] on button "8" at bounding box center [323, 241] width 29 height 29
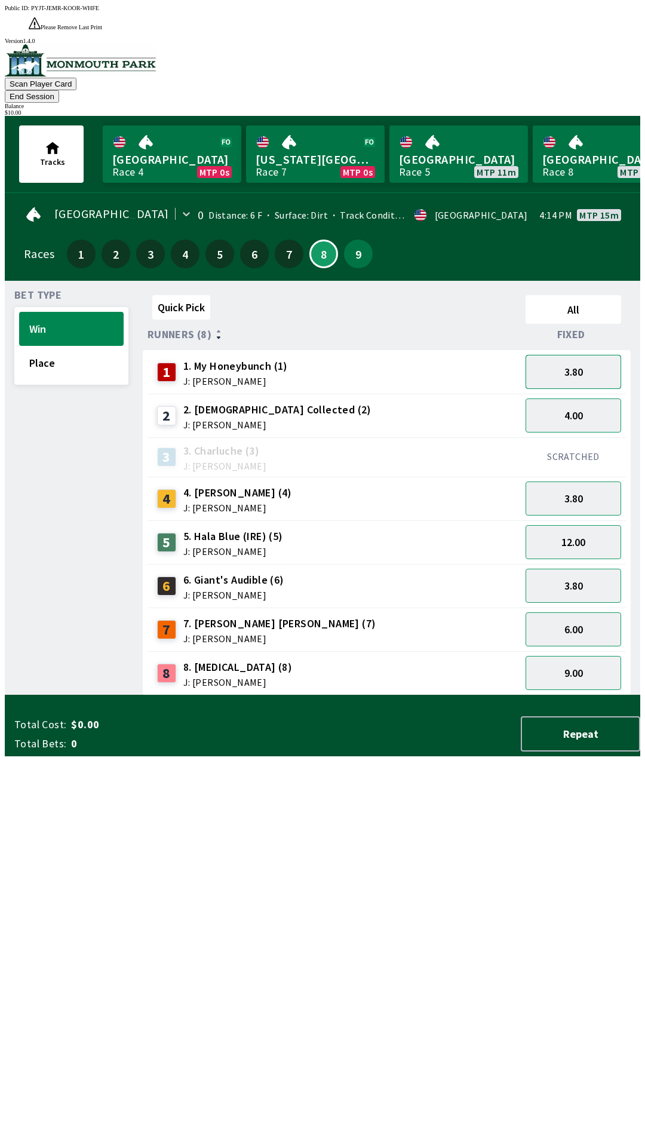
click at [556, 355] on button "3.80" at bounding box center [574, 372] width 96 height 34
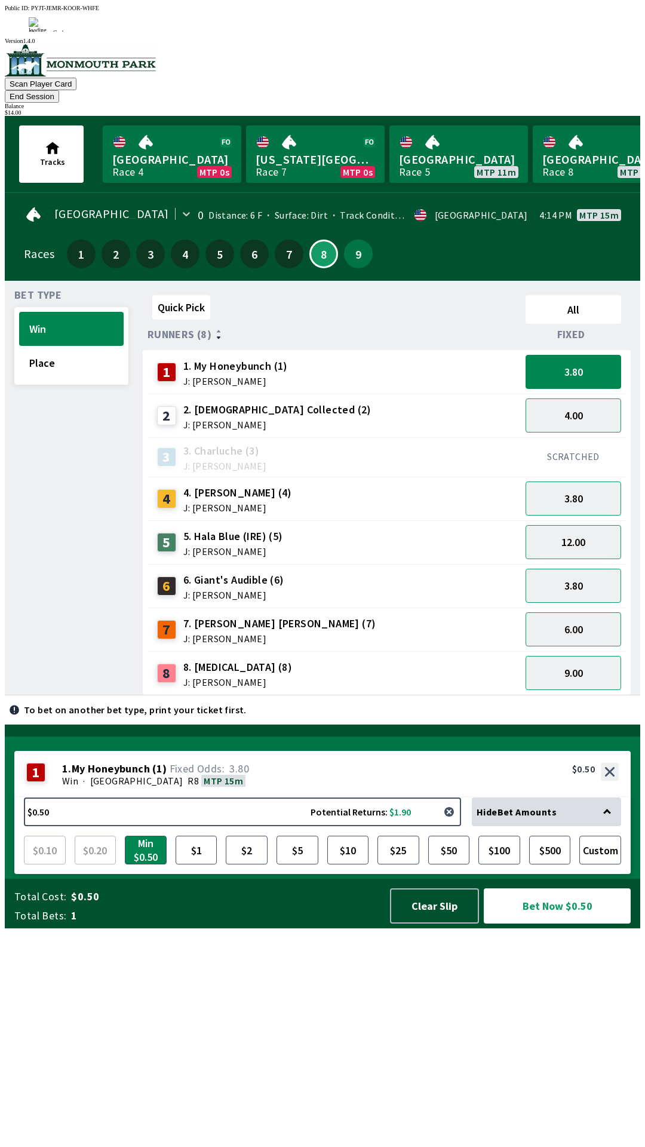
click at [455, 824] on button "button" at bounding box center [449, 812] width 24 height 24
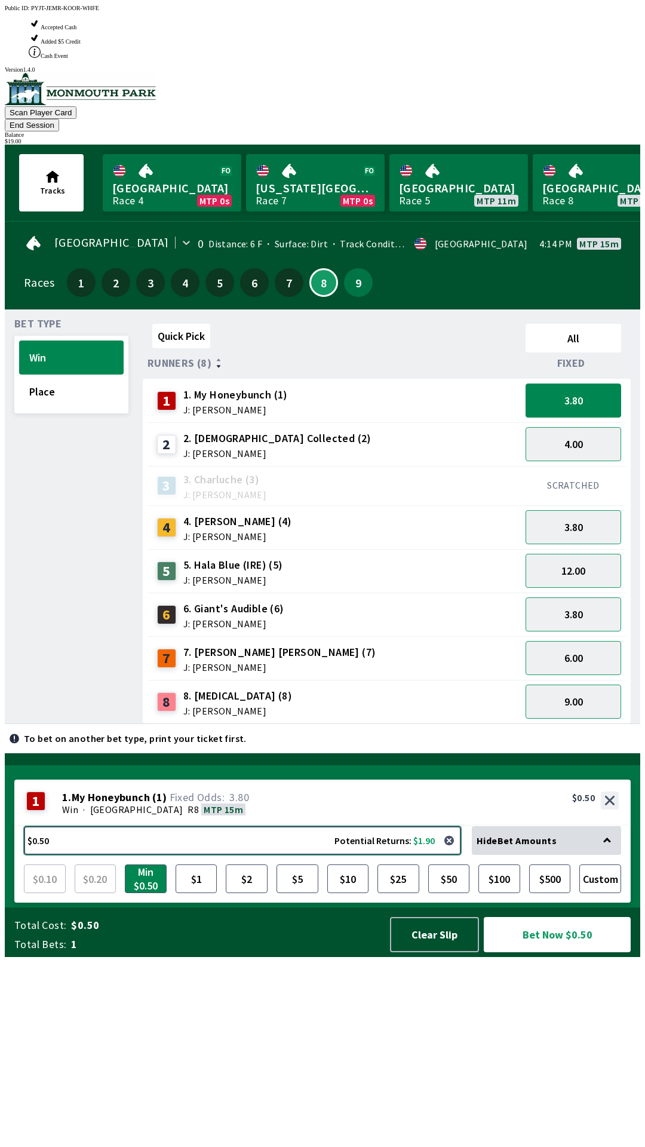
click at [135, 855] on button "$0.50 Potential Returns: $1.90" at bounding box center [242, 840] width 437 height 29
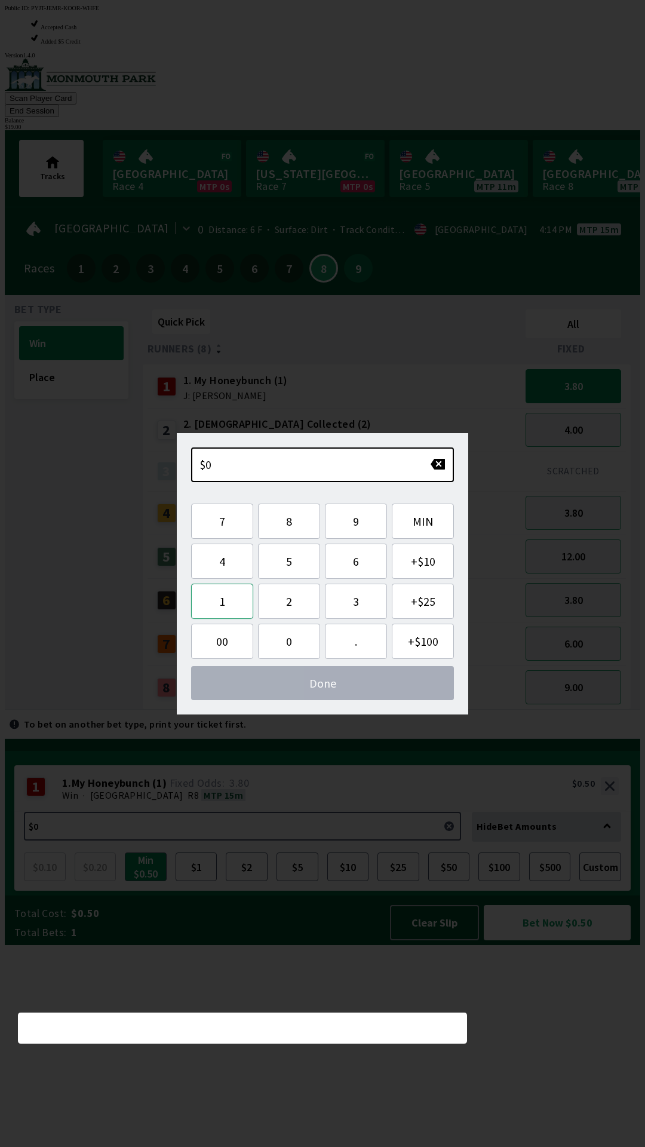
click at [208, 597] on button "1" at bounding box center [222, 600] width 62 height 35
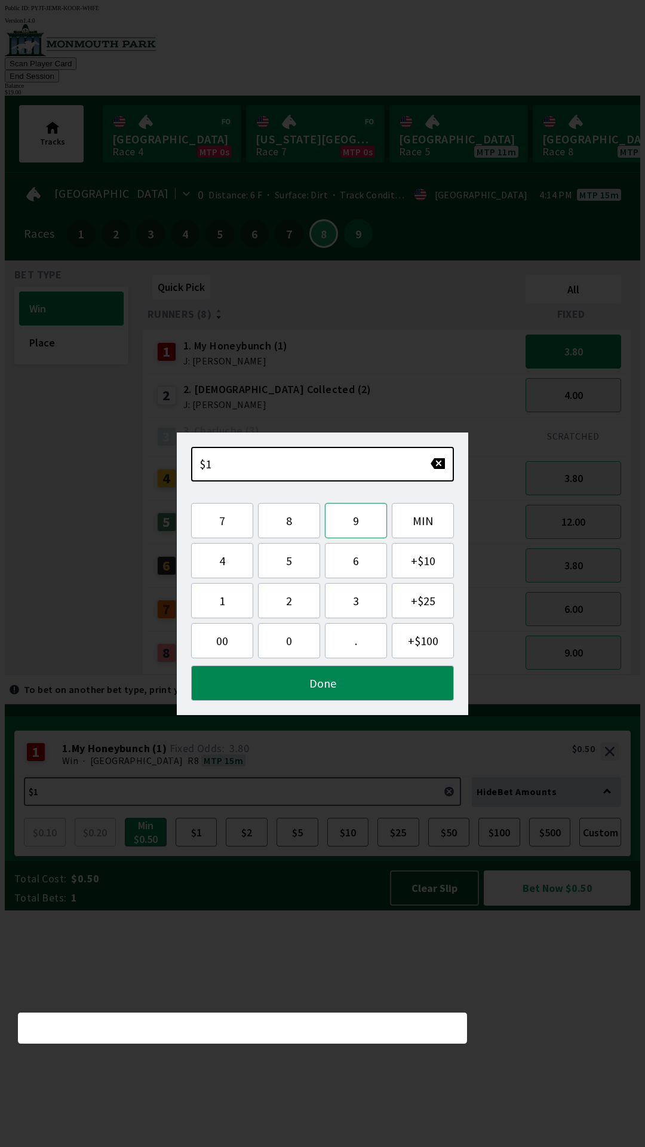
click at [352, 508] on button "9" at bounding box center [356, 520] width 62 height 35
click at [354, 681] on button "Done" at bounding box center [322, 682] width 263 height 35
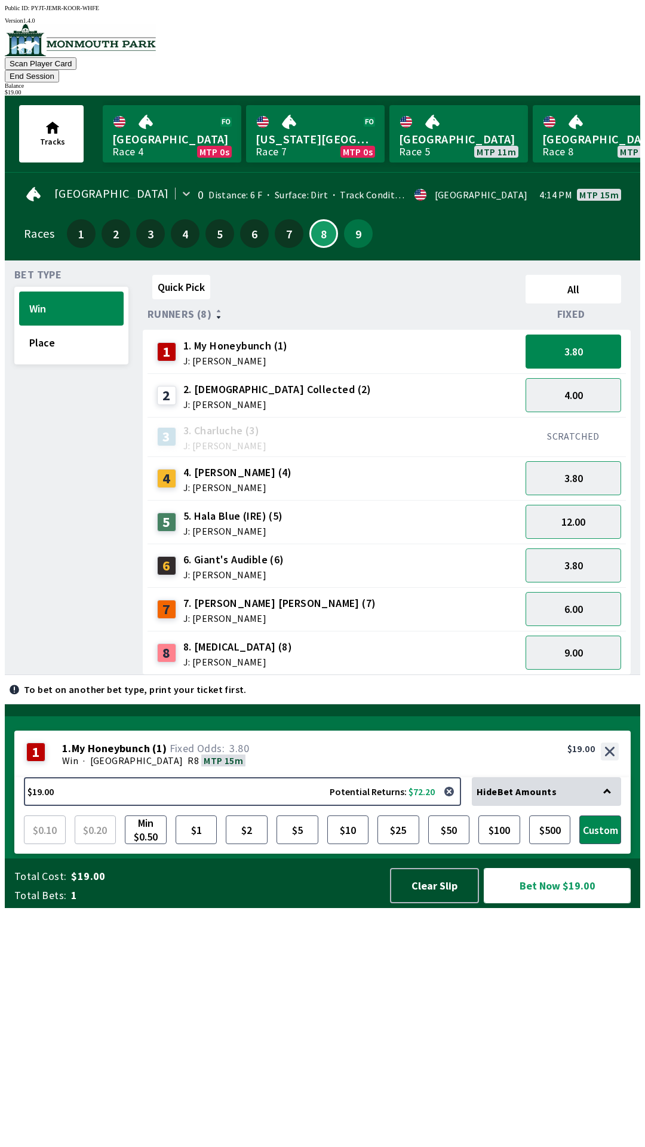
click at [570, 903] on button "Bet Now $19.00" at bounding box center [557, 885] width 147 height 35
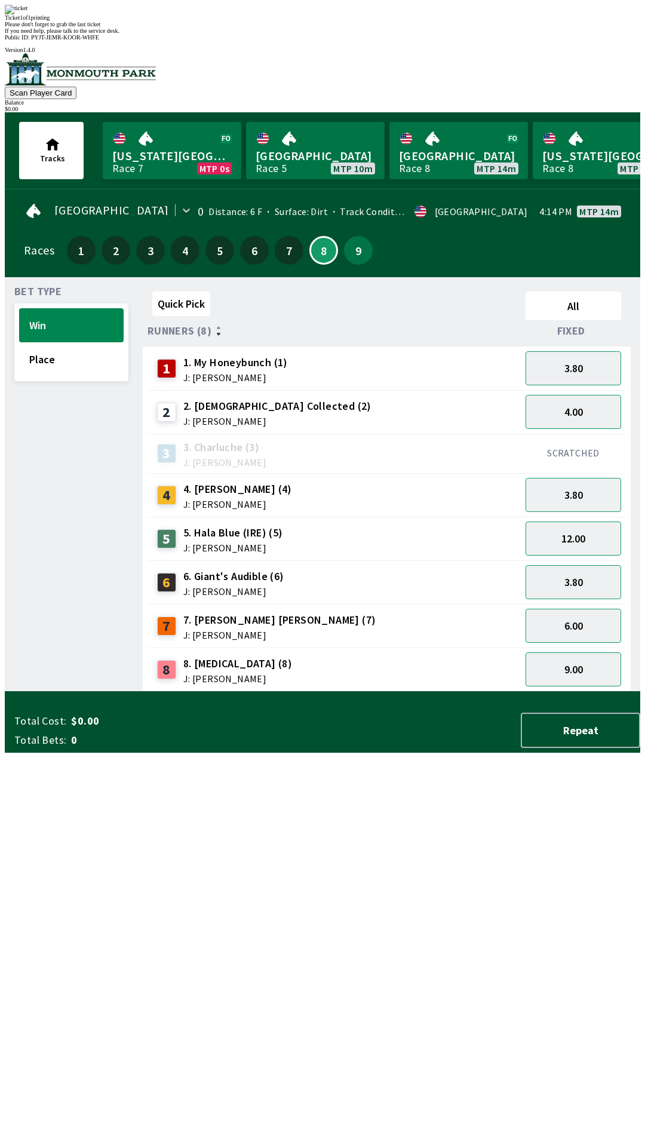
click at [546, 692] on div "Quick Pick All Runners (8) Fixed 1 1. My Honeybunch (1) J: [PERSON_NAME] 3.80 2…" at bounding box center [391, 489] width 497 height 405
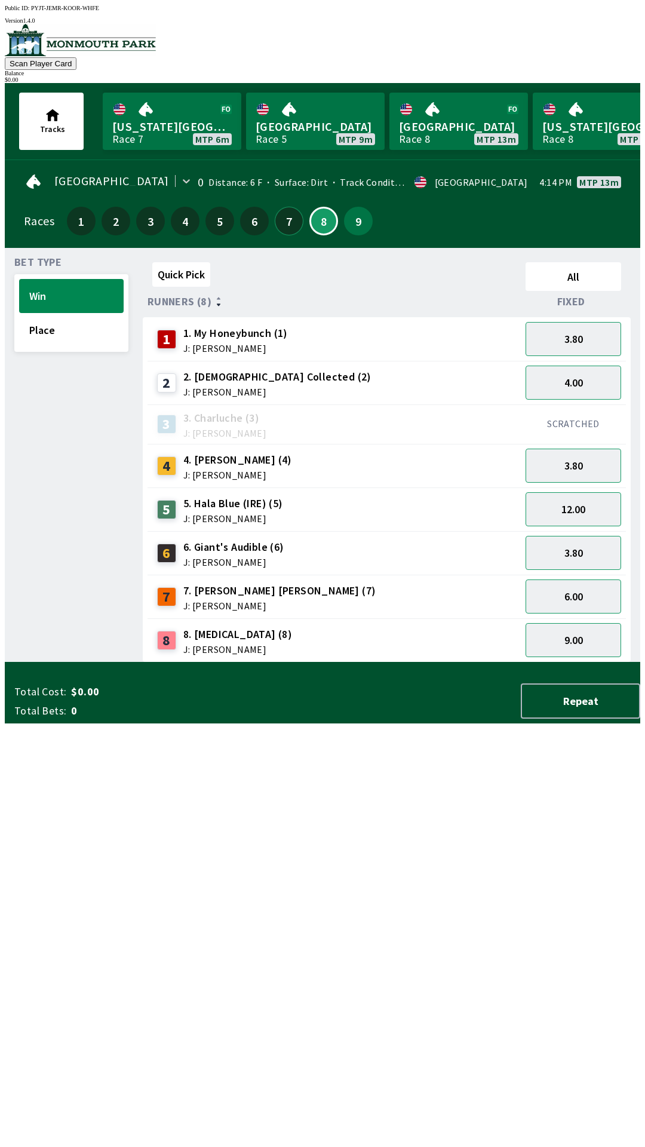
click at [281, 222] on button "7" at bounding box center [289, 221] width 29 height 29
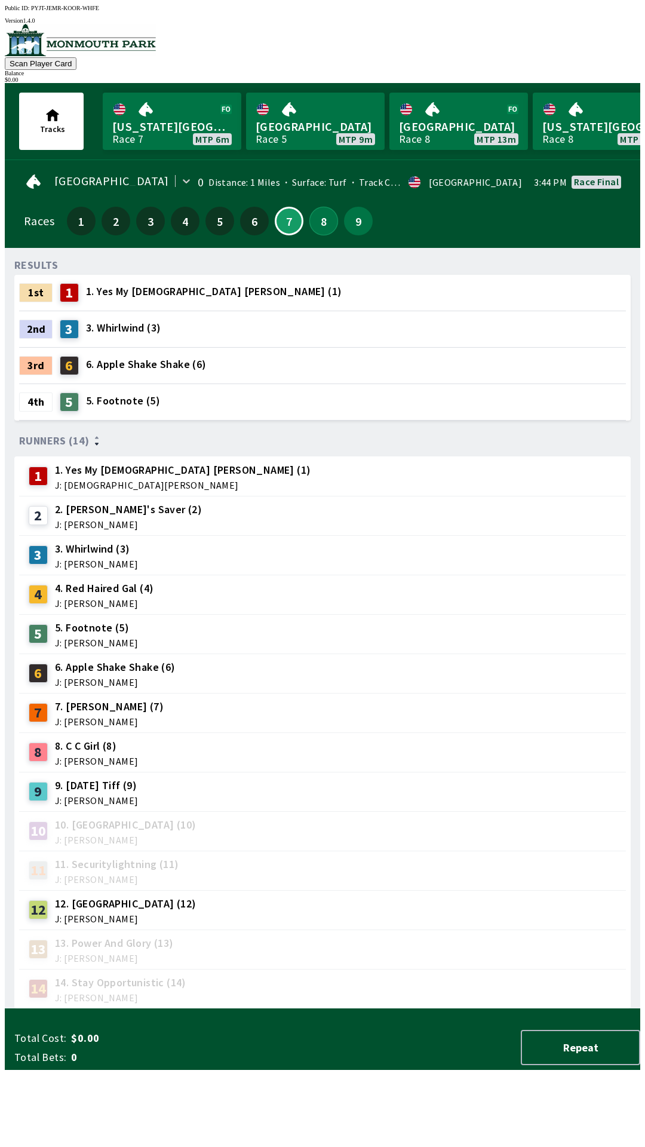
click at [314, 223] on button "8" at bounding box center [323, 221] width 29 height 29
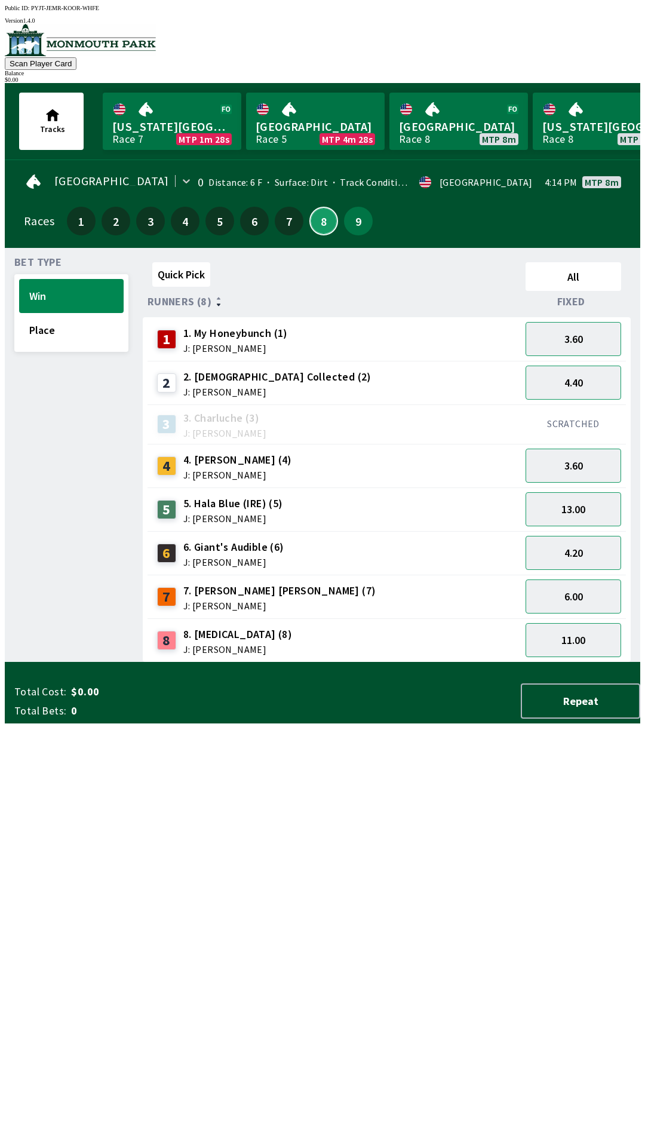
click at [309, 207] on button "8" at bounding box center [323, 221] width 29 height 29
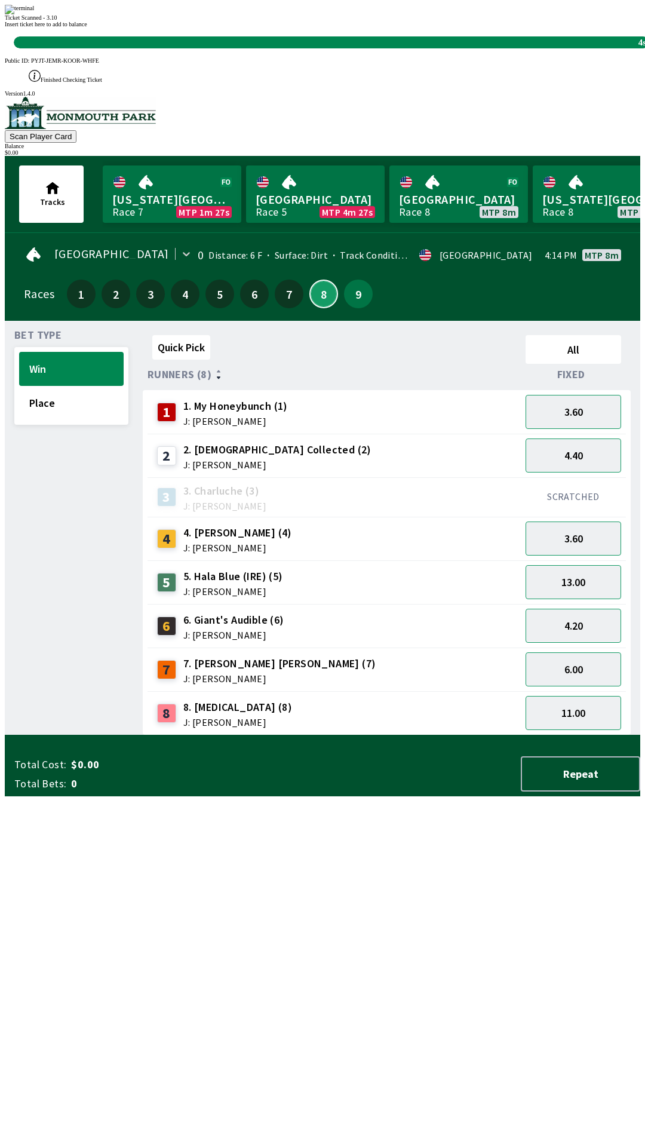
click at [309, 279] on button "8" at bounding box center [323, 293] width 29 height 29
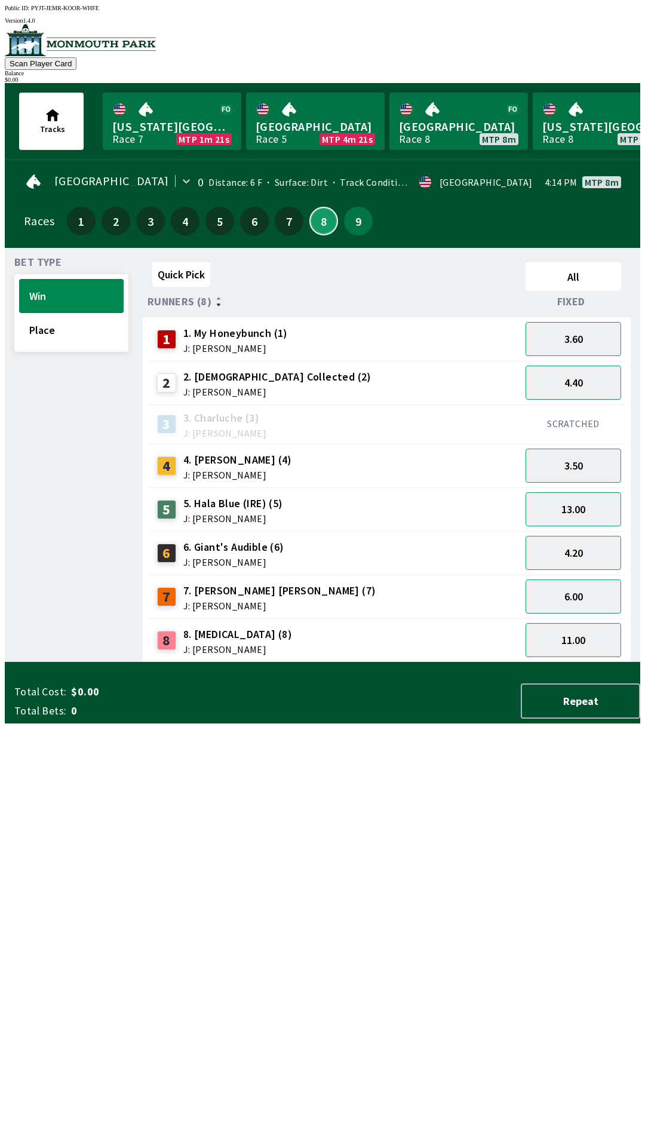
click at [309, 207] on button "8" at bounding box center [323, 221] width 29 height 29
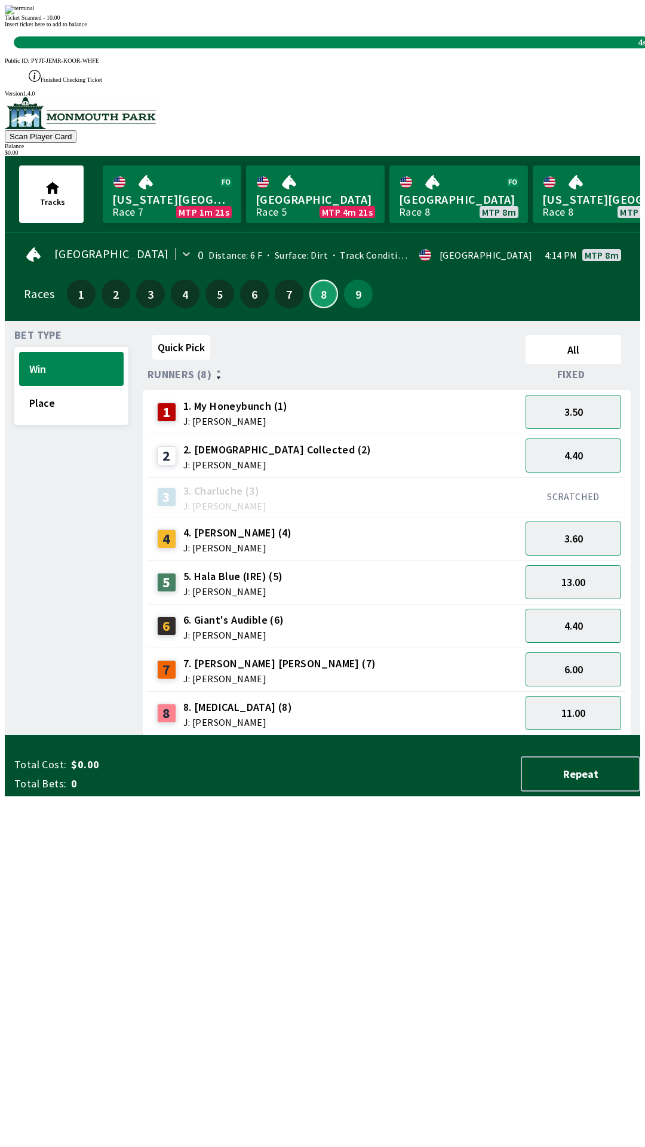
click at [309, 279] on button "8" at bounding box center [323, 293] width 29 height 29
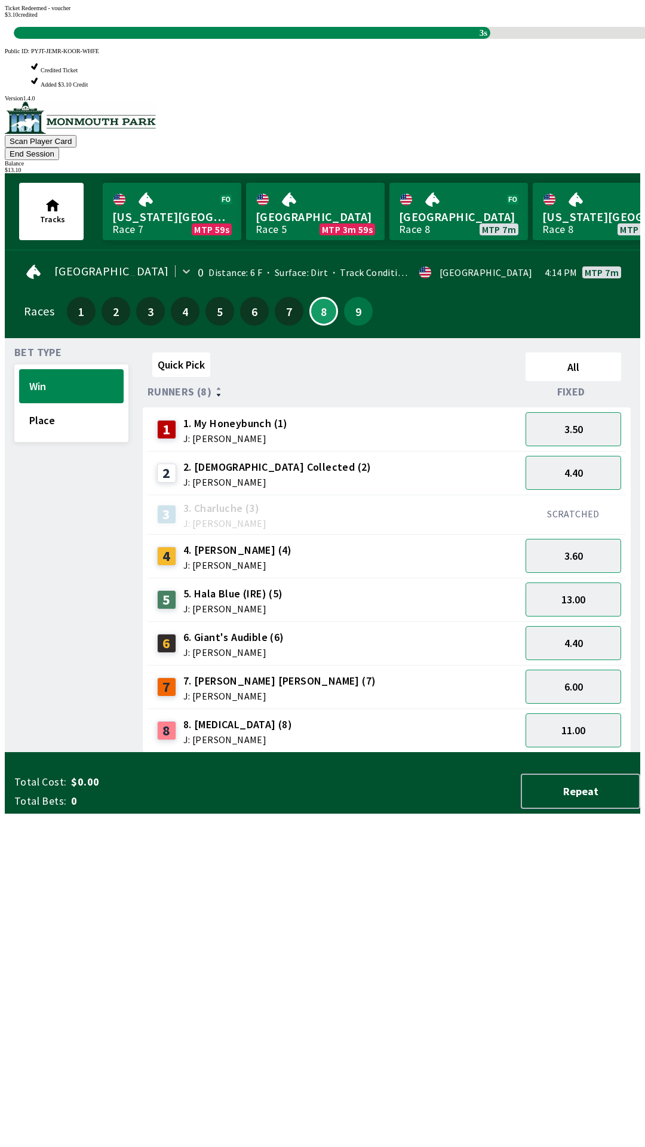
click at [150, 752] on div "Quick Pick All Runners (8) Fixed 1 1. My Honeybunch (1) J: [PERSON_NAME] 3.50 2…" at bounding box center [391, 550] width 497 height 405
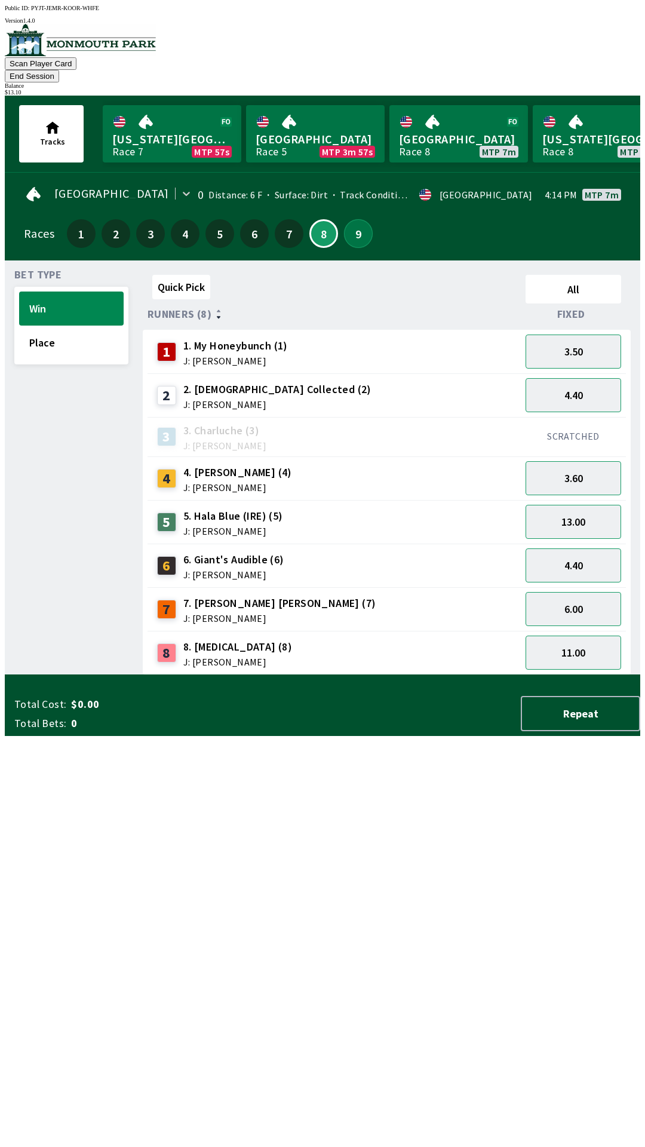
click at [359, 223] on button "9" at bounding box center [358, 233] width 29 height 29
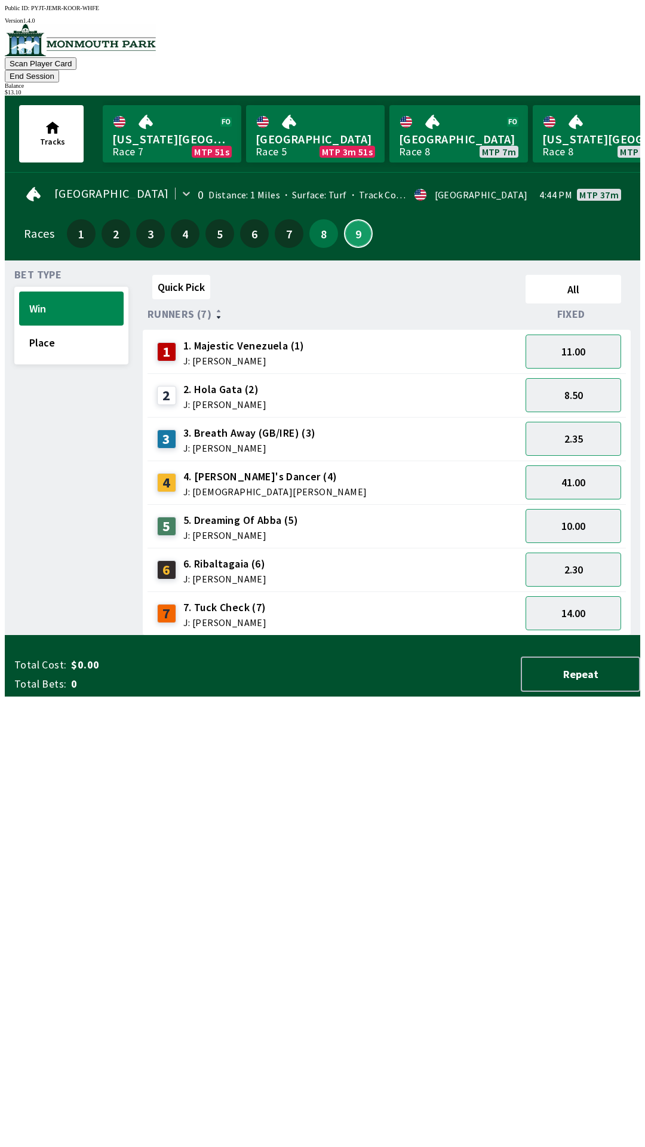
click at [344, 219] on button "9" at bounding box center [358, 233] width 29 height 29
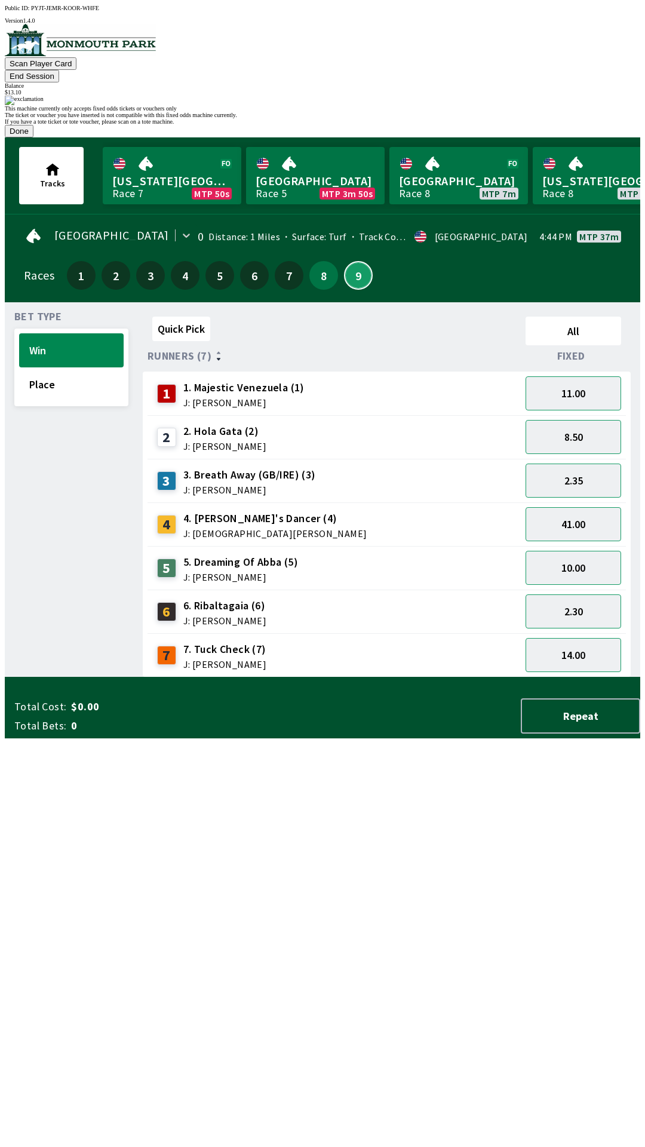
click at [344, 261] on button "9" at bounding box center [358, 275] width 29 height 29
click at [33, 137] on button "Done" at bounding box center [19, 131] width 29 height 13
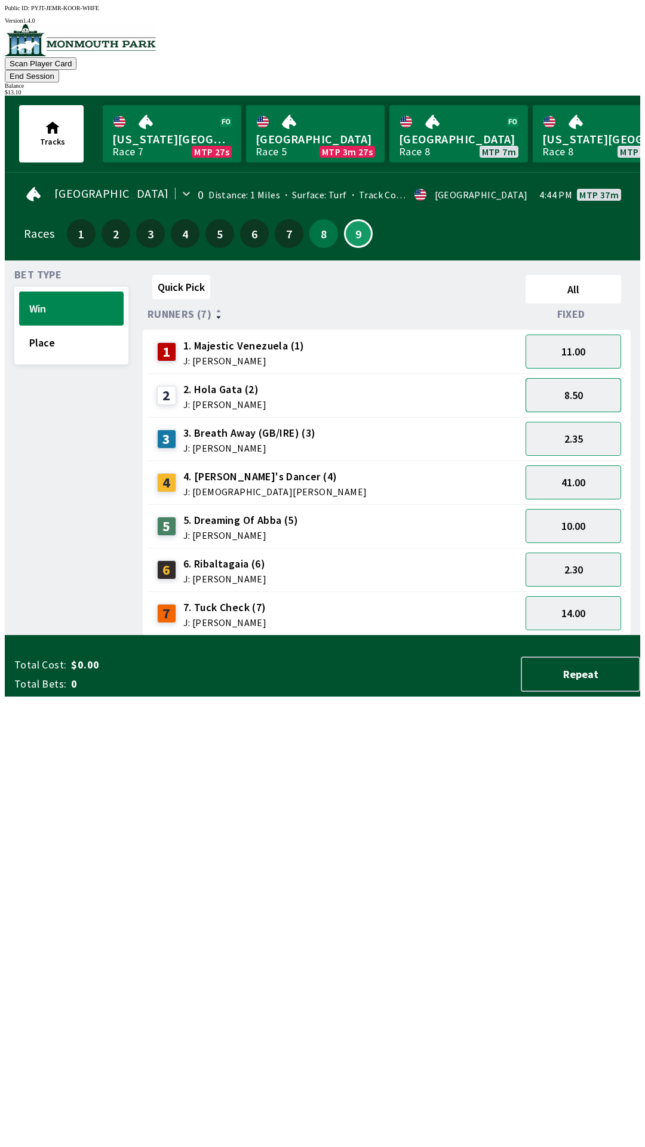
click at [593, 382] on button "8.50" at bounding box center [574, 395] width 96 height 34
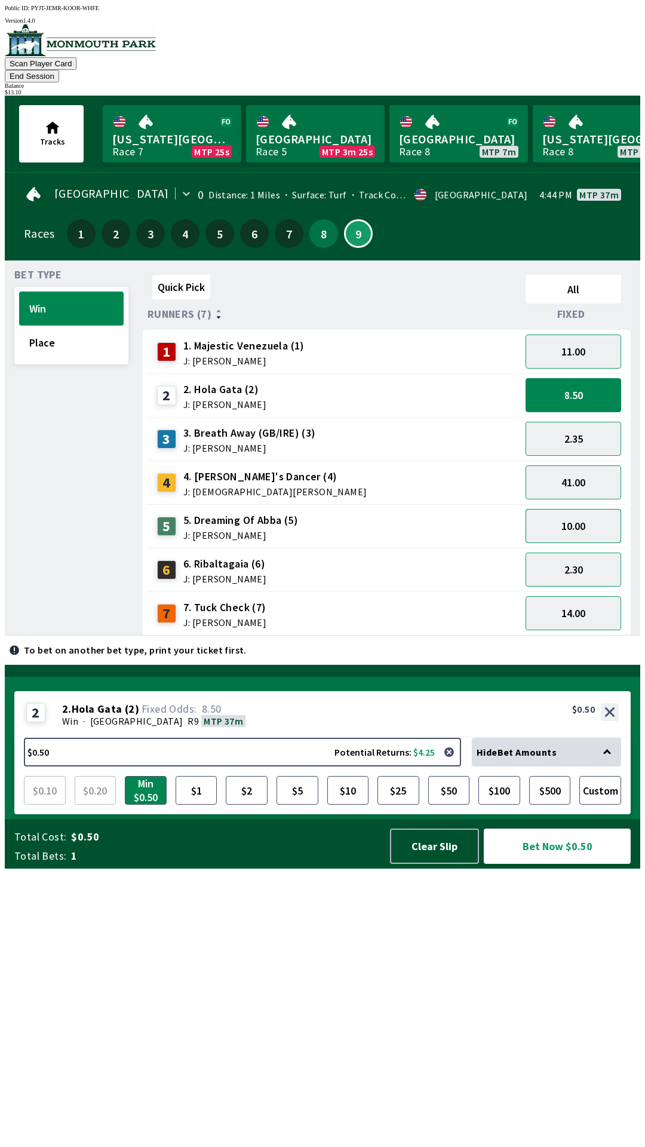
click at [604, 515] on button "10.00" at bounding box center [574, 526] width 96 height 34
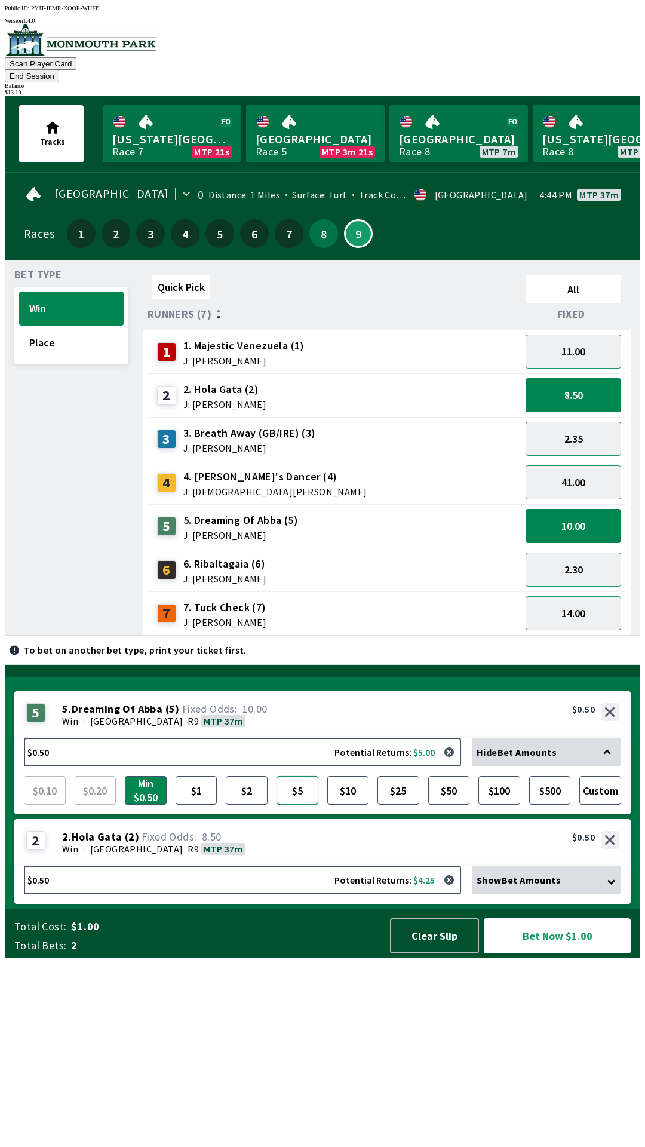
click at [302, 804] on button "$5" at bounding box center [297, 790] width 42 height 29
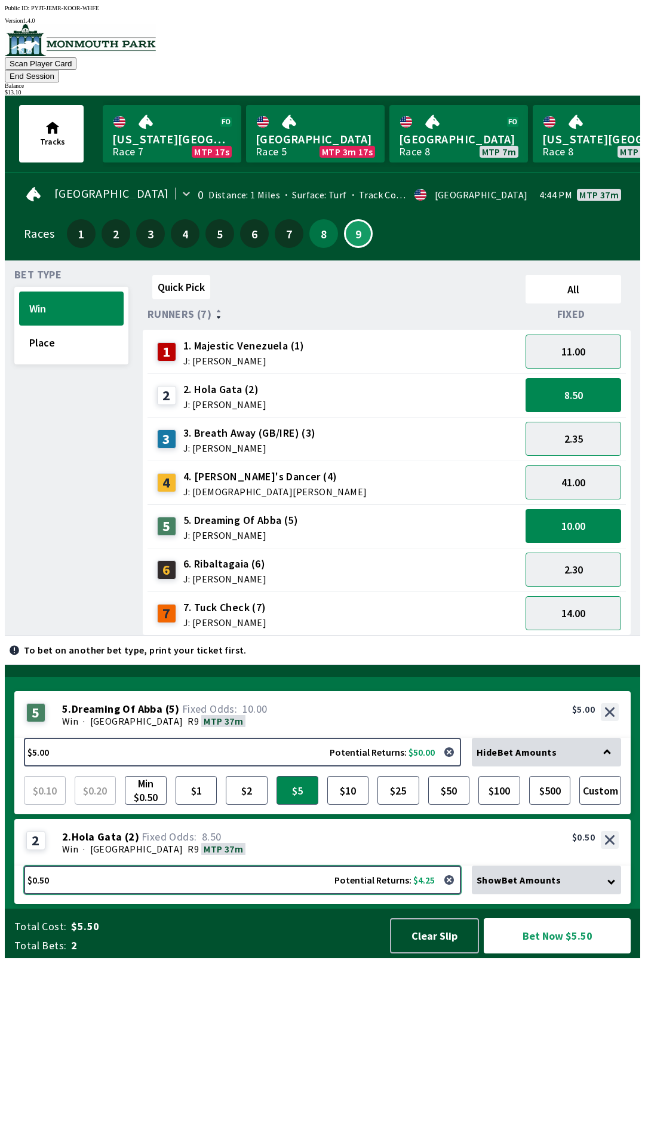
click at [169, 894] on button "$0.50 Potential Returns: $4.25" at bounding box center [242, 879] width 437 height 29
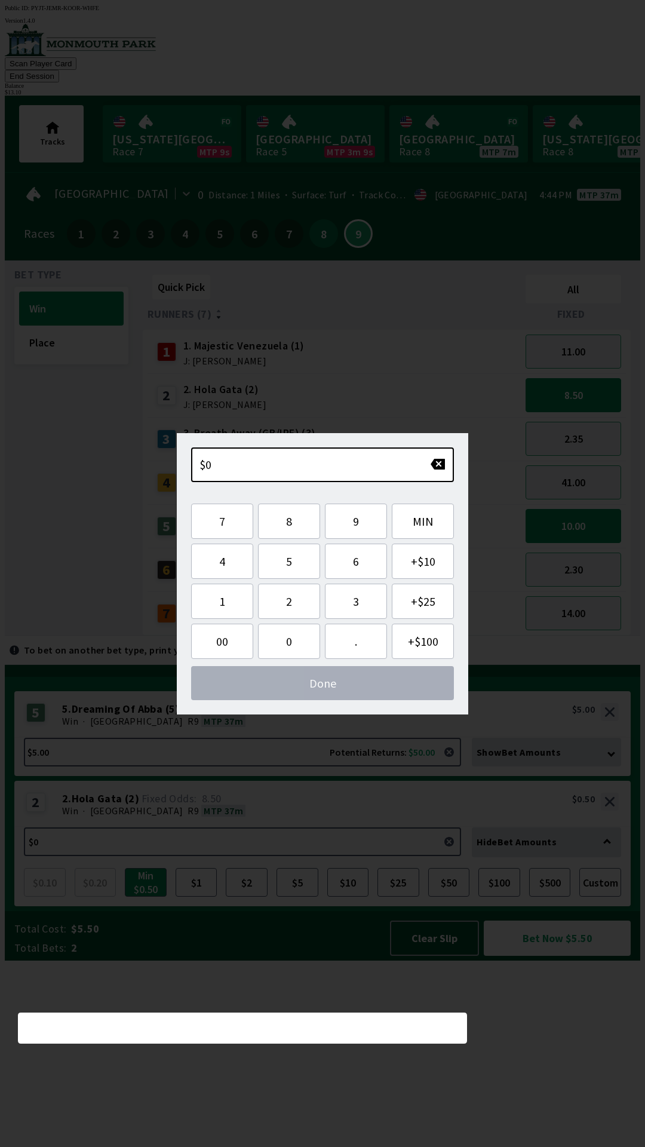
click at [312, 635] on div "Quick Pick All Runners (7) Fixed 1 1. Majestic Venezuela (1) J: [PERSON_NAME] 1…" at bounding box center [391, 452] width 497 height 365
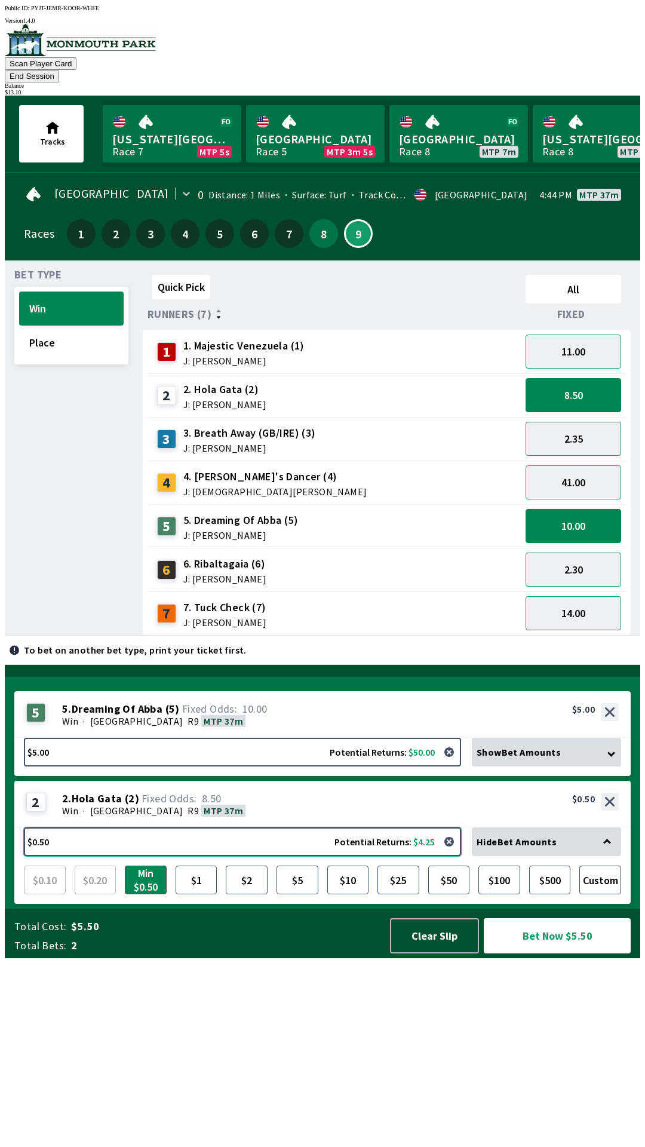
click at [294, 856] on button "$0.50 Potential Returns: $4.25" at bounding box center [242, 841] width 437 height 29
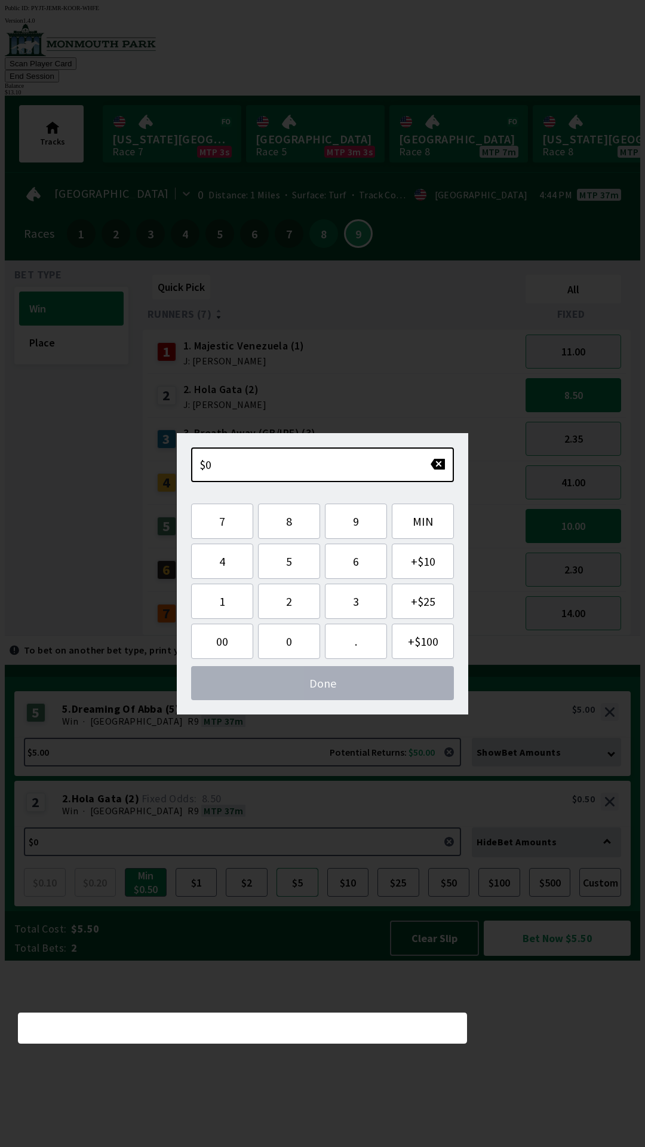
click at [290, 896] on button "$5" at bounding box center [297, 882] width 42 height 29
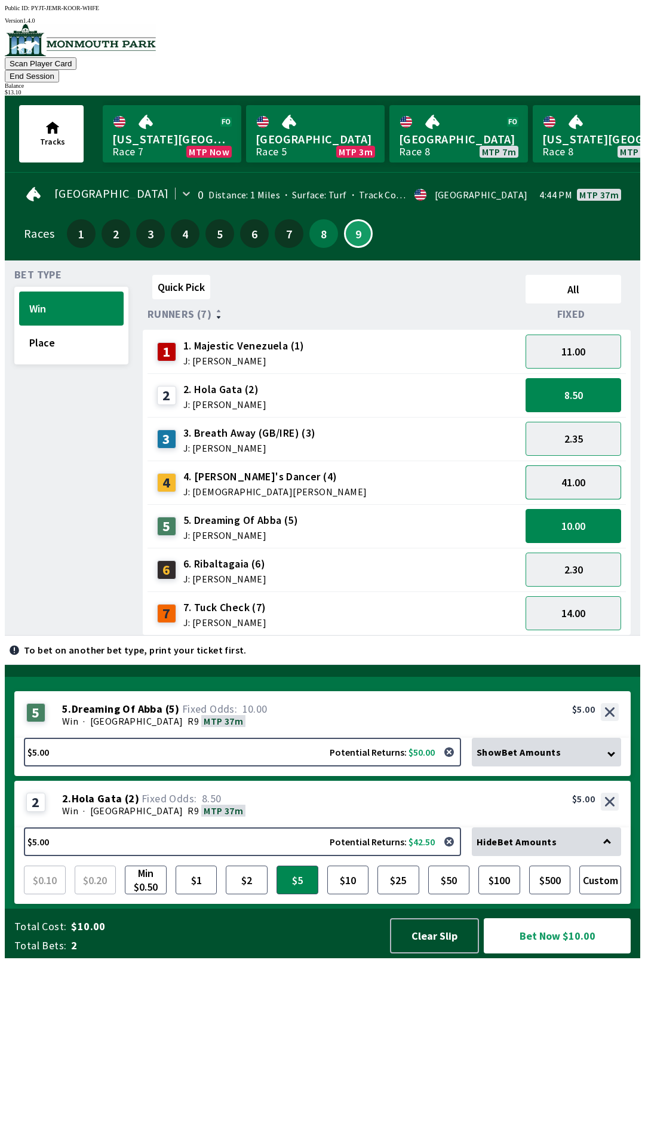
click at [582, 465] on button "41.00" at bounding box center [574, 482] width 96 height 34
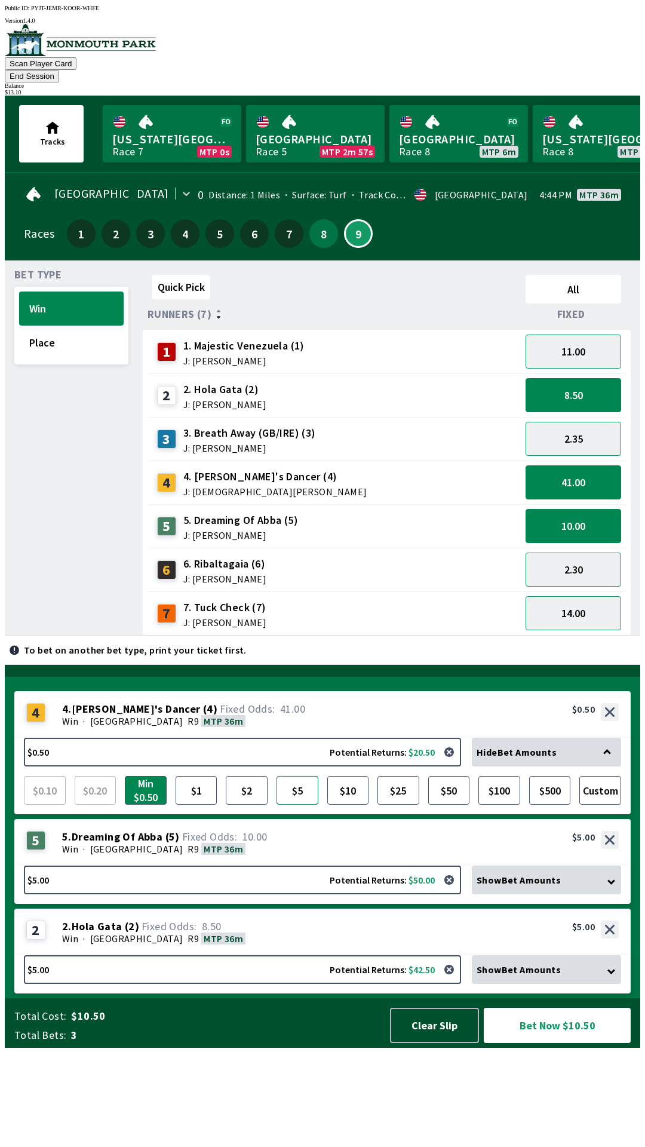
click at [299, 804] on button "$5" at bounding box center [297, 790] width 42 height 29
click at [245, 804] on button "$2" at bounding box center [247, 790] width 42 height 29
click at [295, 804] on button "$5" at bounding box center [297, 790] width 42 height 29
click at [579, 1043] on button "Bet Now $15.00" at bounding box center [557, 1024] width 147 height 35
click at [577, 1043] on button "Bet Now $15.00" at bounding box center [557, 1024] width 147 height 35
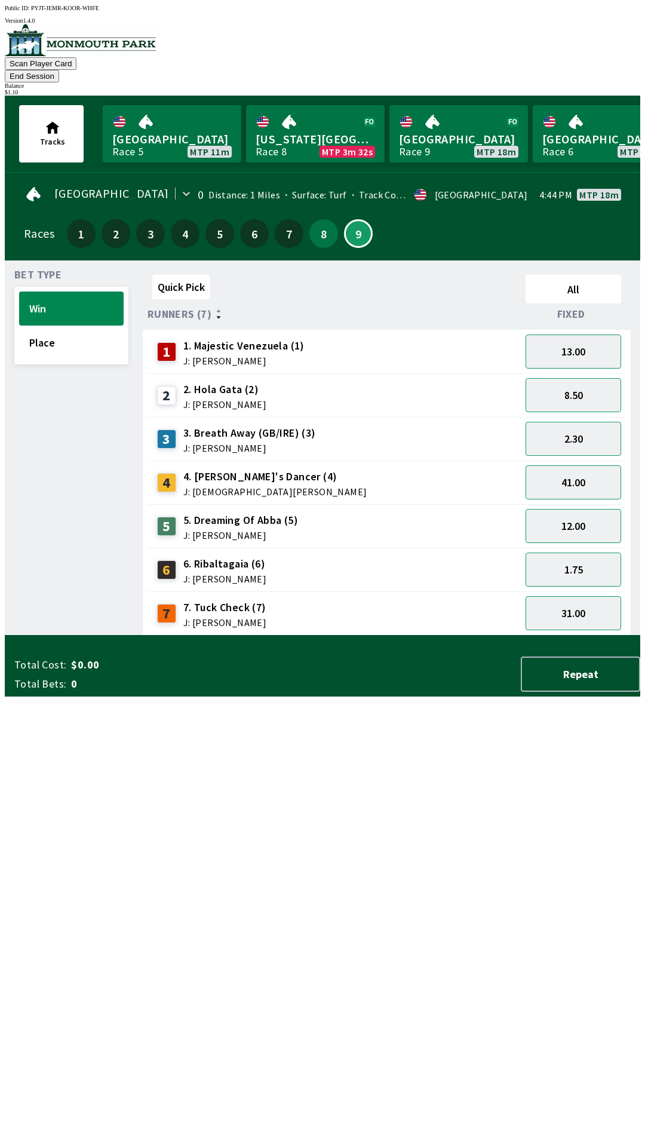
click at [346, 472] on div "4 4. [PERSON_NAME]'s Dancer (4) J: [PERSON_NAME]" at bounding box center [334, 483] width 364 height 30
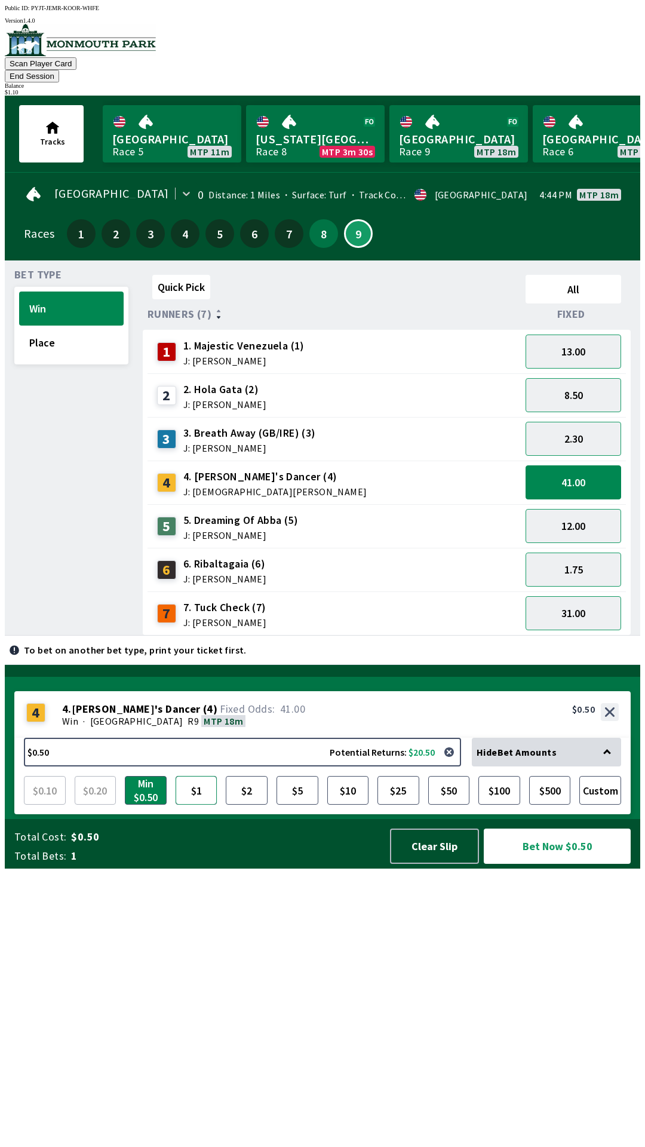
click at [198, 804] on button "$1" at bounding box center [197, 790] width 42 height 29
click at [555, 864] on button "Bet Now $1.00" at bounding box center [557, 845] width 147 height 35
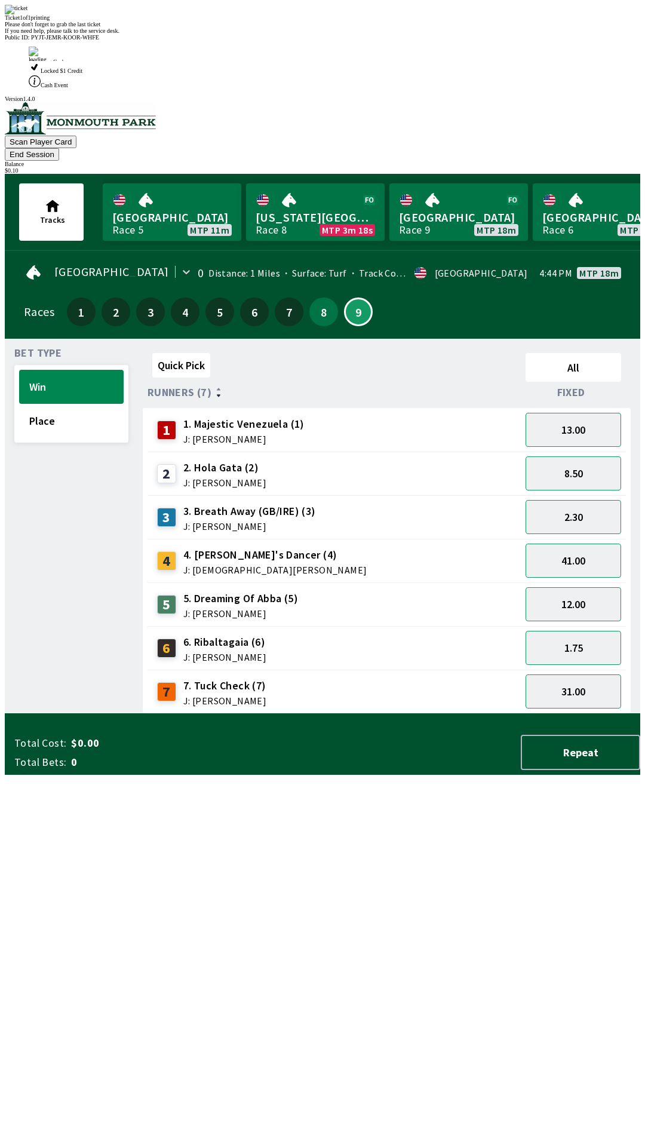
click at [377, 714] on div "Quick Pick All Runners (7) Fixed 1 1. Majestic Venezuela (1) J: [PERSON_NAME] 1…" at bounding box center [391, 530] width 497 height 365
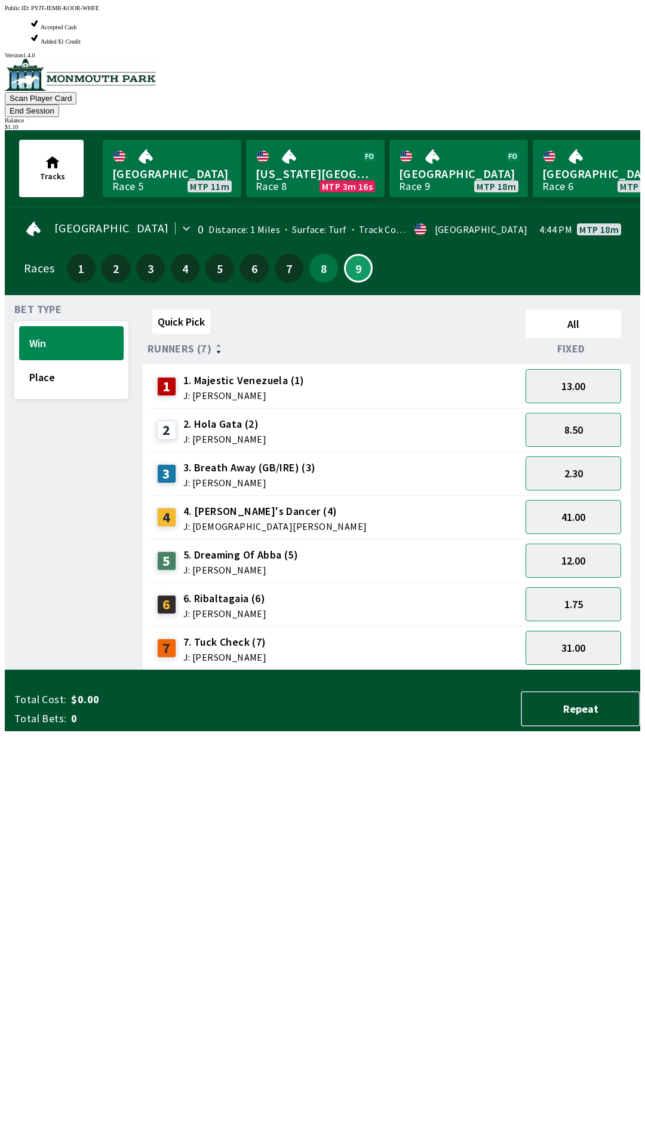
click at [261, 495] on div "4 4. [PERSON_NAME]'s Dancer (4) J: [PERSON_NAME]" at bounding box center [334, 517] width 373 height 44
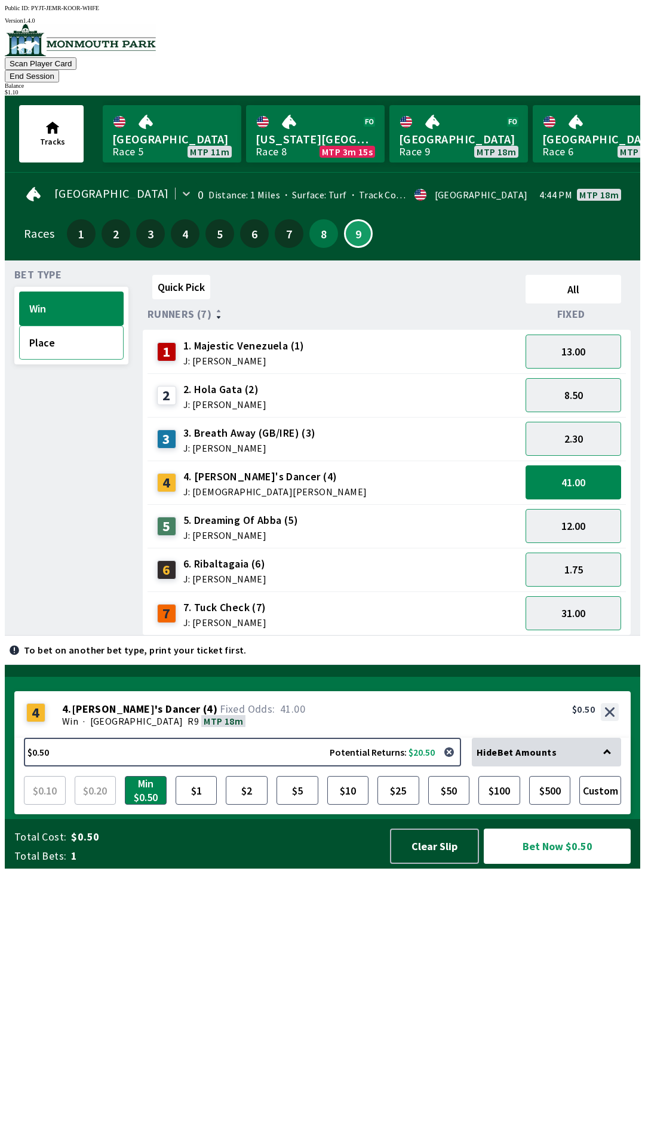
click at [72, 338] on button "Place" at bounding box center [71, 342] width 105 height 34
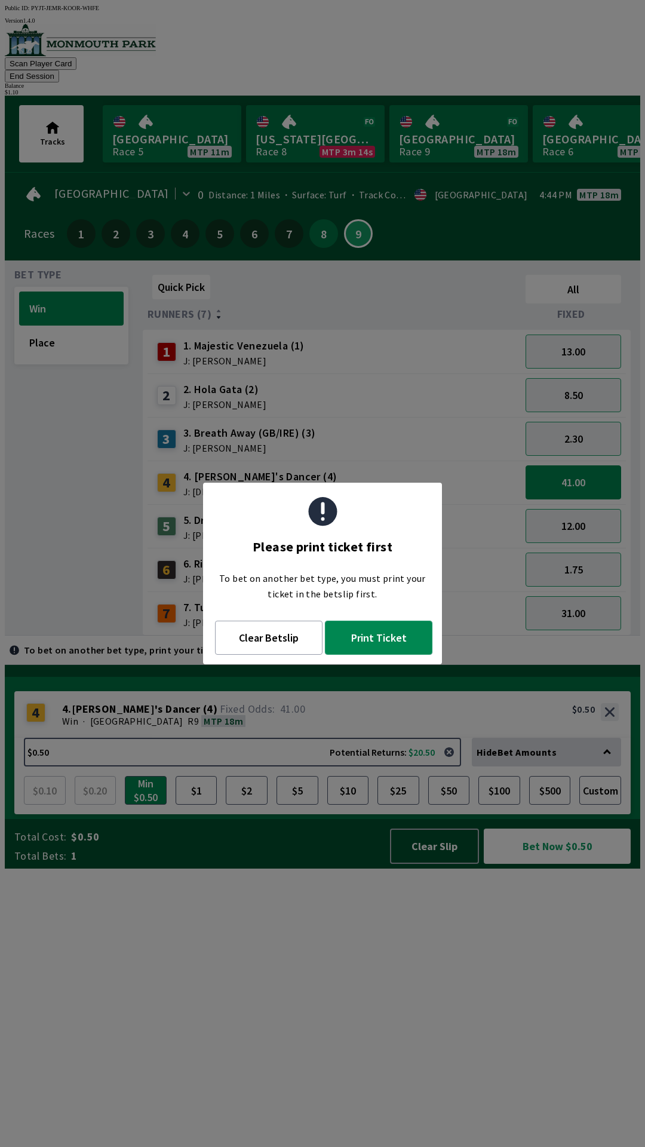
click at [379, 650] on button "Print Ticket" at bounding box center [378, 637] width 107 height 34
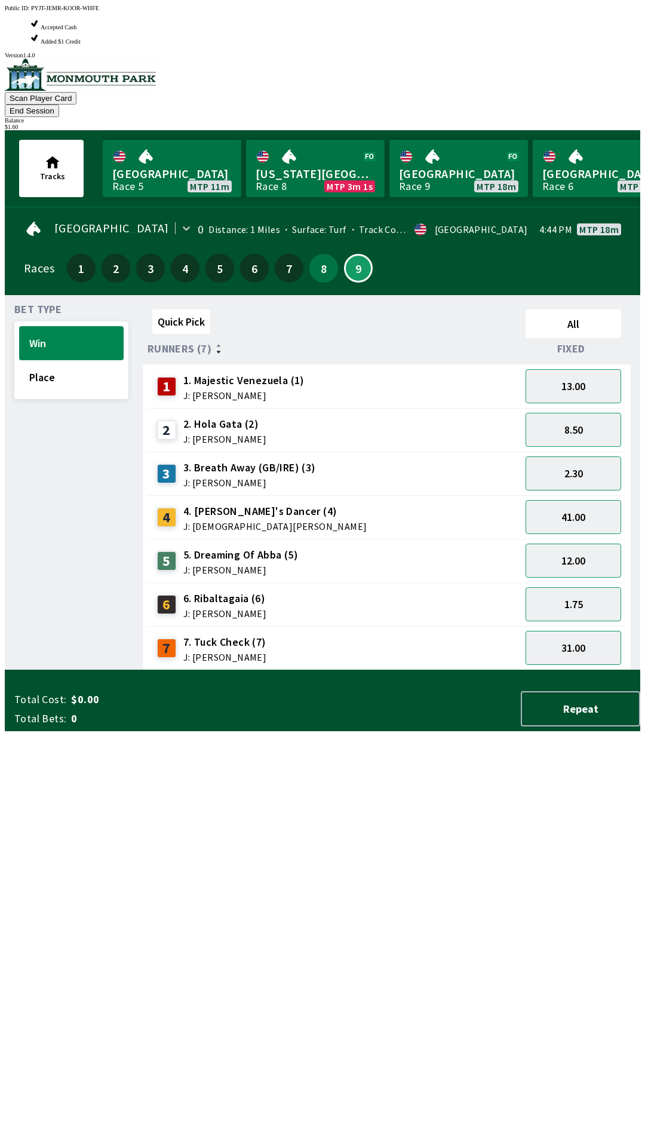
click at [352, 670] on div "Quick Pick All Runners (7) Fixed 1 1. Majestic Venezuela (1) J: [PERSON_NAME] 1…" at bounding box center [391, 487] width 497 height 365
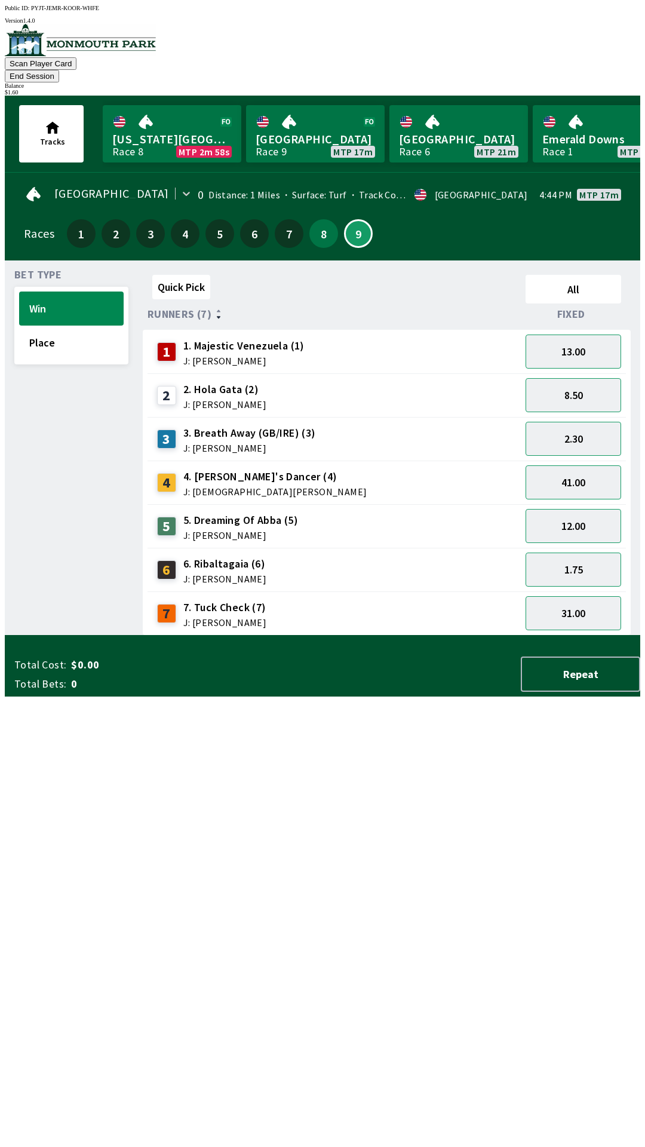
click at [267, 417] on div "3 3. Breath Away (GB/IRE) (3) J: [PERSON_NAME]" at bounding box center [334, 439] width 373 height 44
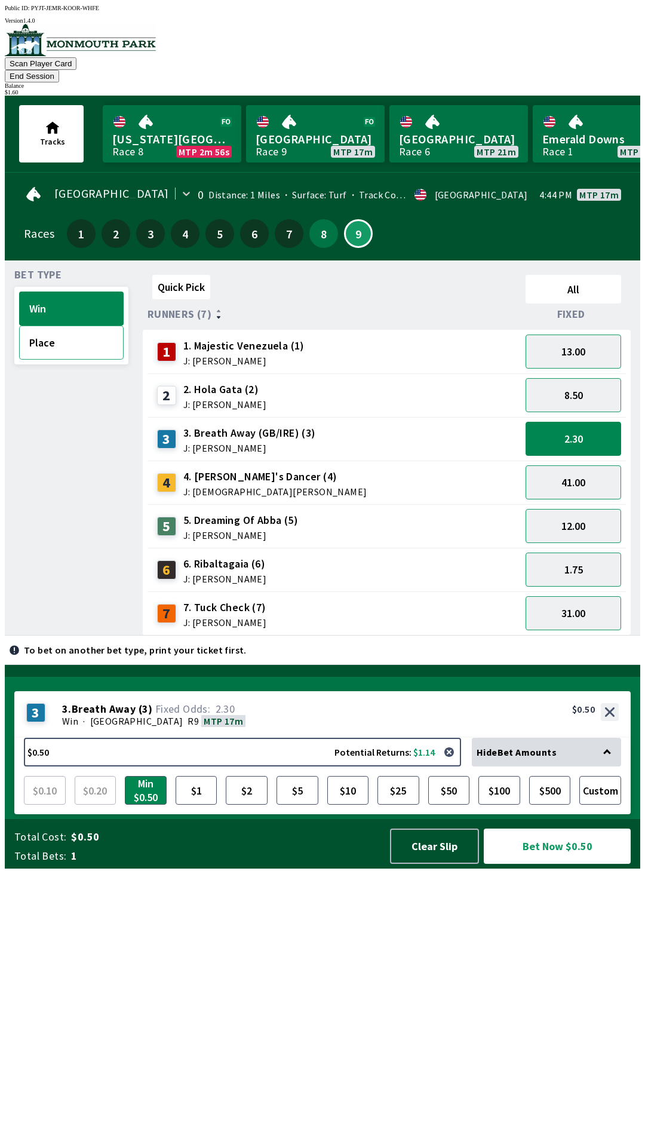
click at [81, 328] on button "Place" at bounding box center [71, 342] width 105 height 34
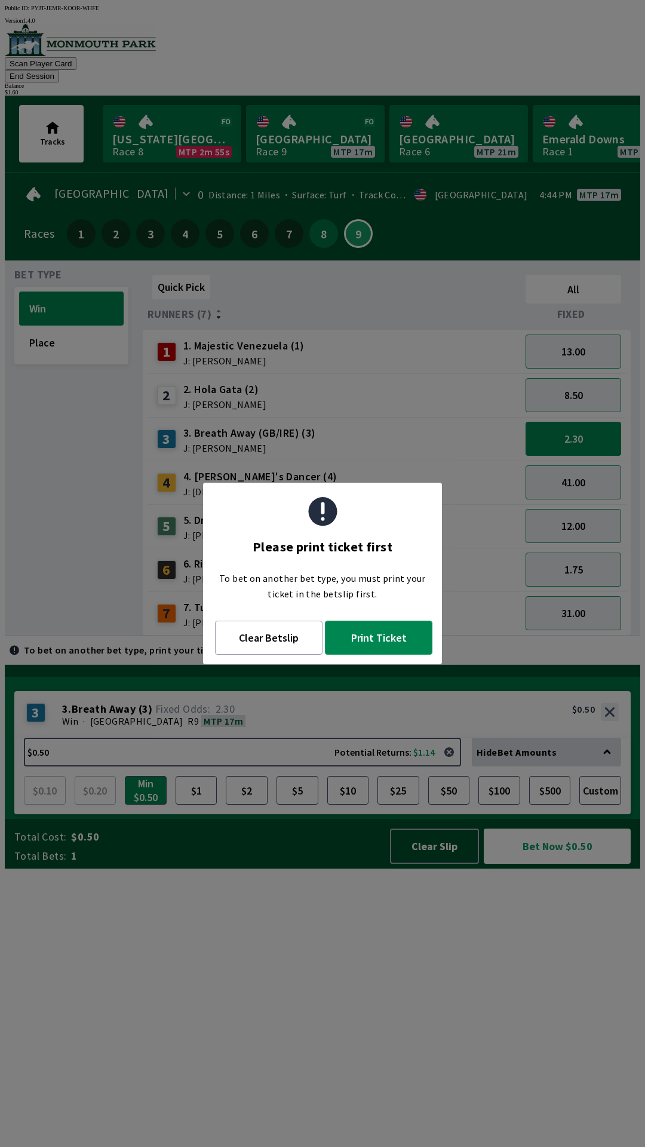
click at [381, 650] on button "Print Ticket" at bounding box center [378, 637] width 107 height 34
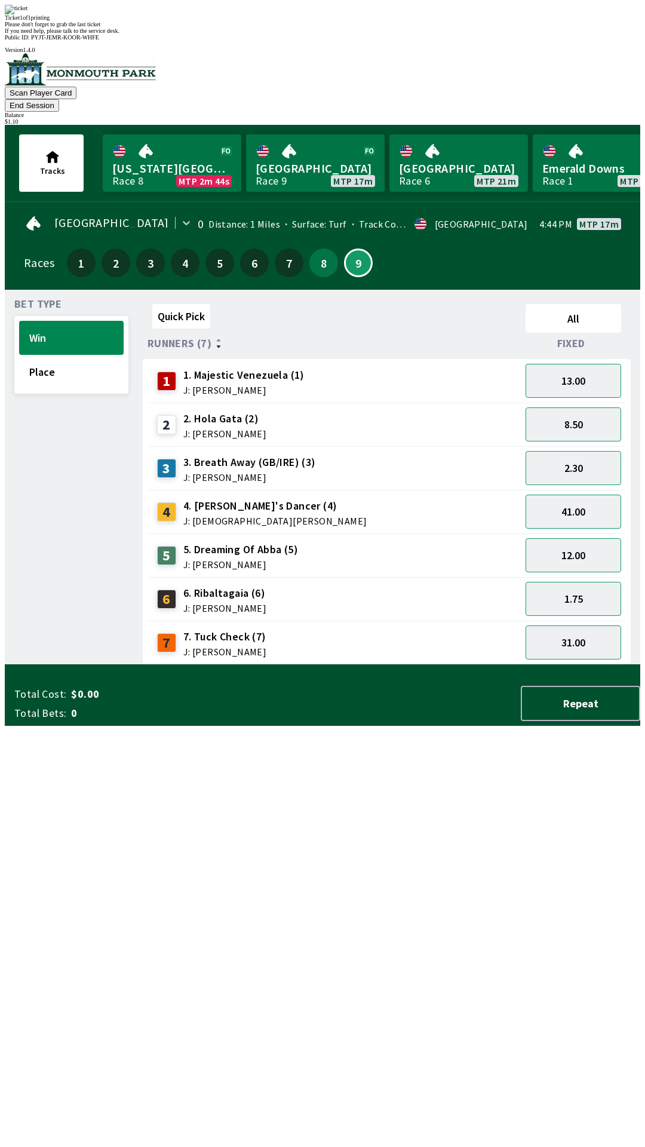
click at [436, 34] on div "Ticket 1 of 1 printing Please don't forget to grab the last ticket If you need …" at bounding box center [322, 19] width 635 height 29
click at [119, 34] on span "If you need help, please talk to the service desk." at bounding box center [62, 30] width 115 height 7
click at [437, 34] on div "Ticket 1 of 1 printing Please don't forget to grab the last ticket If you need …" at bounding box center [322, 19] width 635 height 29
click at [403, 34] on div "Ticket 1 of 1 printing Please don't forget to grab the last ticket If you need …" at bounding box center [322, 19] width 635 height 29
click at [402, 34] on div "Ticket 1 of 1 printing Please don't forget to grab the last ticket If you need …" at bounding box center [322, 19] width 635 height 29
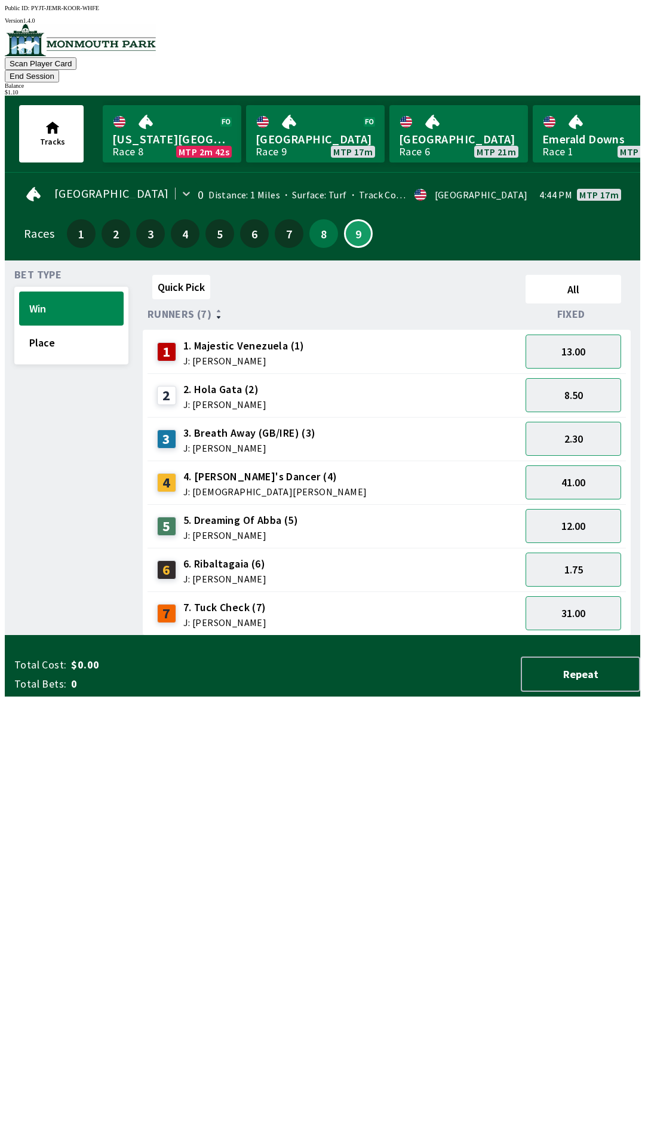
click at [327, 635] on div "Quick Pick All Runners (7) Fixed 1 1. Majestic Venezuela (1) J: [PERSON_NAME] 1…" at bounding box center [391, 452] width 497 height 365
click at [278, 548] on div "6 6. Ribaltagaia (6) J: [PERSON_NAME]" at bounding box center [334, 570] width 373 height 44
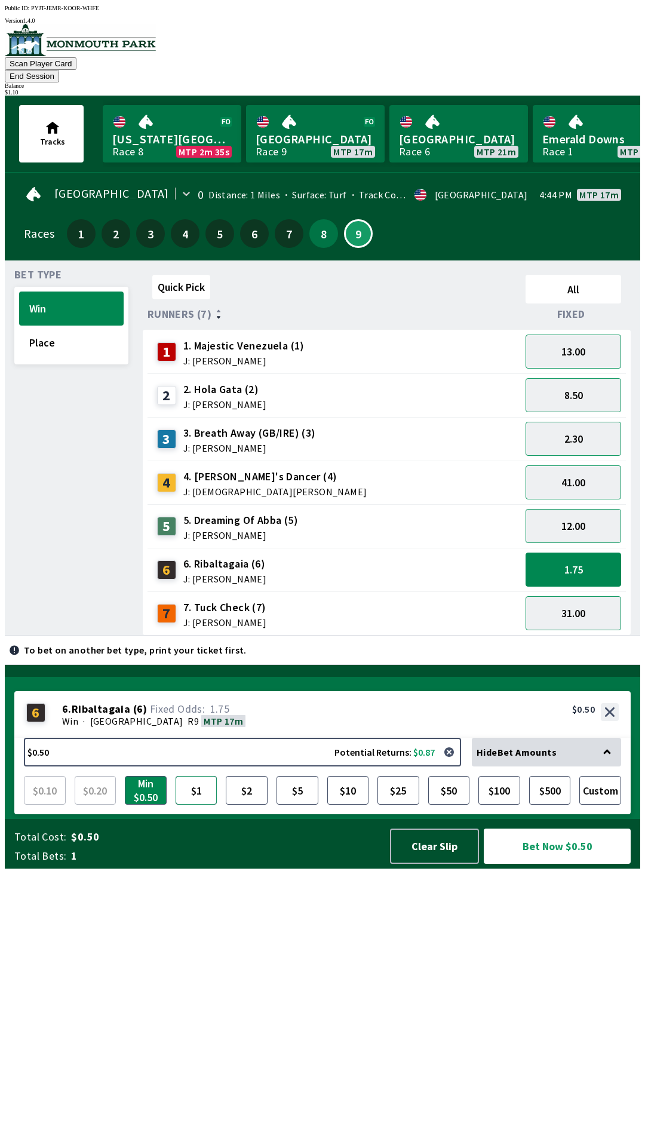
click at [195, 804] on button "$1" at bounding box center [197, 790] width 42 height 29
click at [232, 766] on button "$1.00 Potential Returns: $1.75" at bounding box center [242, 752] width 437 height 29
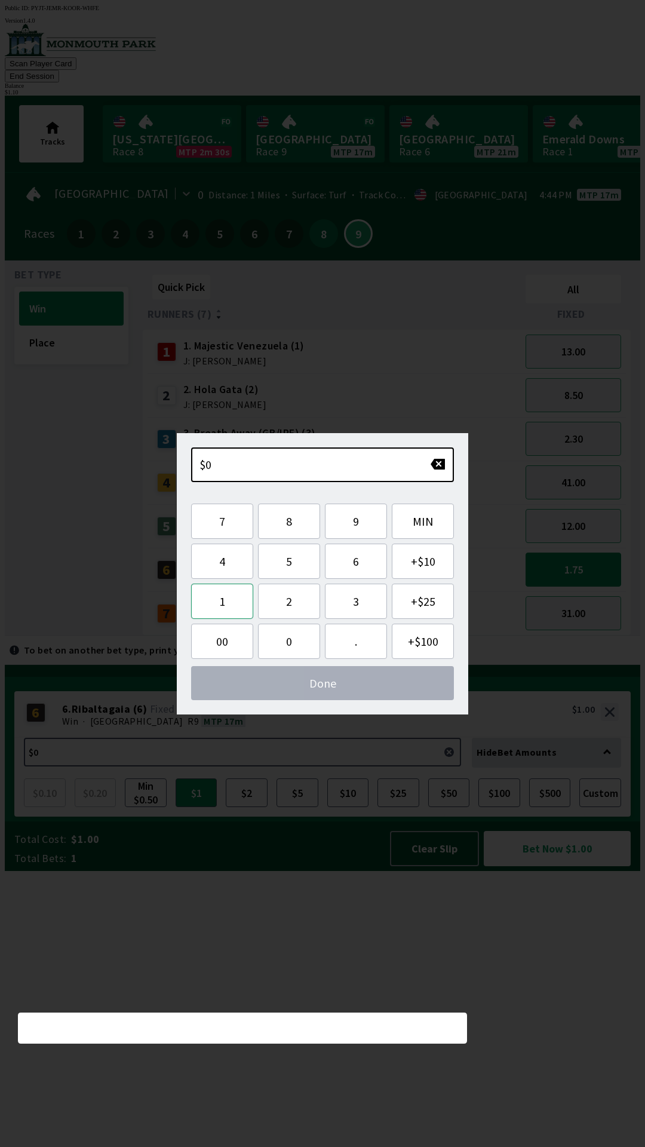
click at [223, 605] on button "1" at bounding box center [222, 600] width 62 height 35
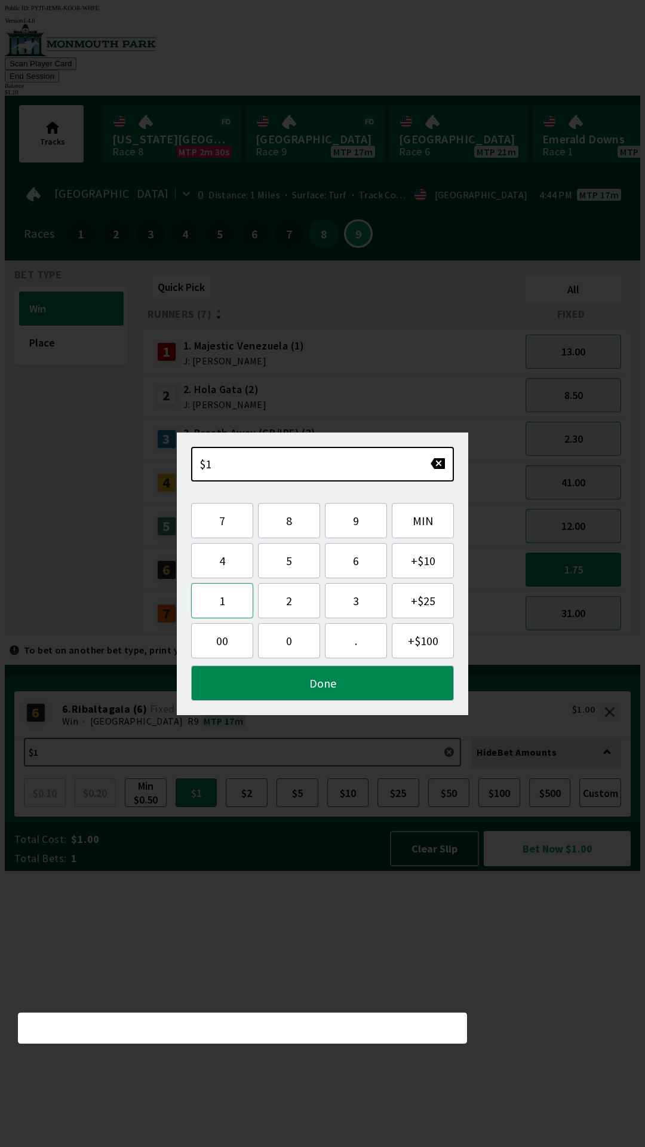
click at [227, 606] on button "1" at bounding box center [222, 600] width 62 height 35
click at [432, 463] on button "button" at bounding box center [438, 463] width 16 height 12
click at [355, 640] on button "." at bounding box center [356, 640] width 62 height 35
click at [222, 606] on button "1" at bounding box center [222, 600] width 62 height 35
click at [296, 647] on button "0" at bounding box center [289, 640] width 62 height 35
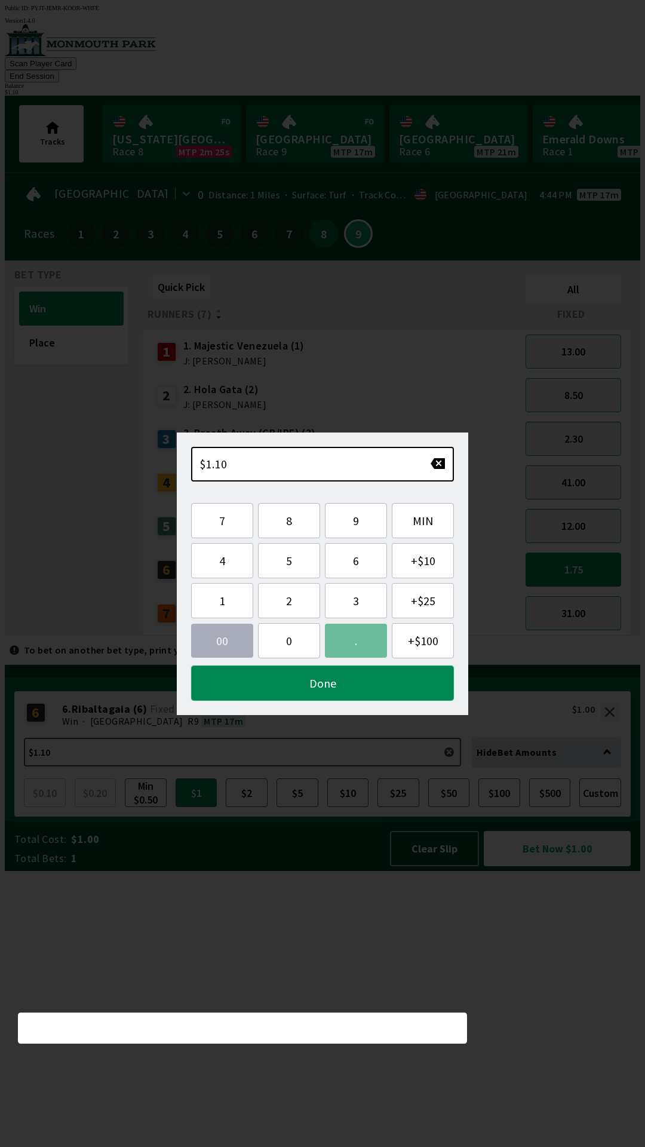
click at [340, 690] on button "Done" at bounding box center [322, 682] width 263 height 35
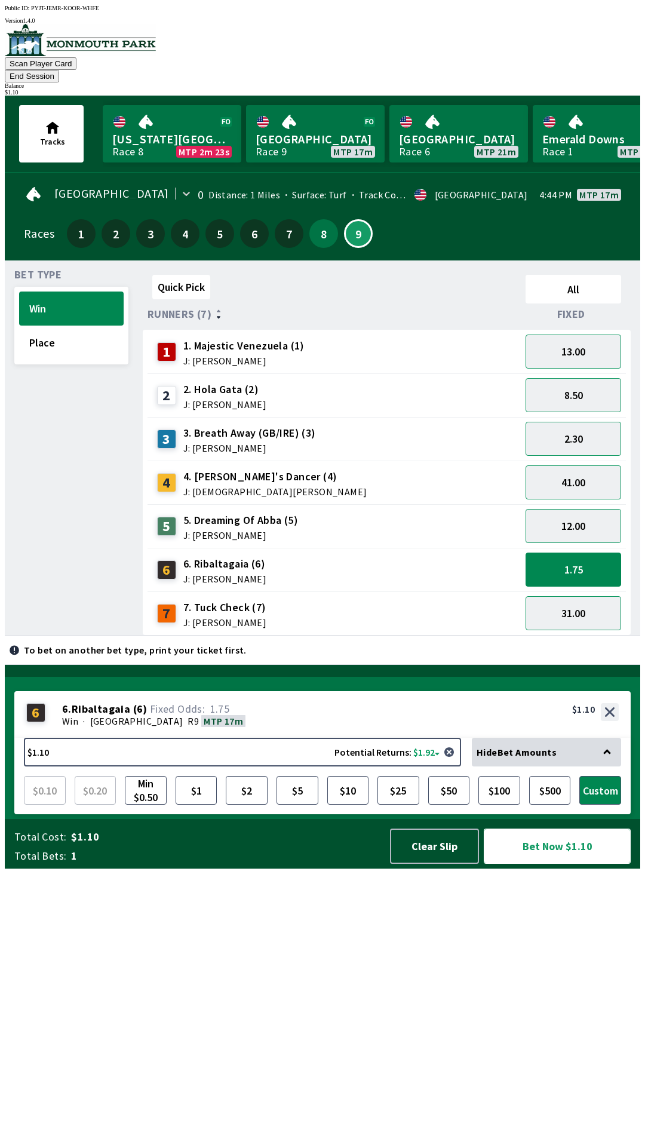
click at [587, 864] on button "Bet Now $1.10" at bounding box center [557, 845] width 147 height 35
